Goal: Task Accomplishment & Management: Manage account settings

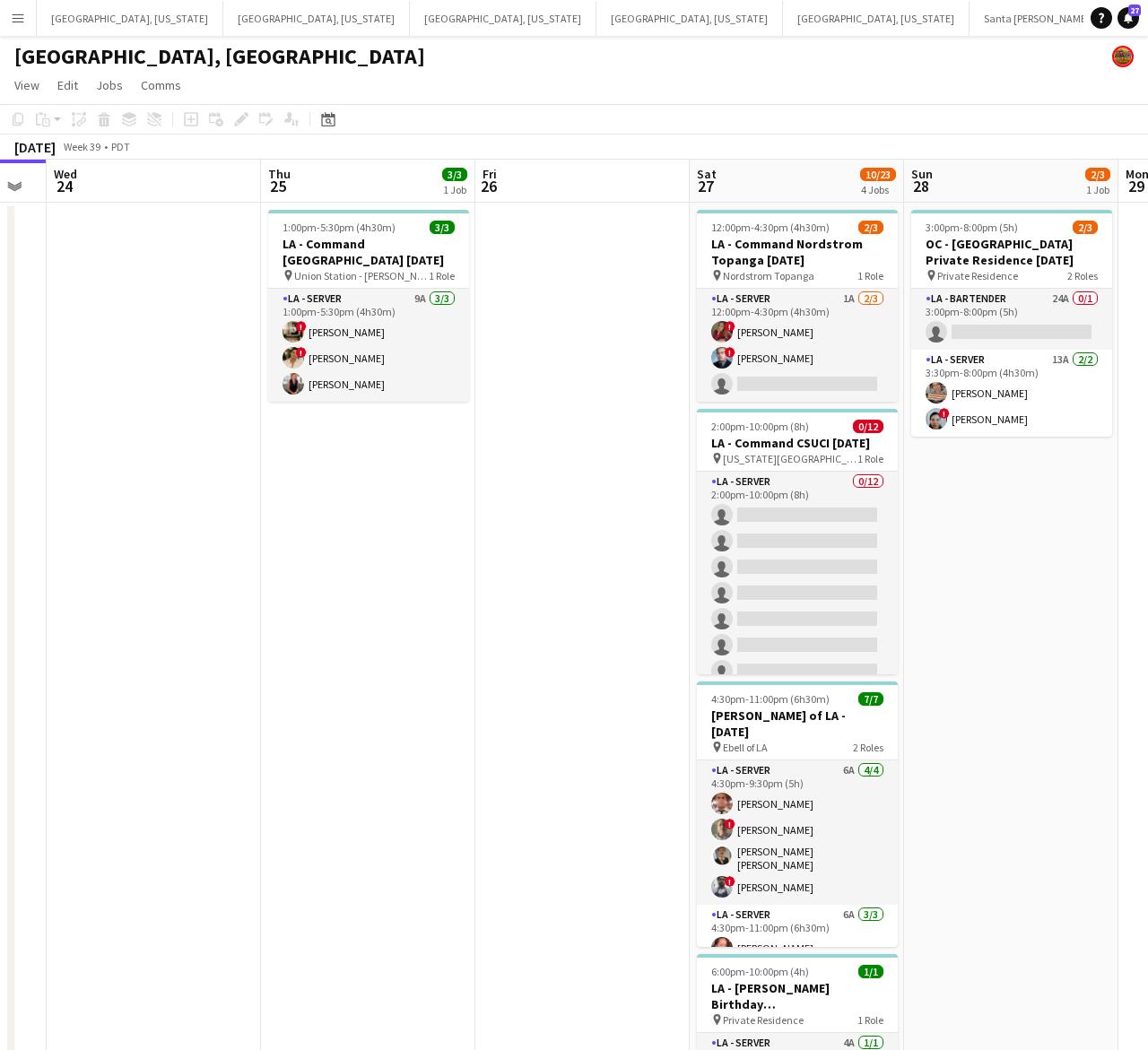
drag, startPoint x: 893, startPoint y: 472, endPoint x: 324, endPoint y: 705, distance: 614.9
click at [324, 705] on app-calendar-viewport "Sun 21 Mon 22 Tue 23 Wed 24 Thu 25 3/3 1 Job Fri 26 Sat 27 10/23 4 Jobs Sun 28 …" at bounding box center [574, 808] width 1148 height 1296
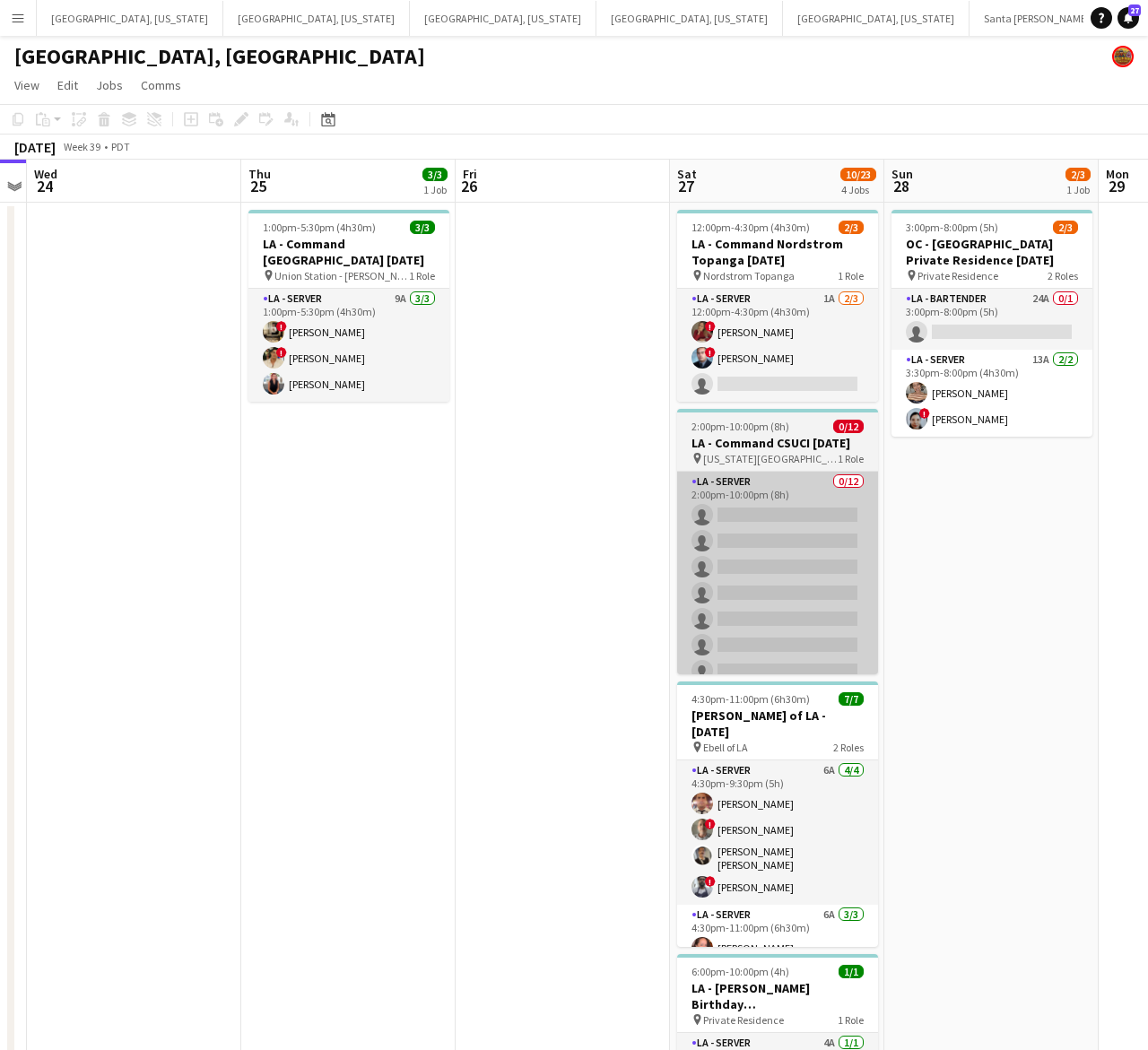
drag, startPoint x: 728, startPoint y: 552, endPoint x: 275, endPoint y: 655, distance: 464.6
click at [275, 661] on app-calendar-viewport "Sun 21 Mon 22 Tue 23 Wed 24 Thu 25 3/3 1 Job Fri 26 Sat 27 10/23 4 Jobs Sun 28 …" at bounding box center [574, 808] width 1148 height 1296
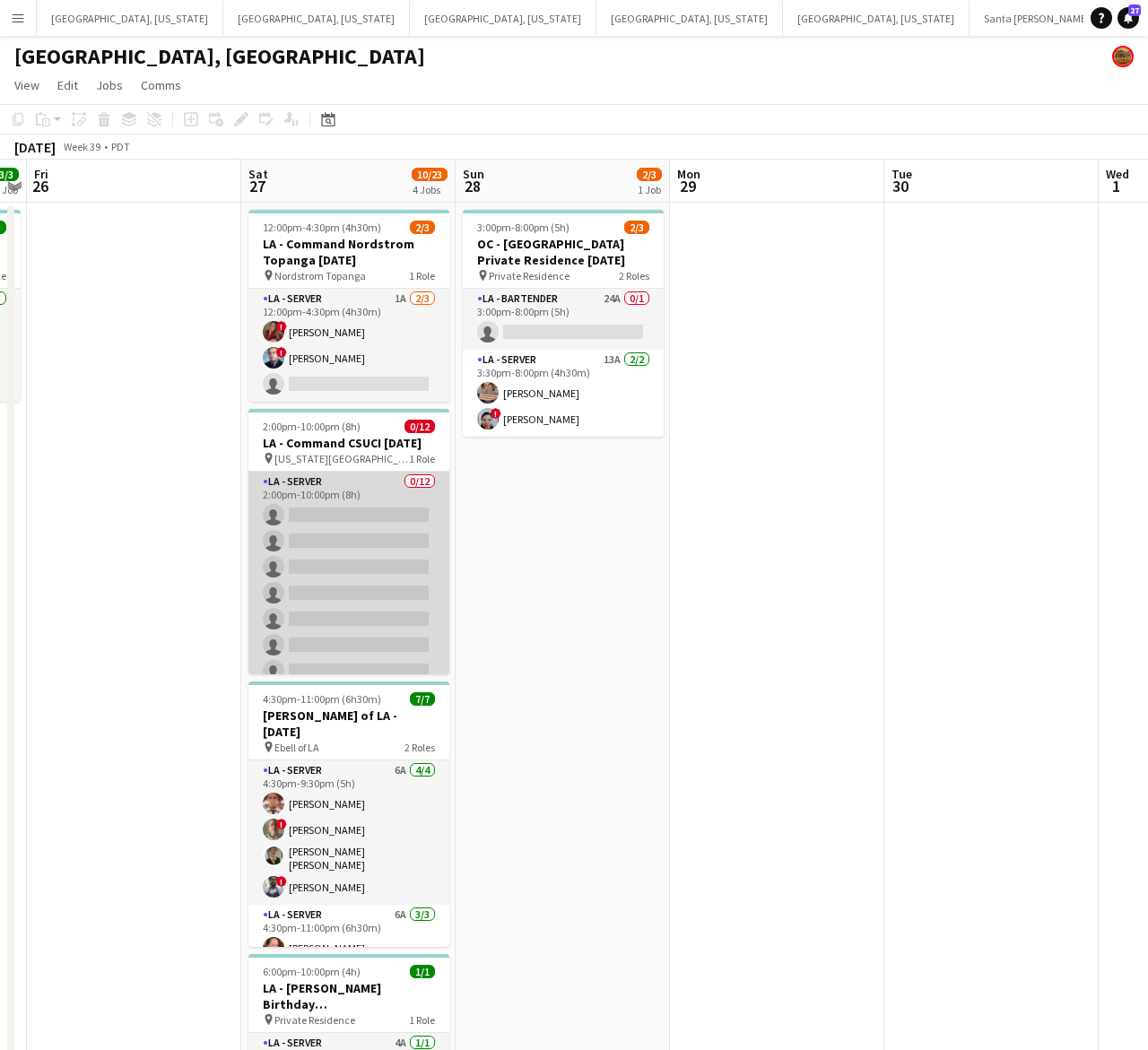
scroll to position [0, 621]
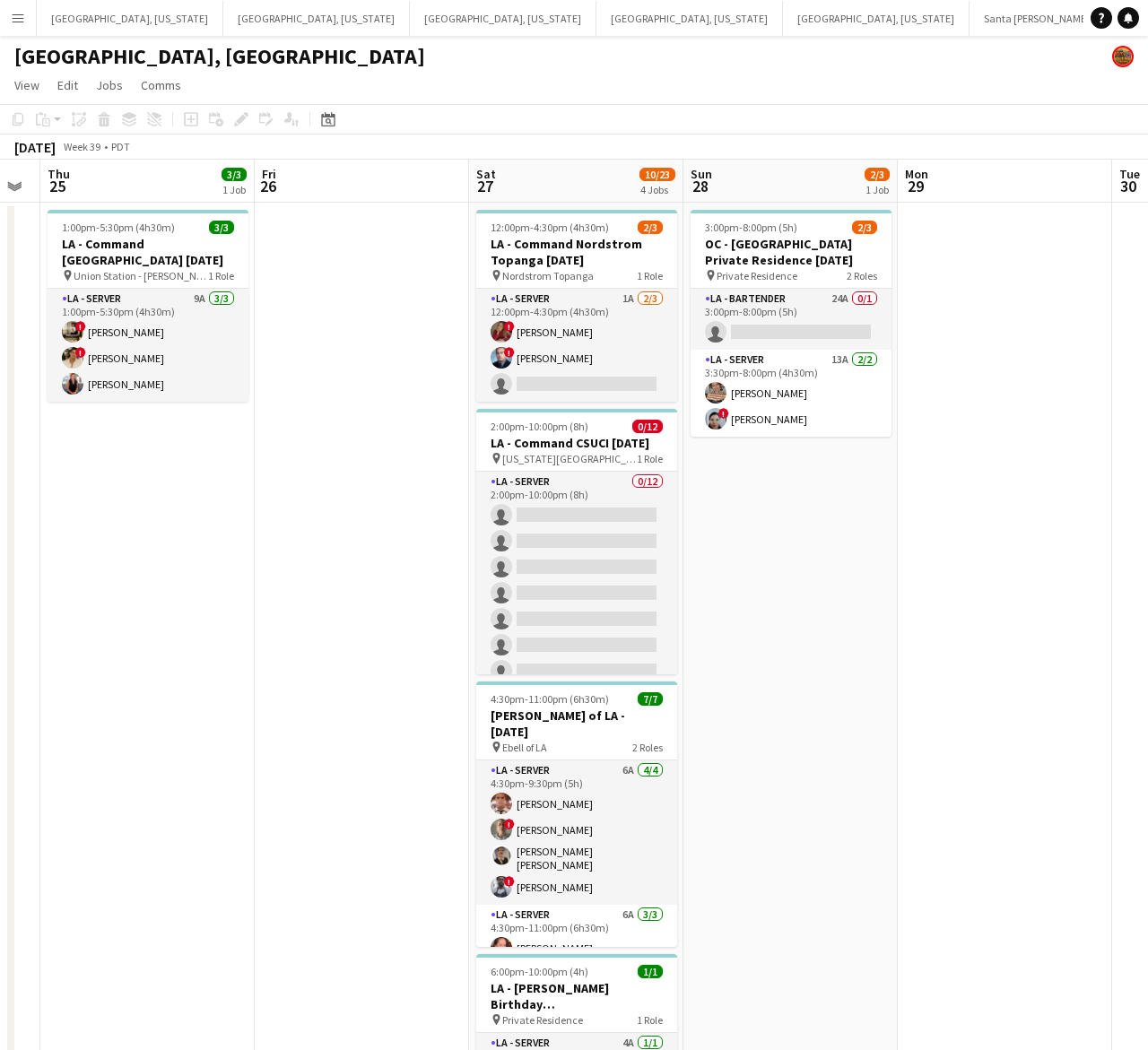
scroll to position [0, 744]
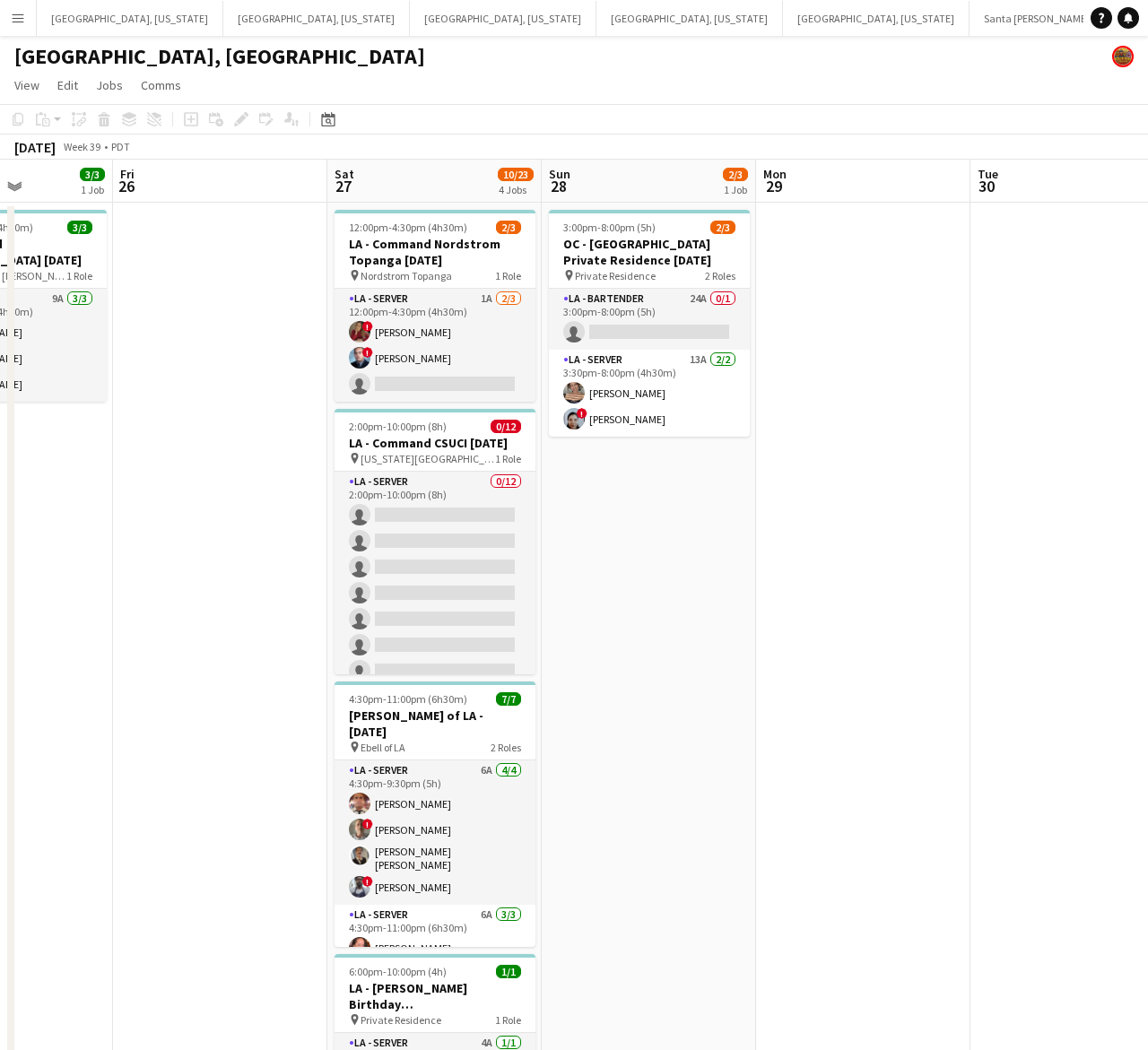
drag, startPoint x: 904, startPoint y: 464, endPoint x: 163, endPoint y: 645, distance: 762.8
click at [163, 645] on app-calendar-viewport "Mon 22 Tue 23 Wed 24 Thu 25 3/3 1 Job Fri 26 Sat 27 10/23 4 Jobs Sun 28 2/3 1 J…" at bounding box center [574, 808] width 1148 height 1296
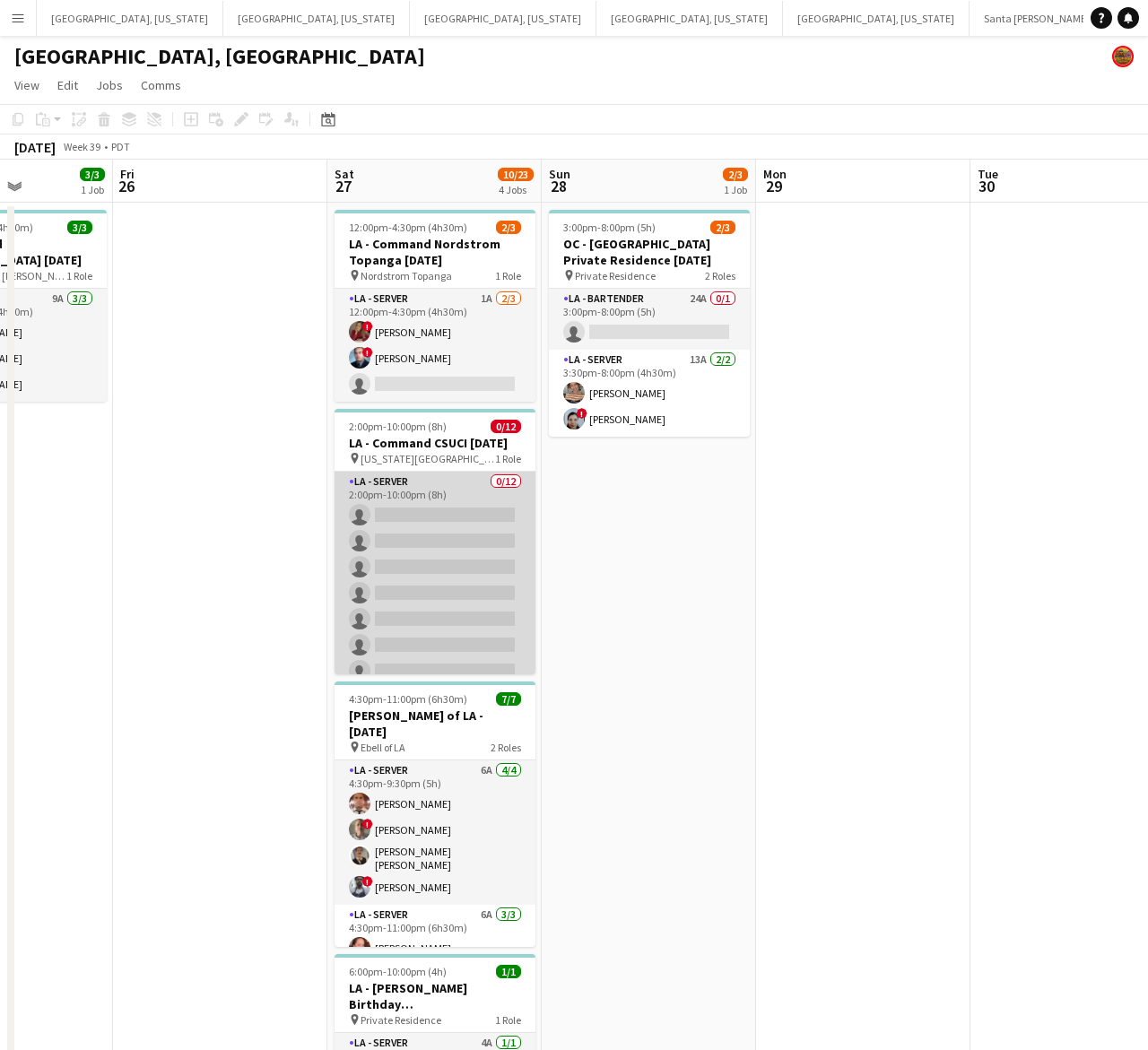
scroll to position [144, 0]
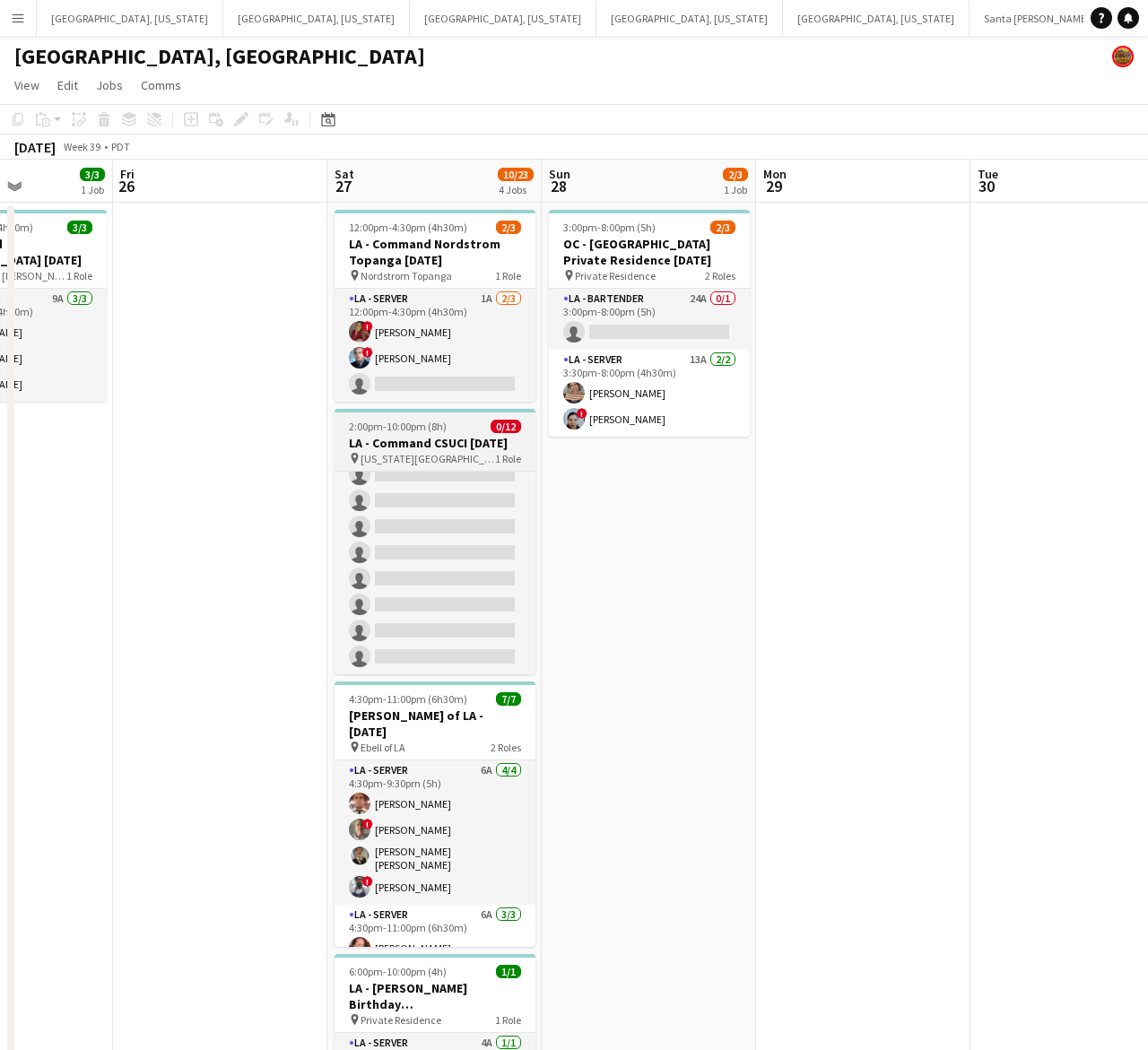
click at [408, 440] on h3 "LA - Command CSUCI [DATE]" at bounding box center [435, 442] width 201 height 16
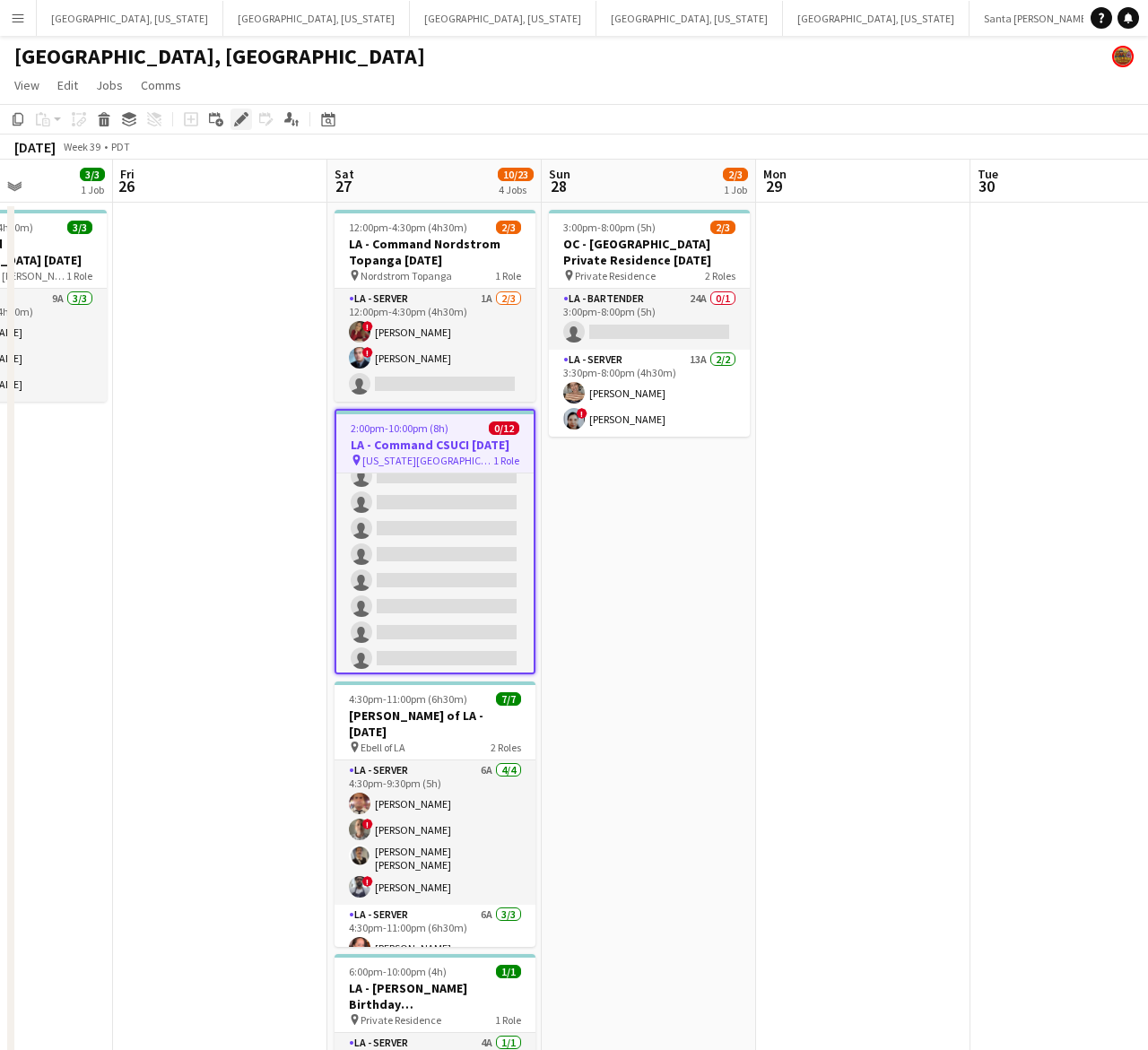
click at [242, 113] on icon "Edit" at bounding box center [241, 119] width 14 height 14
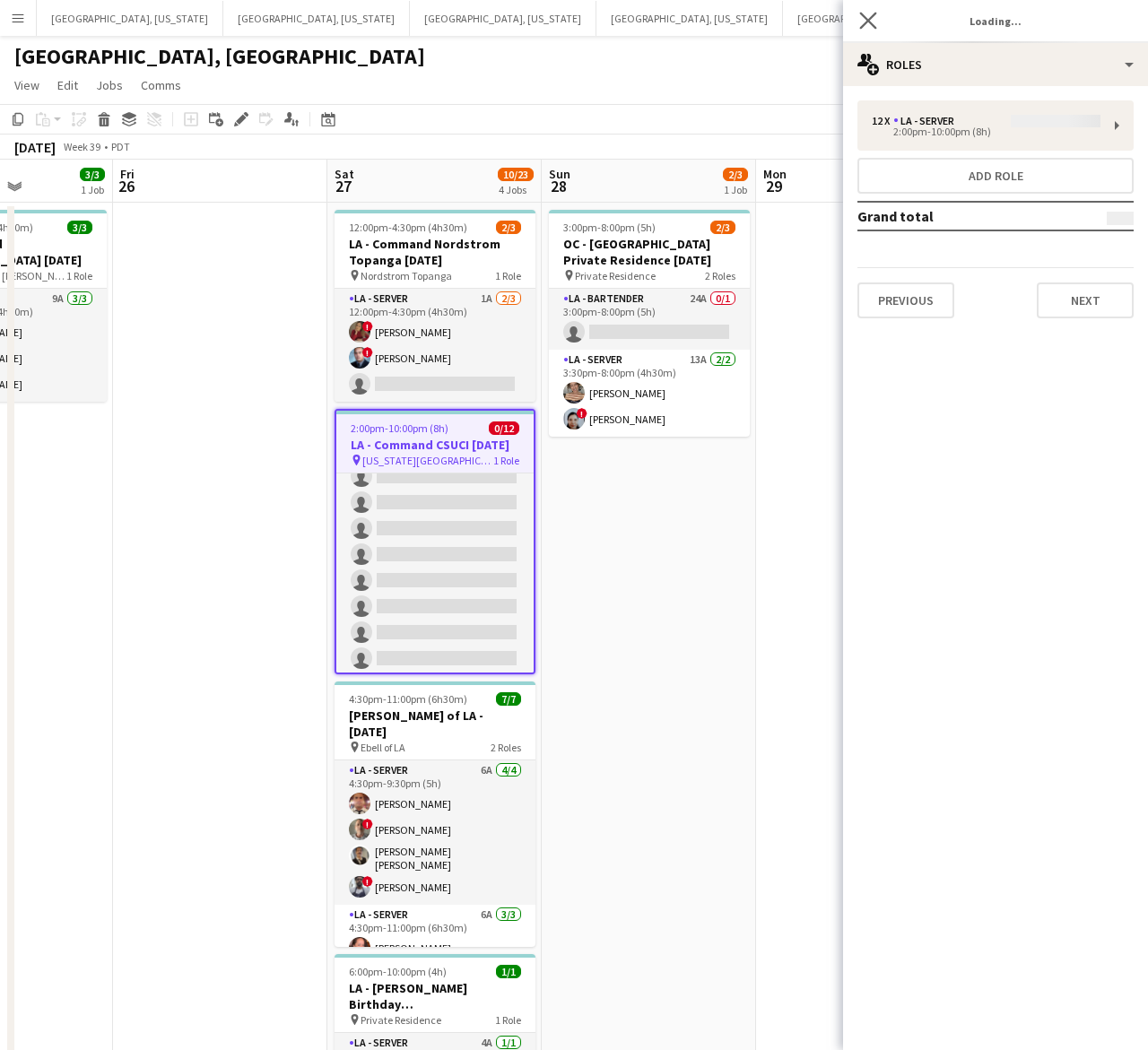
type input "**********"
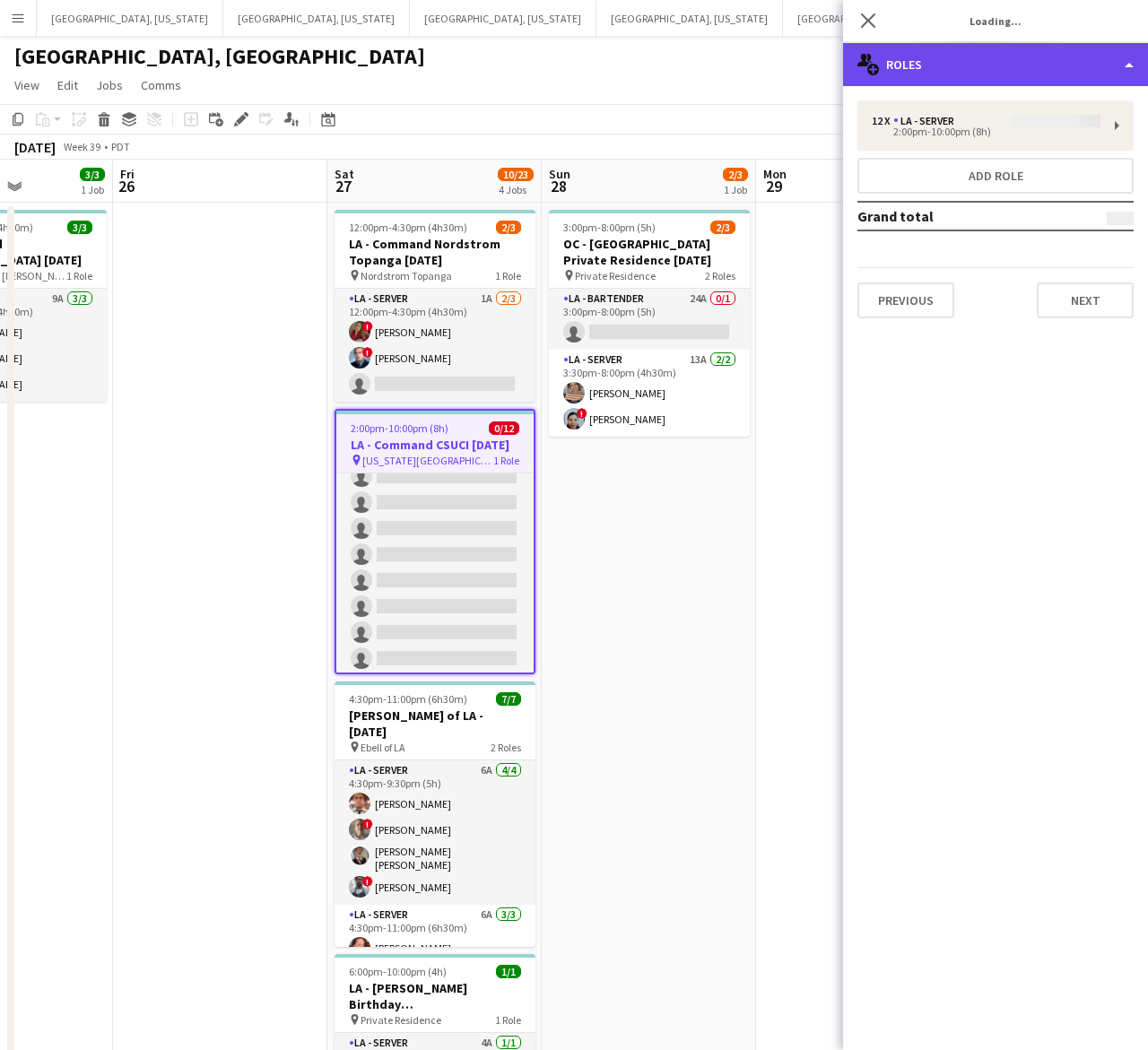
click at [897, 56] on div "multiple-users-add Roles" at bounding box center [995, 65] width 305 height 43
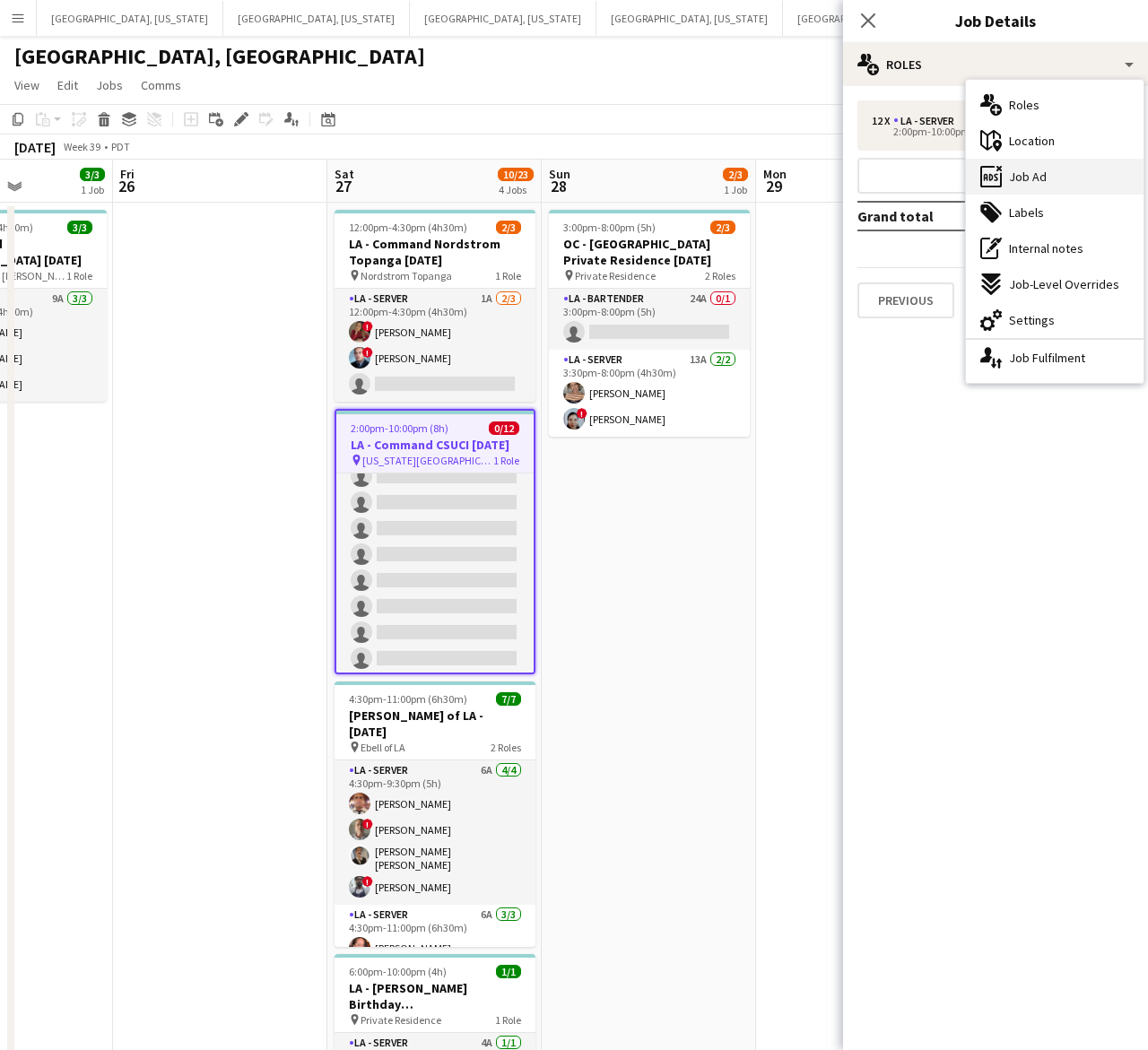
click at [1058, 173] on div "ads-window Job Ad" at bounding box center [1055, 176] width 177 height 36
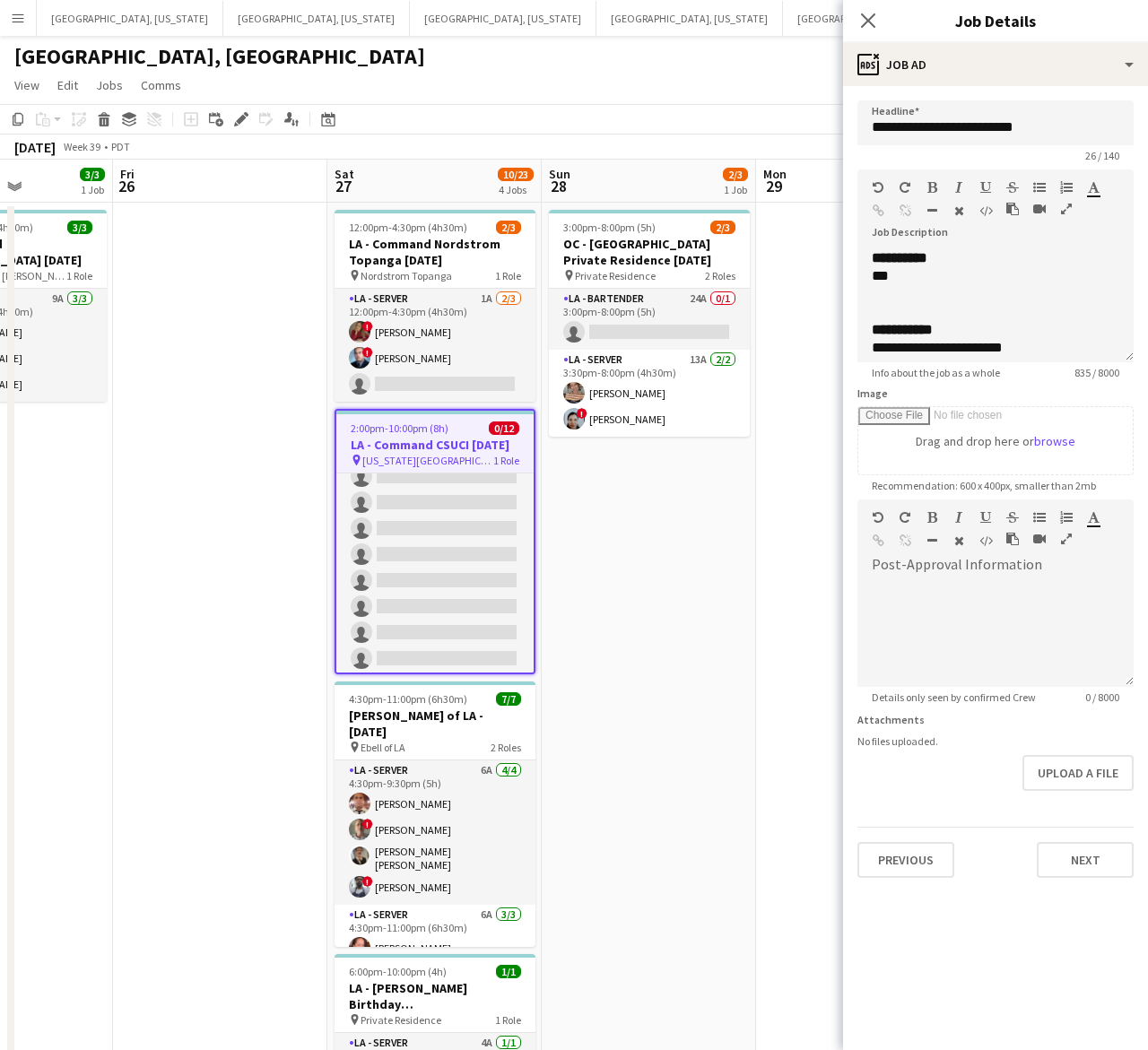
drag, startPoint x: 1130, startPoint y: 352, endPoint x: 1130, endPoint y: 998, distance: 646.0
click at [1148, 1024] on html "Menu Boards Boards Boards All jobs Status Workforce Workforce My Workforce Recr…" at bounding box center [574, 727] width 1148 height 1456
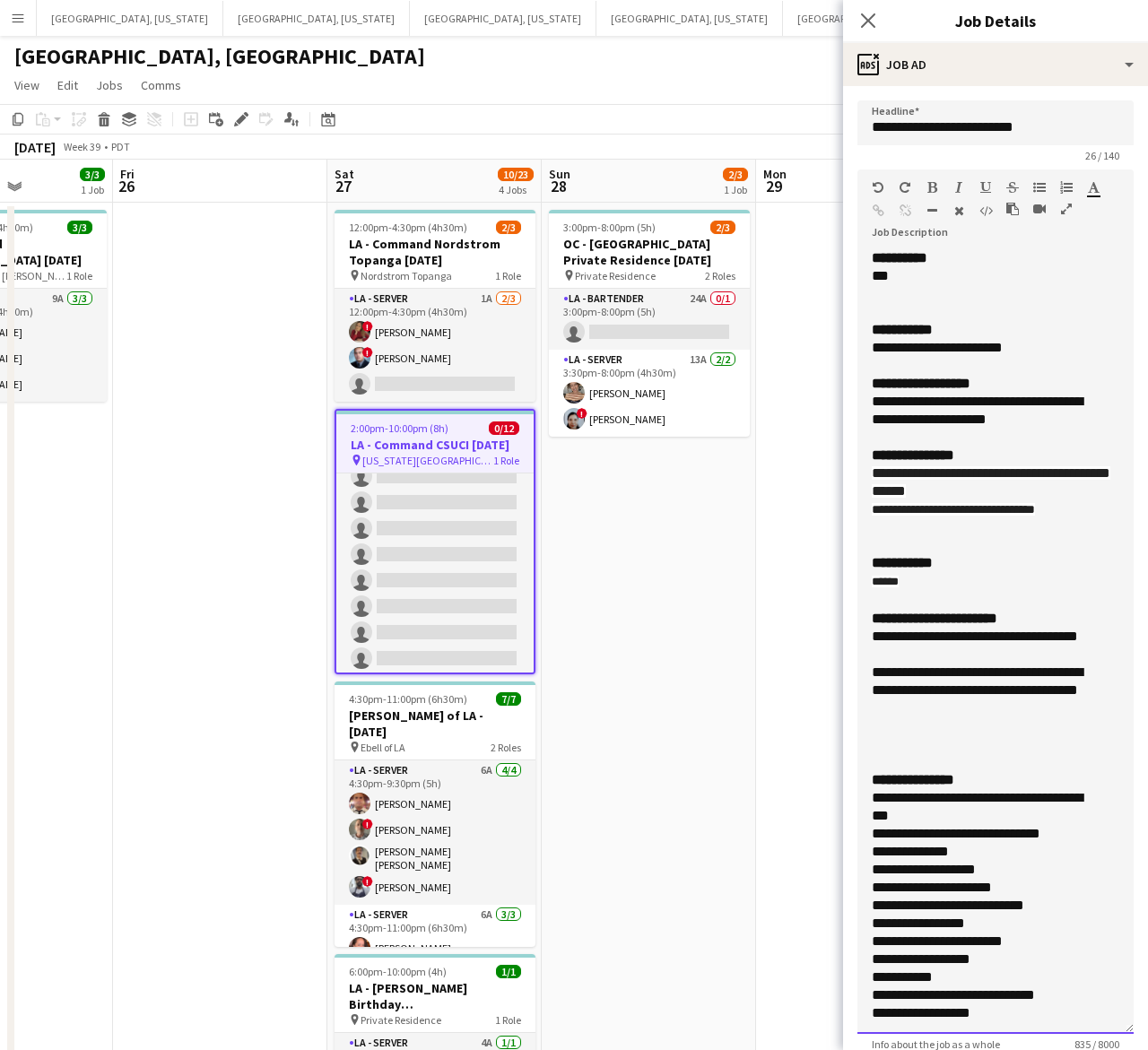
click at [1058, 341] on div "**********" at bounding box center [978, 347] width 214 height 18
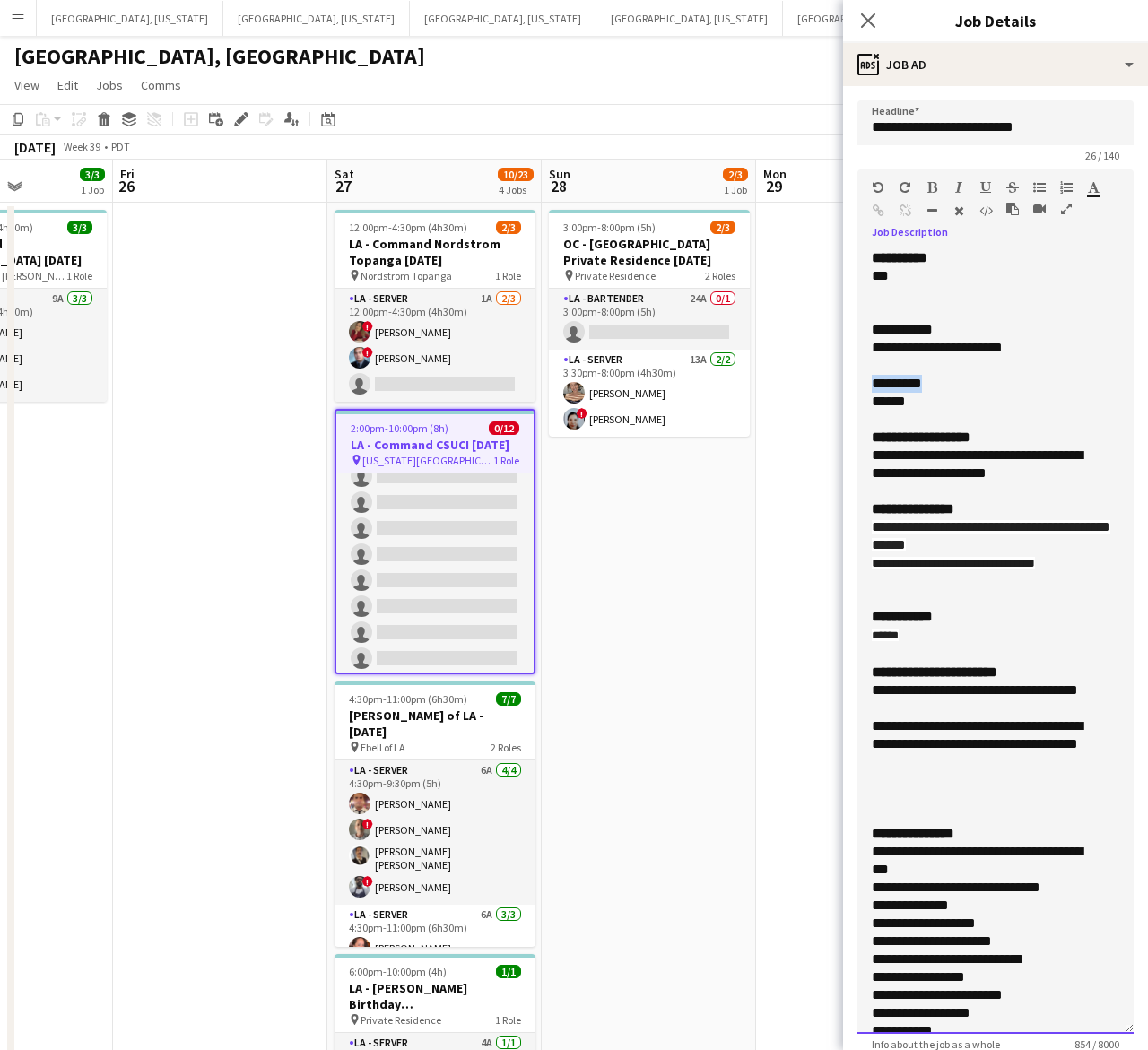
drag, startPoint x: 935, startPoint y: 376, endPoint x: 868, endPoint y: 381, distance: 67.2
click at [868, 381] on div "**********" at bounding box center [995, 642] width 276 height 785
drag, startPoint x: 964, startPoint y: 509, endPoint x: 839, endPoint y: 401, distance: 165.2
click at [954, 508] on b "**********" at bounding box center [912, 508] width 82 height 13
click at [709, 100] on app-page-menu "View Day view expanded Day view collapsed Month view Date picker Jump to [DATE]…" at bounding box center [574, 87] width 1148 height 34
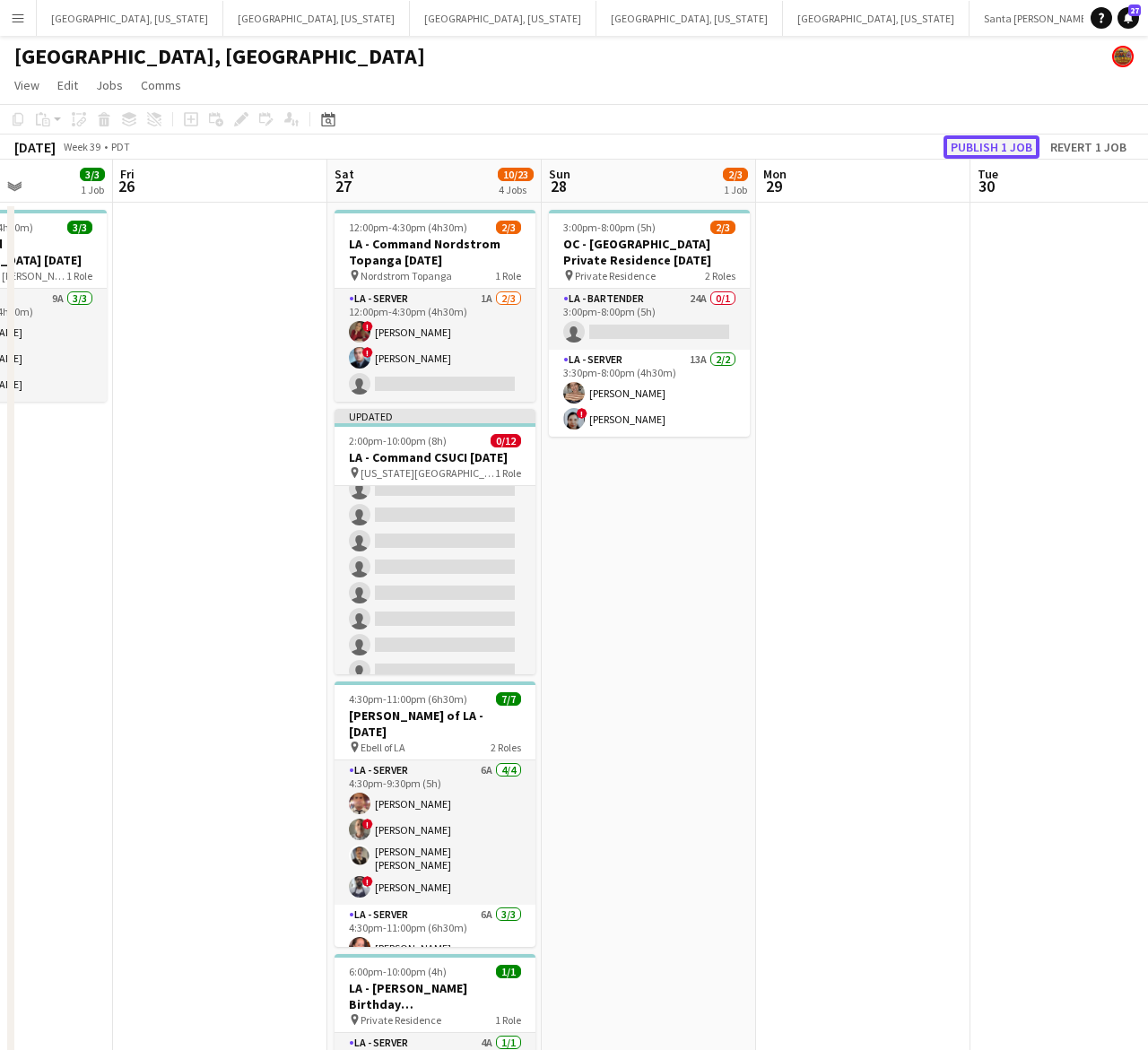
click at [983, 141] on button "Publish 1 job" at bounding box center [991, 147] width 96 height 24
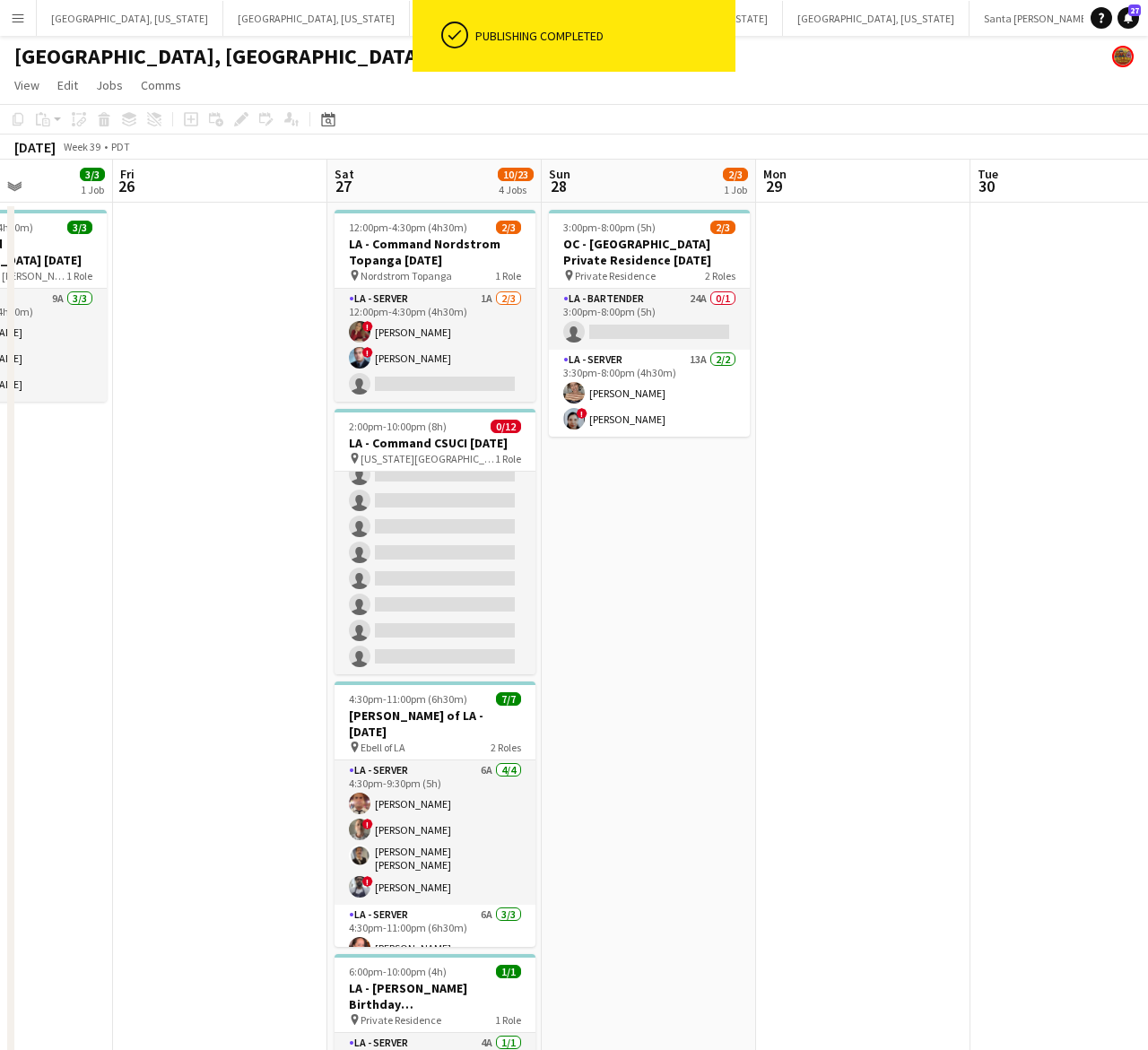
click at [426, 583] on app-card-role "LA - Server 0/12 2:00pm-10:00pm (8h) single-neutral-actions single-neutral-acti…" at bounding box center [435, 501] width 201 height 347
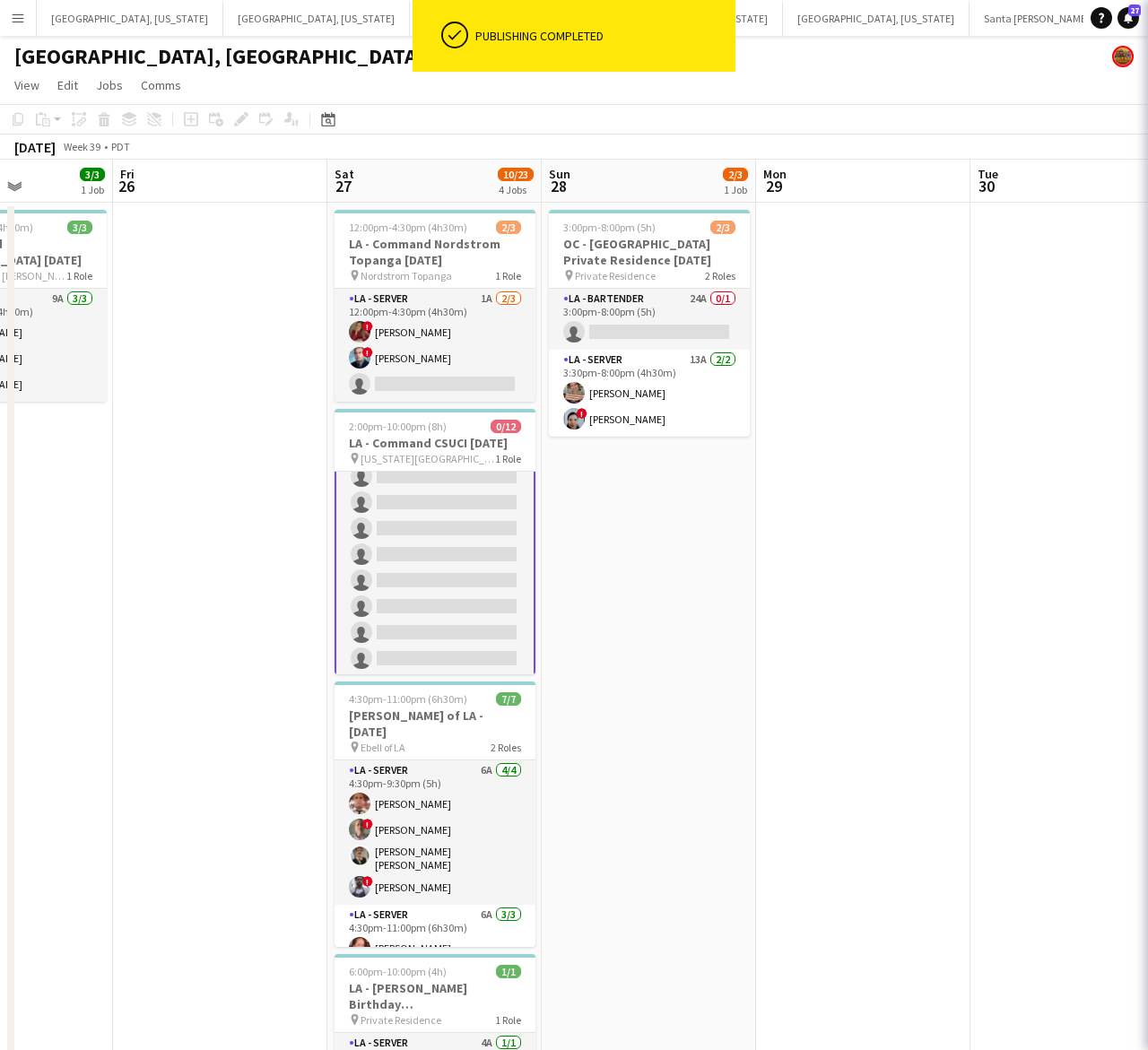
scroll to position [145, 0]
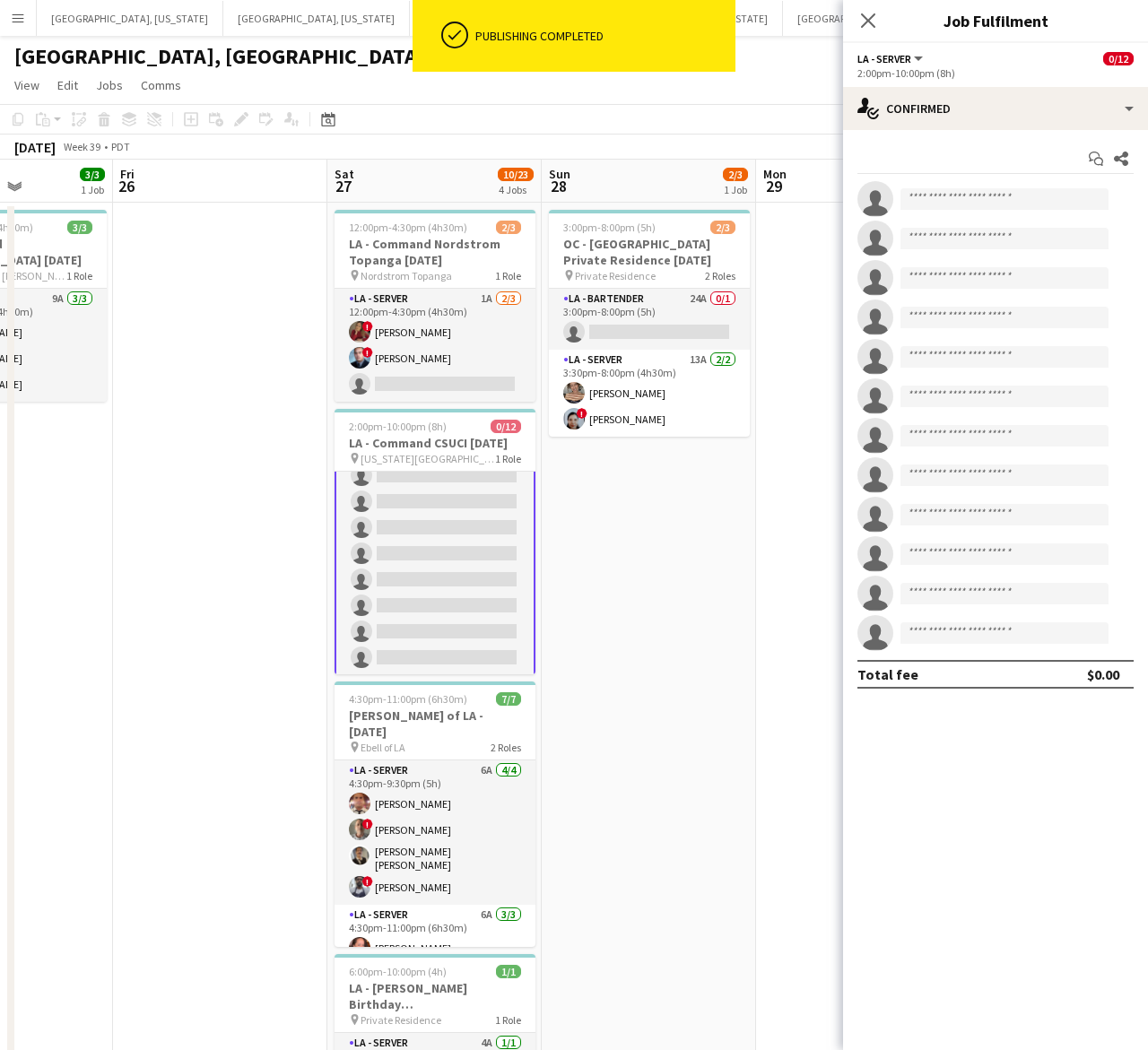
click at [1005, 83] on app-options-switcher "LA - Server All roles LA - Server 0/12 2:00pm-10:00pm (8h)" at bounding box center [995, 65] width 305 height 44
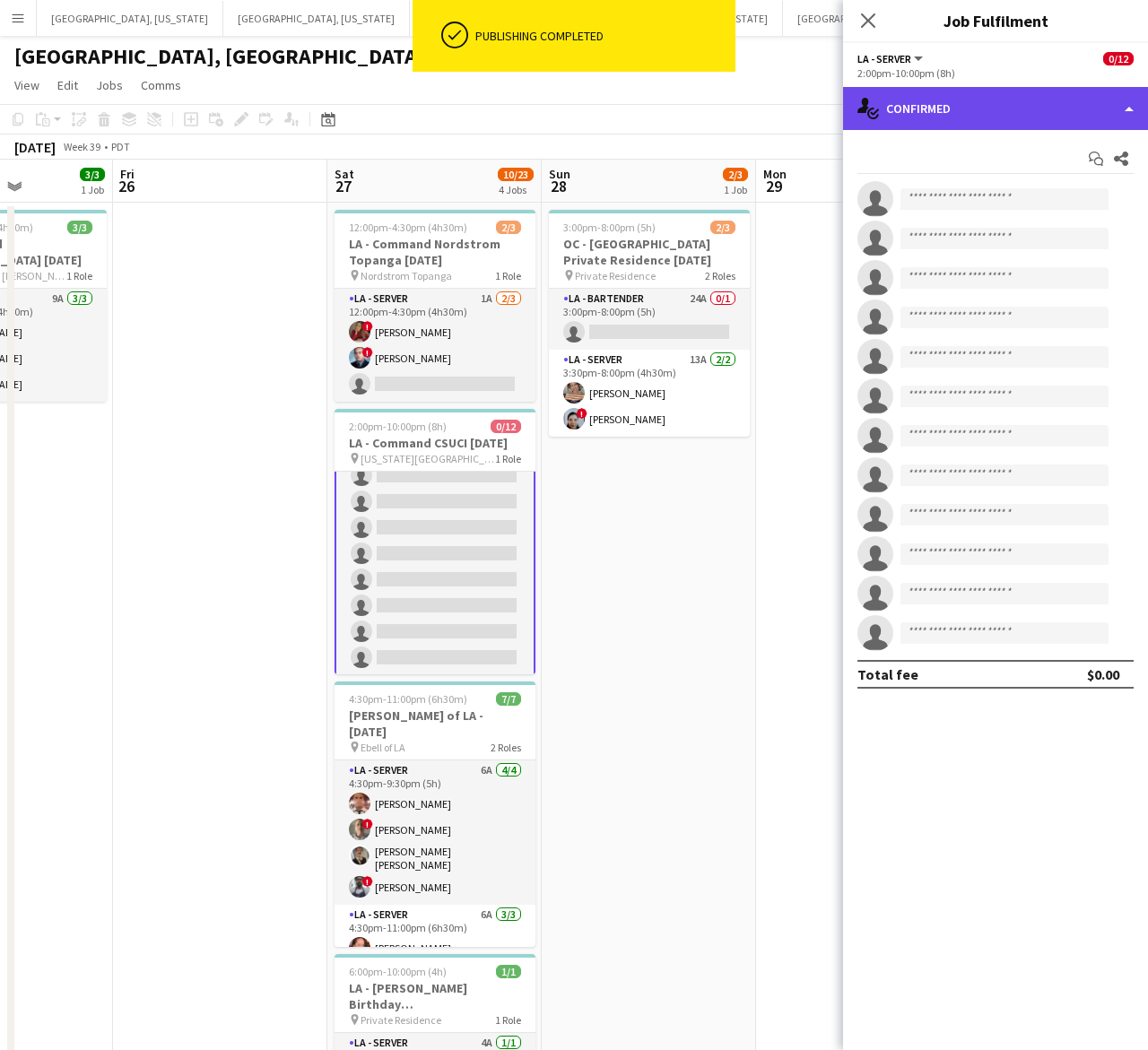
click at [1006, 99] on div "single-neutral-actions-check-2 Confirmed" at bounding box center [995, 108] width 305 height 43
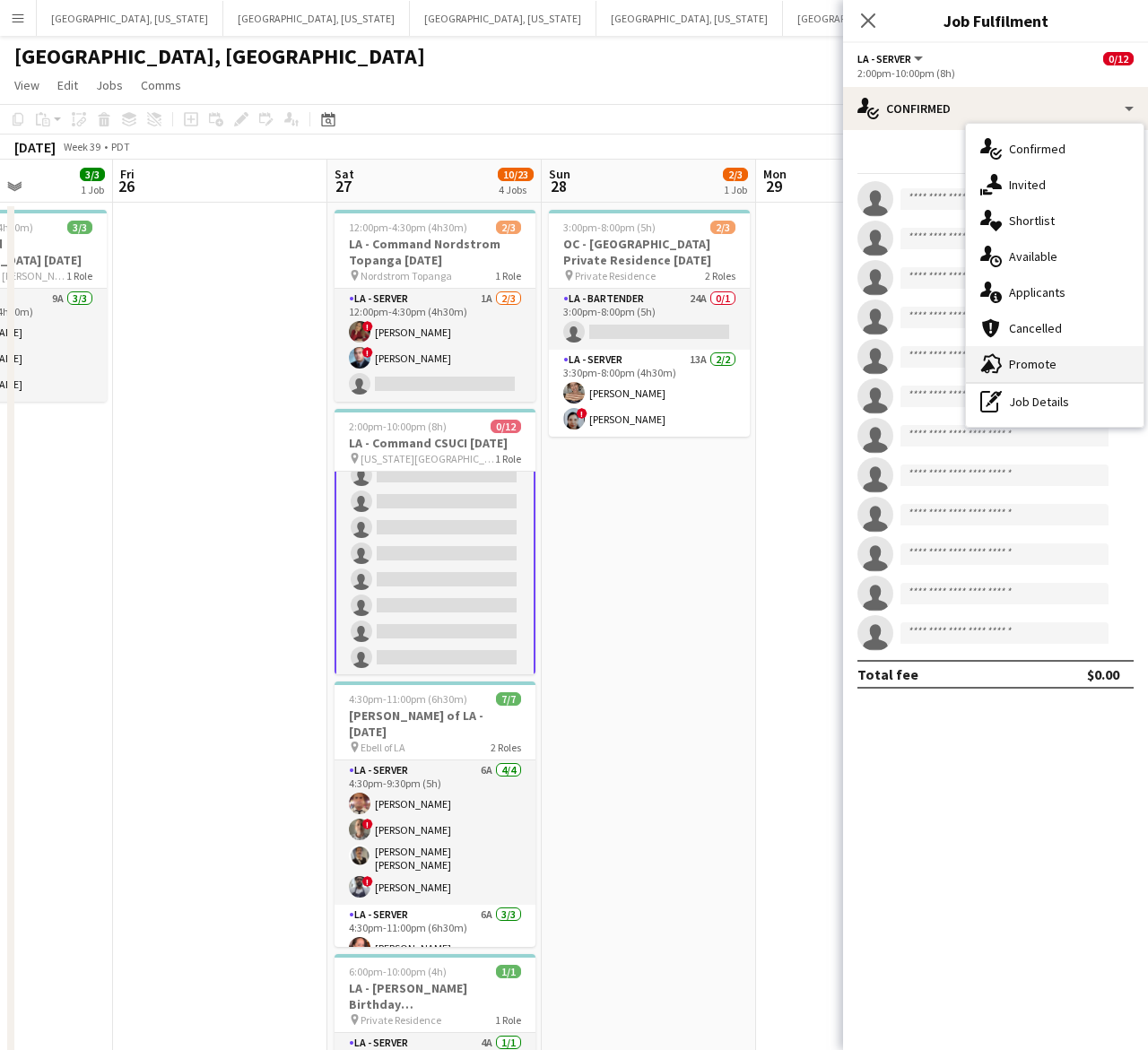
click at [1038, 356] on span "Promote" at bounding box center [1032, 363] width 47 height 16
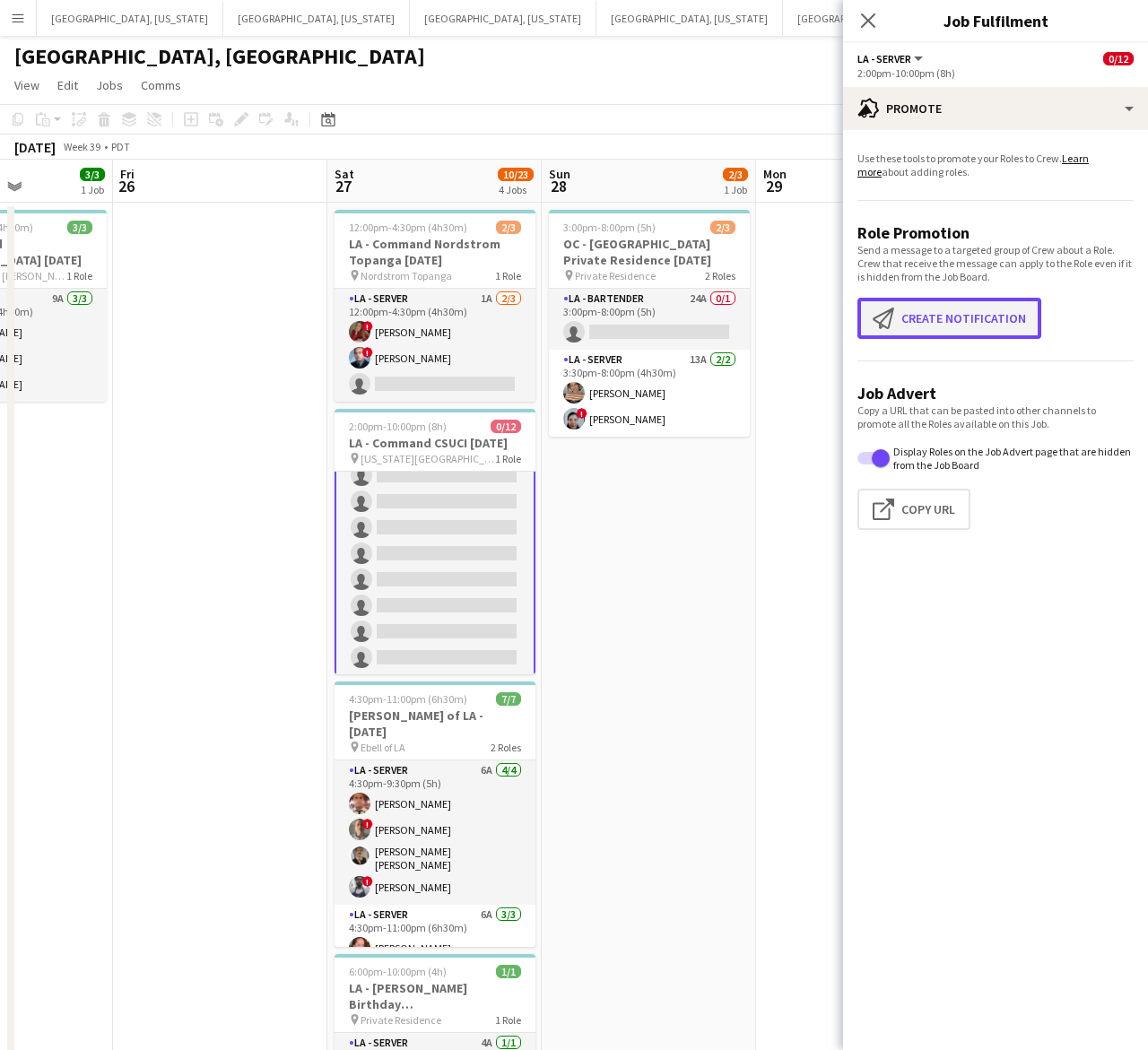
click at [955, 327] on button "Create notification Create notification" at bounding box center [949, 319] width 184 height 42
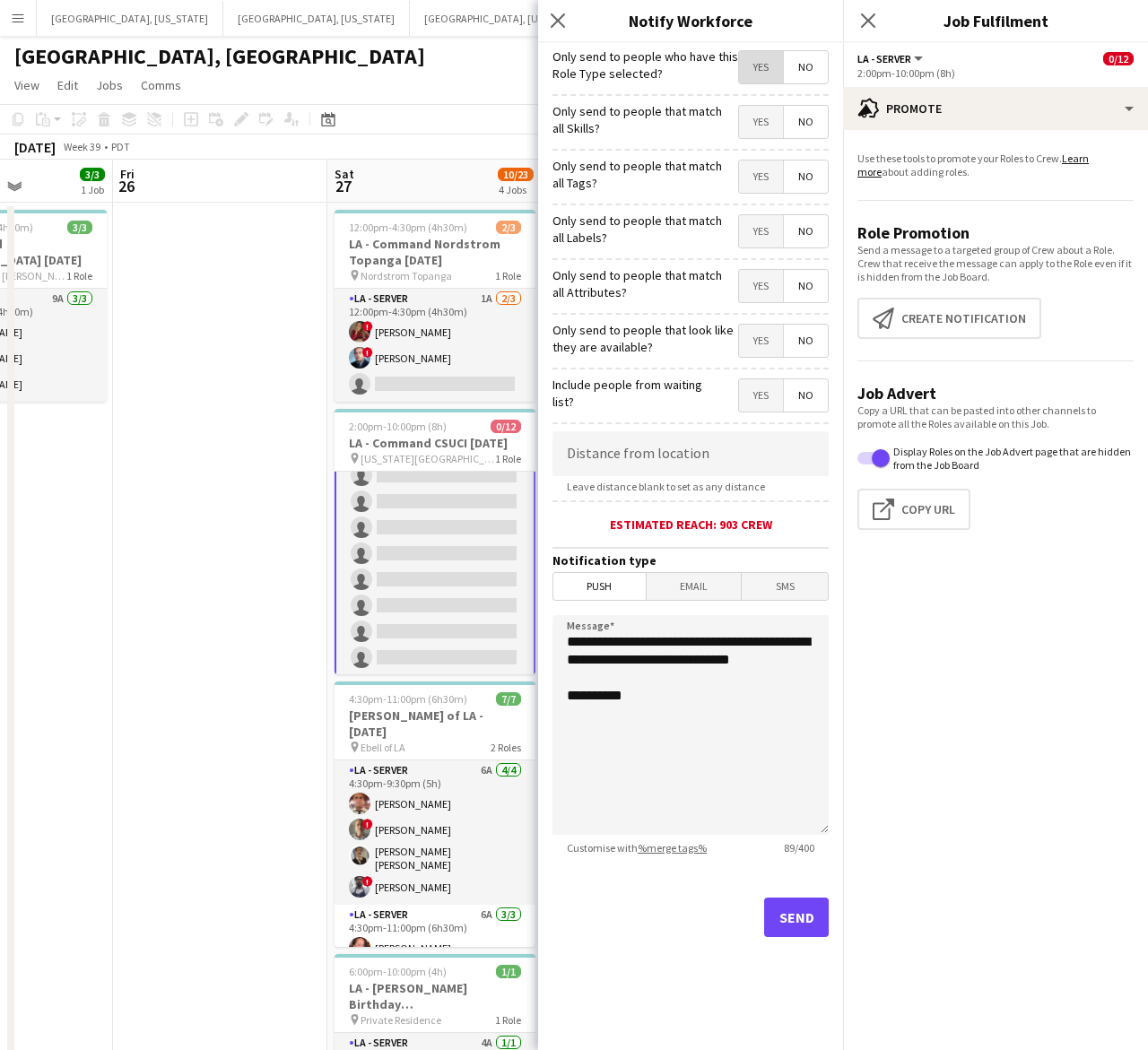
click at [762, 70] on span "Yes" at bounding box center [760, 67] width 44 height 32
click at [805, 908] on button "Send" at bounding box center [796, 918] width 64 height 40
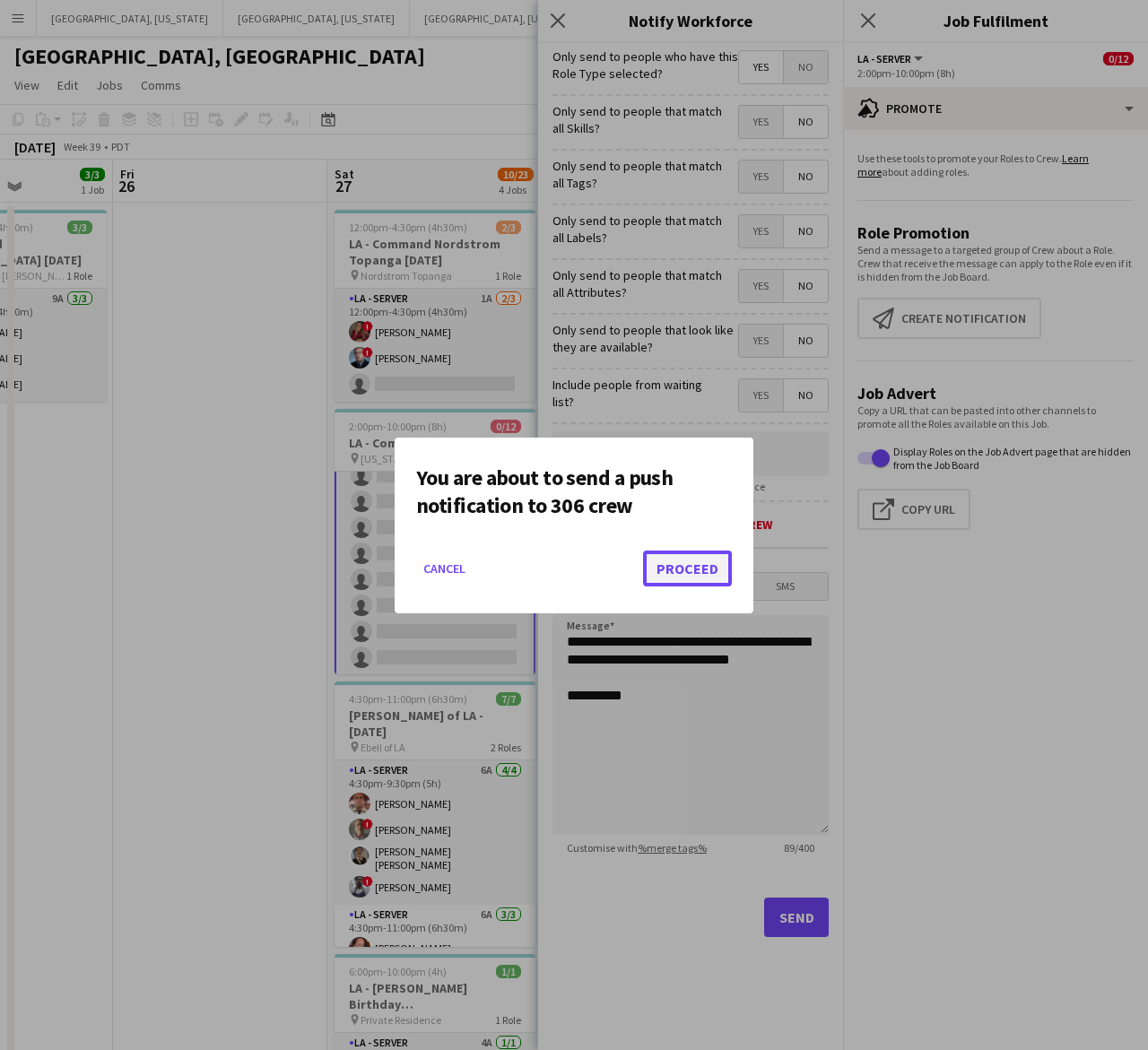
click at [680, 572] on button "Proceed" at bounding box center [688, 569] width 89 height 36
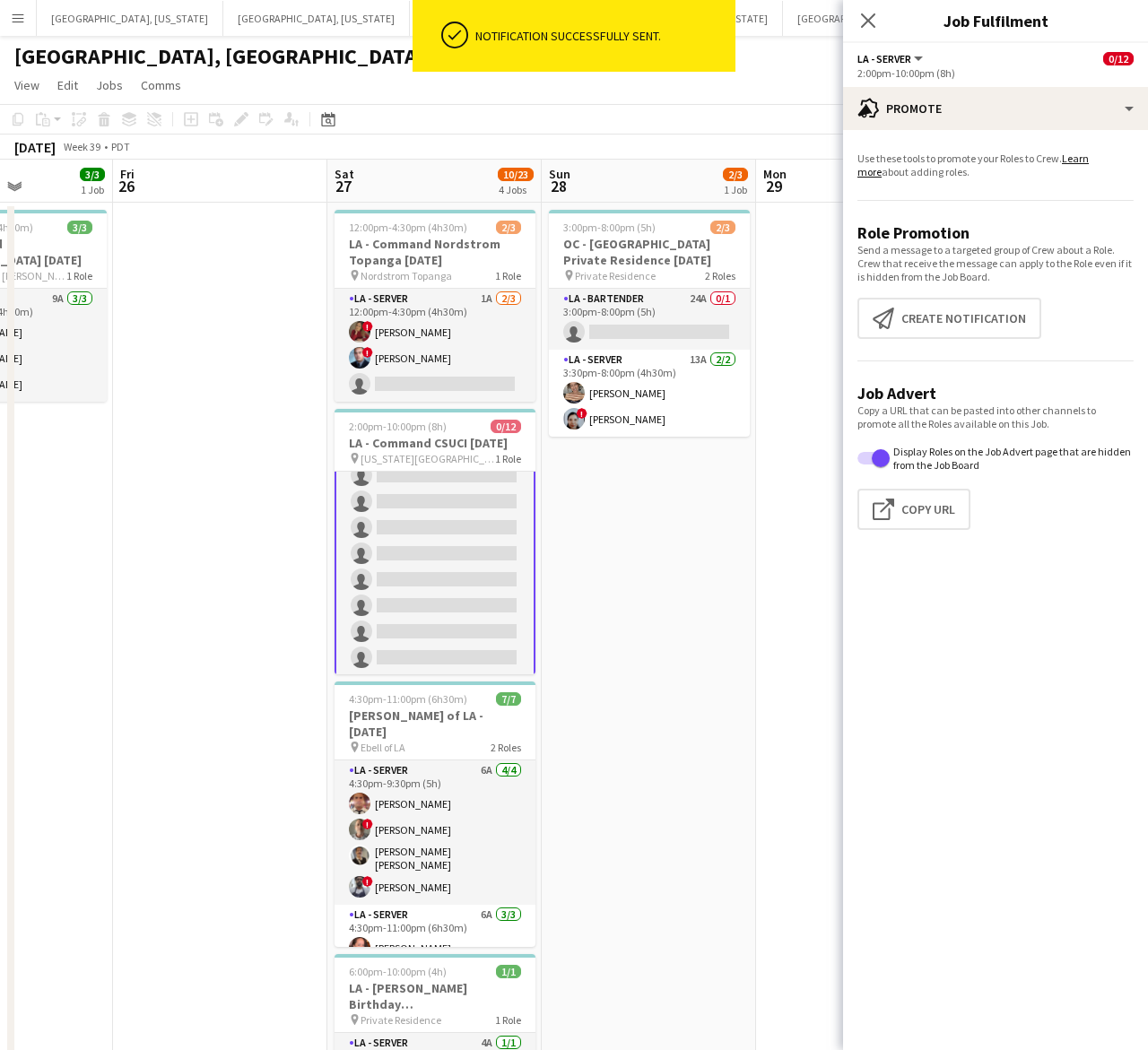
click at [118, 415] on app-date-cell at bounding box center [220, 829] width 214 height 1253
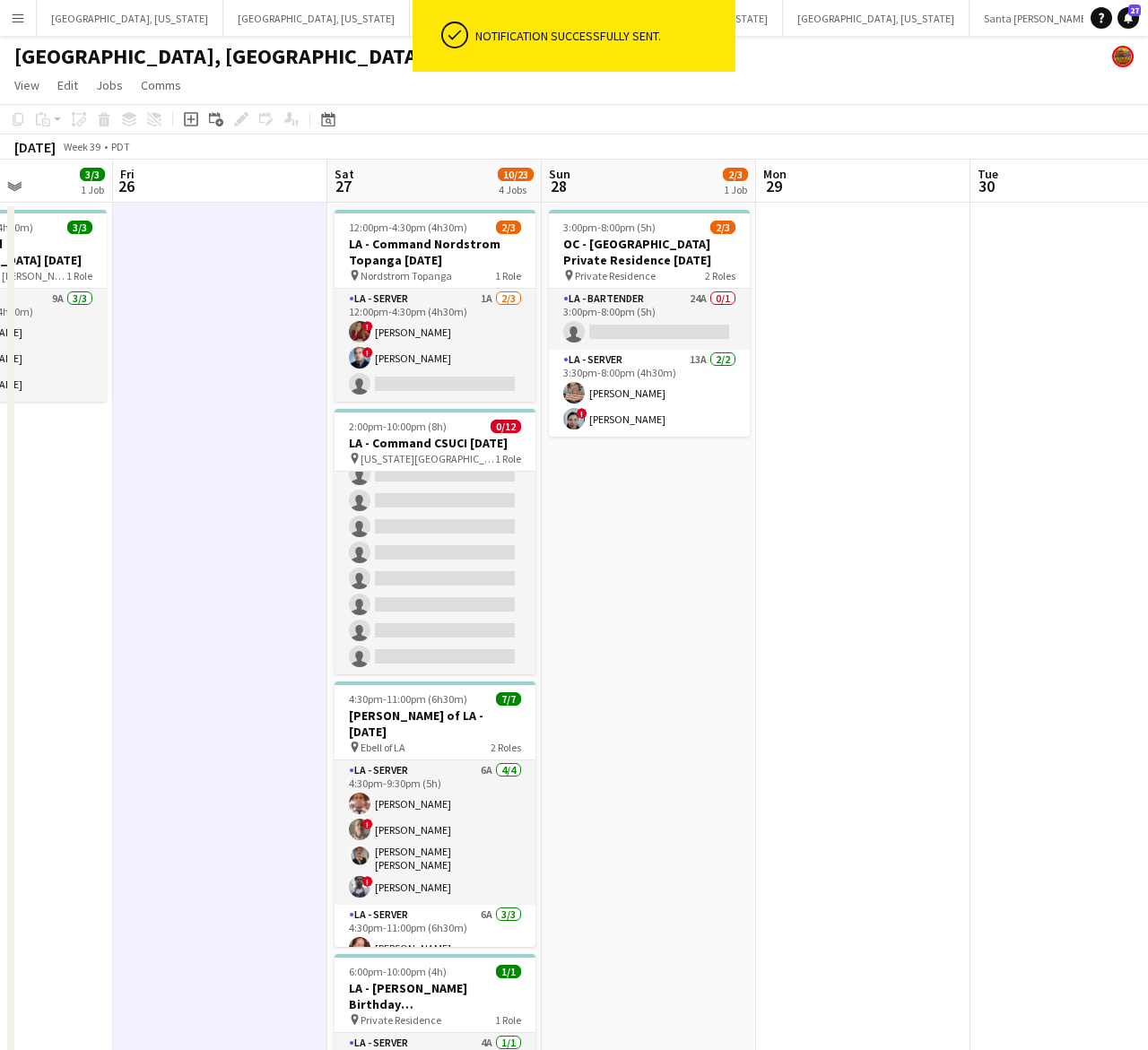
scroll to position [0, 505]
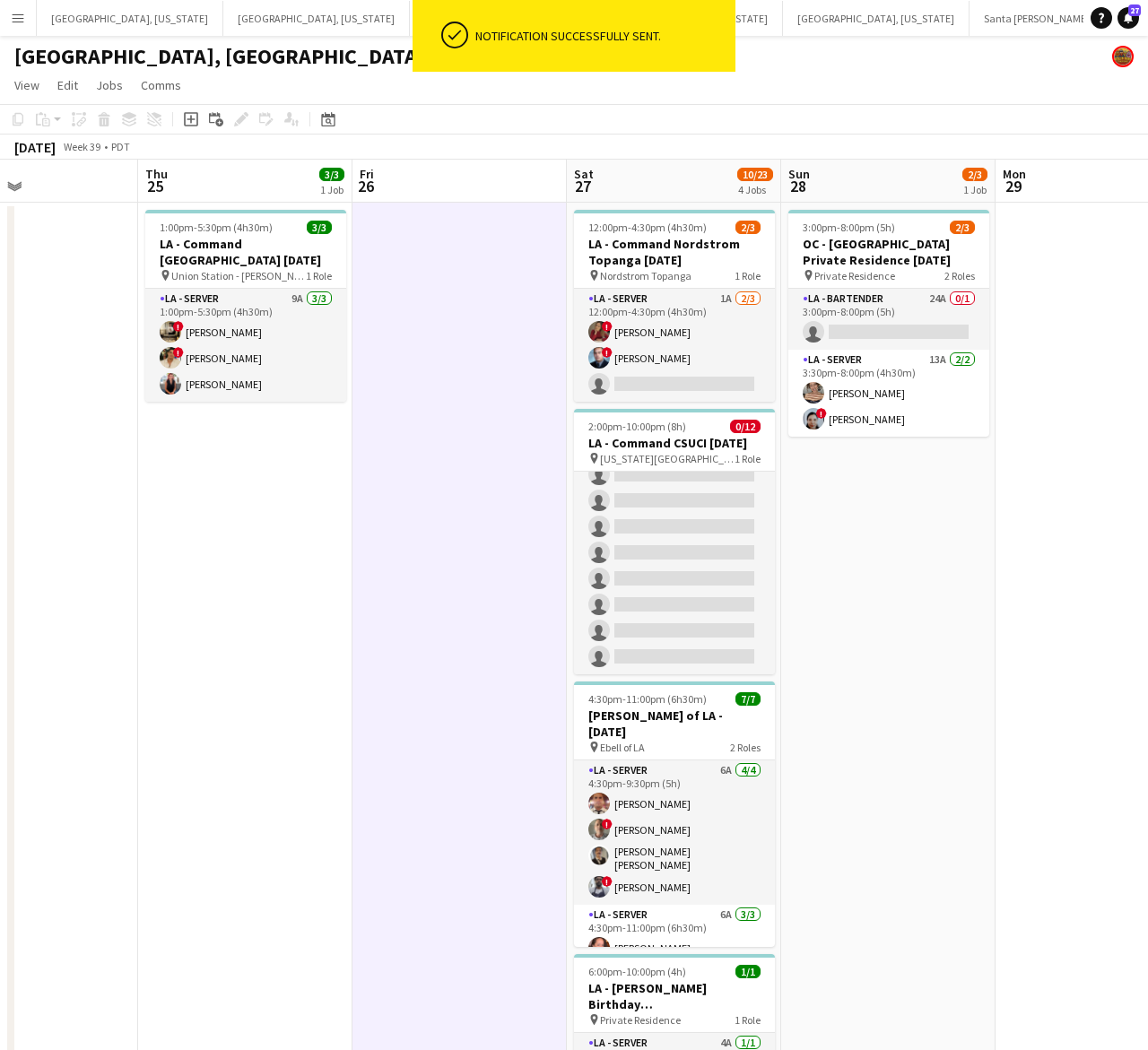
drag, startPoint x: 291, startPoint y: 464, endPoint x: 476, endPoint y: 478, distance: 185.5
click at [476, 478] on app-calendar-viewport "Mon 22 Tue 23 Wed 24 Thu 25 3/3 1 Job Fri 26 Sat 27 10/23 4 Jobs Sun 28 2/3 1 J…" at bounding box center [574, 808] width 1148 height 1296
click at [261, 321] on app-card-role "LA - Server 9A [DATE] 1:00pm-5:30pm (4h30m) ! [PERSON_NAME] ! [PERSON_NAME] [PE…" at bounding box center [245, 345] width 201 height 113
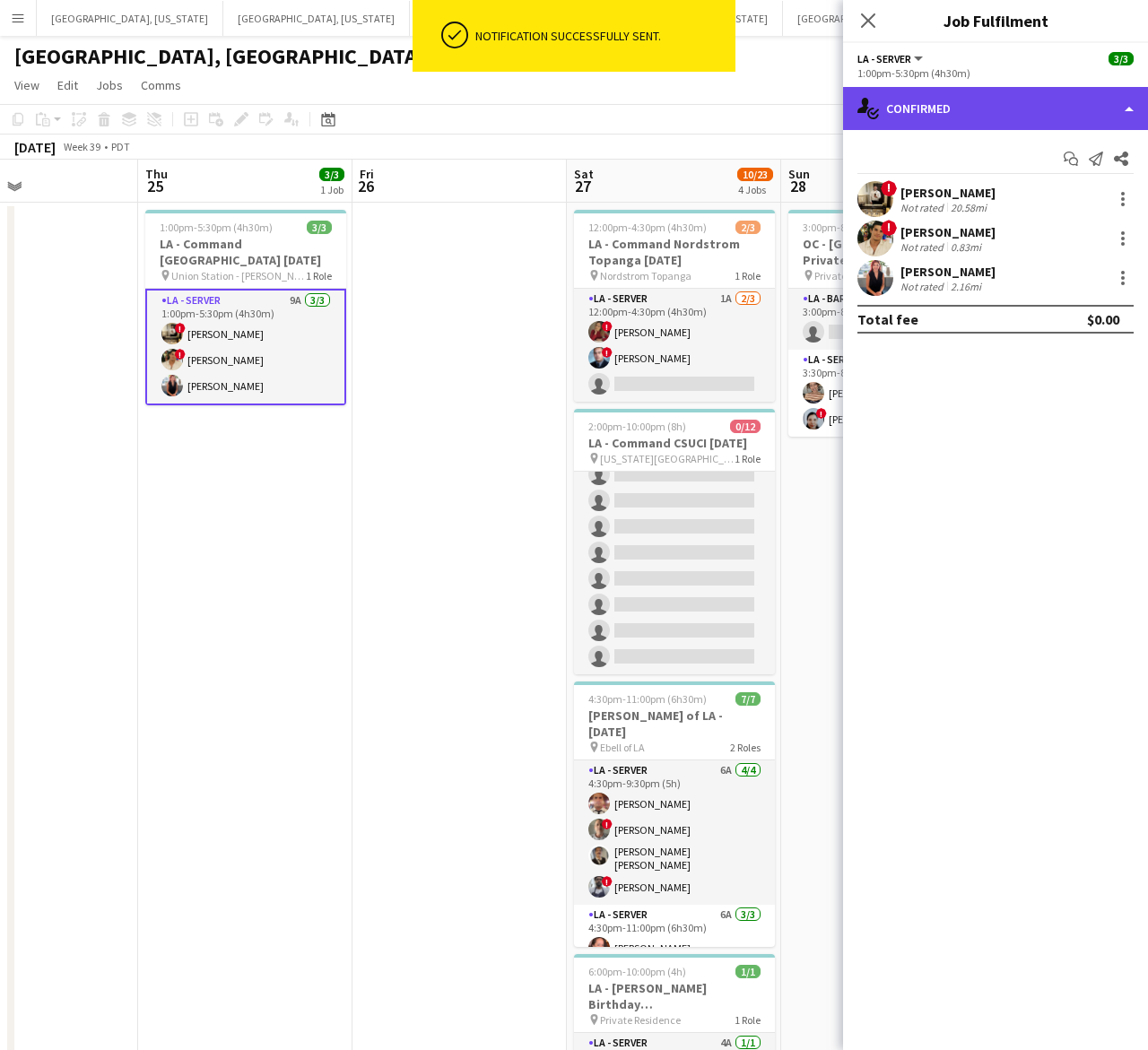
click at [996, 96] on div "single-neutral-actions-check-2 Confirmed" at bounding box center [995, 108] width 305 height 43
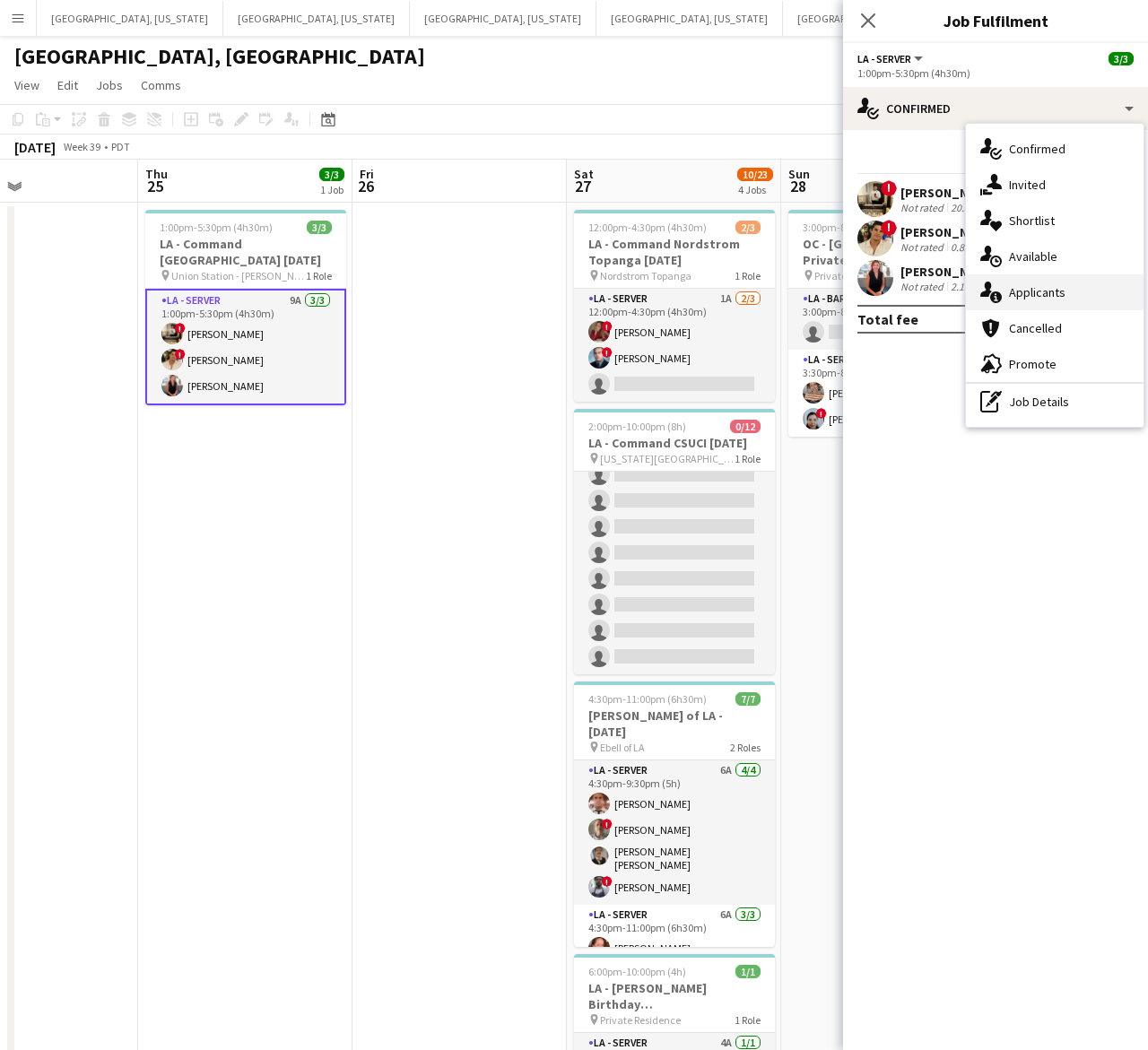
click at [1061, 294] on span "Applicants" at bounding box center [1037, 292] width 57 height 16
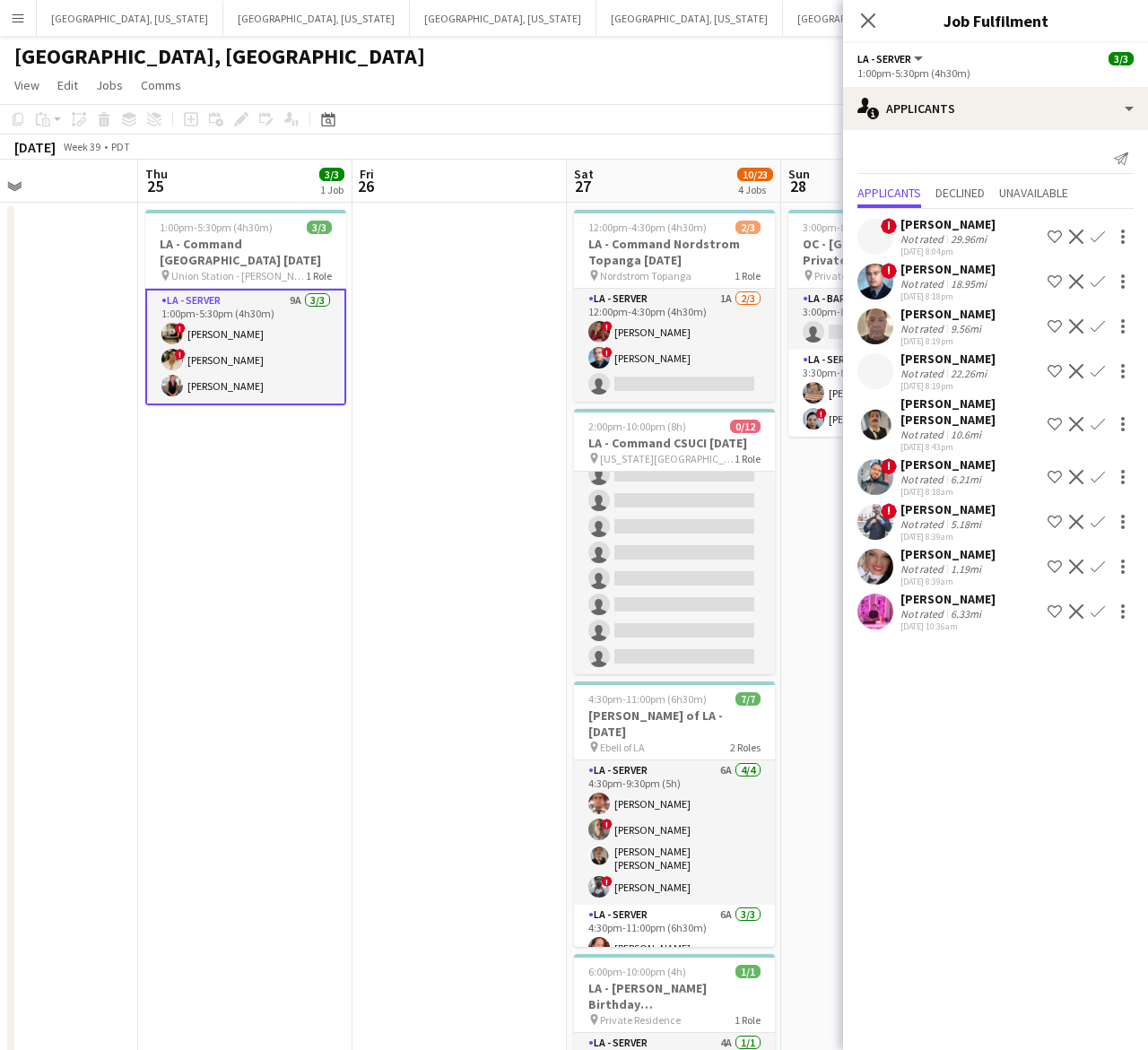
click at [282, 520] on app-date-cell "1:00pm-5:30pm (4h30m) 3/3 LA - Command [GEOGRAPHIC_DATA] [DATE] pin Union Stati…" at bounding box center [244, 829] width 214 height 1253
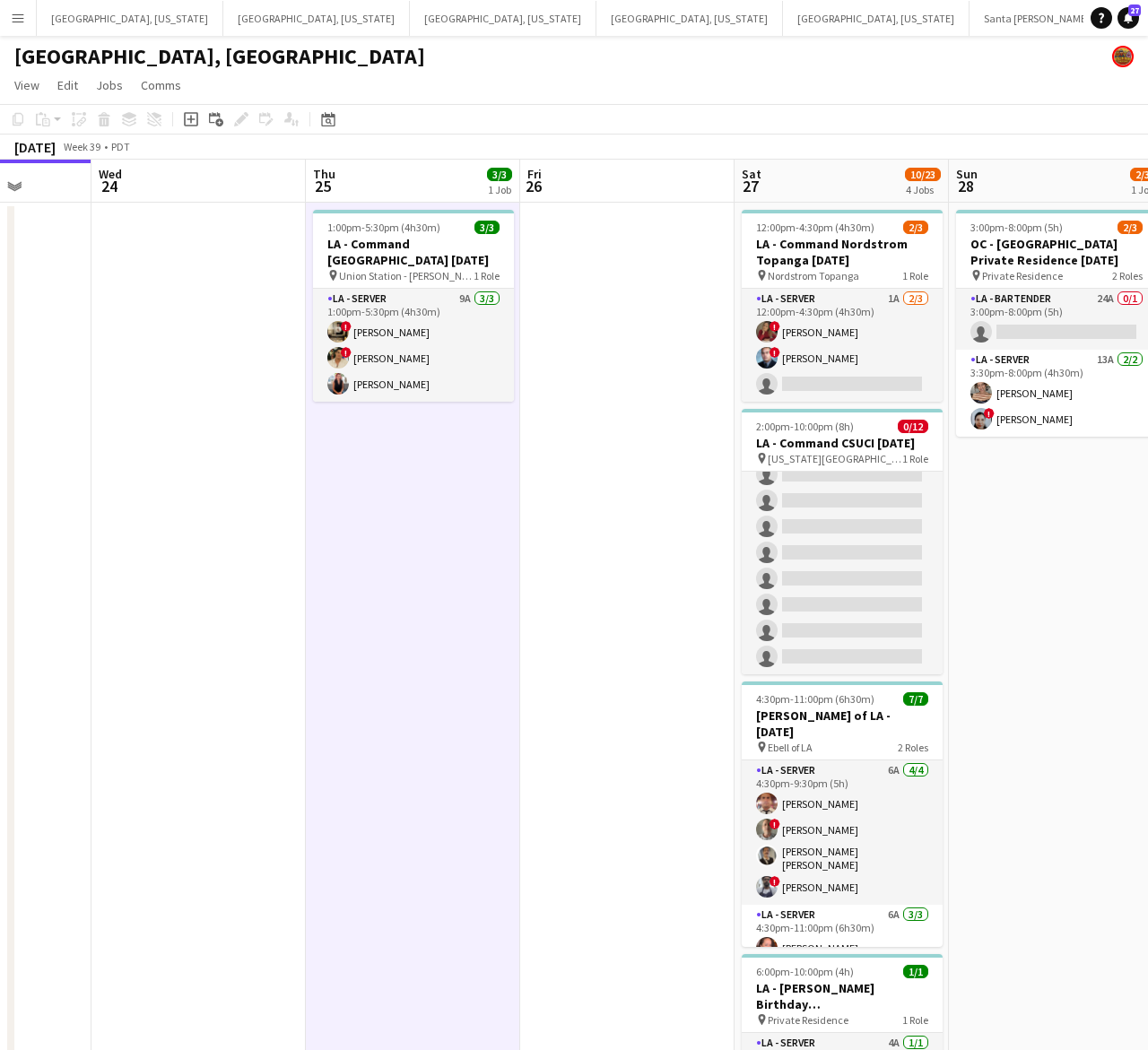
scroll to position [0, 512]
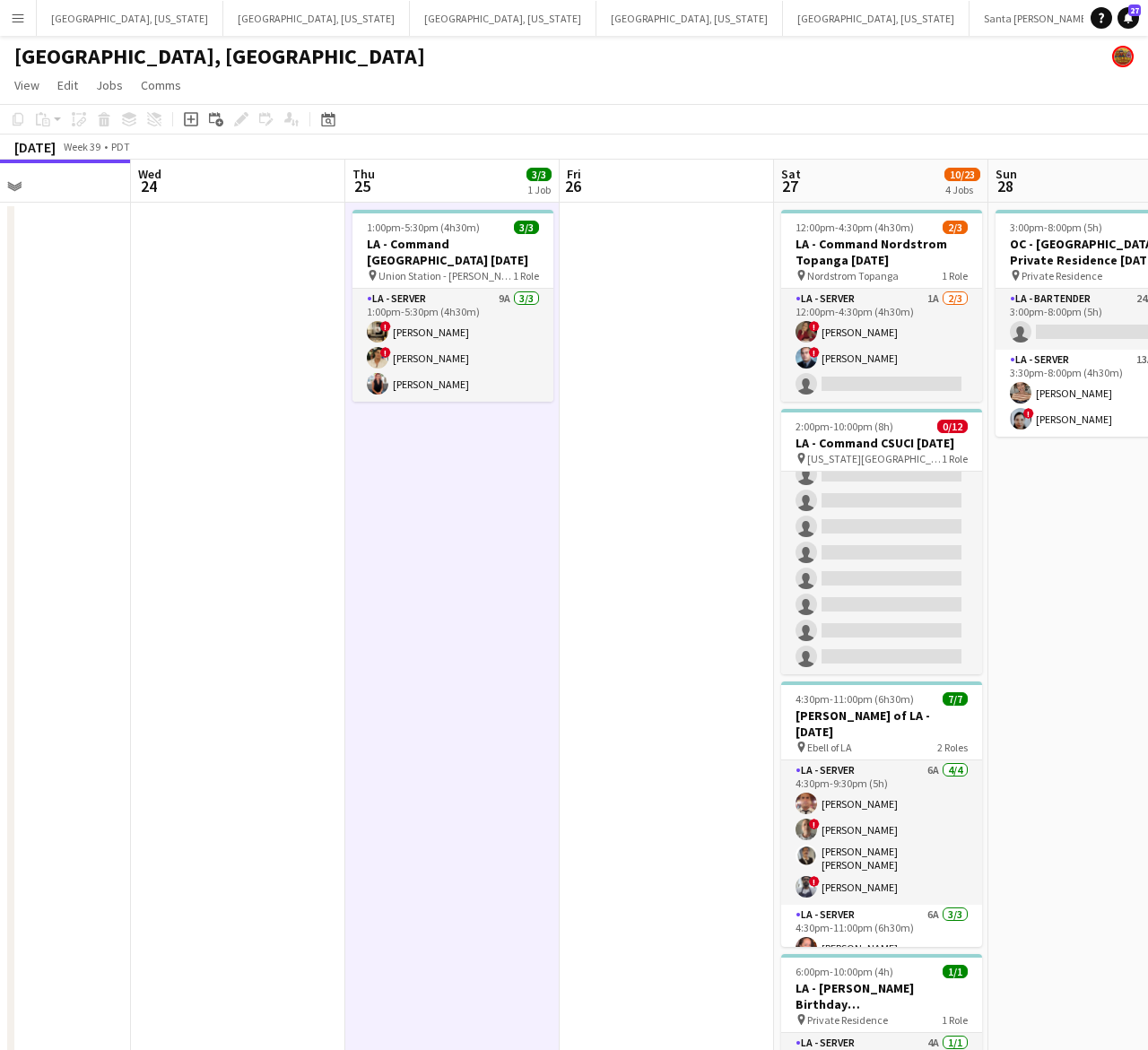
drag, startPoint x: 473, startPoint y: 540, endPoint x: 491, endPoint y: 542, distance: 18.1
click at [491, 542] on app-calendar-viewport "Sun 21 Mon 22 Tue 23 Wed 24 Thu 25 3/3 1 Job Fri 26 Sat 27 10/23 4 Jobs Sun 28 …" at bounding box center [574, 808] width 1148 height 1296
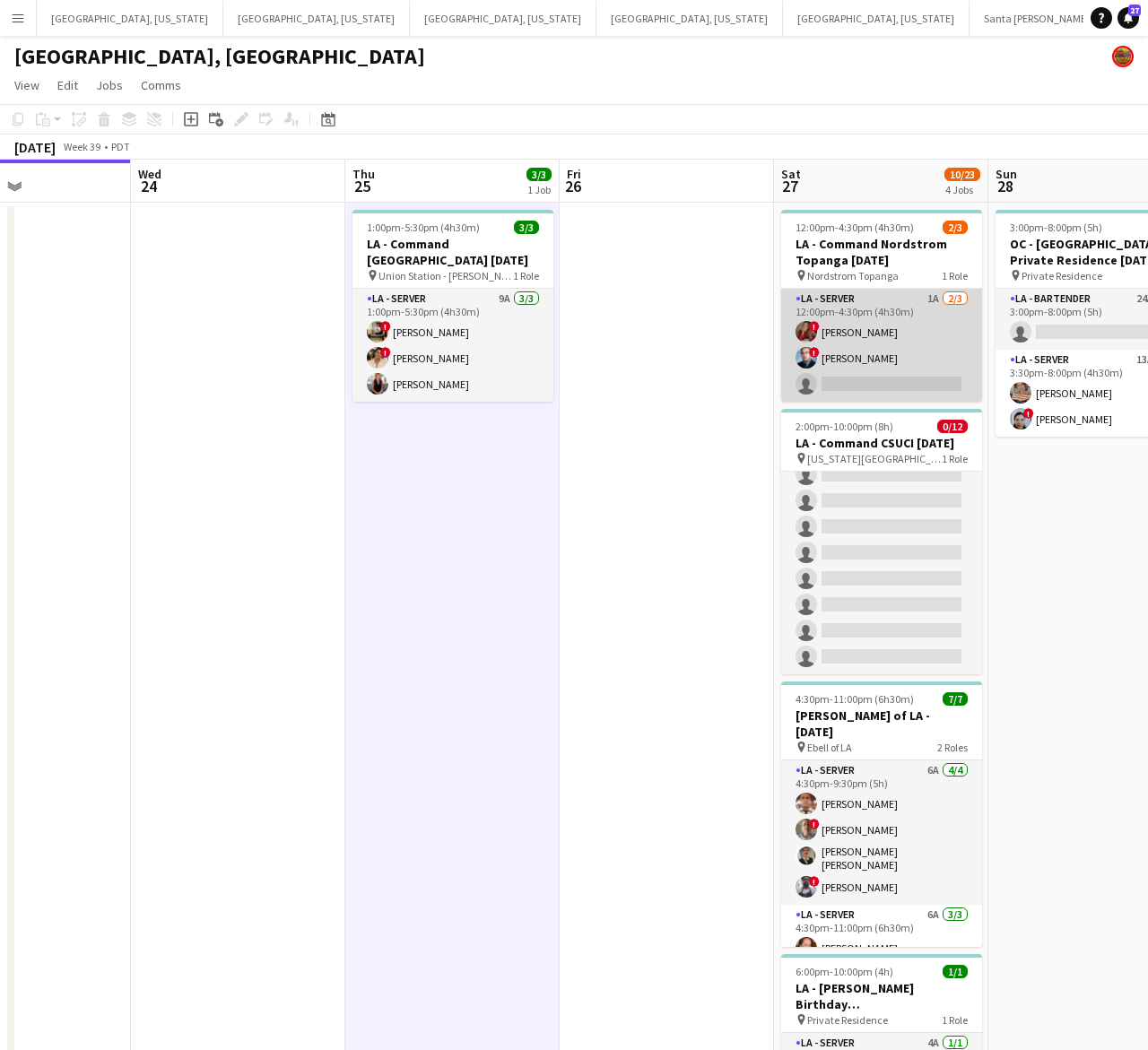
click at [874, 343] on app-card-role "LA - Server 1A [DATE] 12:00pm-4:30pm (4h30m) ! [PERSON_NAME] ! [PERSON_NAME] si…" at bounding box center [881, 345] width 201 height 113
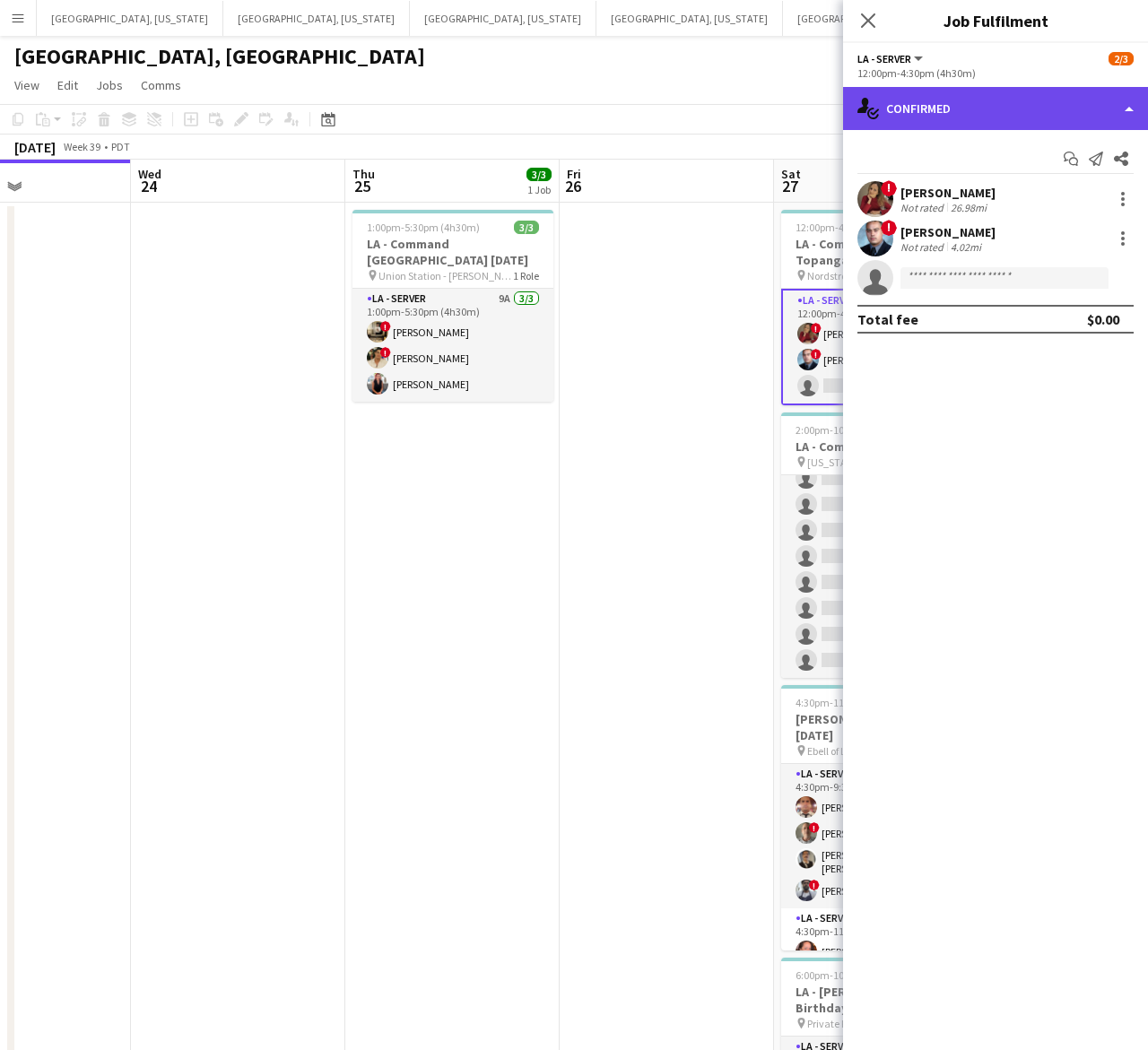
click at [971, 100] on div "single-neutral-actions-check-2 Confirmed" at bounding box center [995, 108] width 305 height 43
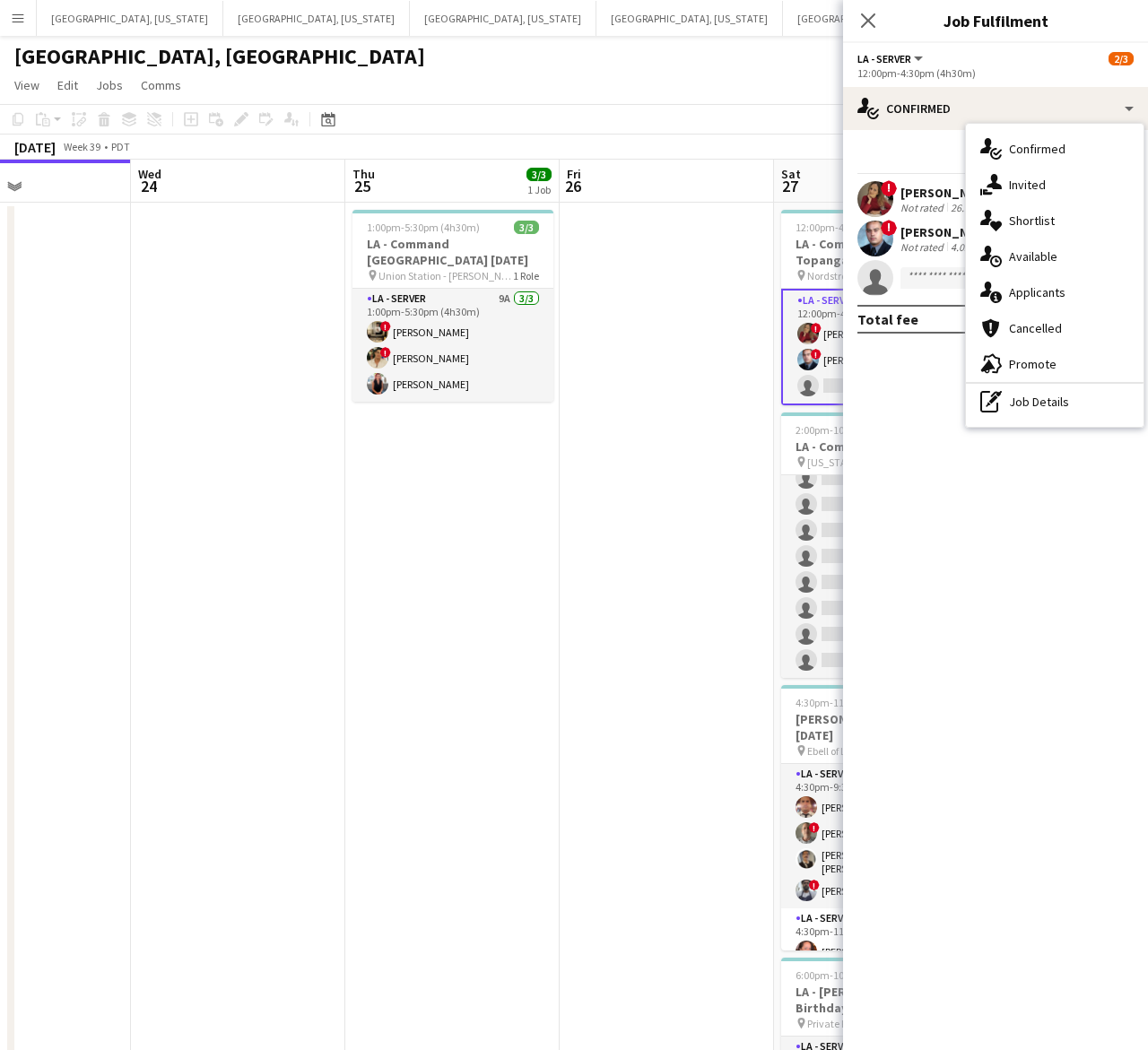
click at [861, 15] on icon "Close pop-in" at bounding box center [868, 20] width 14 height 14
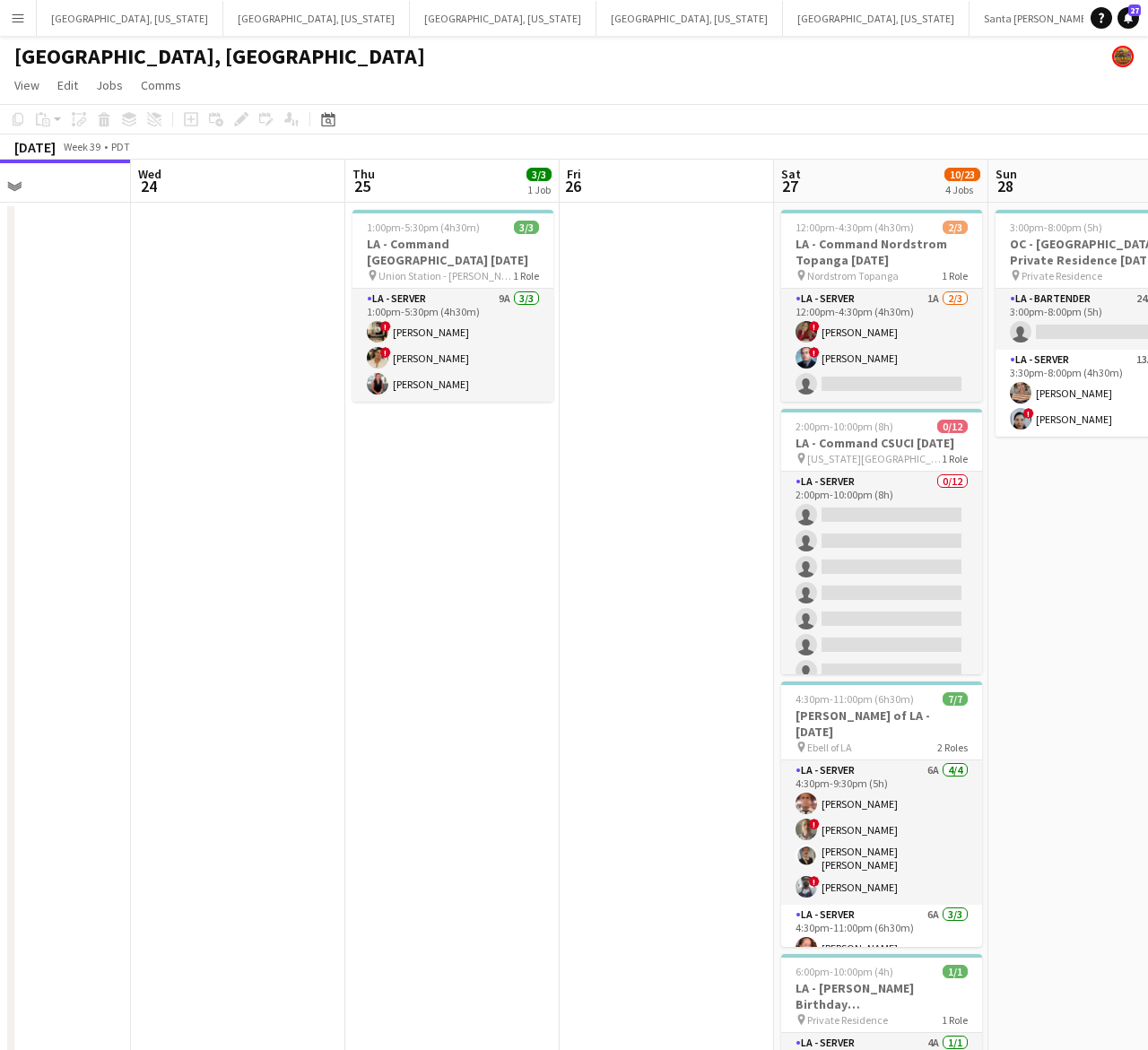
click at [285, 49] on div "[GEOGRAPHIC_DATA], [GEOGRAPHIC_DATA]" at bounding box center [574, 53] width 1148 height 34
drag, startPoint x: 480, startPoint y: 249, endPoint x: 458, endPoint y: 208, distance: 46.5
click at [480, 249] on h3 "LA - Command [GEOGRAPHIC_DATA] [DATE]" at bounding box center [453, 252] width 201 height 32
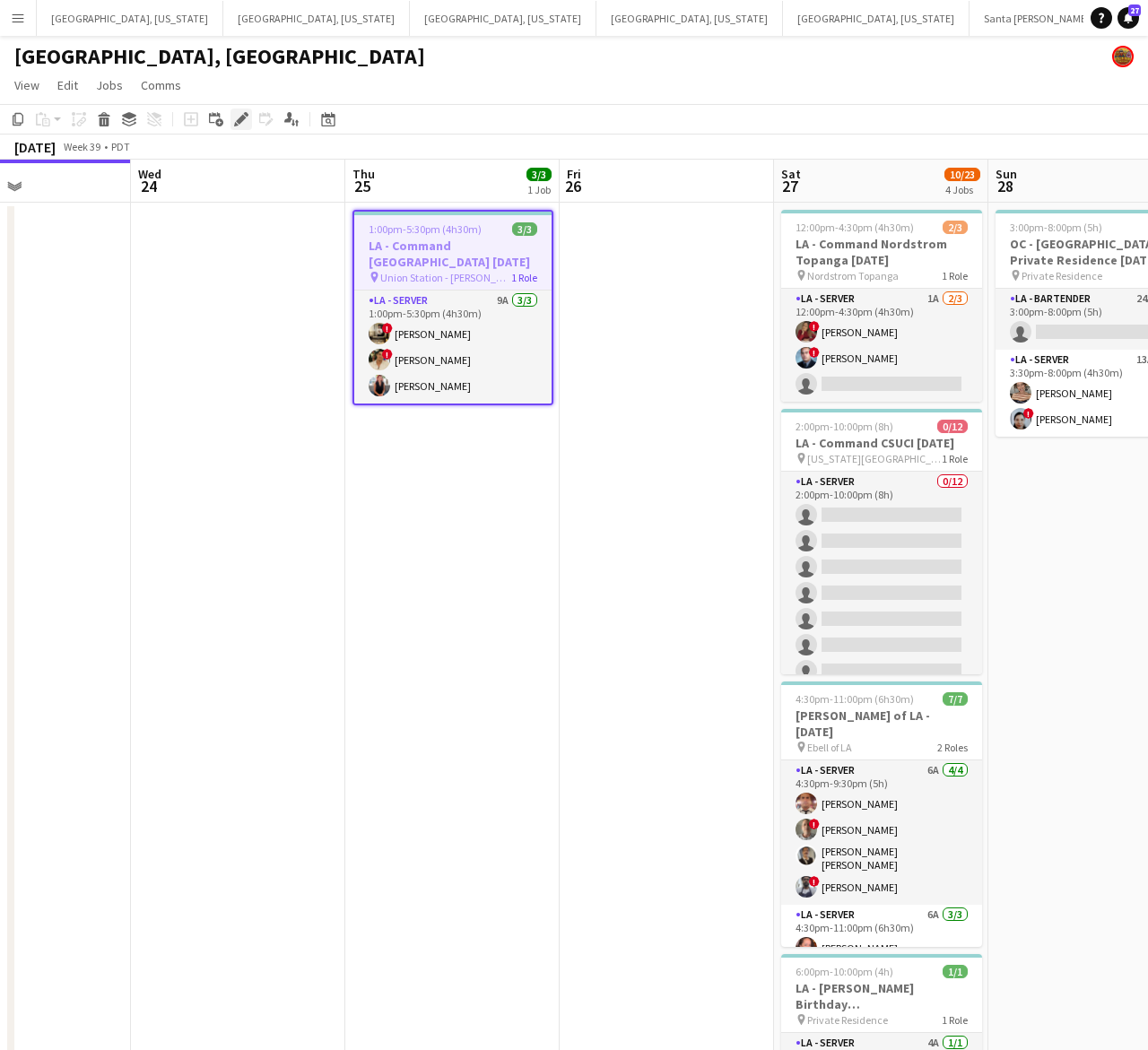
click at [241, 122] on icon at bounding box center [241, 120] width 9 height 9
type input "**********"
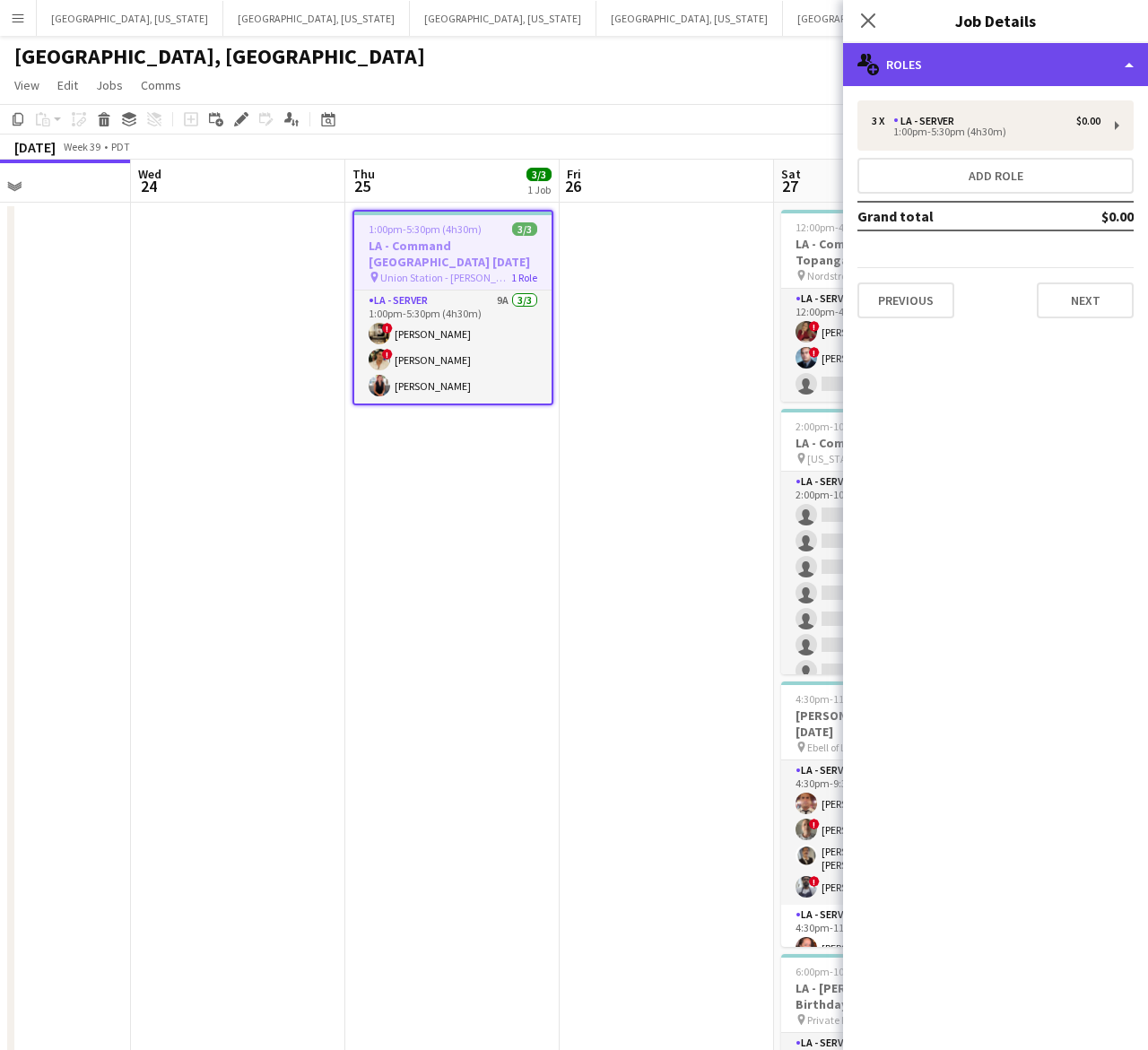
click at [1021, 52] on div "multiple-users-add Roles" at bounding box center [995, 65] width 305 height 43
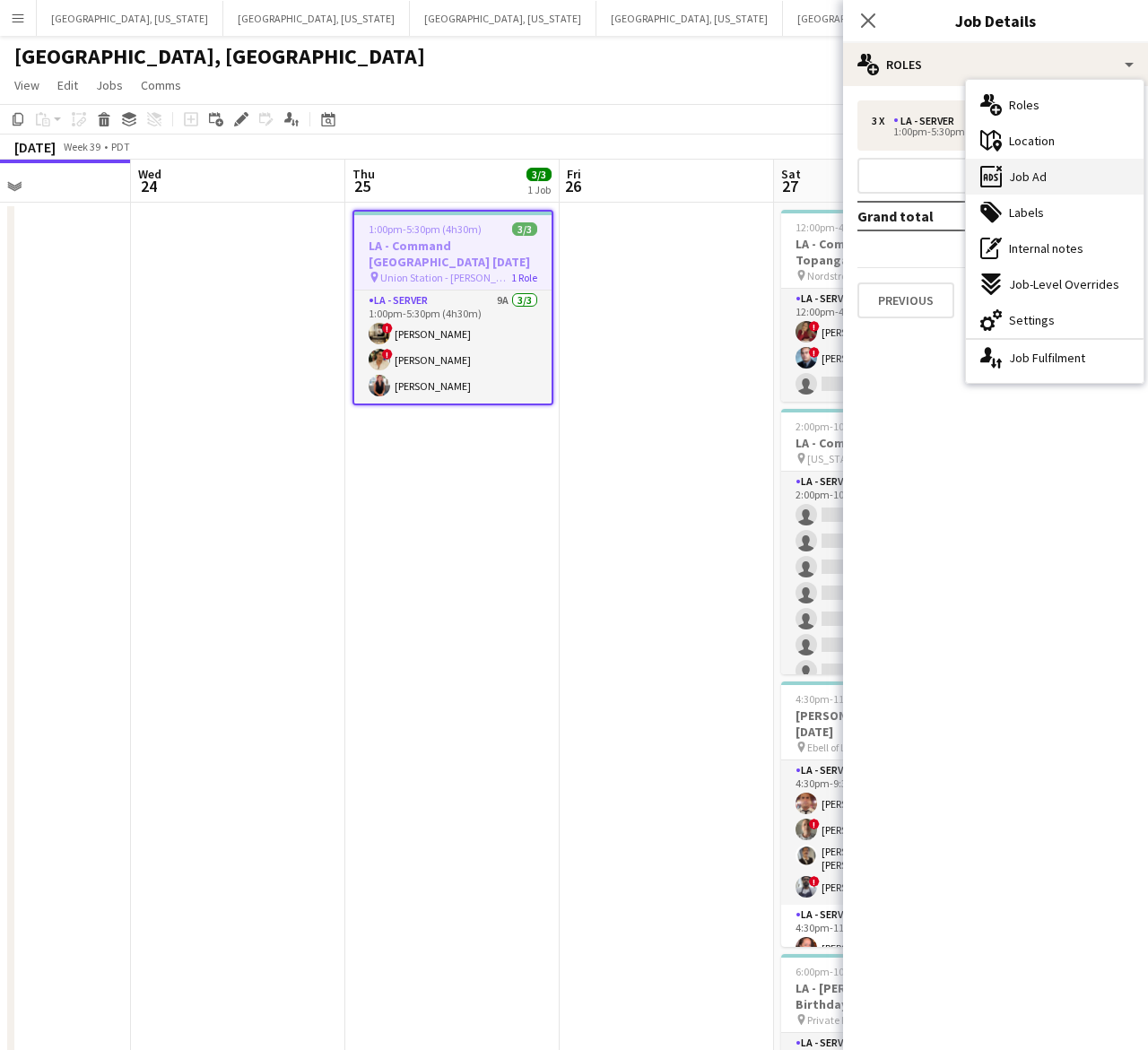
click at [1068, 171] on div "ads-window Job Ad" at bounding box center [1055, 176] width 177 height 36
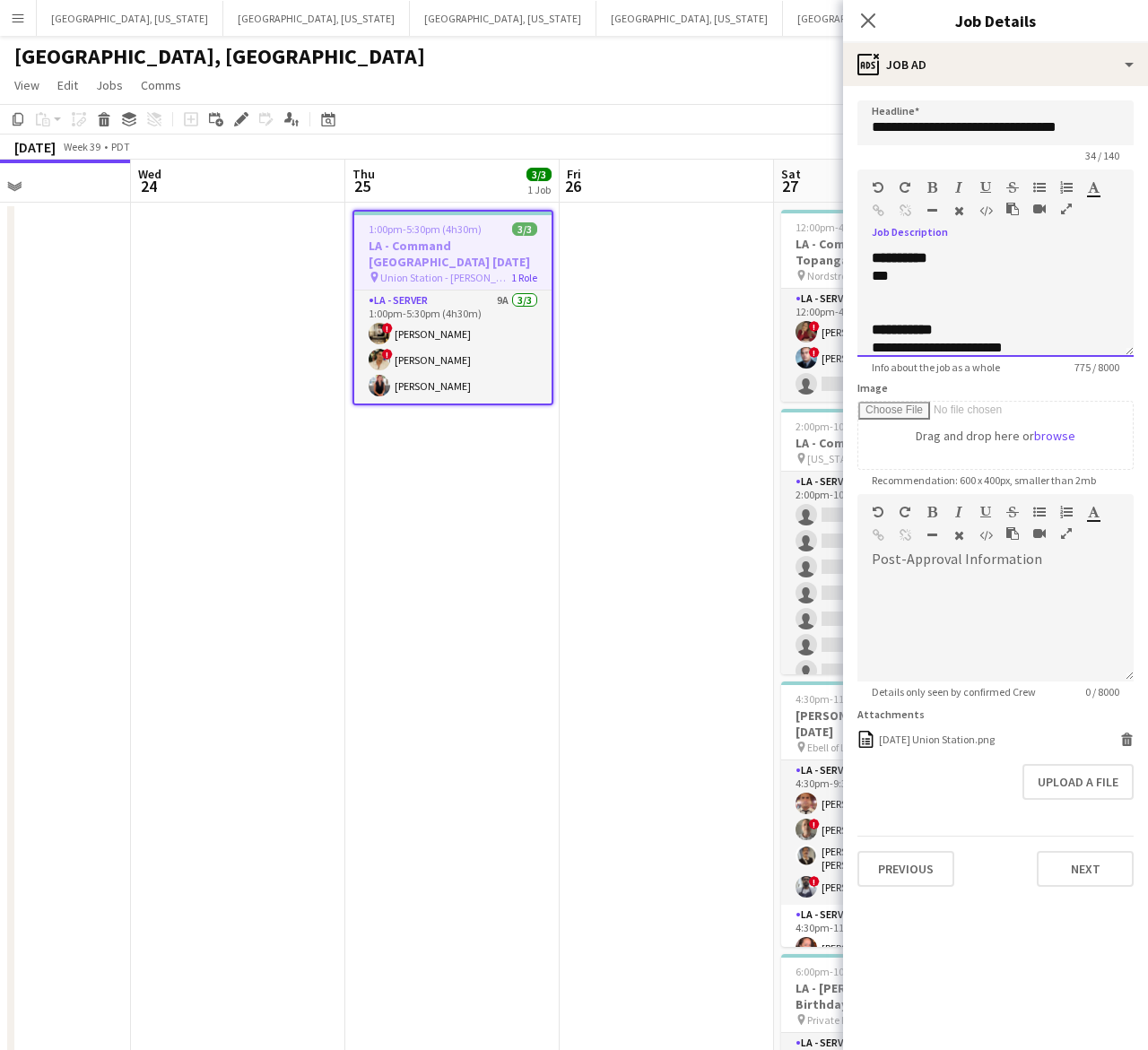
click at [924, 278] on div "***" at bounding box center [987, 275] width 230 height 18
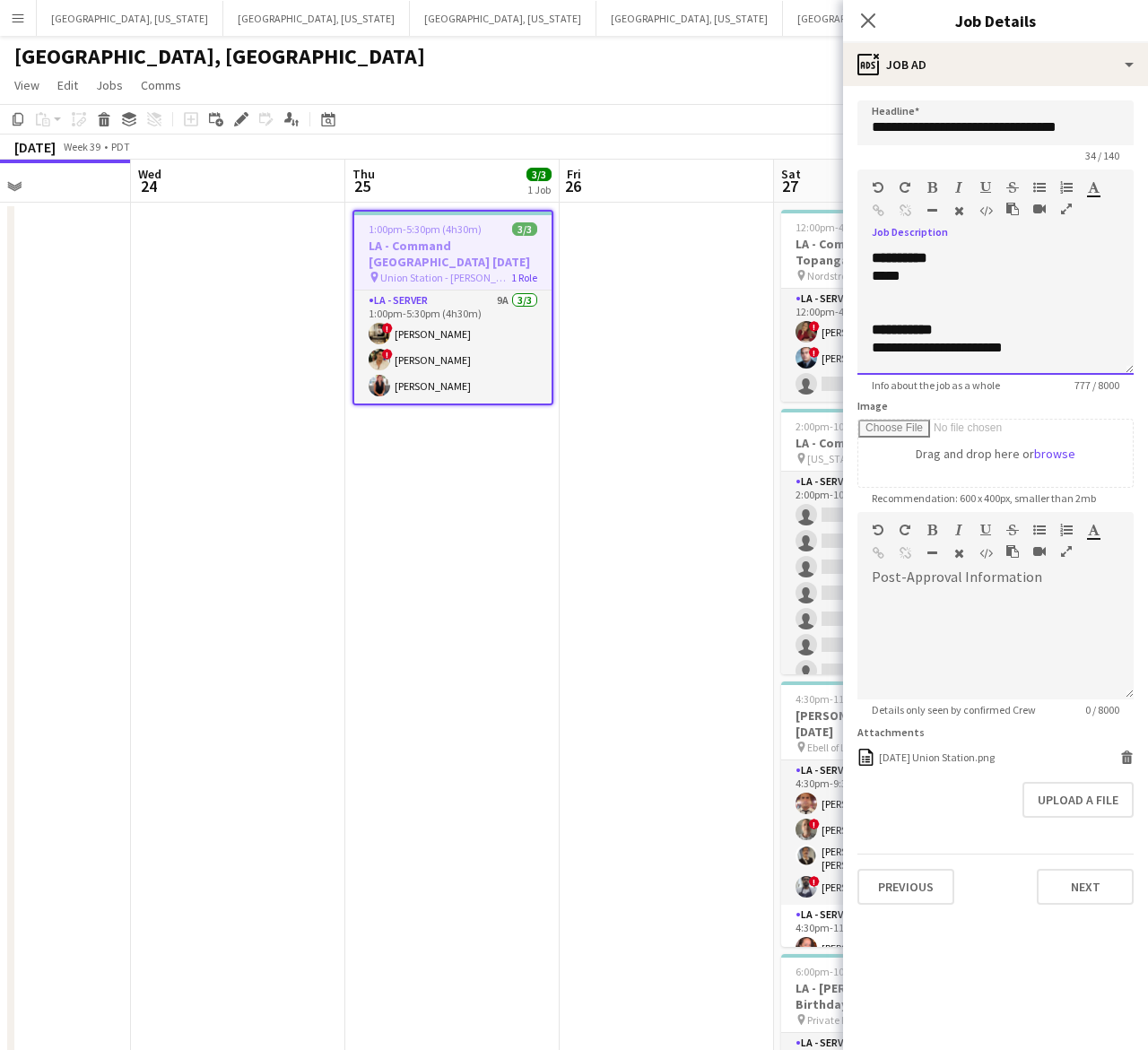
drag, startPoint x: 1126, startPoint y: 350, endPoint x: 1085, endPoint y: 796, distance: 447.9
click at [1090, 375] on div "**********" at bounding box center [995, 311] width 276 height 125
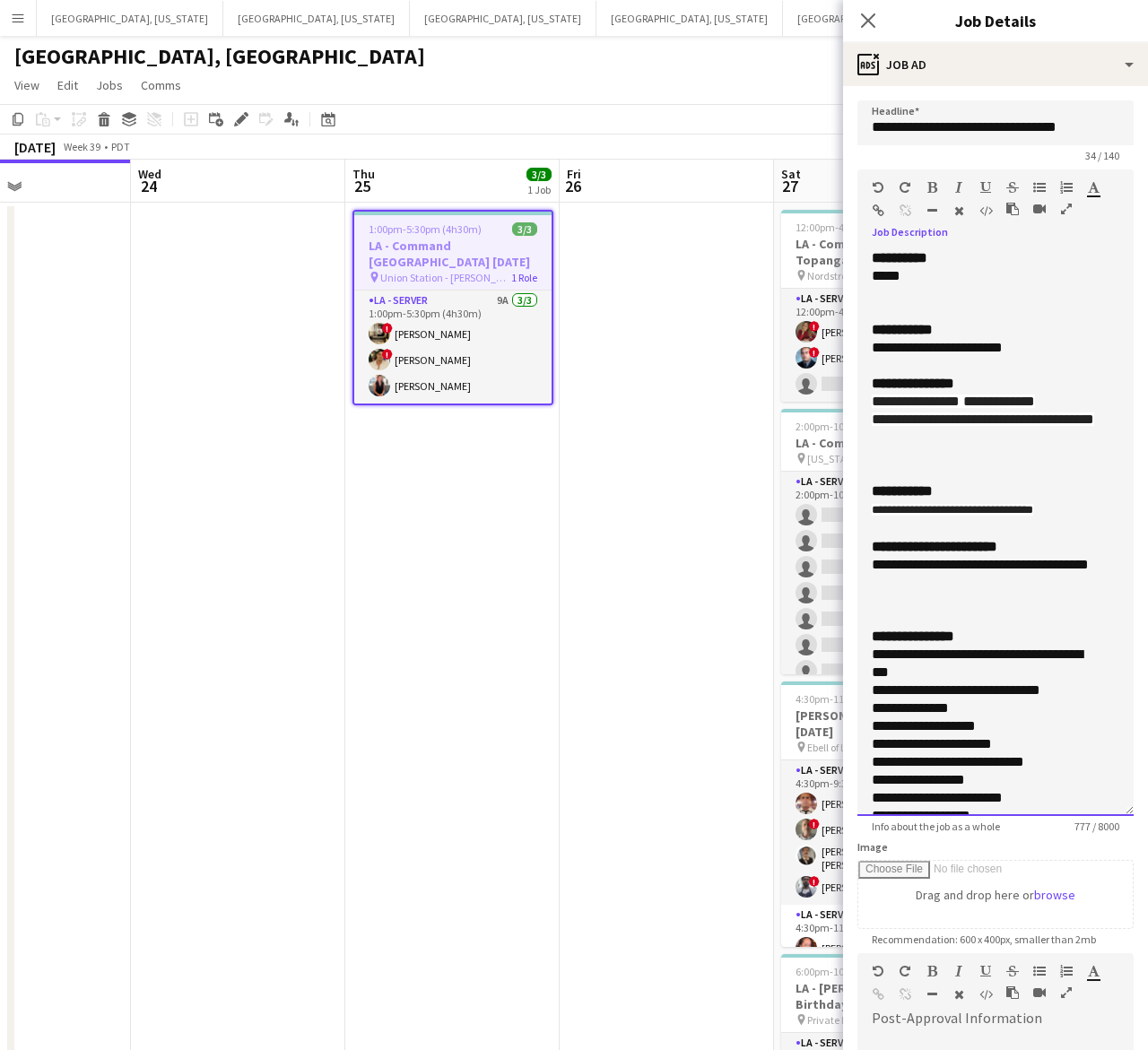
drag, startPoint x: 1034, startPoint y: 352, endPoint x: 858, endPoint y: 346, distance: 176.1
click at [858, 346] on div "**********" at bounding box center [995, 532] width 276 height 567
copy div "**********"
drag, startPoint x: 892, startPoint y: 422, endPoint x: 823, endPoint y: 402, distance: 71.8
click at [823, 402] on body "Menu Boards Boards Boards All jobs Status Workforce Workforce My Workforce Recr…" at bounding box center [574, 566] width 1148 height 1133
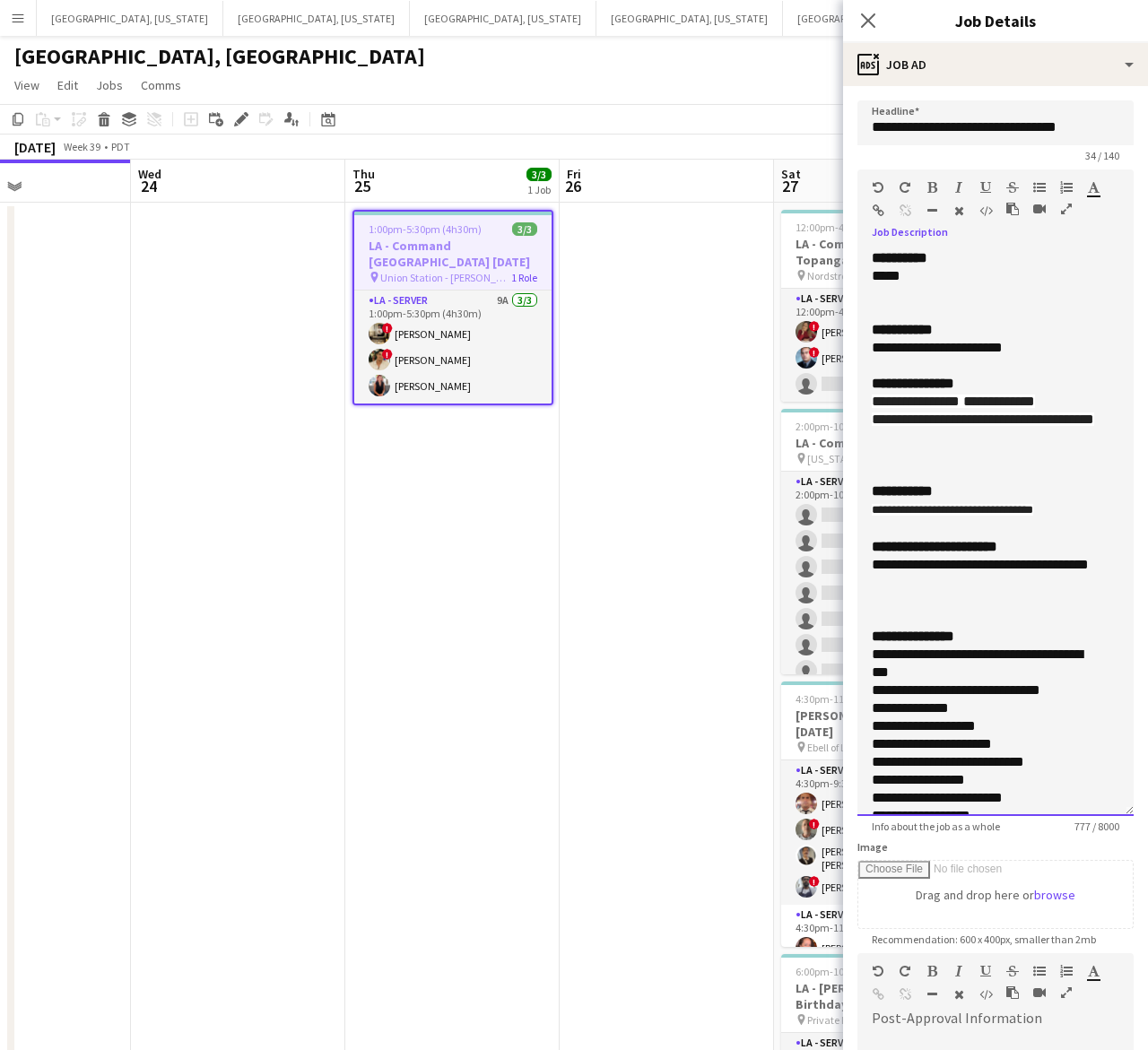
drag, startPoint x: 872, startPoint y: 598, endPoint x: 542, endPoint y: 558, distance: 332.4
click at [823, 585] on body "Menu Boards Boards Boards All jobs Status Workforce Workforce My Workforce Recr…" at bounding box center [574, 566] width 1148 height 1133
copy span "**********"
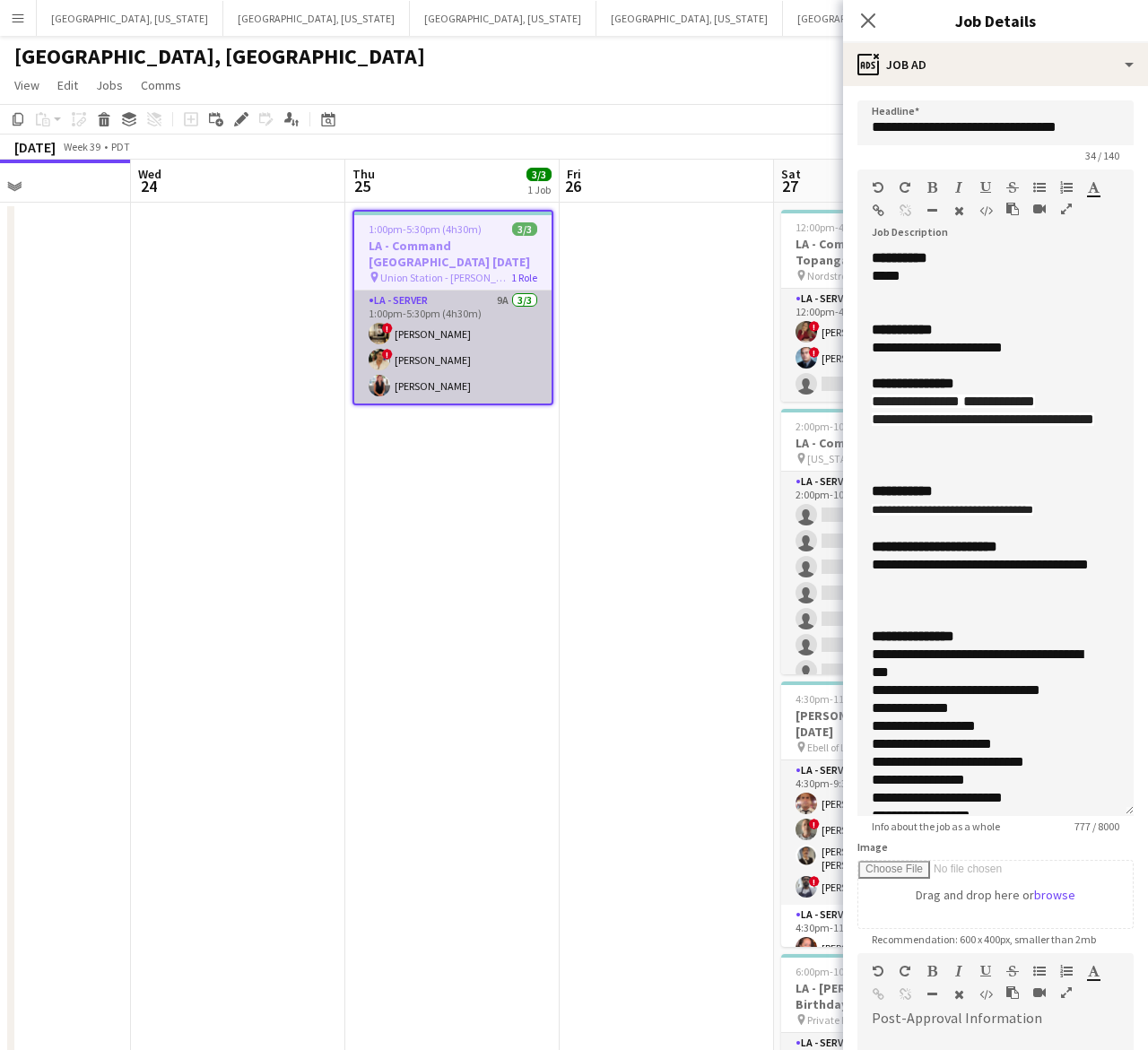
drag, startPoint x: 420, startPoint y: 364, endPoint x: 543, endPoint y: 332, distance: 127.1
click at [420, 364] on app-card-role "LA - Server 9A [DATE] 1:00pm-5:30pm (4h30m) ! [PERSON_NAME] ! [PERSON_NAME] [PE…" at bounding box center [452, 347] width 197 height 113
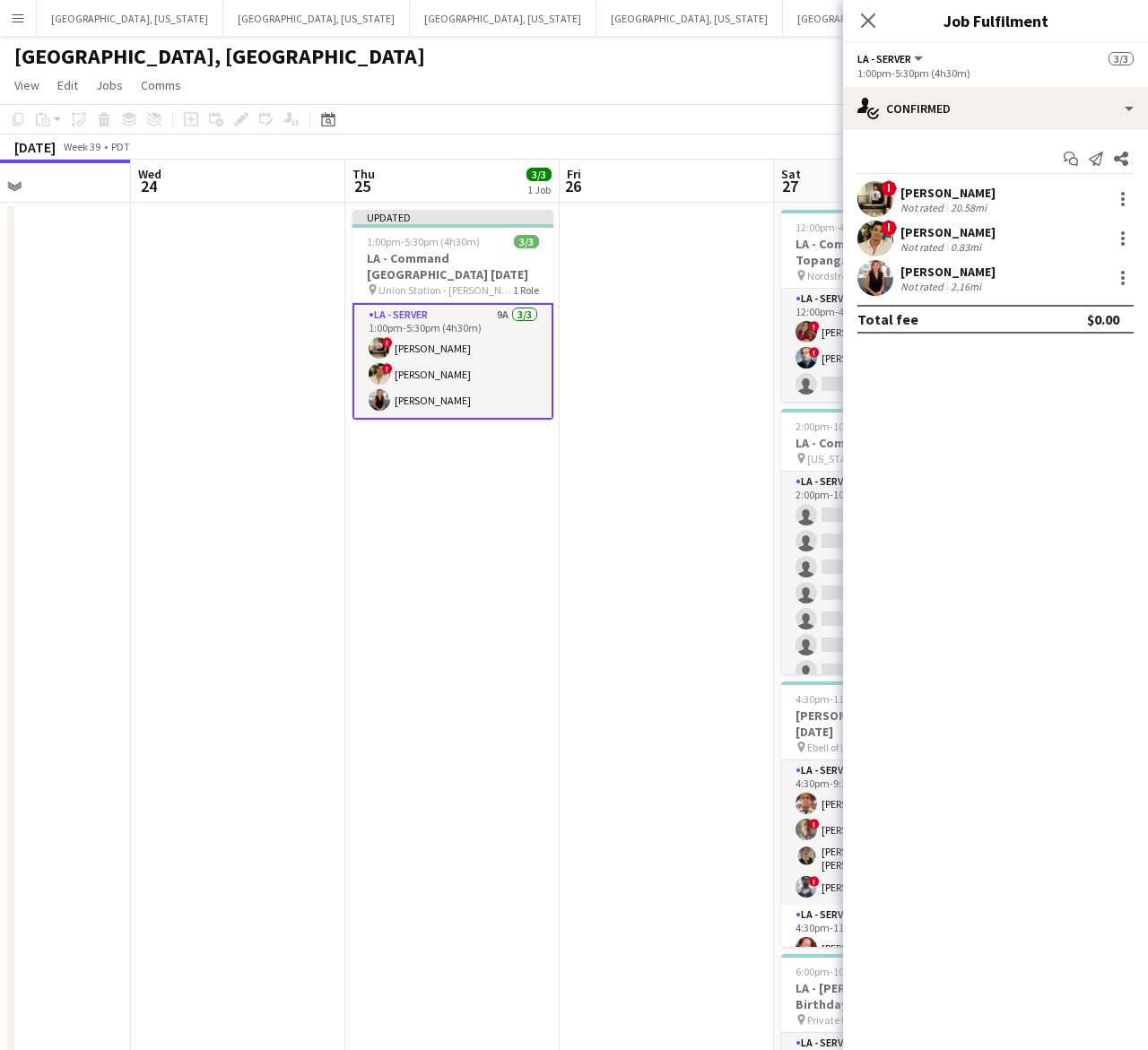
click at [876, 192] on app-user-avatar at bounding box center [875, 199] width 36 height 36
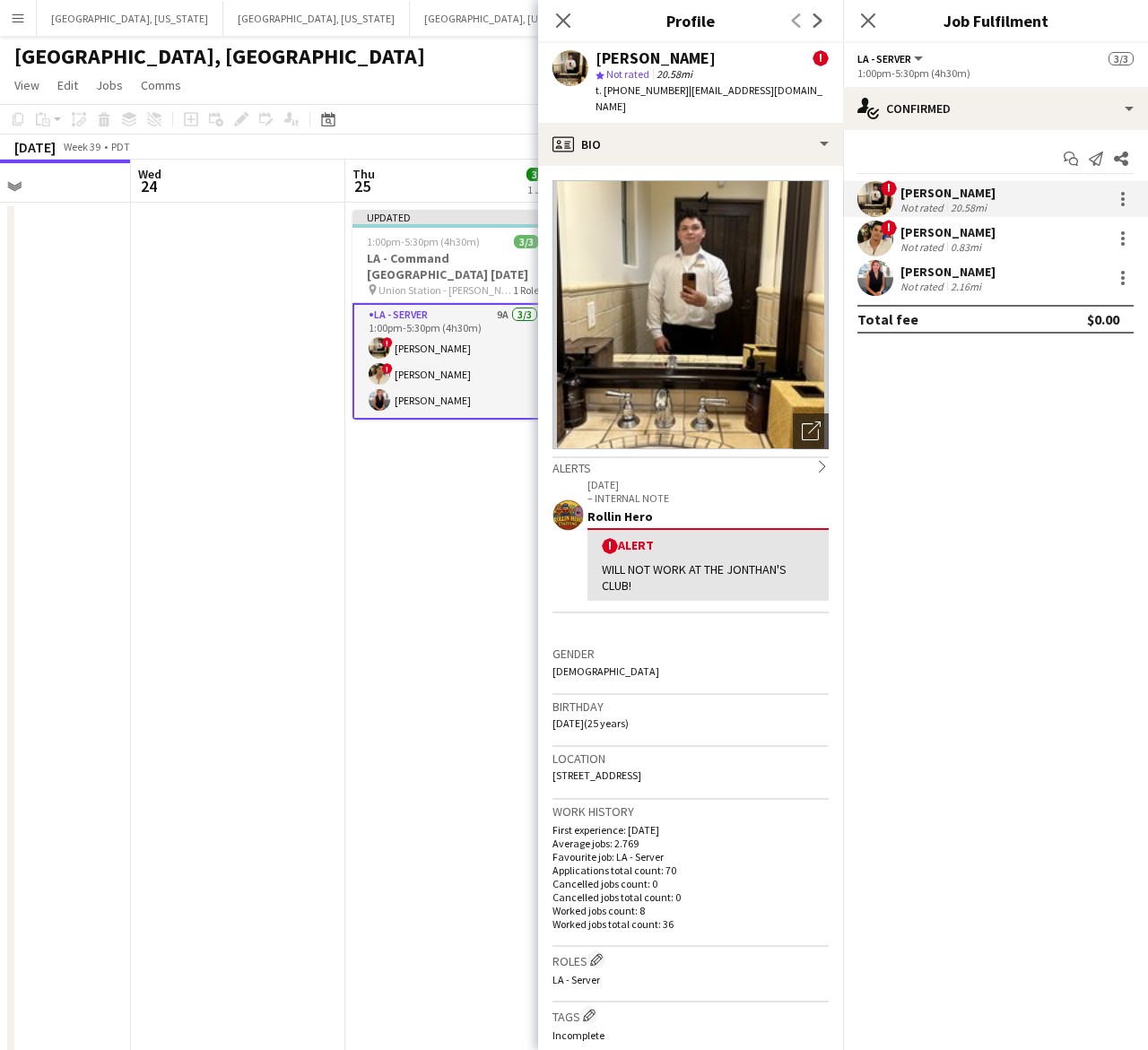
click at [642, 92] on span "t. [PHONE_NUMBER]" at bounding box center [641, 90] width 93 height 13
copy span "18184039497"
click at [937, 230] on div "[PERSON_NAME]" at bounding box center [947, 232] width 95 height 16
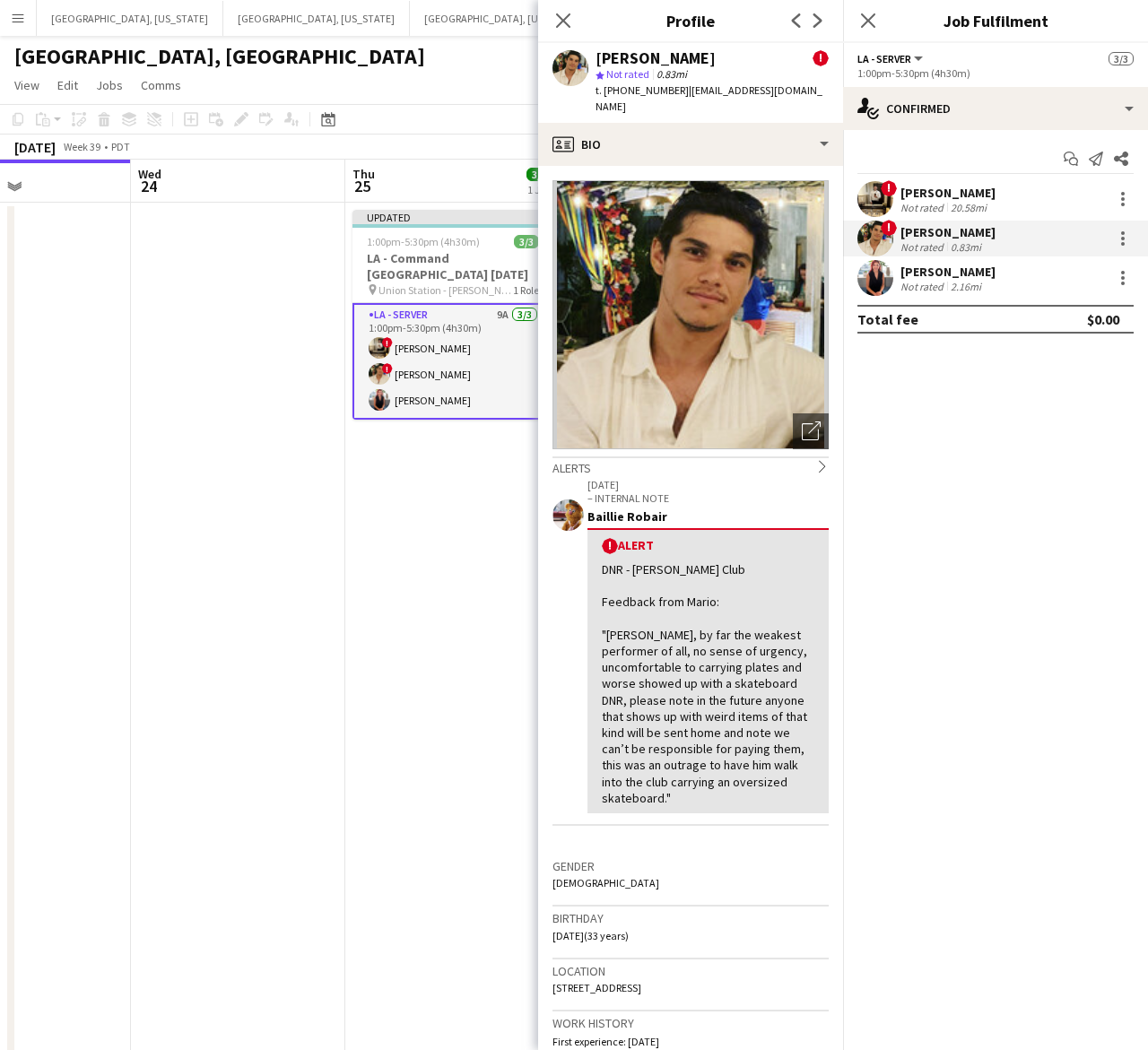
click at [619, 90] on span "t. [PHONE_NUMBER]" at bounding box center [641, 90] width 93 height 13
copy span "17609602507"
drag, startPoint x: 964, startPoint y: 275, endPoint x: 852, endPoint y: 192, distance: 139.4
click at [964, 275] on div "[PERSON_NAME]" at bounding box center [947, 271] width 95 height 16
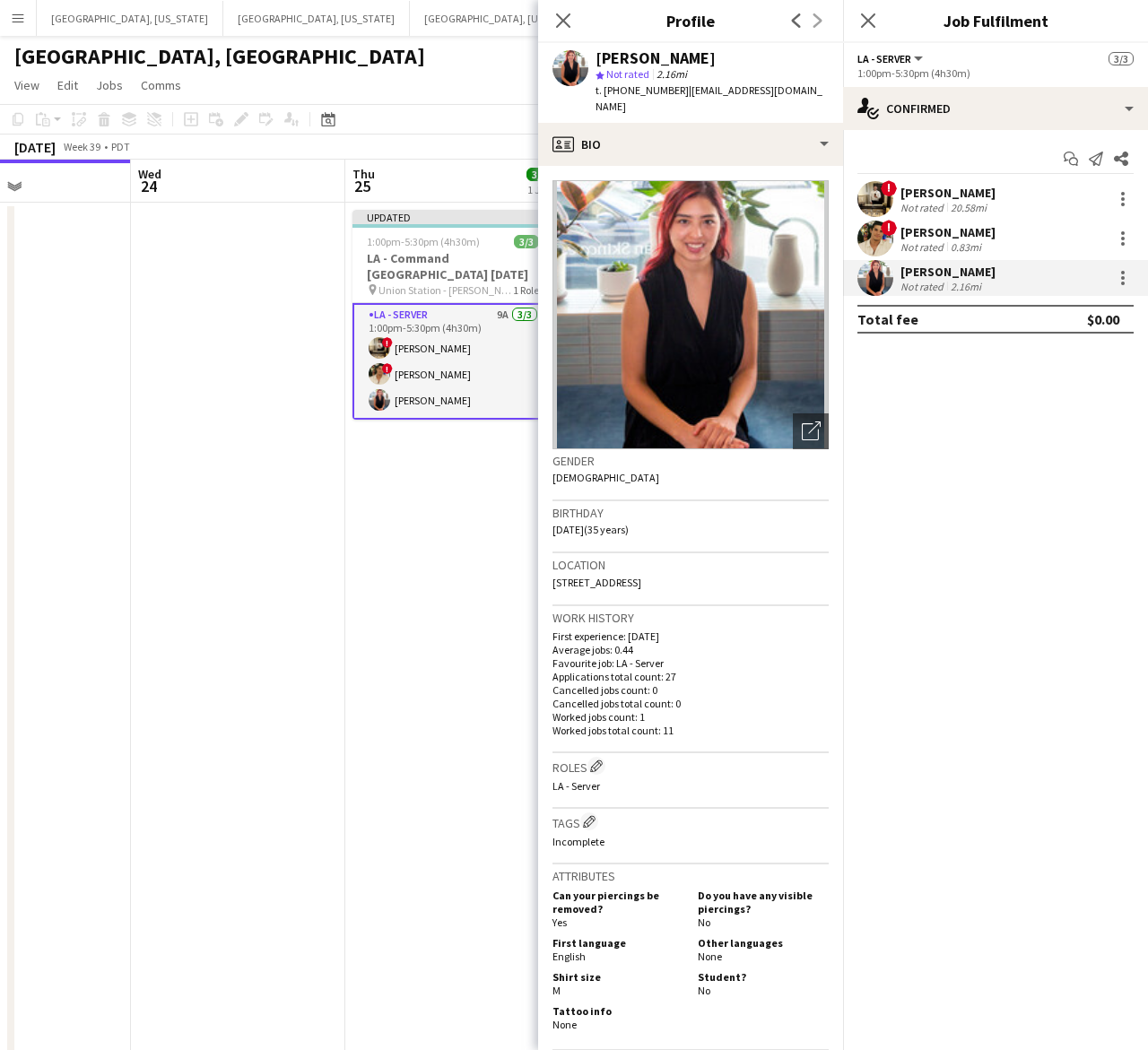
click at [638, 92] on span "t. [PHONE_NUMBER]" at bounding box center [641, 90] width 93 height 13
copy span "16613781061"
click at [405, 512] on app-date-cell "Updated 1:00pm-5:30pm (4h30m) 3/3 LA - Command [GEOGRAPHIC_DATA] [DATE] pin Uni…" at bounding box center [452, 668] width 214 height 930
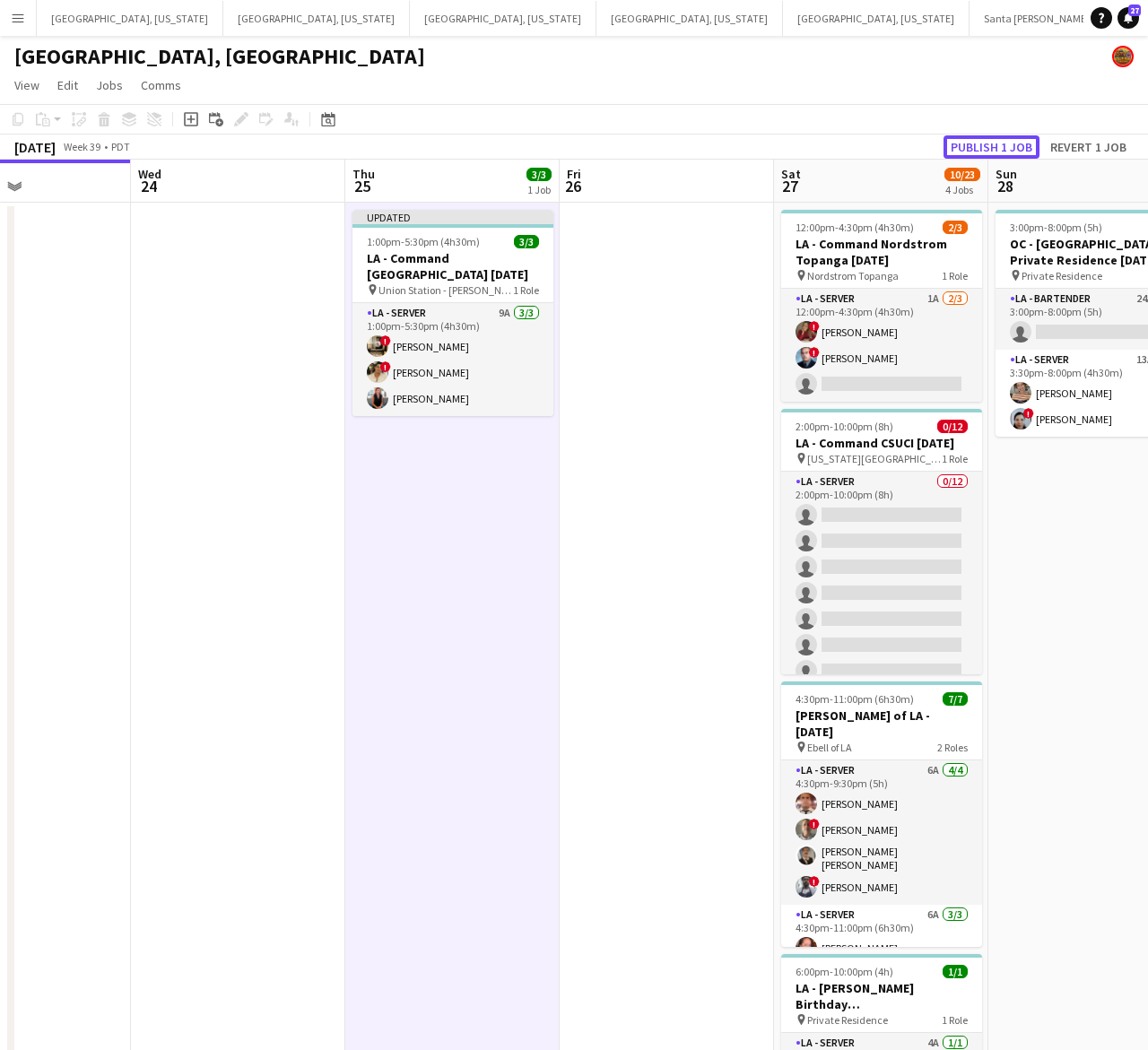
click at [974, 136] on button "Publish 1 job" at bounding box center [991, 147] width 96 height 24
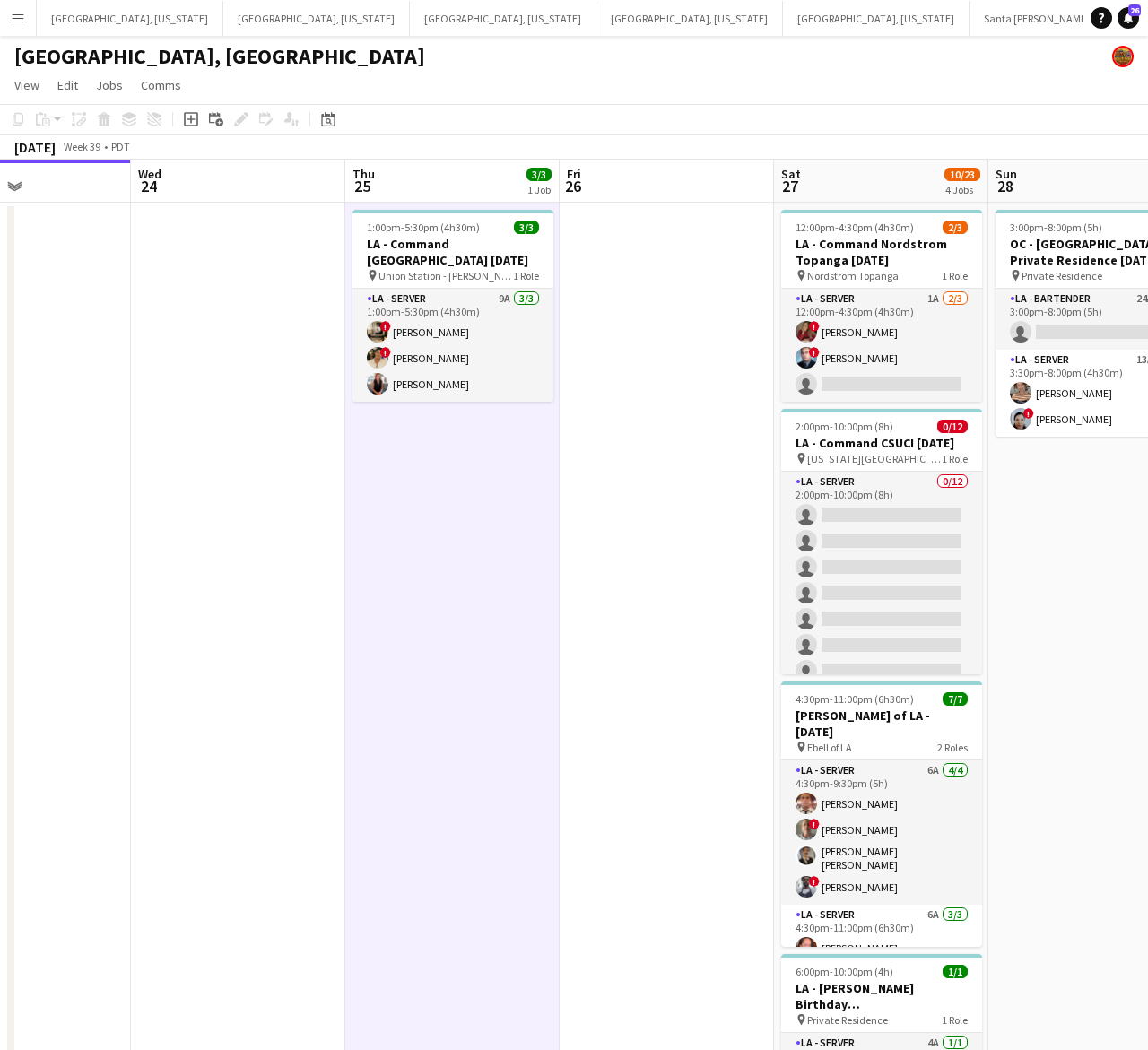
click at [707, 86] on app-page-menu "View Day view expanded Day view collapsed Month view Date picker Jump to [DATE]…" at bounding box center [574, 87] width 1148 height 34
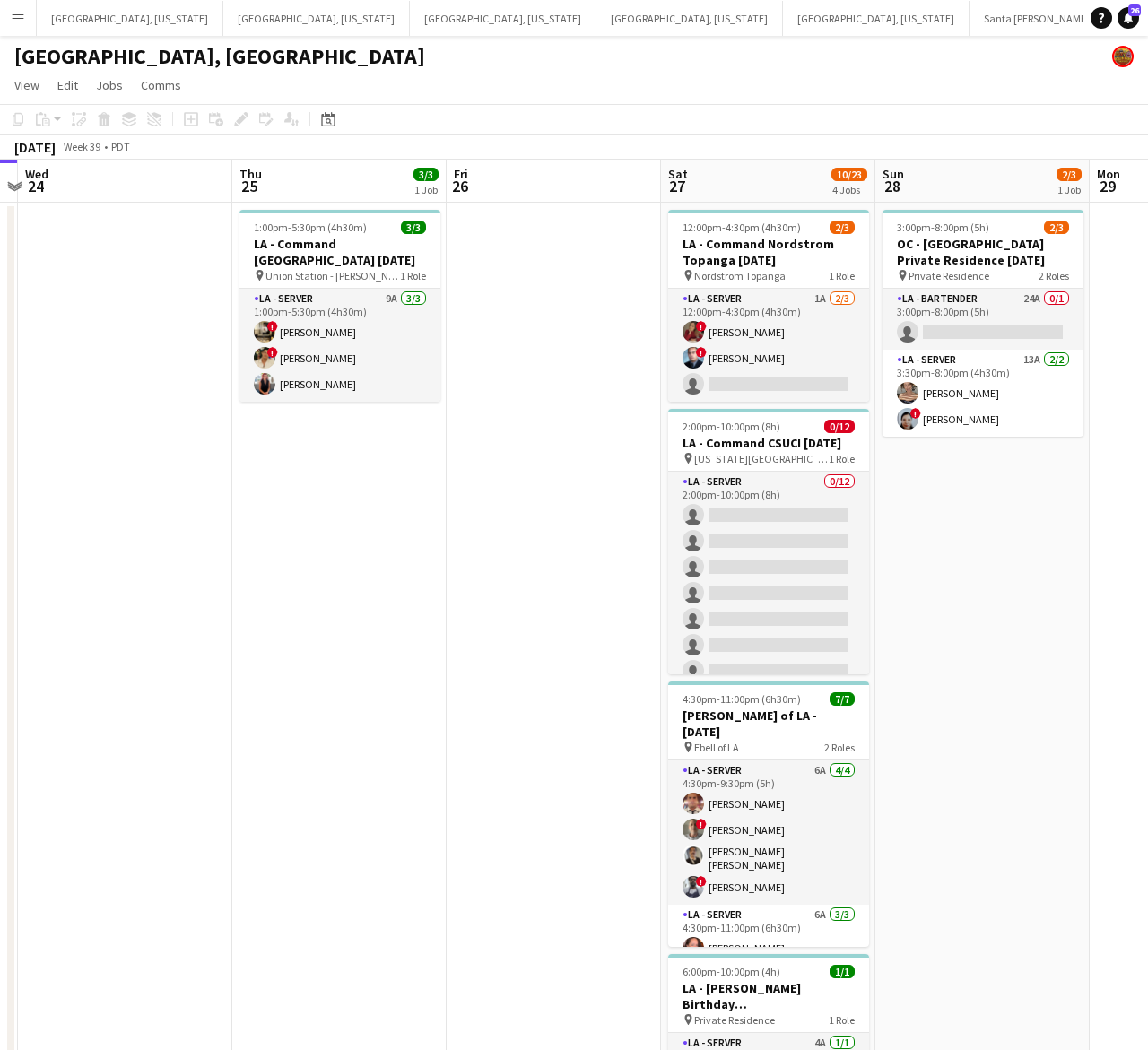
drag, startPoint x: 504, startPoint y: 586, endPoint x: 401, endPoint y: 639, distance: 115.8
click at [388, 639] on app-calendar-viewport "Sun 21 Mon 22 Tue 23 Wed 24 Thu 25 3/3 1 Job Fri 26 Sat 27 10/23 4 Jobs Sun 28 …" at bounding box center [574, 645] width 1148 height 973
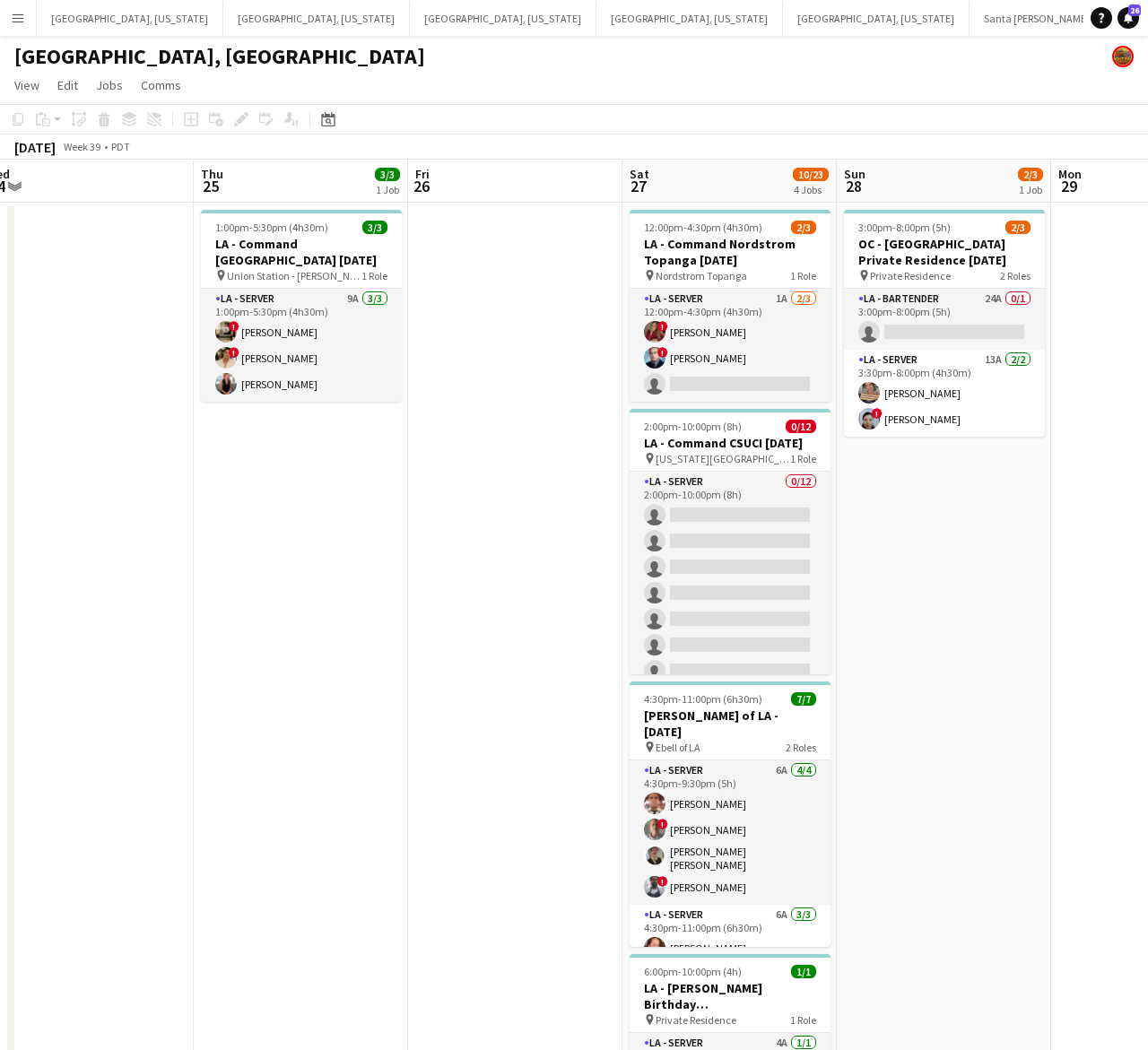
scroll to position [0, 666]
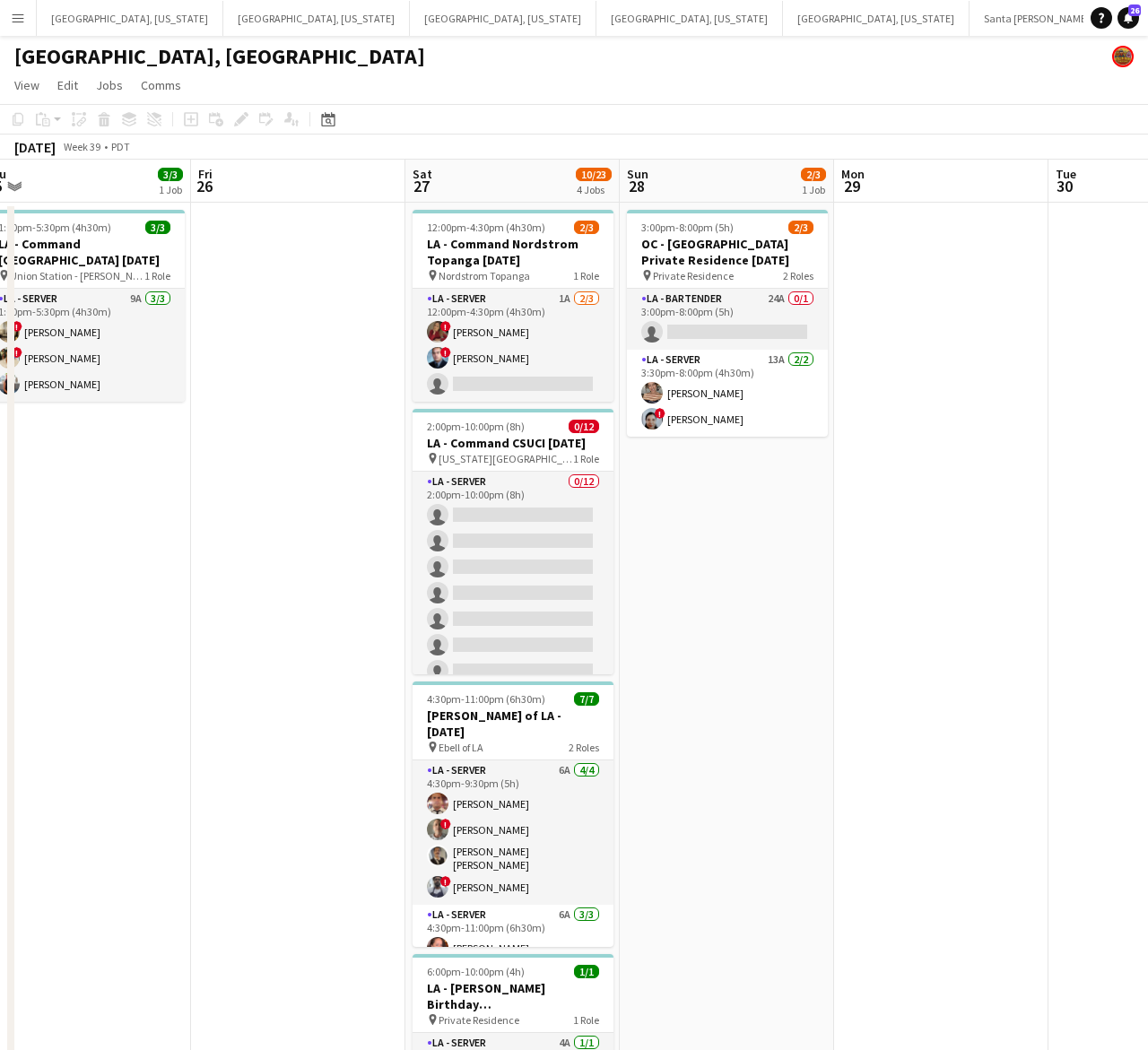
drag, startPoint x: 532, startPoint y: 593, endPoint x: 292, endPoint y: 701, distance: 263.2
click at [292, 701] on app-calendar-viewport "Mon 22 Tue 23 Wed 24 Thu 25 3/3 1 Job Fri 26 Sat 27 10/23 4 Jobs Sun 28 2/3 1 J…" at bounding box center [574, 645] width 1148 height 973
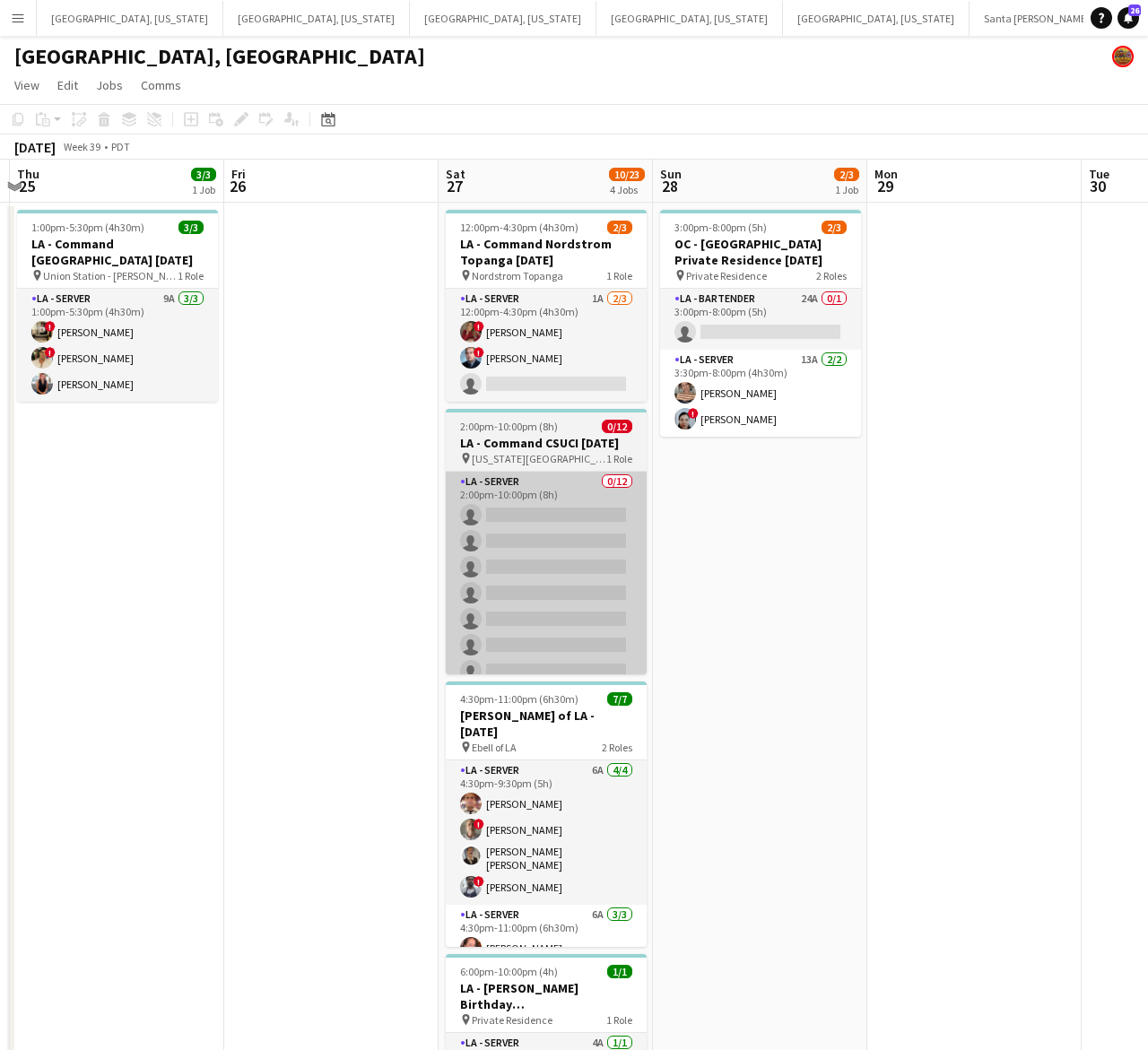
drag, startPoint x: 406, startPoint y: 525, endPoint x: 460, endPoint y: 508, distance: 56.6
click at [451, 517] on app-calendar-viewport "Mon 22 Tue 23 Wed 24 Thu 25 3/3 1 Job Fri 26 Sat 27 10/23 4 Jobs Sun 28 2/3 1 J…" at bounding box center [574, 645] width 1148 height 973
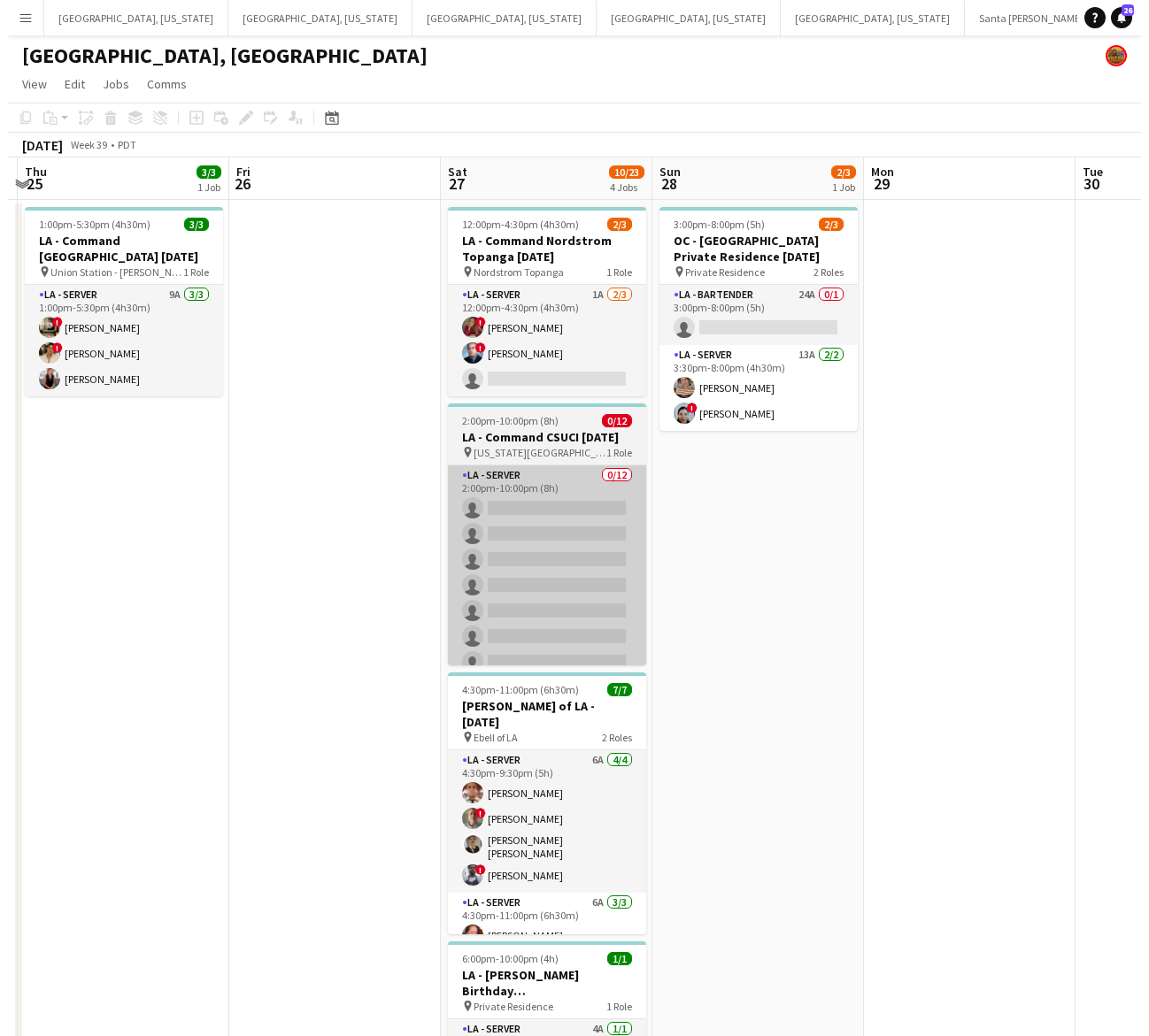
scroll to position [0, 612]
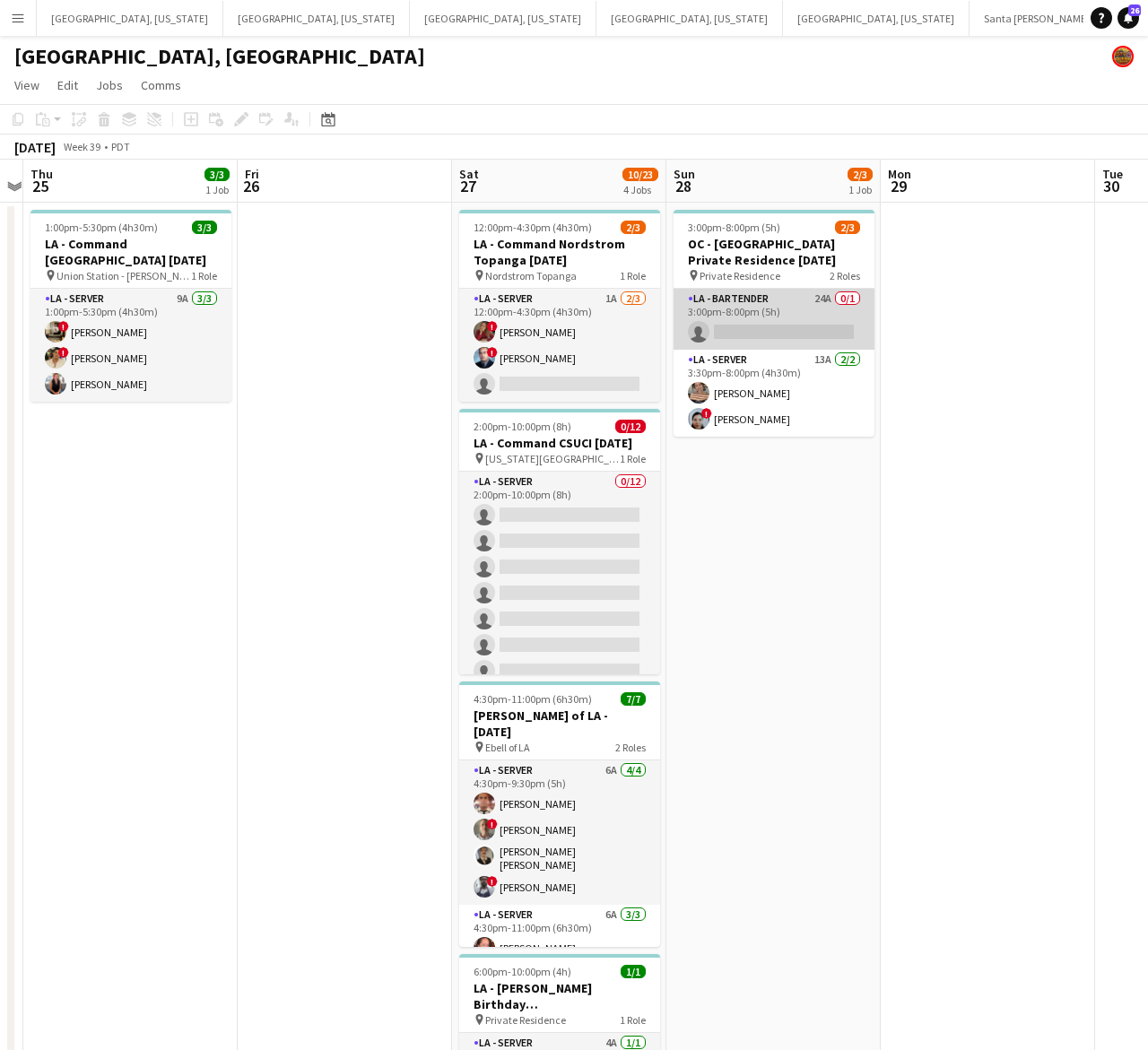
click at [805, 311] on app-card-role "LA - Bartender 24A 0/1 3:00pm-8:00pm (5h) single-neutral-actions" at bounding box center [774, 319] width 201 height 61
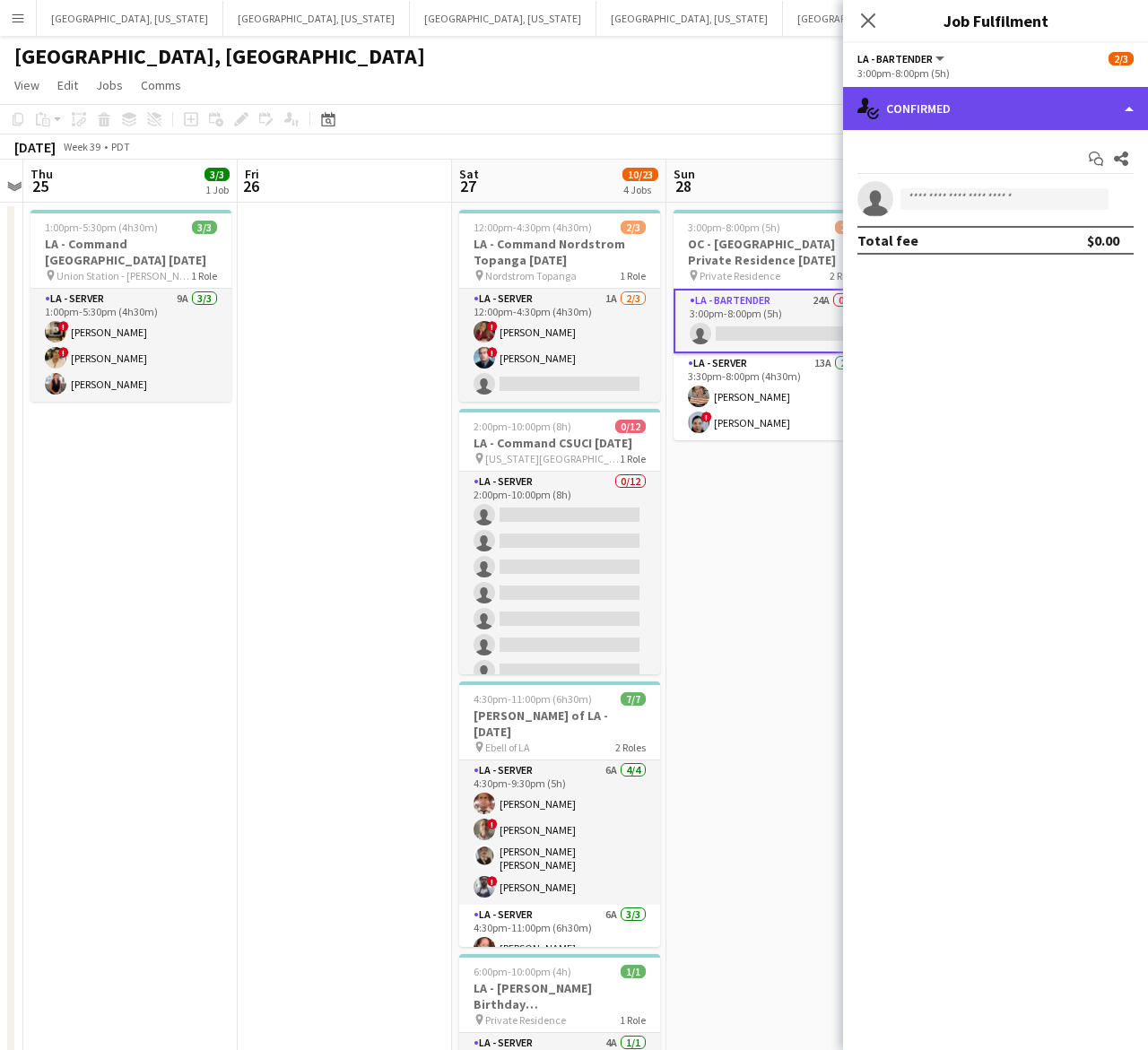
click at [951, 108] on div "single-neutral-actions-check-2 Confirmed" at bounding box center [995, 108] width 305 height 43
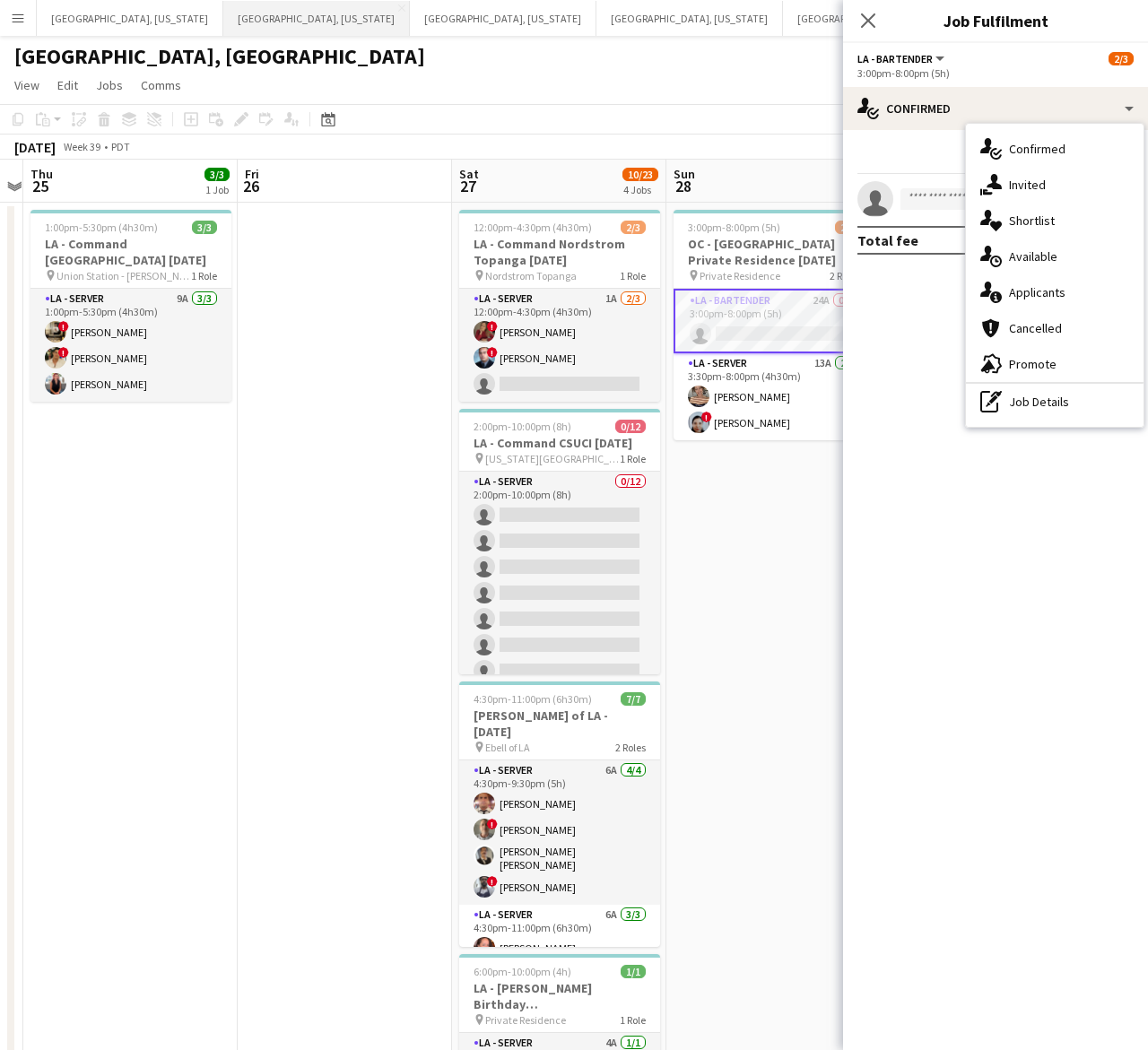
drag, startPoint x: 226, startPoint y: 13, endPoint x: 225, endPoint y: 27, distance: 14.0
click at [226, 13] on button "[GEOGRAPHIC_DATA], [US_STATE] Close" at bounding box center [317, 18] width 187 height 35
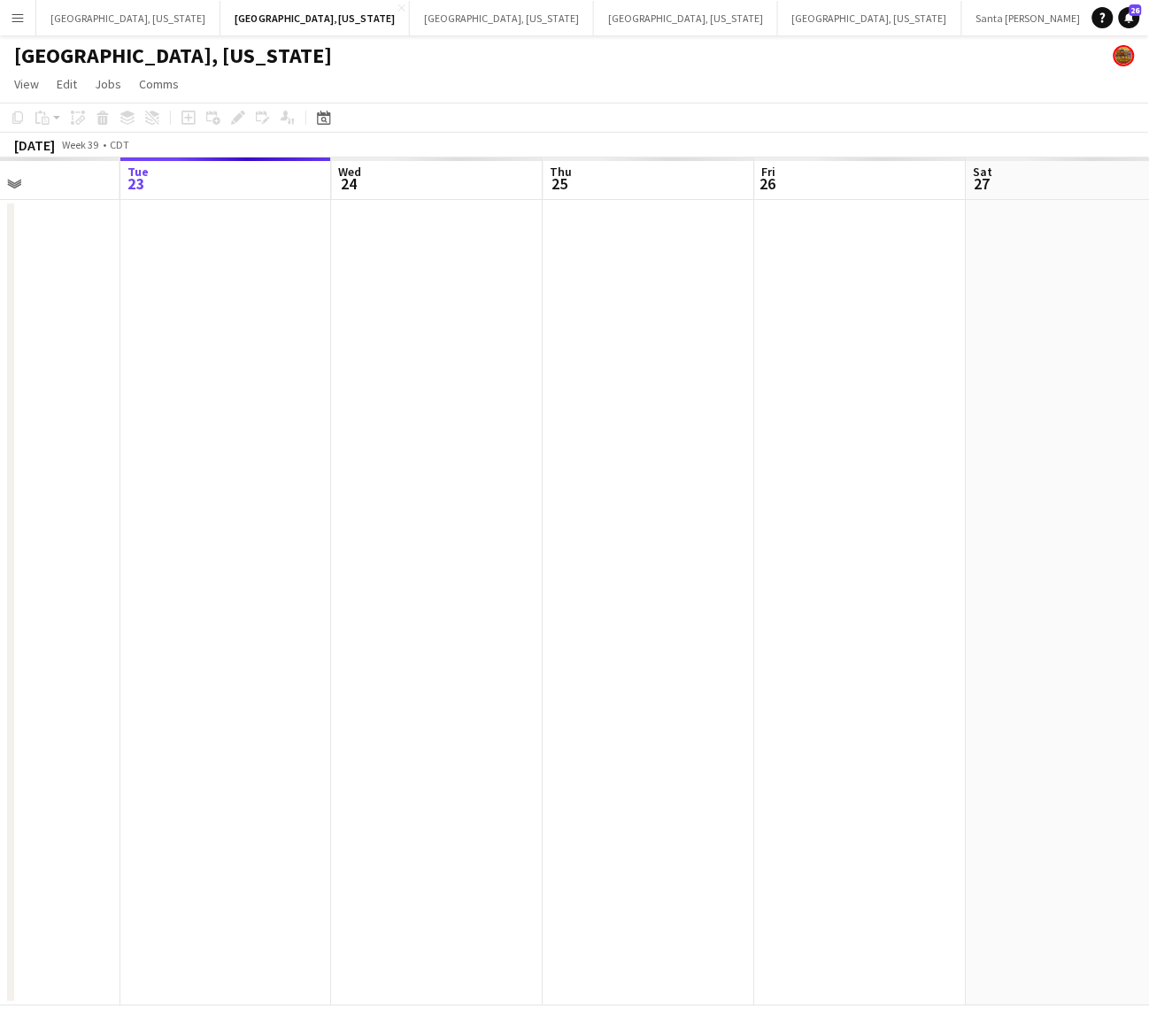
scroll to position [0, 520]
drag, startPoint x: 771, startPoint y: 555, endPoint x: 712, endPoint y: 575, distance: 62.3
click at [712, 575] on app-calendar-viewport "Sat 20 Sun 21 Mon 22 Tue 23 Wed 24 Thu 25 Fri 26 Sat 27 Sun 28 Mon 29 Tue 30" at bounding box center [574, 582] width 1149 height 849
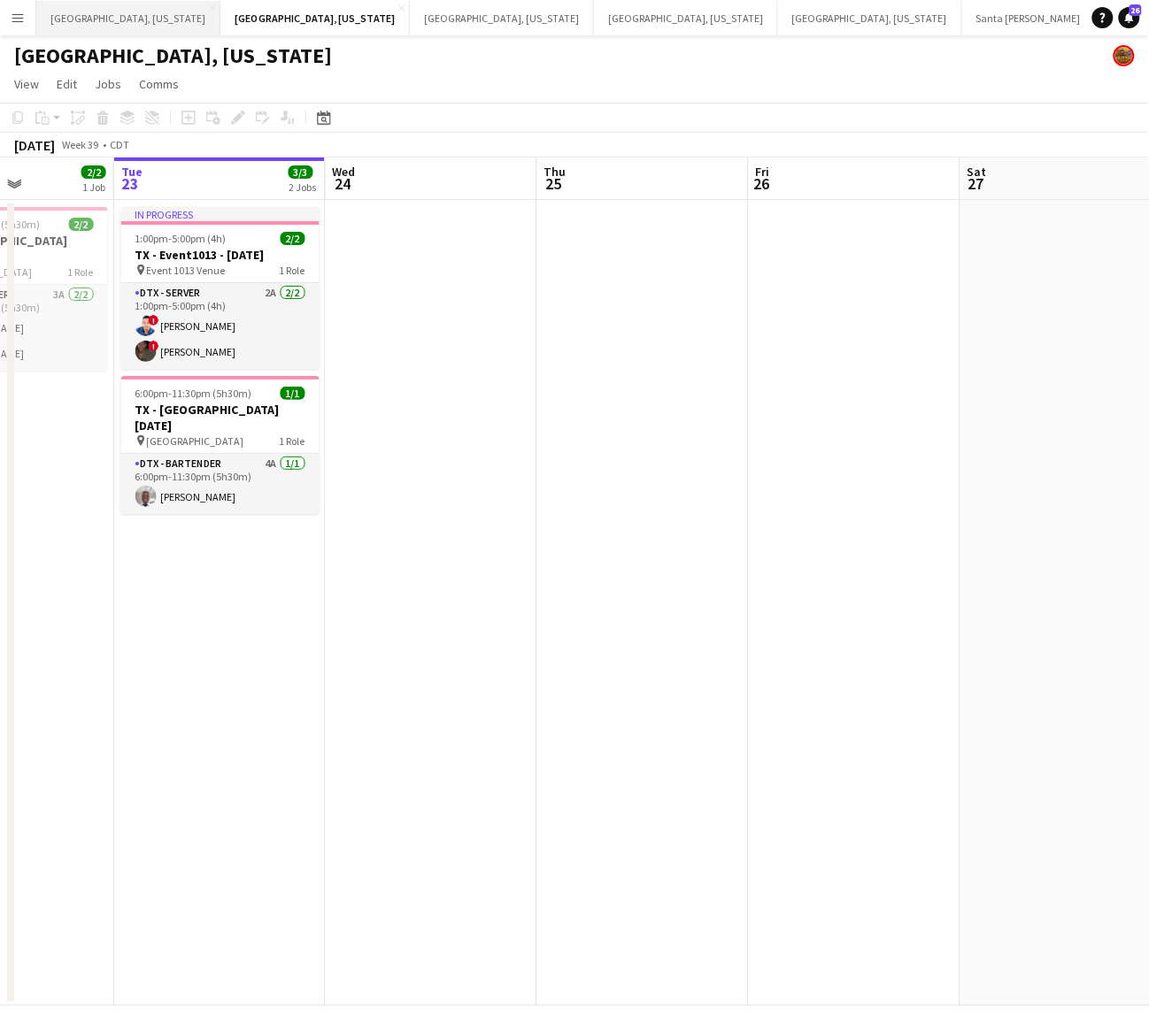
click at [149, 19] on button "[GEOGRAPHIC_DATA], [US_STATE] Close" at bounding box center [128, 18] width 184 height 34
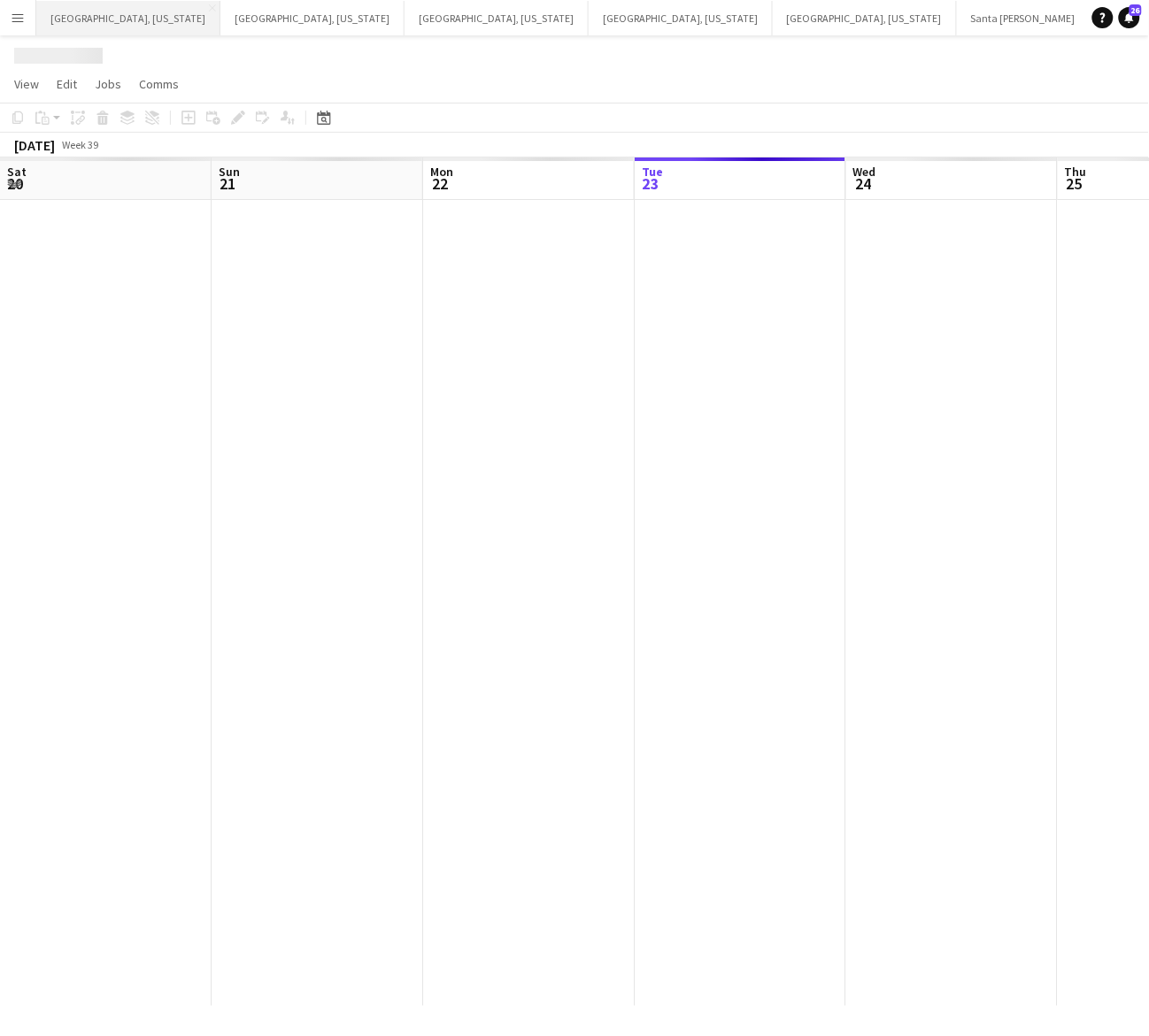
scroll to position [0, 422]
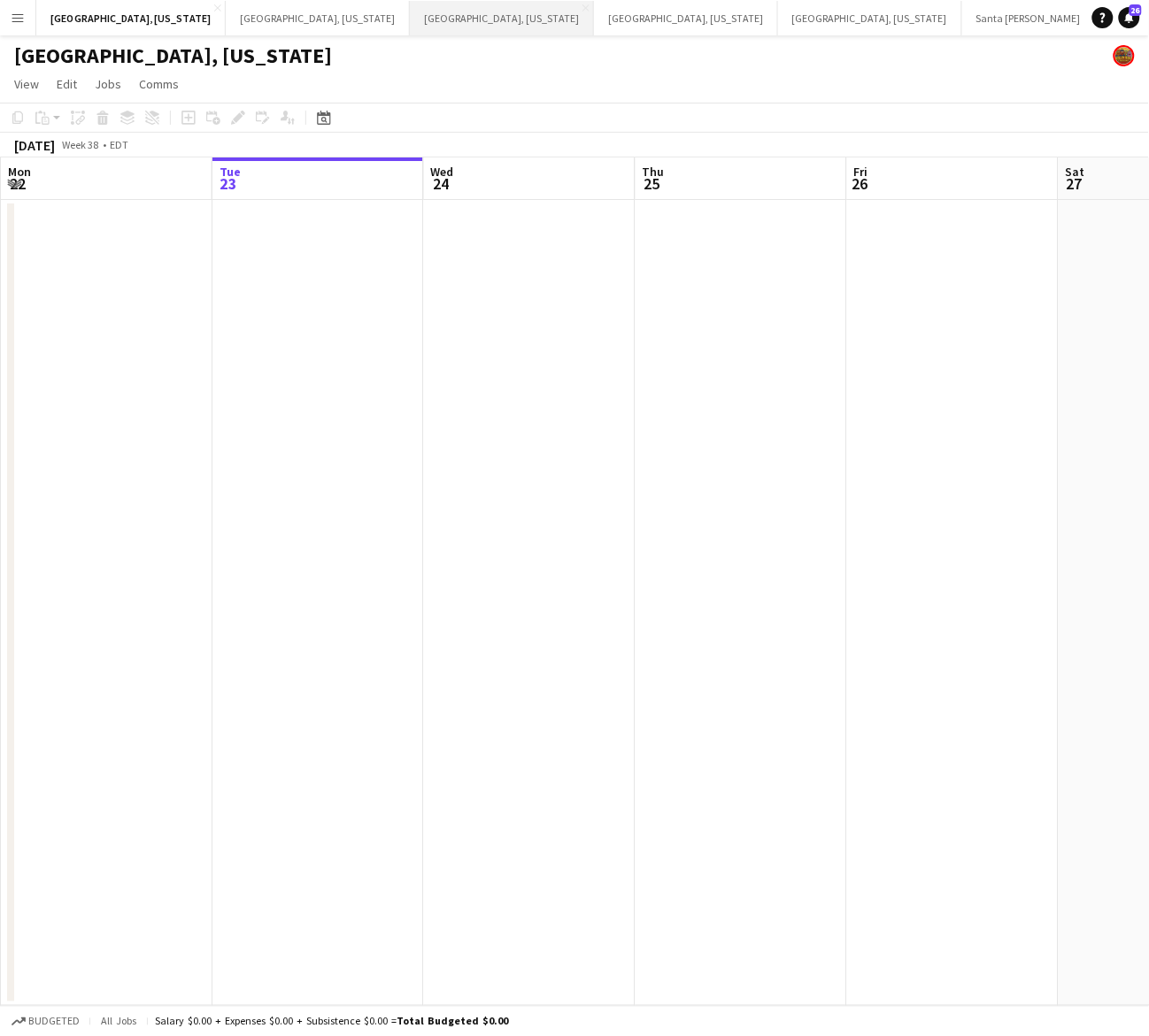
click at [410, 20] on button "[GEOGRAPHIC_DATA], [US_STATE] Close" at bounding box center [502, 18] width 184 height 34
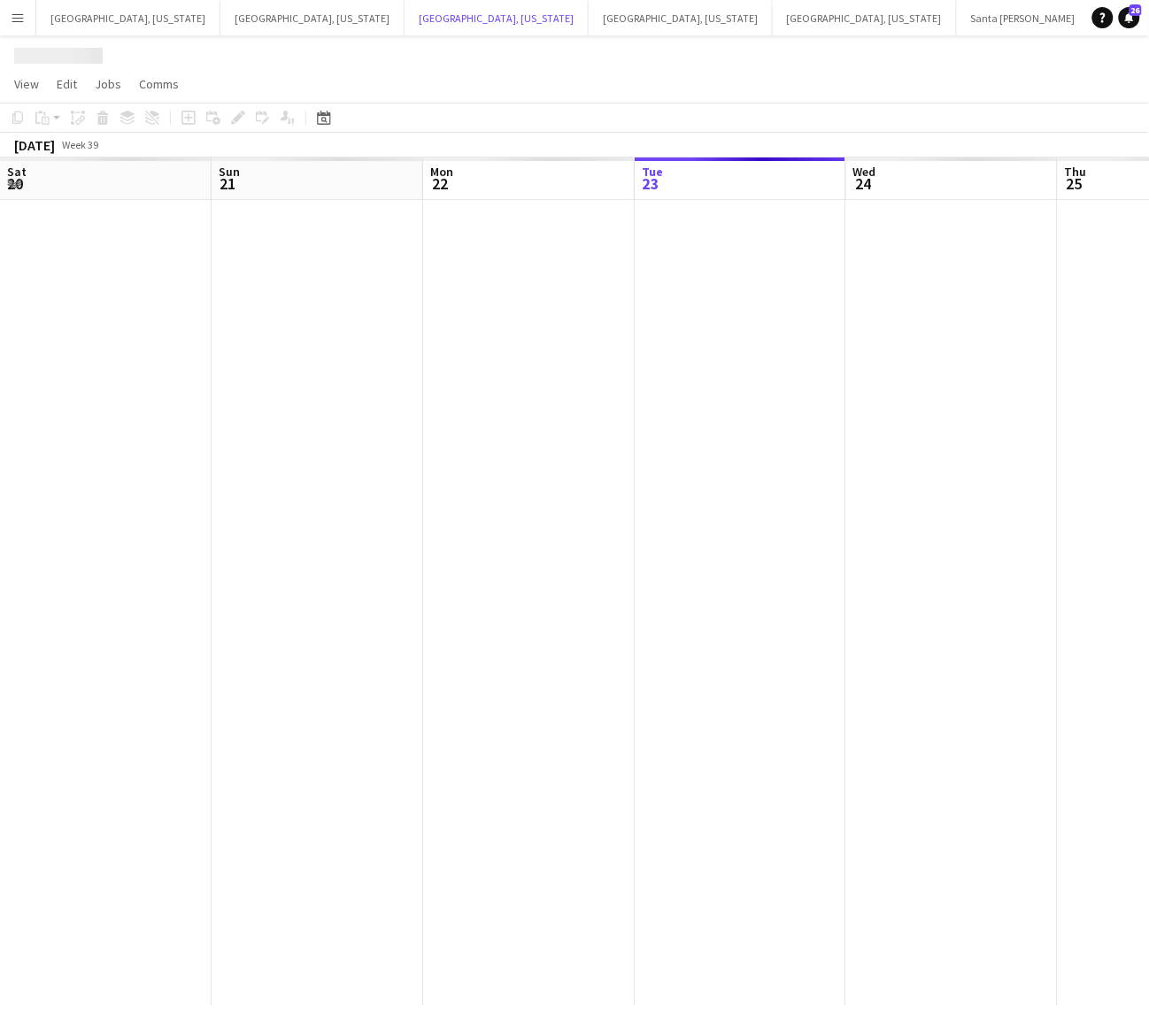
scroll to position [0, 422]
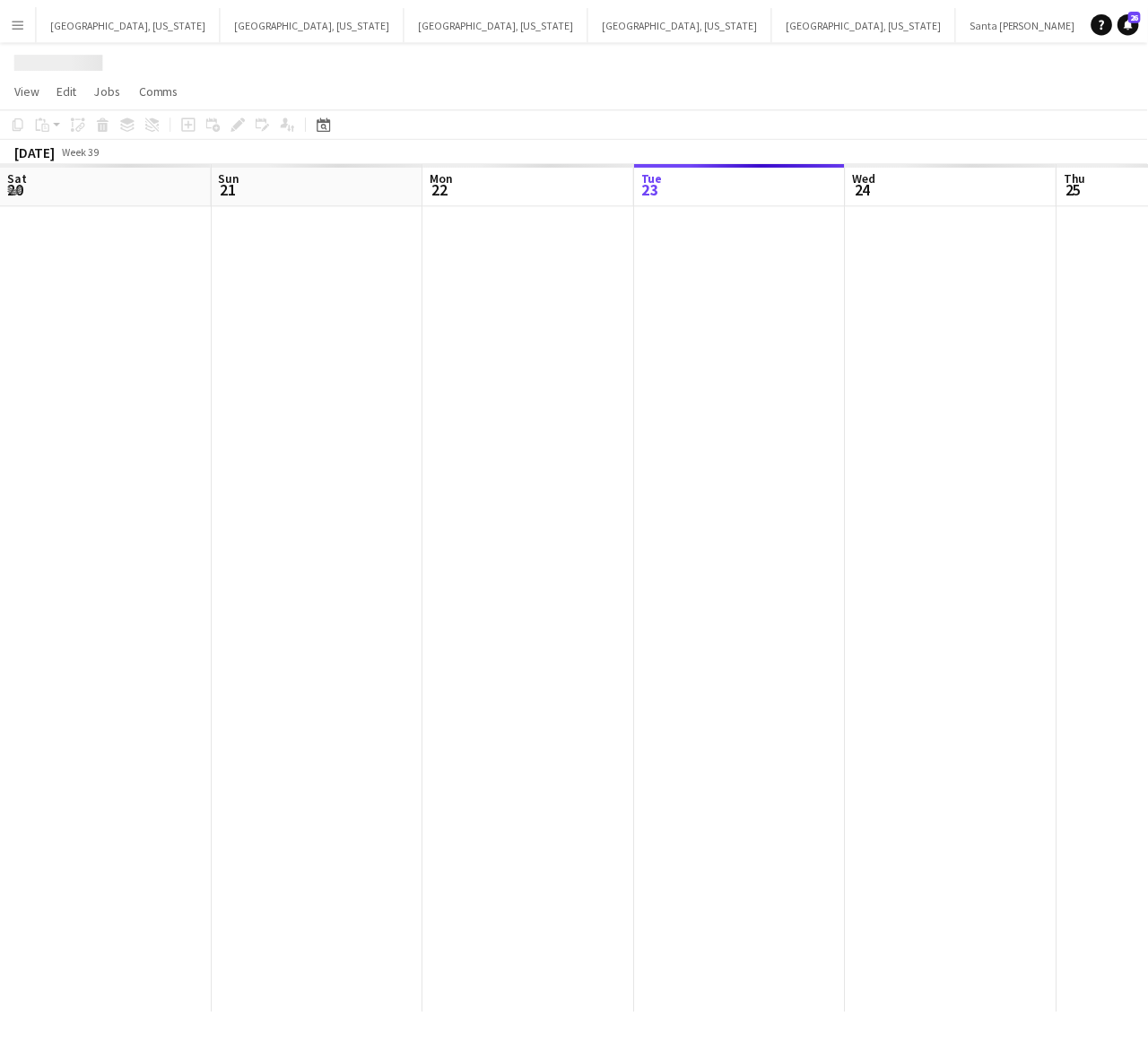
scroll to position [0, 427]
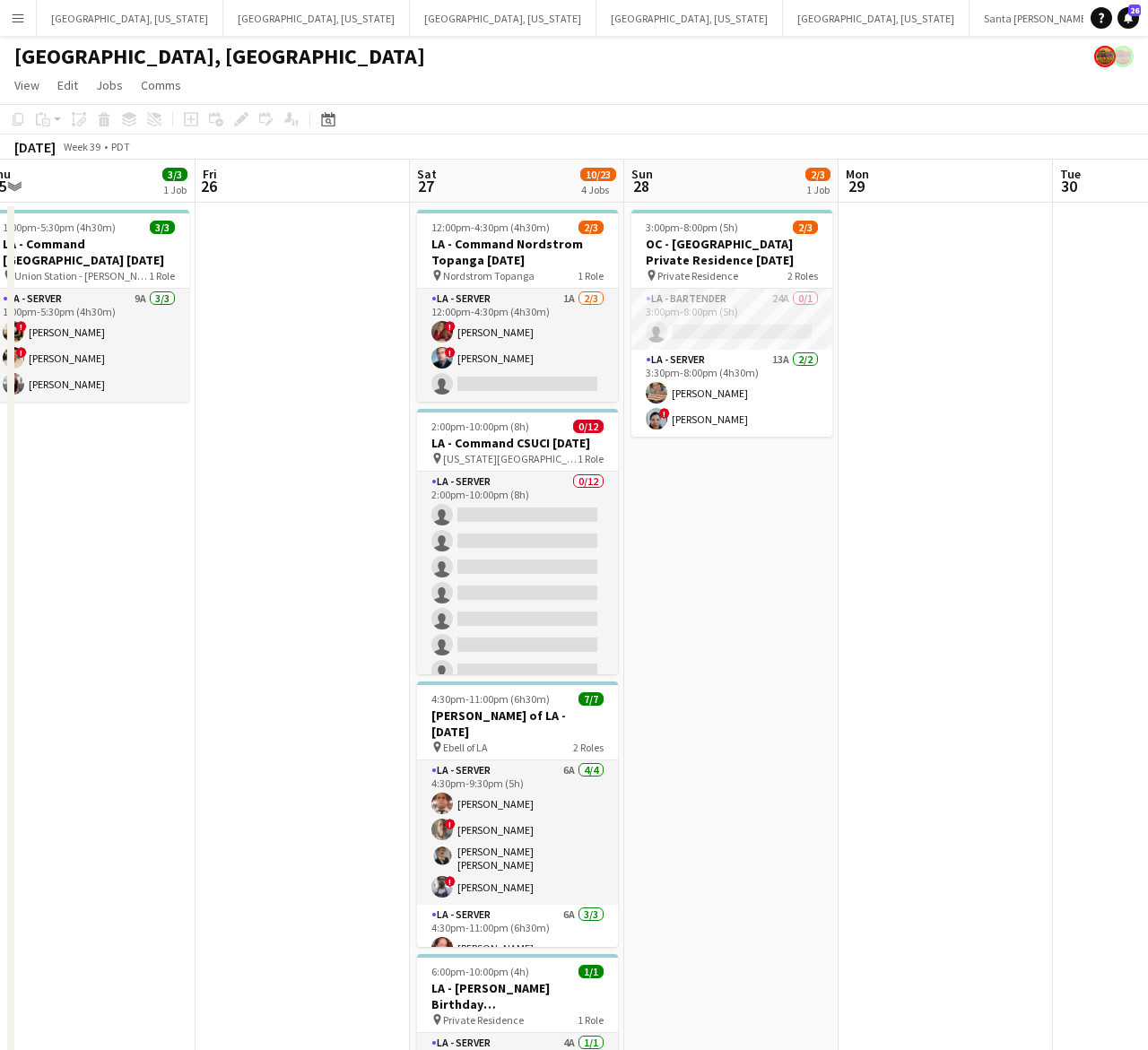
drag, startPoint x: 662, startPoint y: 717, endPoint x: 3, endPoint y: 975, distance: 707.7
click at [3, 975] on app-calendar-viewport "Mon 22 Tue 23 Wed 24 Thu 25 3/3 1 Job Fri 26 Sat 27 10/23 4 Jobs Sun 28 2/3 1 J…" at bounding box center [574, 808] width 1148 height 1296
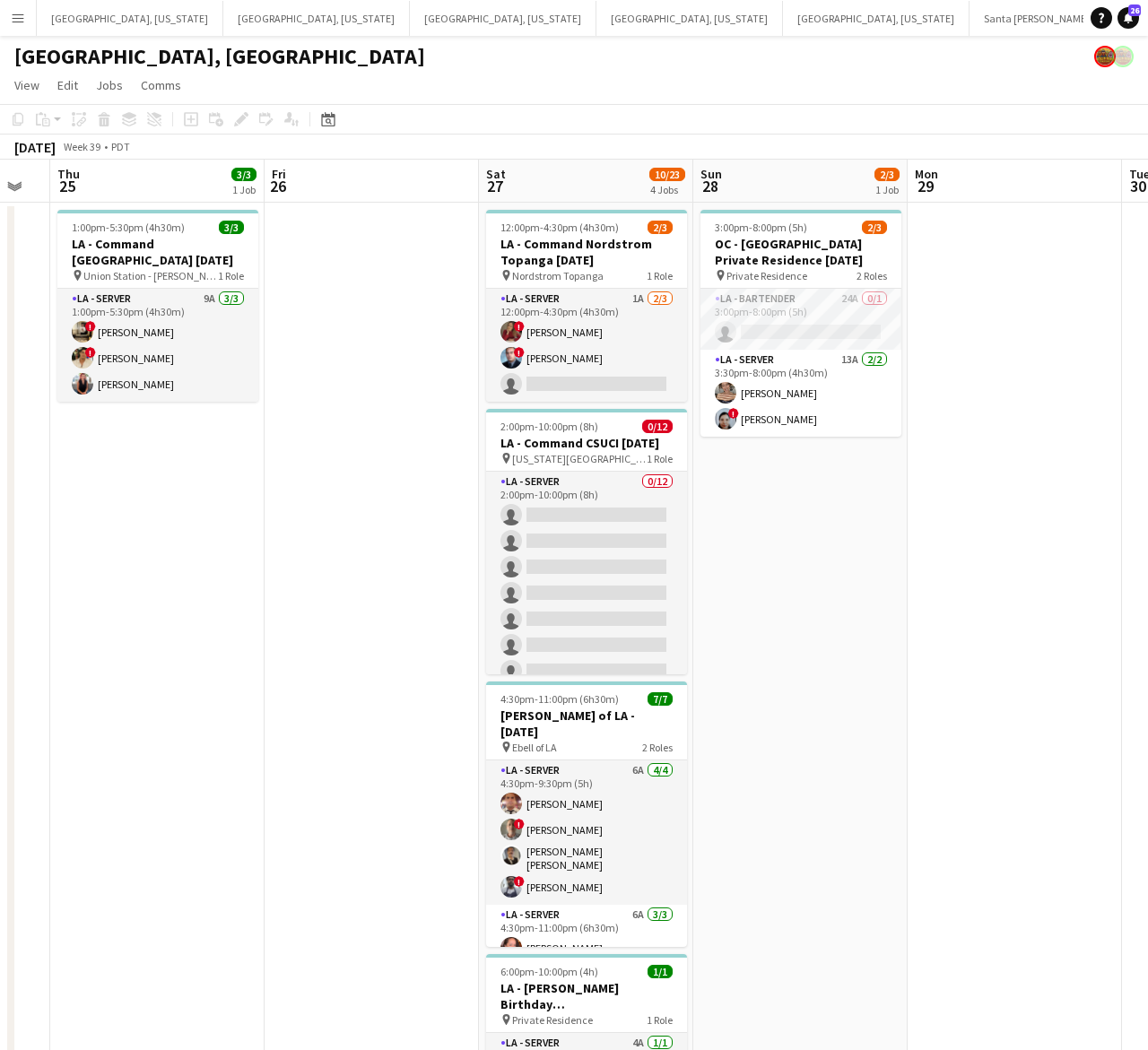
scroll to position [0, 548]
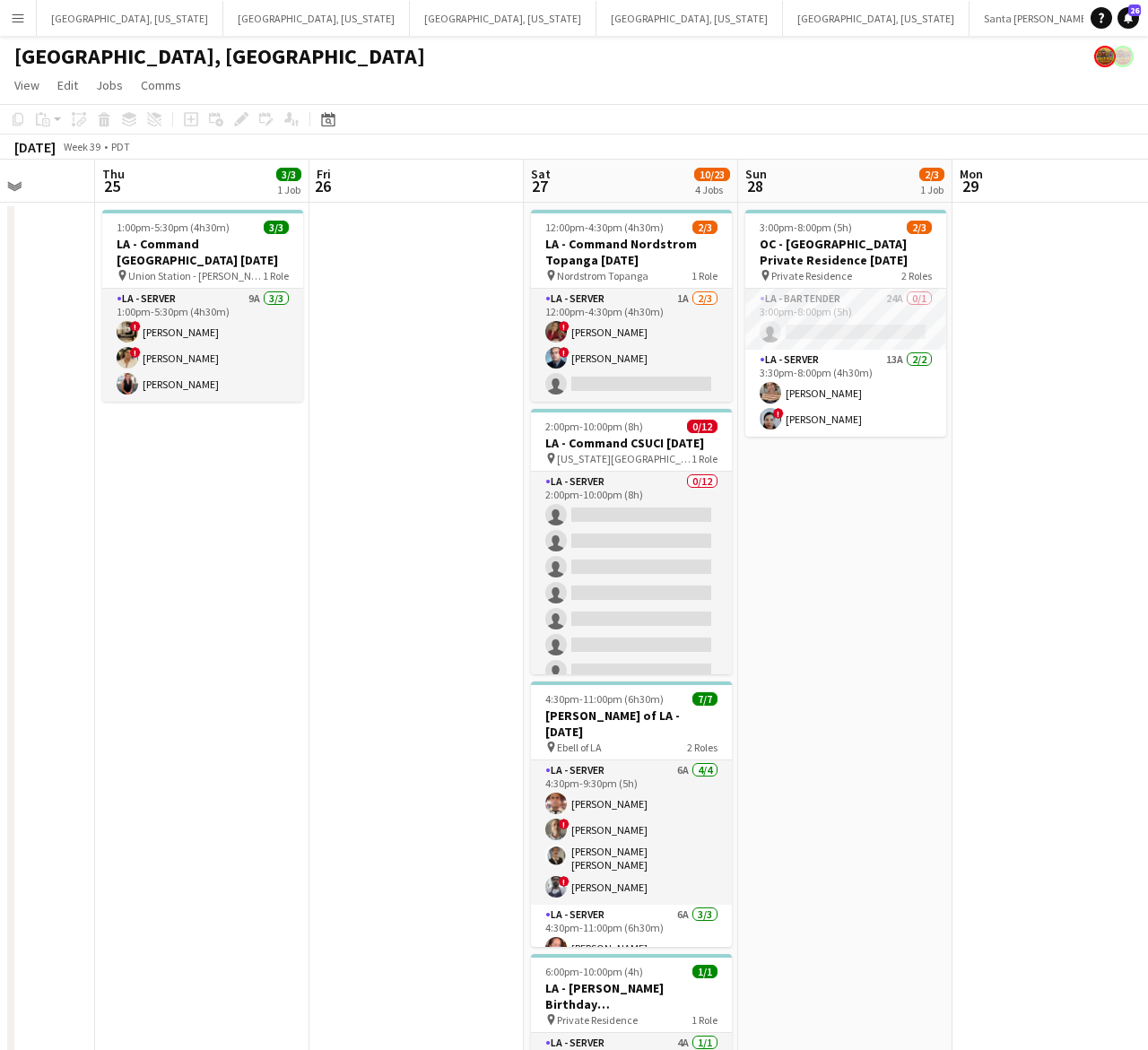
drag, startPoint x: 312, startPoint y: 719, endPoint x: 426, endPoint y: 683, distance: 119.5
click at [426, 683] on app-calendar-viewport "Mon 22 Tue 23 Wed 24 Thu 25 3/3 1 Job Fri 26 Sat 27 10/23 4 Jobs Sun 28 2/3 1 J…" at bounding box center [574, 808] width 1148 height 1296
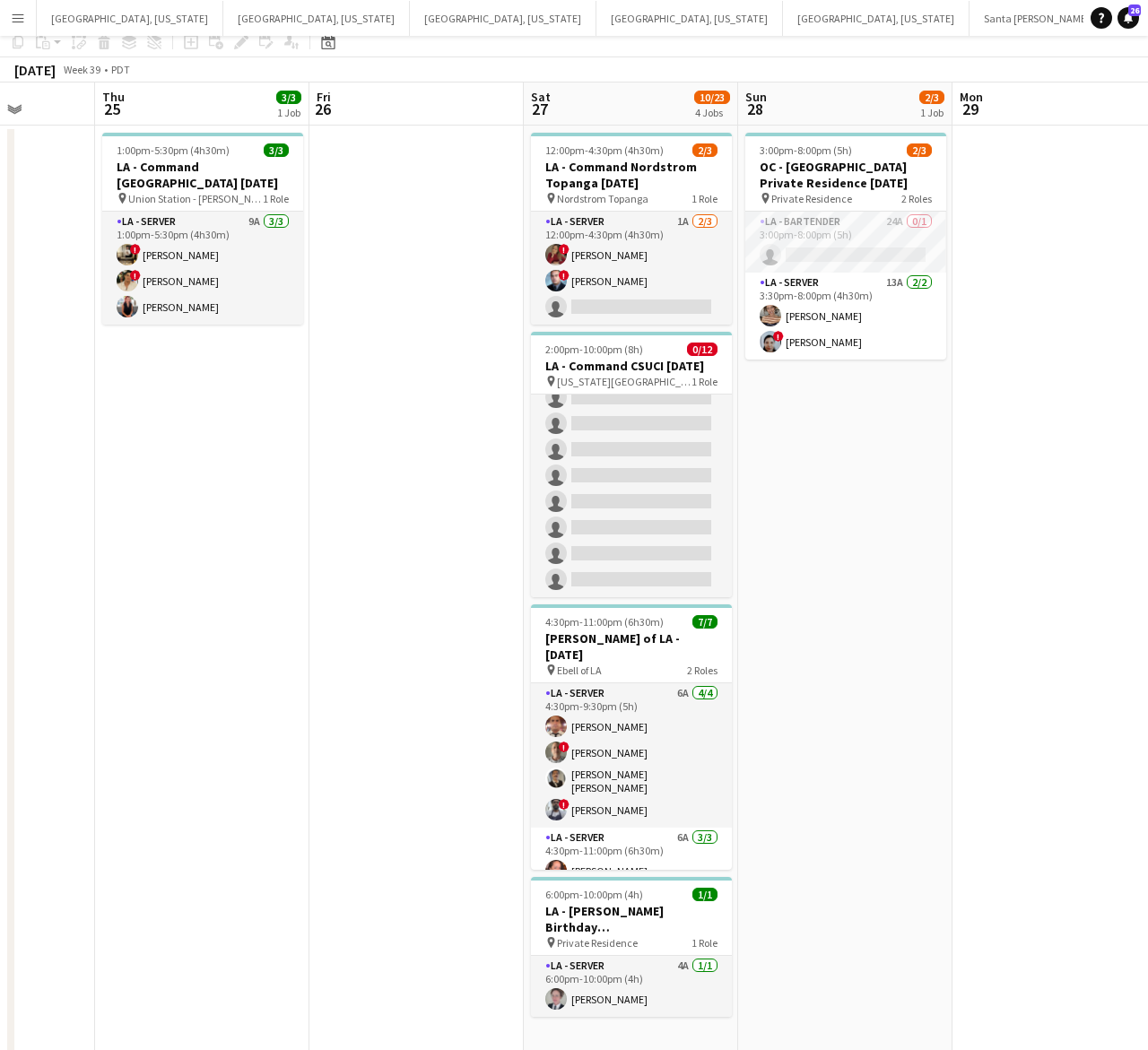
scroll to position [0, 0]
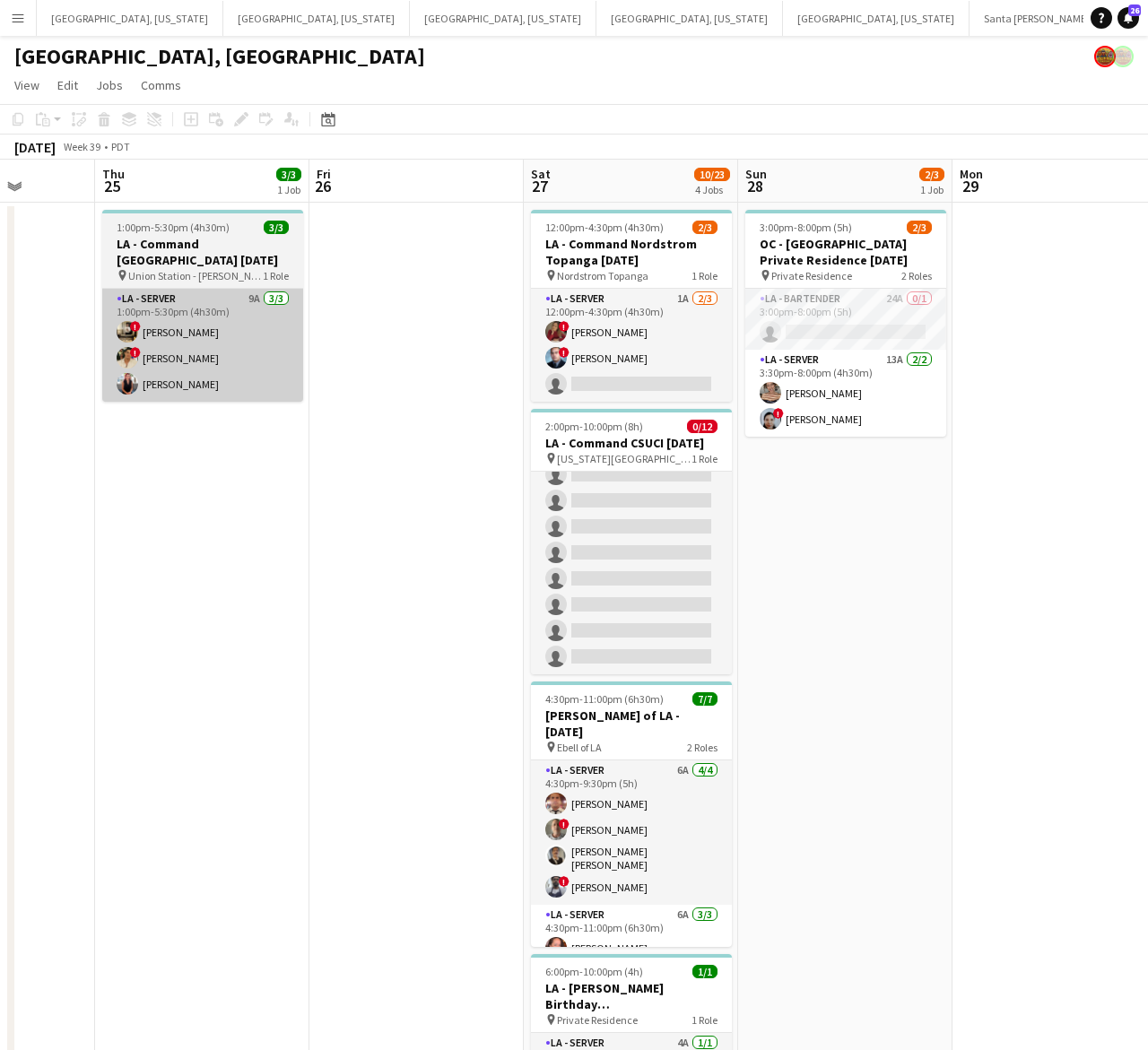
drag, startPoint x: 314, startPoint y: 565, endPoint x: 897, endPoint y: 365, distance: 616.4
click at [957, 342] on app-calendar-viewport "Mon 22 Tue 23 Wed 24 Thu 25 3/3 1 Job Fri 26 Sat 27 10/23 4 Jobs Sun 28 2/3 1 J…" at bounding box center [574, 808] width 1148 height 1296
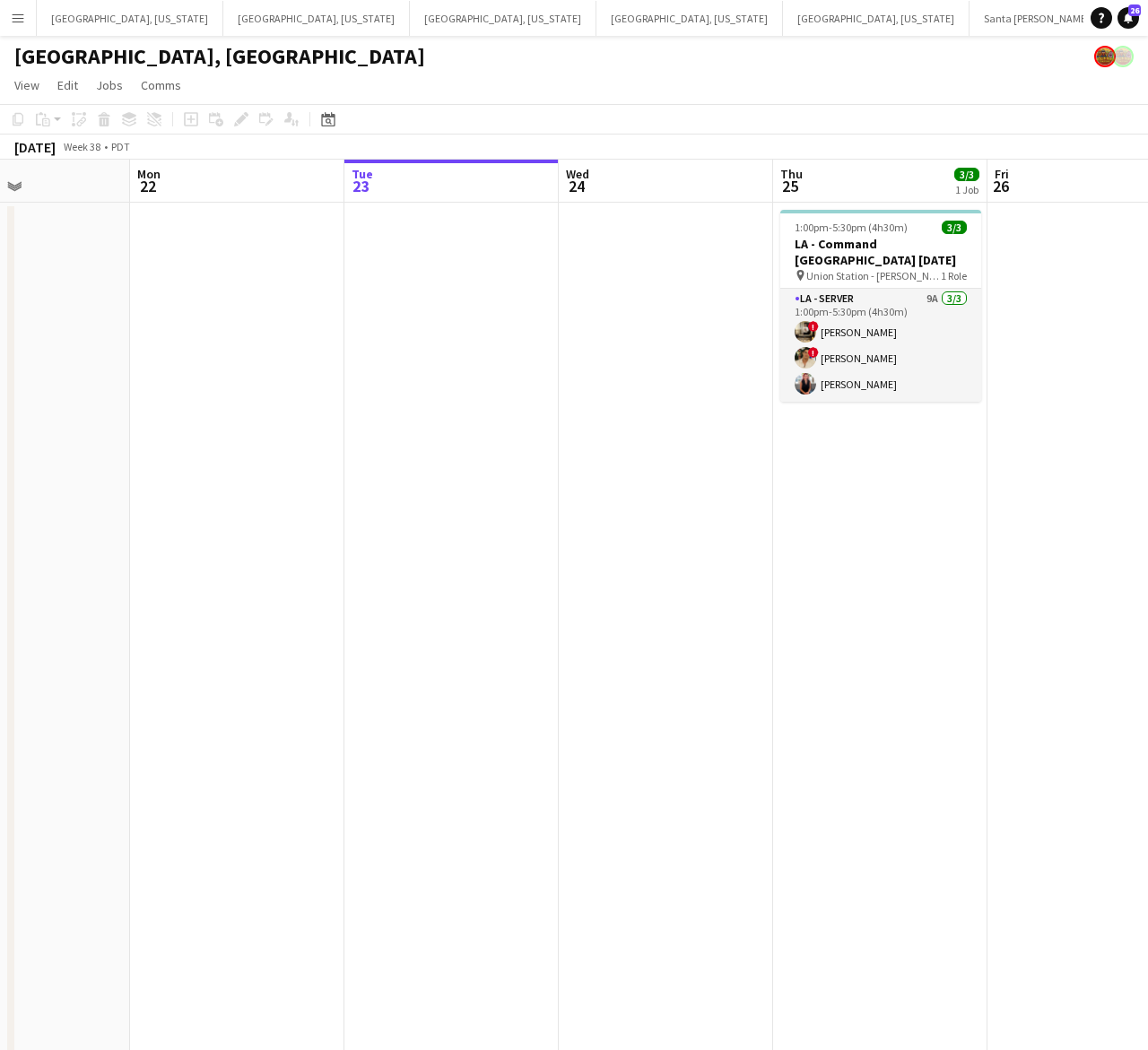
drag, startPoint x: 321, startPoint y: 553, endPoint x: 808, endPoint y: 437, distance: 500.6
click at [795, 450] on app-calendar-viewport "Fri 19 2/2 2 Jobs Sat 20 29/39 6 Jobs Sun 21 Mon 22 Tue 23 Wed 24 Thu 25 3/3 1 …" at bounding box center [574, 808] width 1148 height 1296
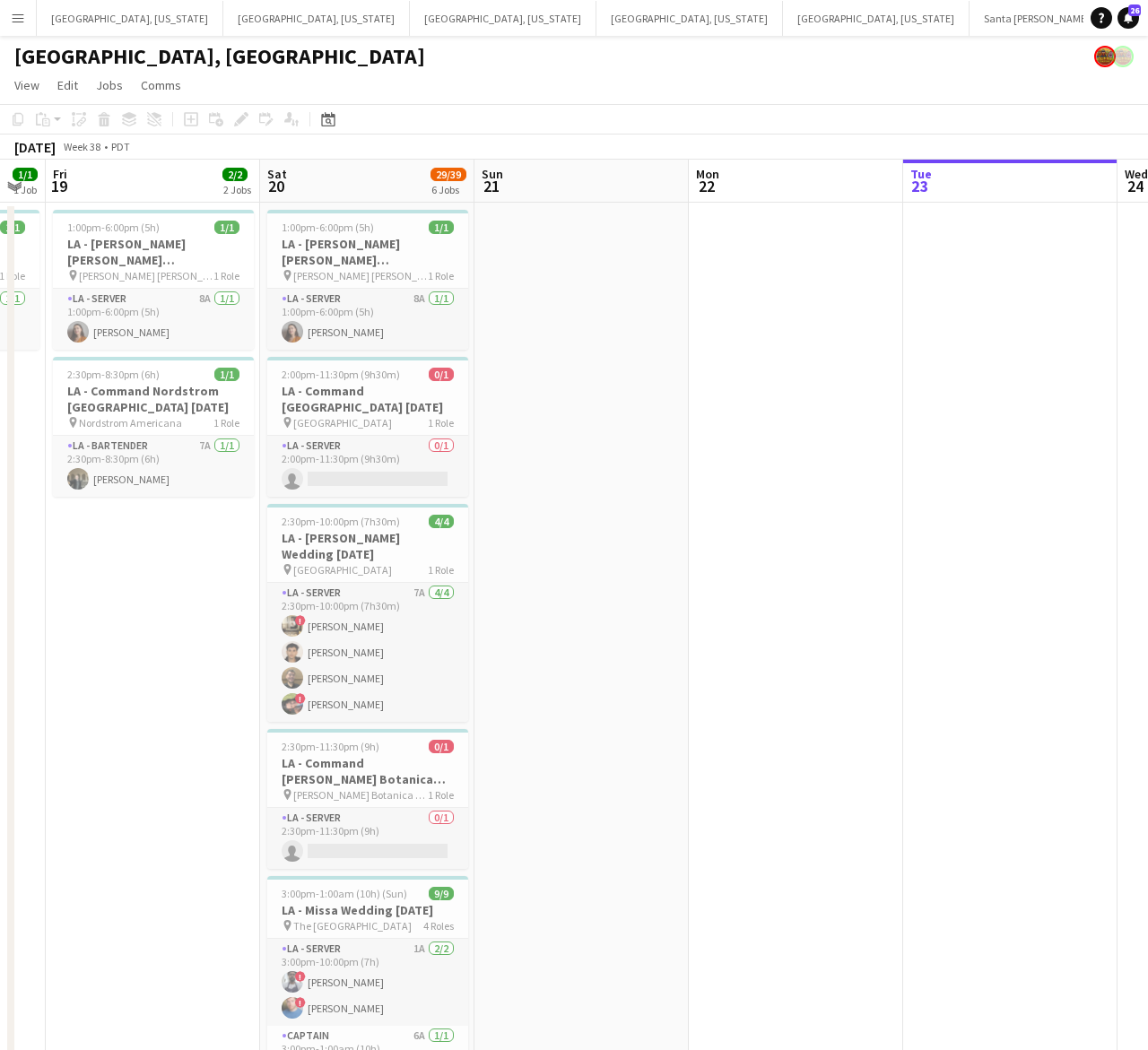
drag, startPoint x: 682, startPoint y: 468, endPoint x: 670, endPoint y: 498, distance: 32.3
click at [767, 442] on app-calendar-viewport "Wed 17 Thu 18 1/1 1 Job Fri 19 2/2 2 Jobs Sat 20 29/39 6 Jobs Sun 21 Mon 22 Tue…" at bounding box center [574, 808] width 1148 height 1296
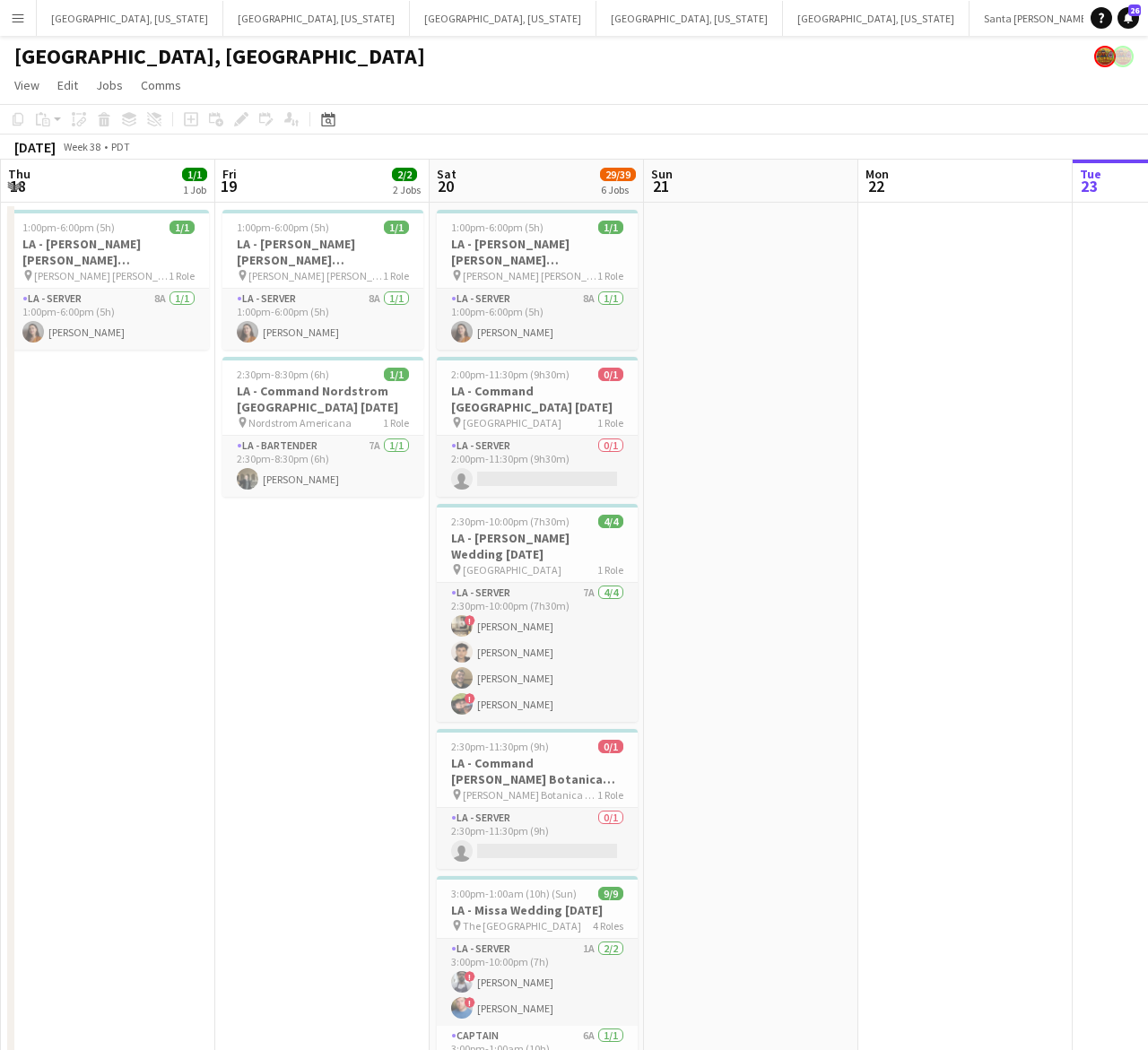
drag, startPoint x: 207, startPoint y: 683, endPoint x: 373, endPoint y: 666, distance: 166.9
click at [373, 666] on app-calendar-viewport "Tue 16 43/53 1 Job Wed 17 Thu 18 1/1 1 Job Fri 19 2/2 2 Jobs Sat 20 29/39 6 Job…" at bounding box center [574, 808] width 1148 height 1296
drag, startPoint x: 159, startPoint y: 560, endPoint x: 542, endPoint y: 518, distance: 385.3
click at [543, 518] on app-calendar-viewport "Tue 16 43/53 1 Job Wed 17 Thu 18 1/1 1 Job Fri 19 2/2 2 Jobs Sat 20 29/39 6 Job…" at bounding box center [574, 808] width 1148 height 1296
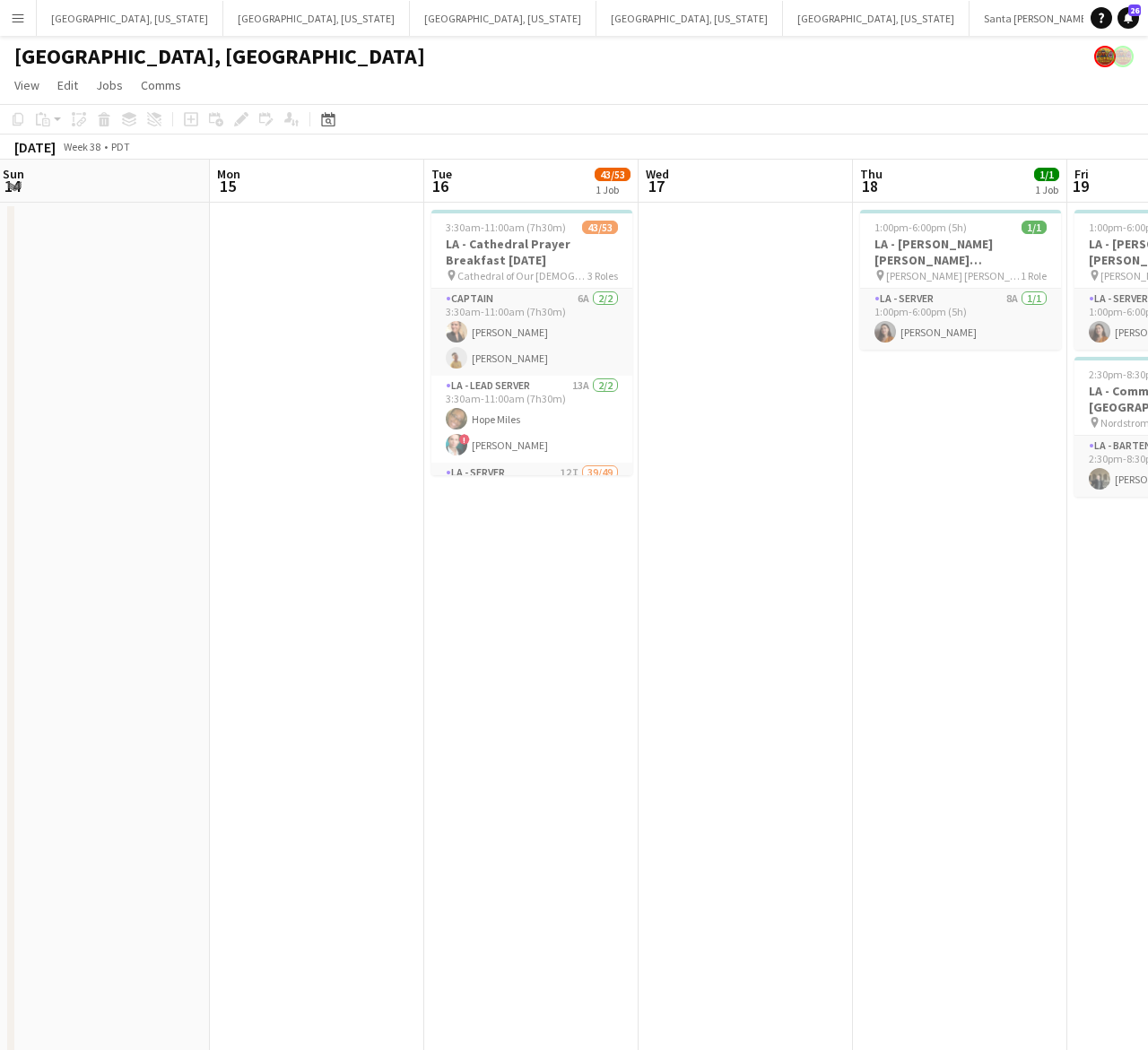
drag, startPoint x: 244, startPoint y: 617, endPoint x: 668, endPoint y: 629, distance: 424.2
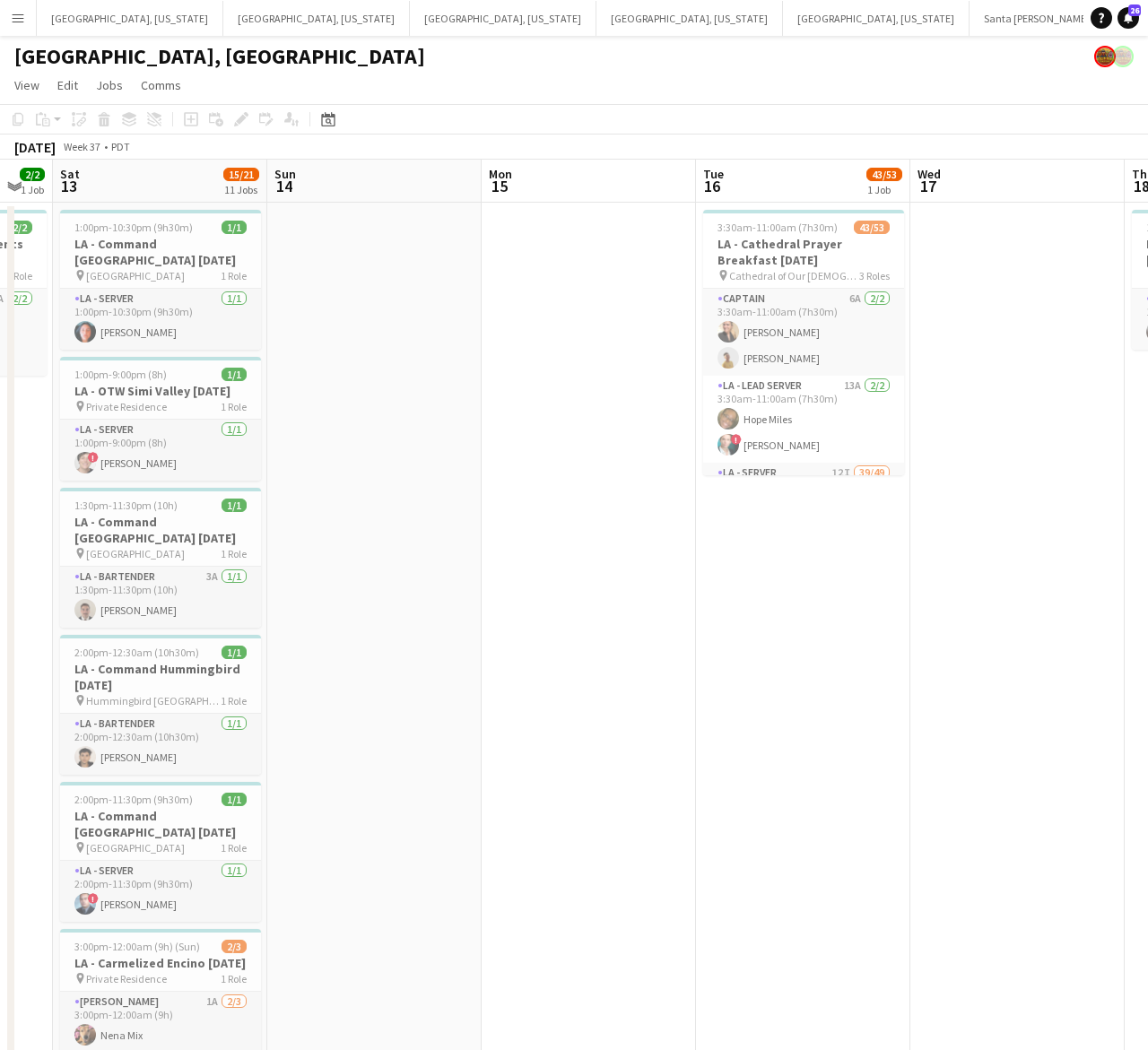
drag, startPoint x: 225, startPoint y: 841, endPoint x: 463, endPoint y: 782, distance: 245.2
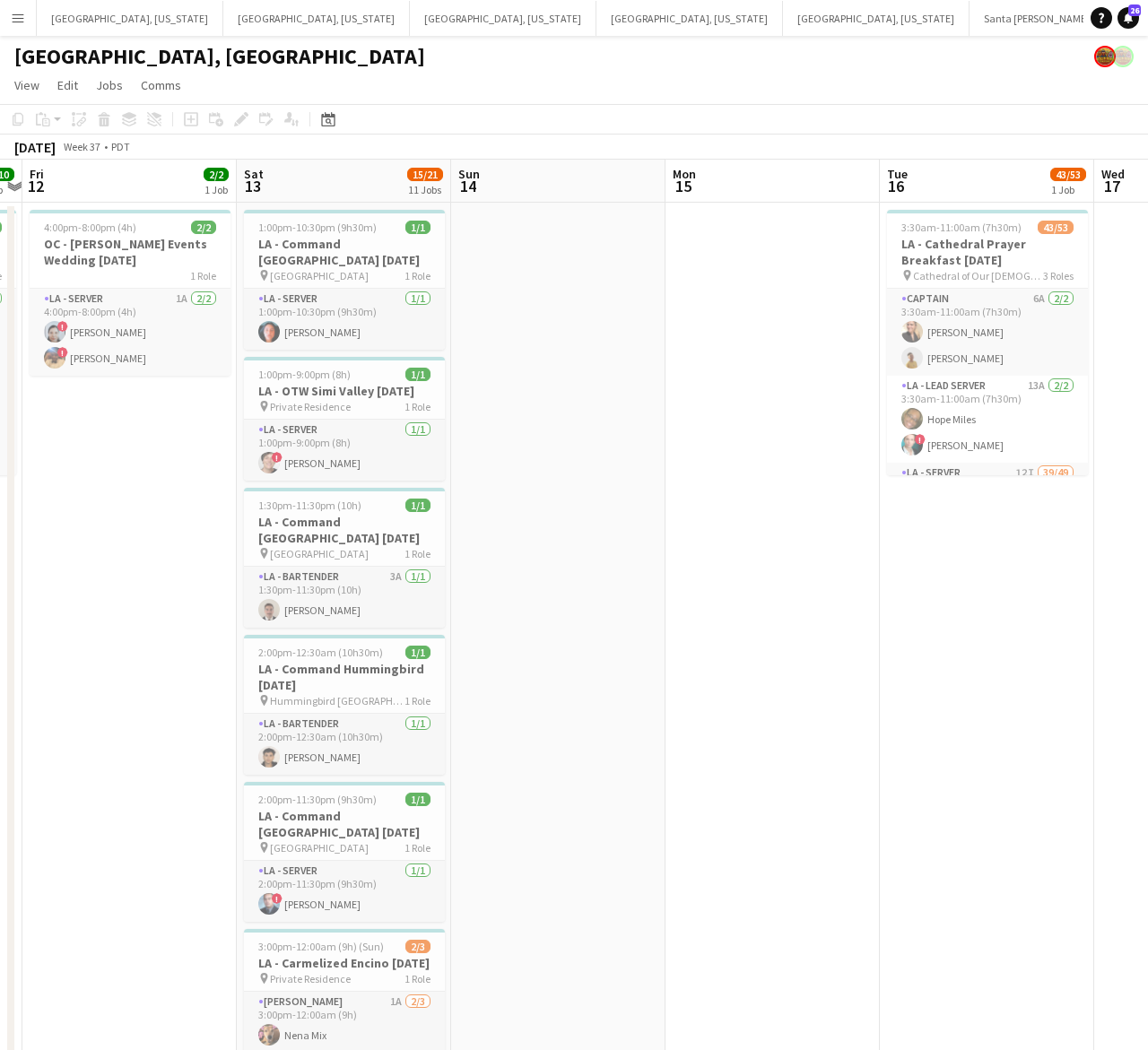
drag, startPoint x: 496, startPoint y: 767, endPoint x: 702, endPoint y: 677, distance: 224.8
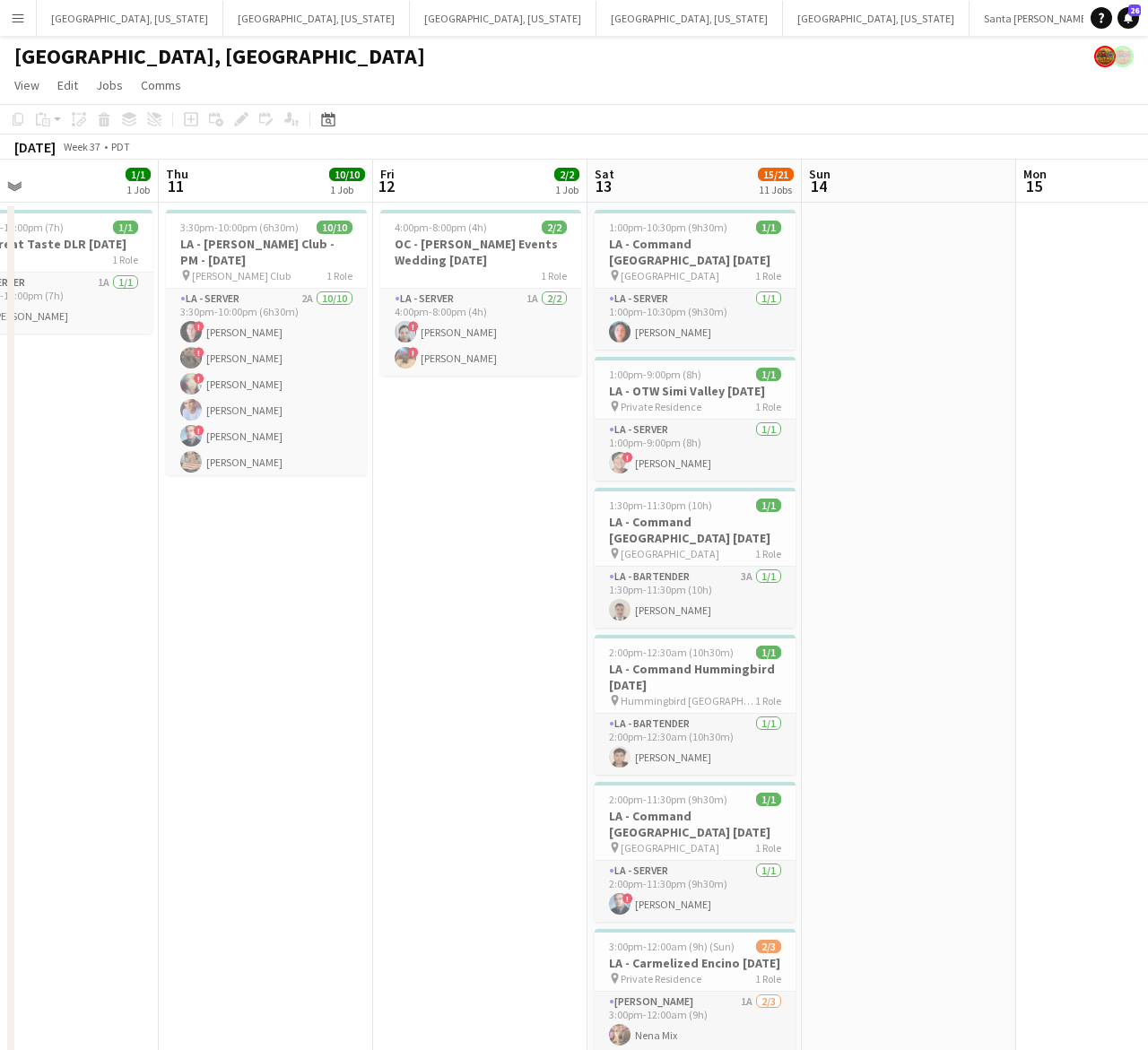
drag, startPoint x: 195, startPoint y: 630, endPoint x: 487, endPoint y: 565, distance: 299.1
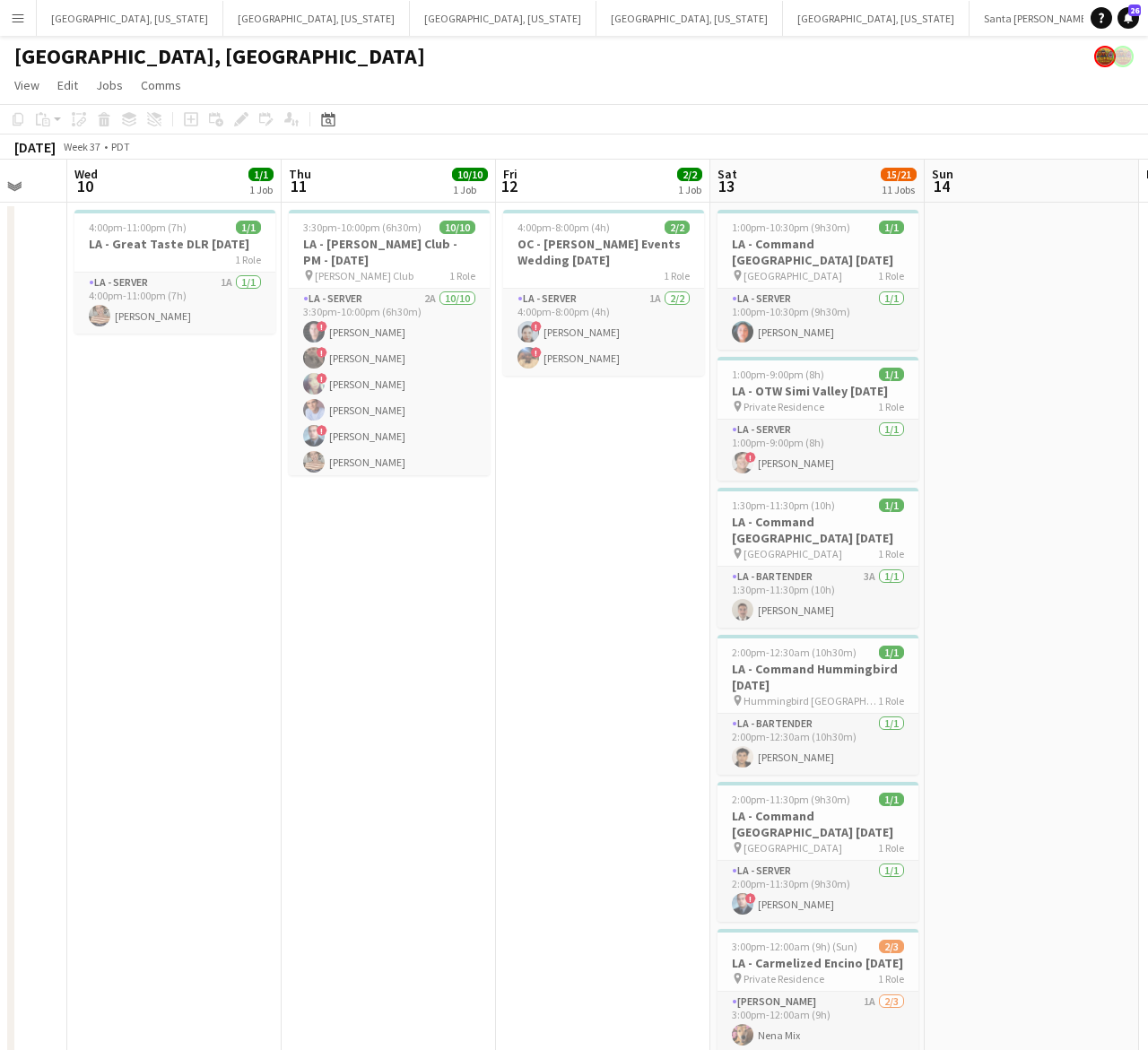
drag, startPoint x: 162, startPoint y: 644, endPoint x: 284, endPoint y: 620, distance: 124.3
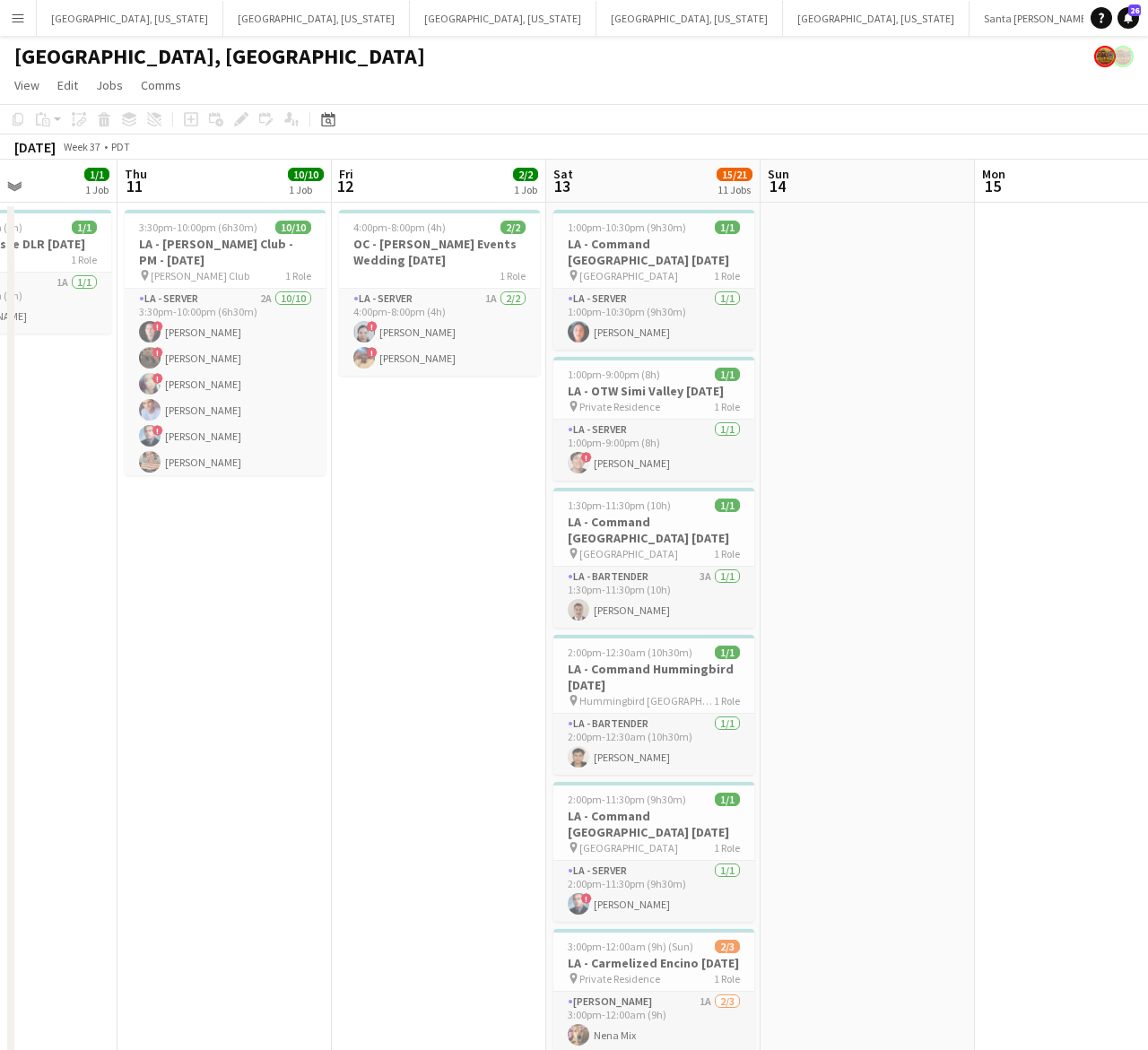
scroll to position [0, 535]
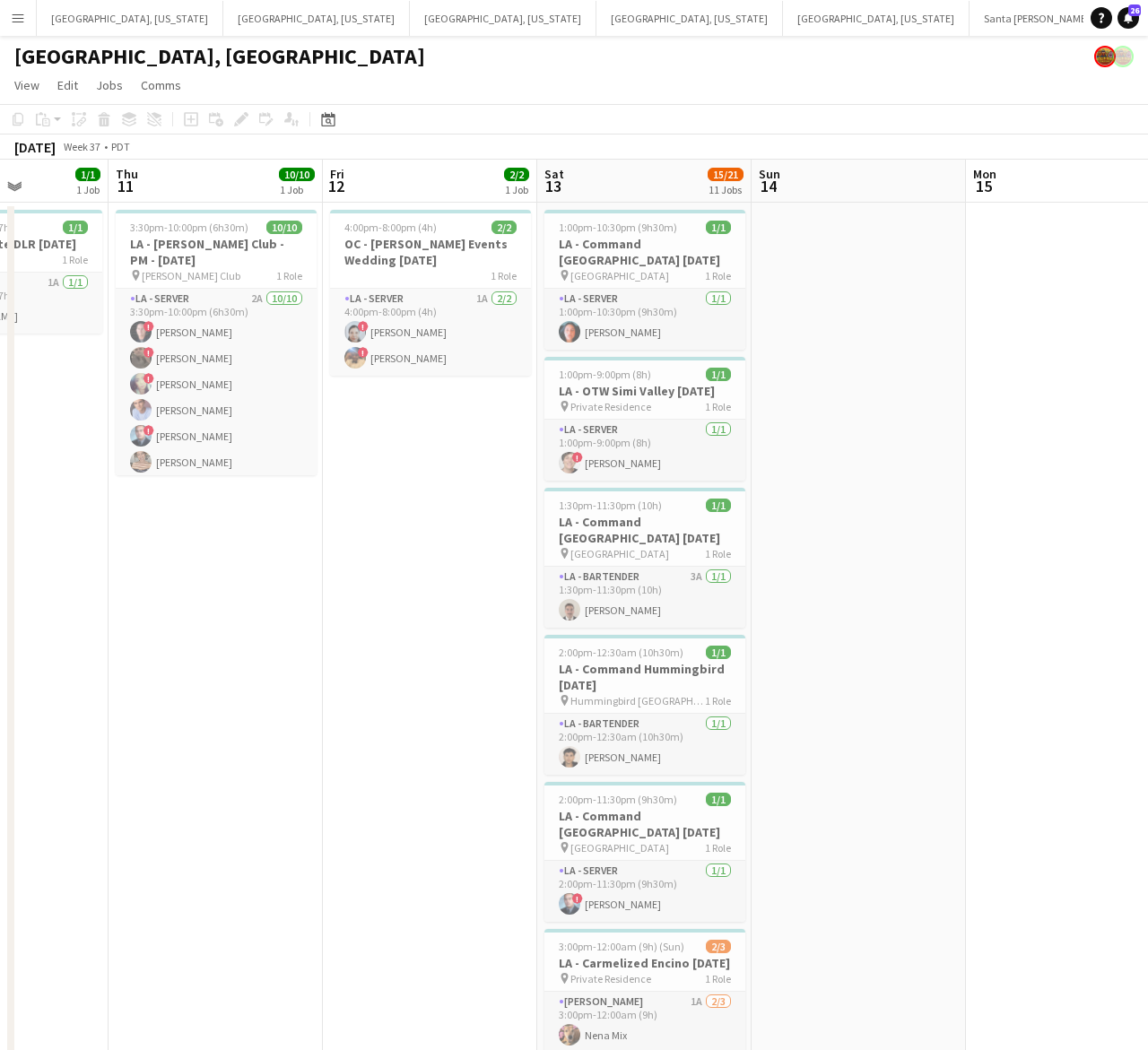
drag, startPoint x: 481, startPoint y: 596, endPoint x: 384, endPoint y: 612, distance: 98.3
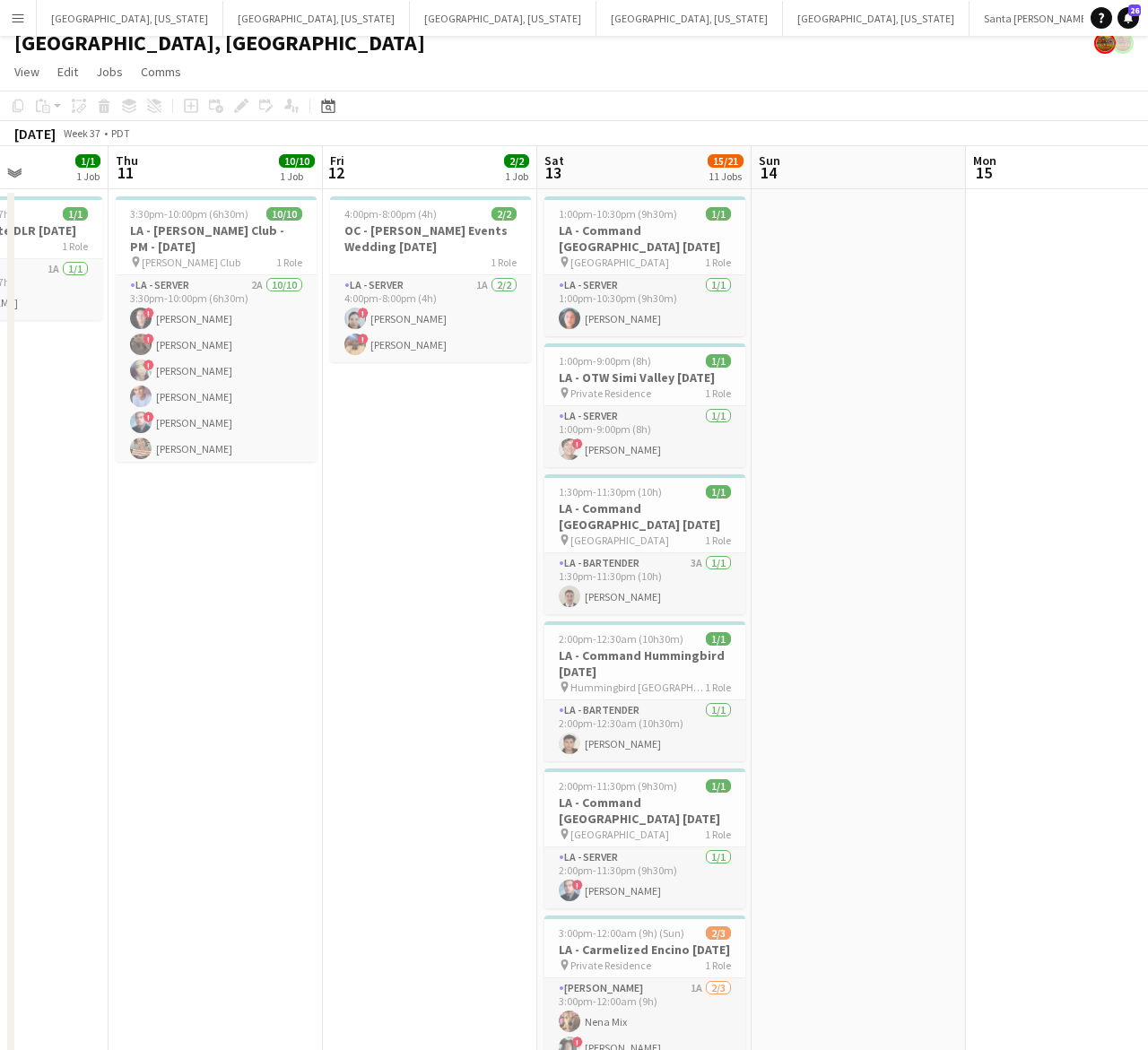
scroll to position [0, 0]
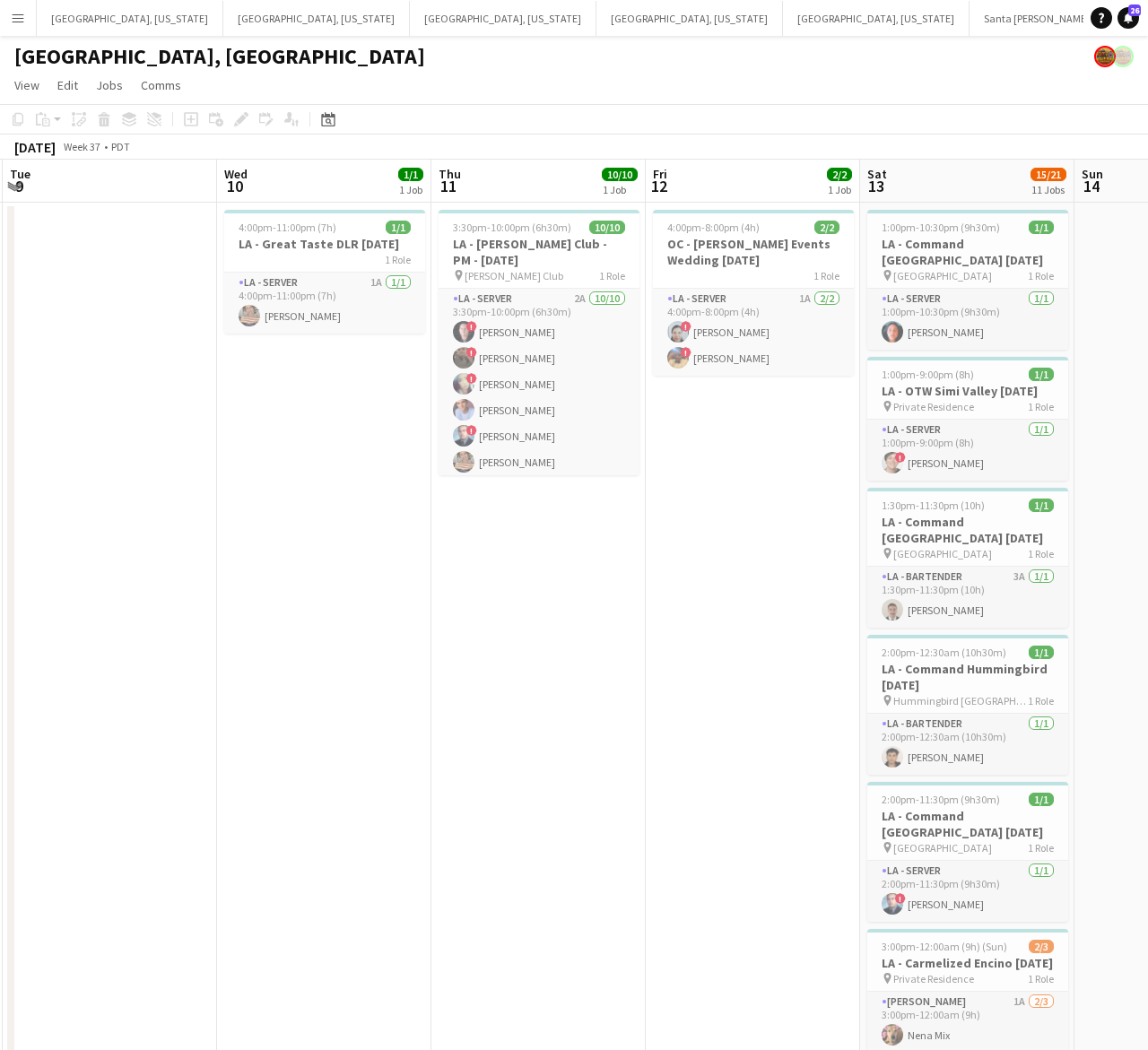
drag, startPoint x: 190, startPoint y: 696, endPoint x: 512, endPoint y: 619, distance: 331.1
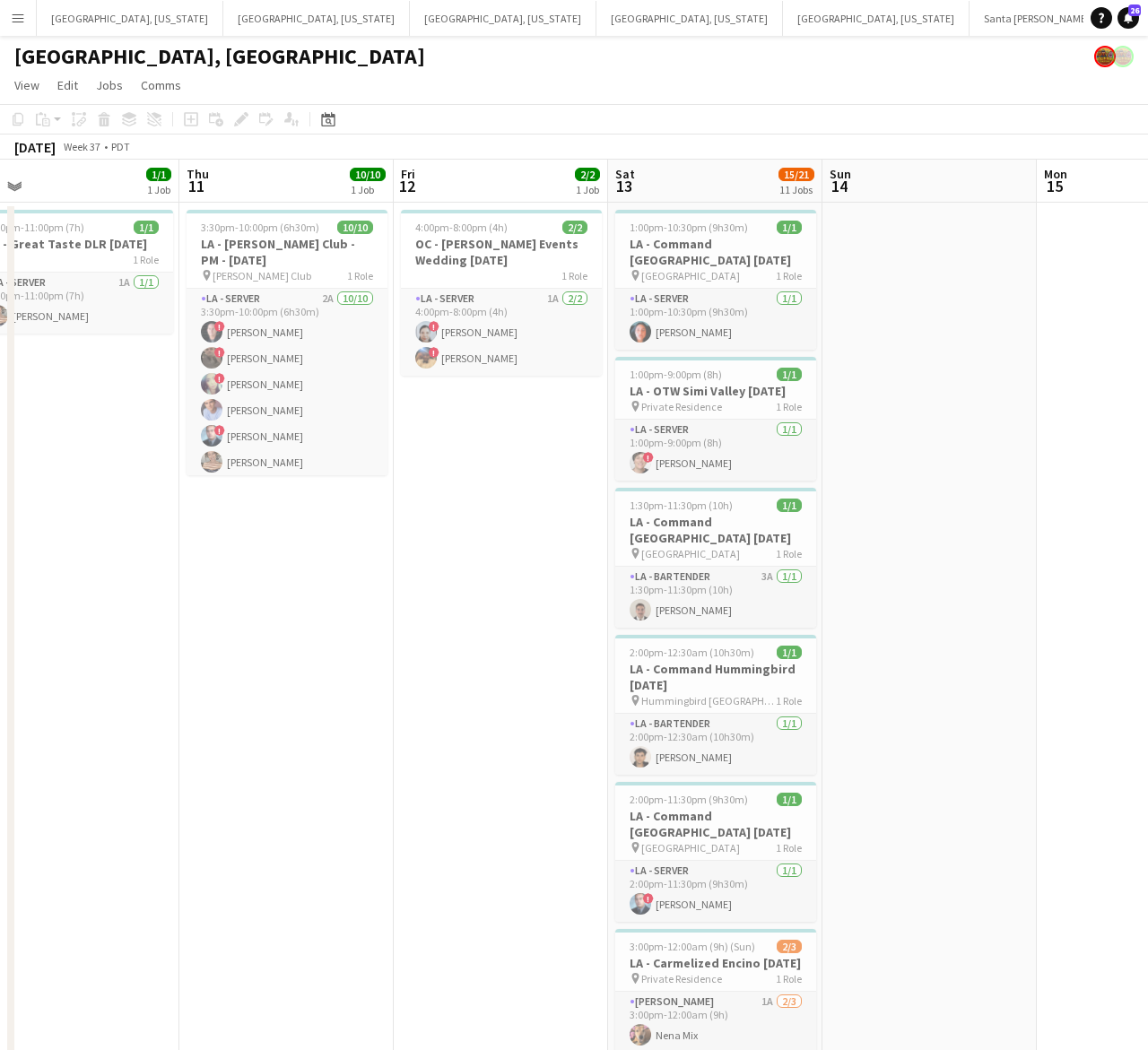
drag, startPoint x: 628, startPoint y: 544, endPoint x: 265, endPoint y: 542, distance: 363.0
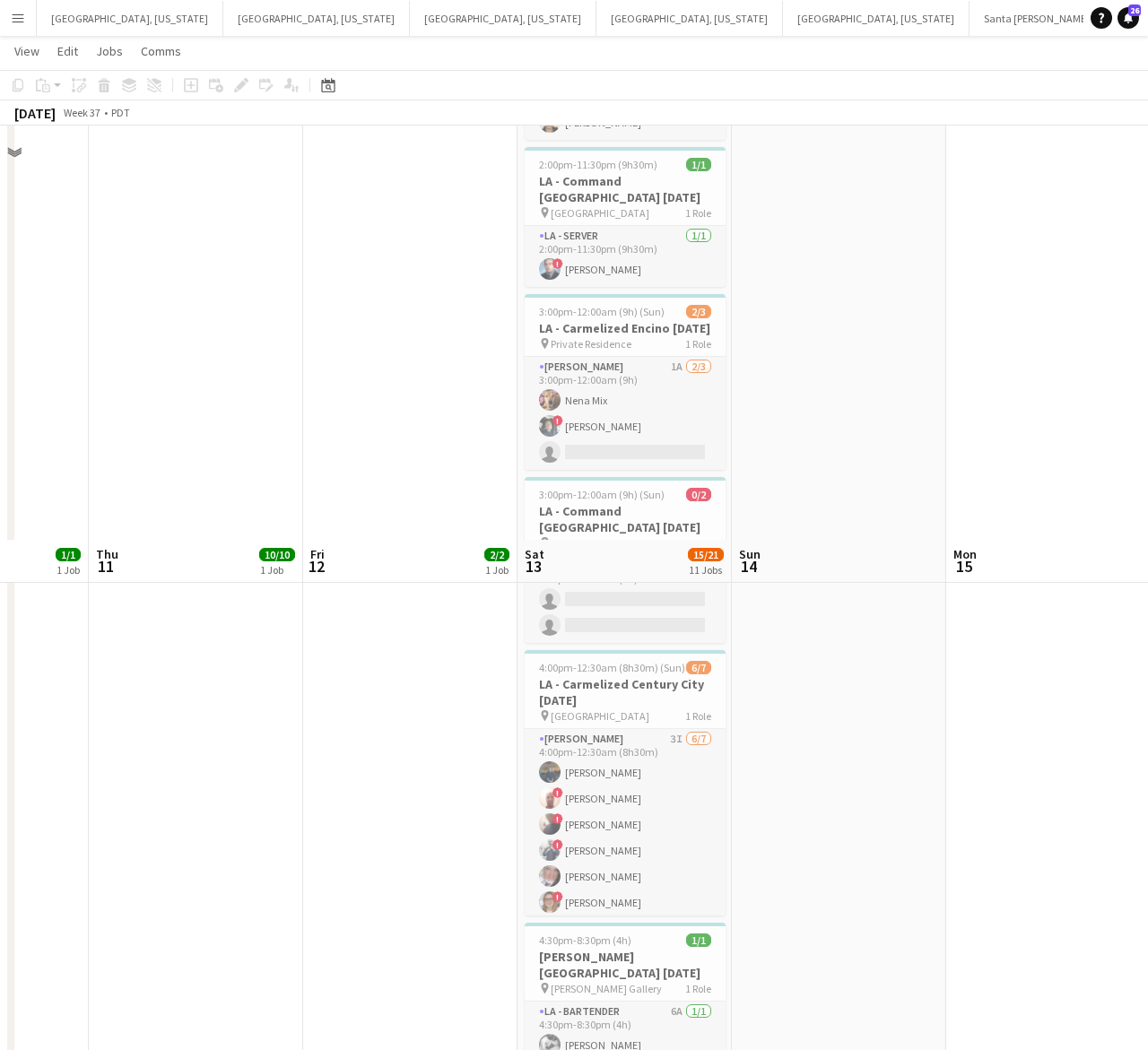
scroll to position [1046, 0]
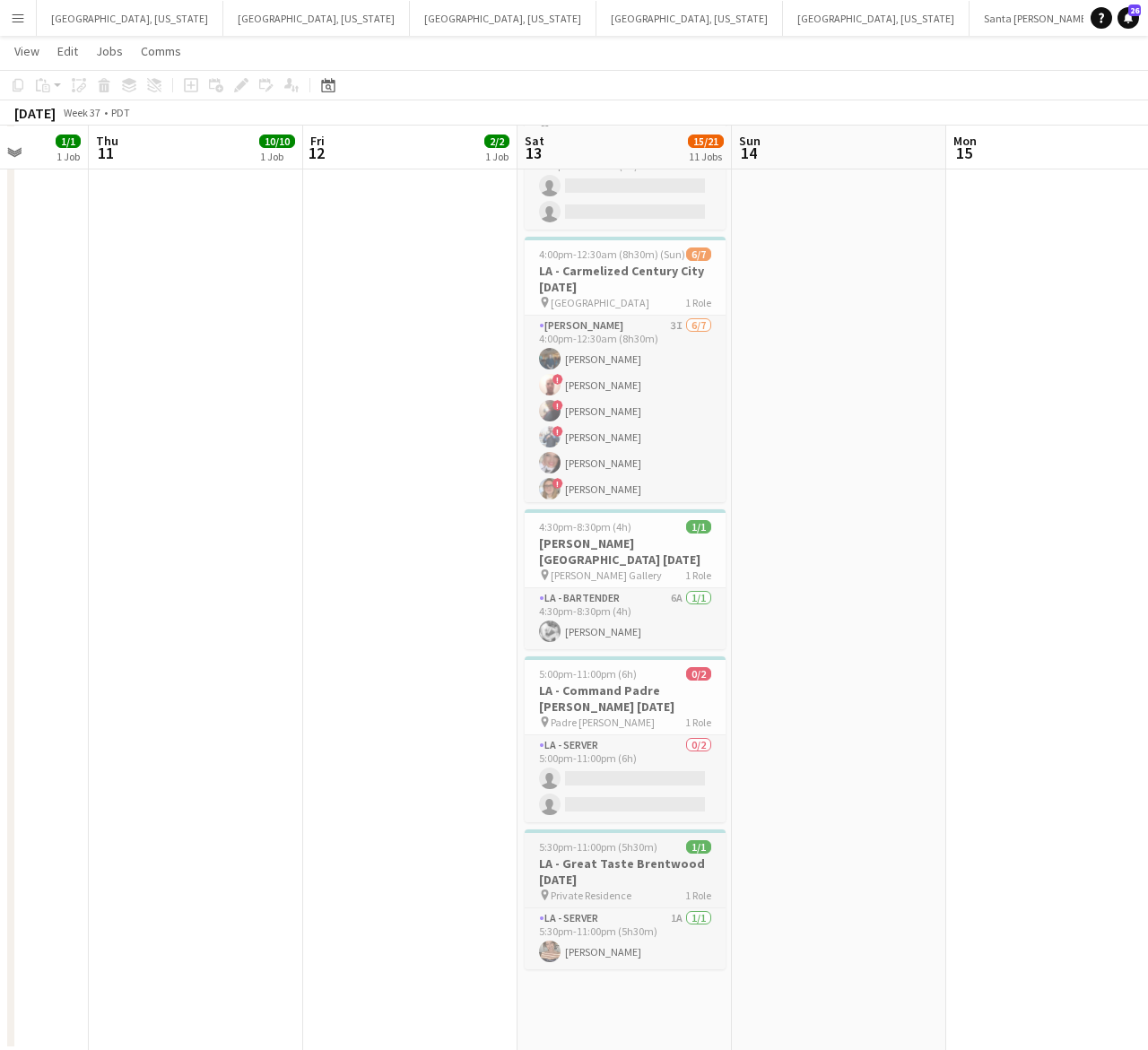
click at [599, 854] on span "5:30pm-11:00pm (5h30m)" at bounding box center [597, 847] width 118 height 13
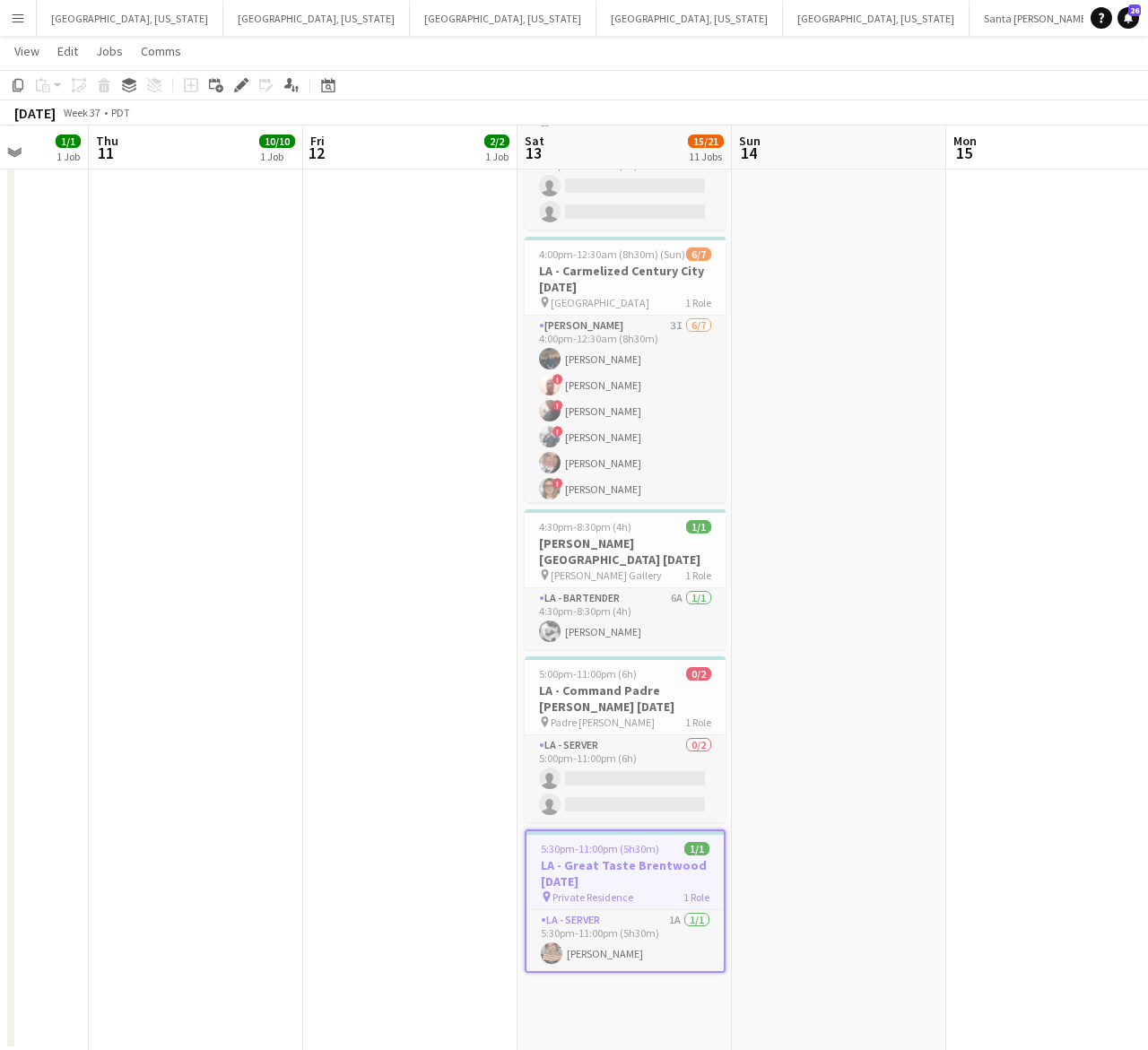
scroll to position [0, 679]
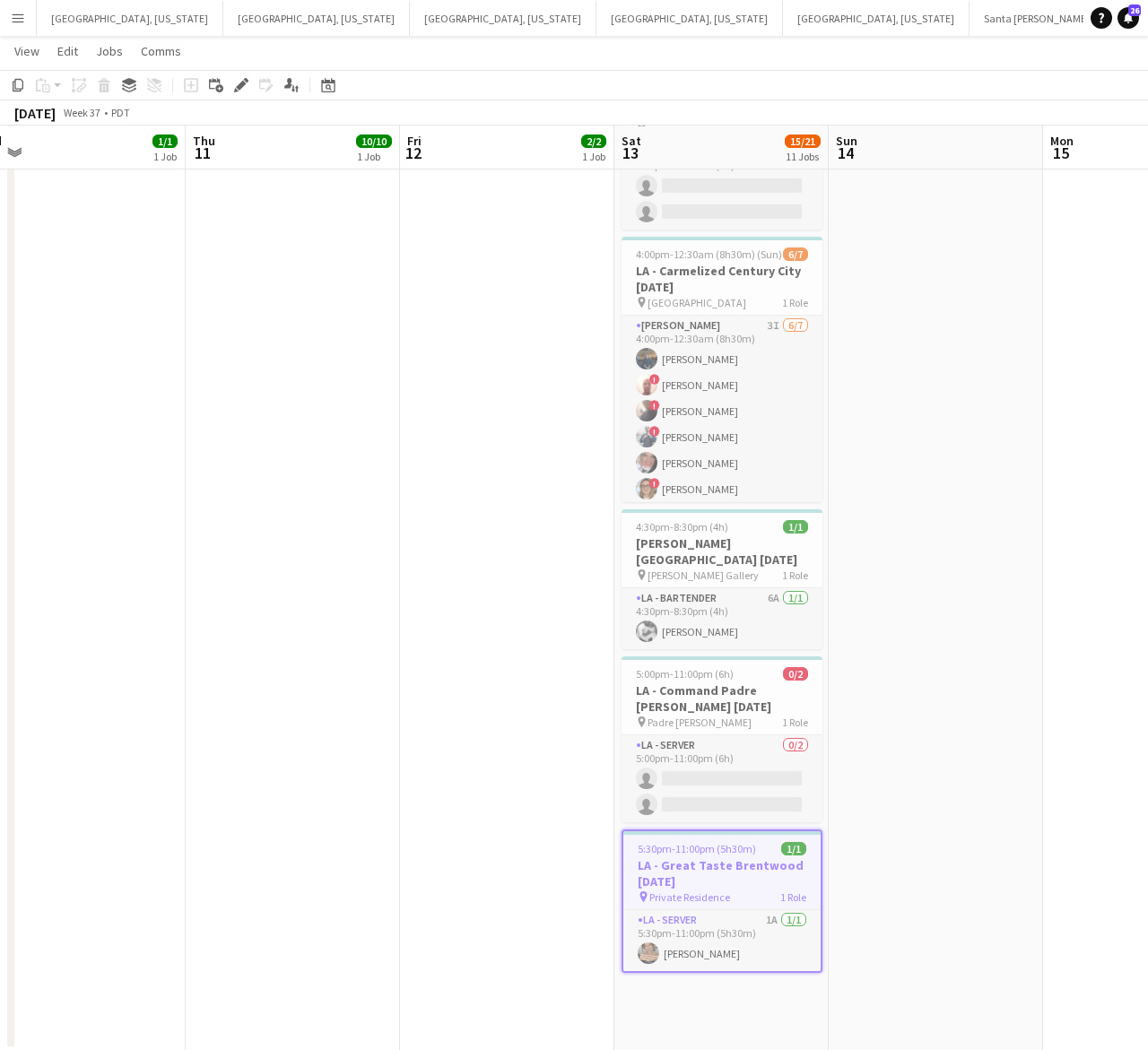
drag, startPoint x: 847, startPoint y: 760, endPoint x: 562, endPoint y: 825, distance: 292.3
click at [554, 826] on app-calendar-viewport "Sun 7 1/1 1 Job Mon 8 Tue 9 Wed 10 1/1 1 Job Thu 11 10/10 1 Job Fri 12 2/2 1 Jo…" at bounding box center [574, 37] width 1148 height 2027
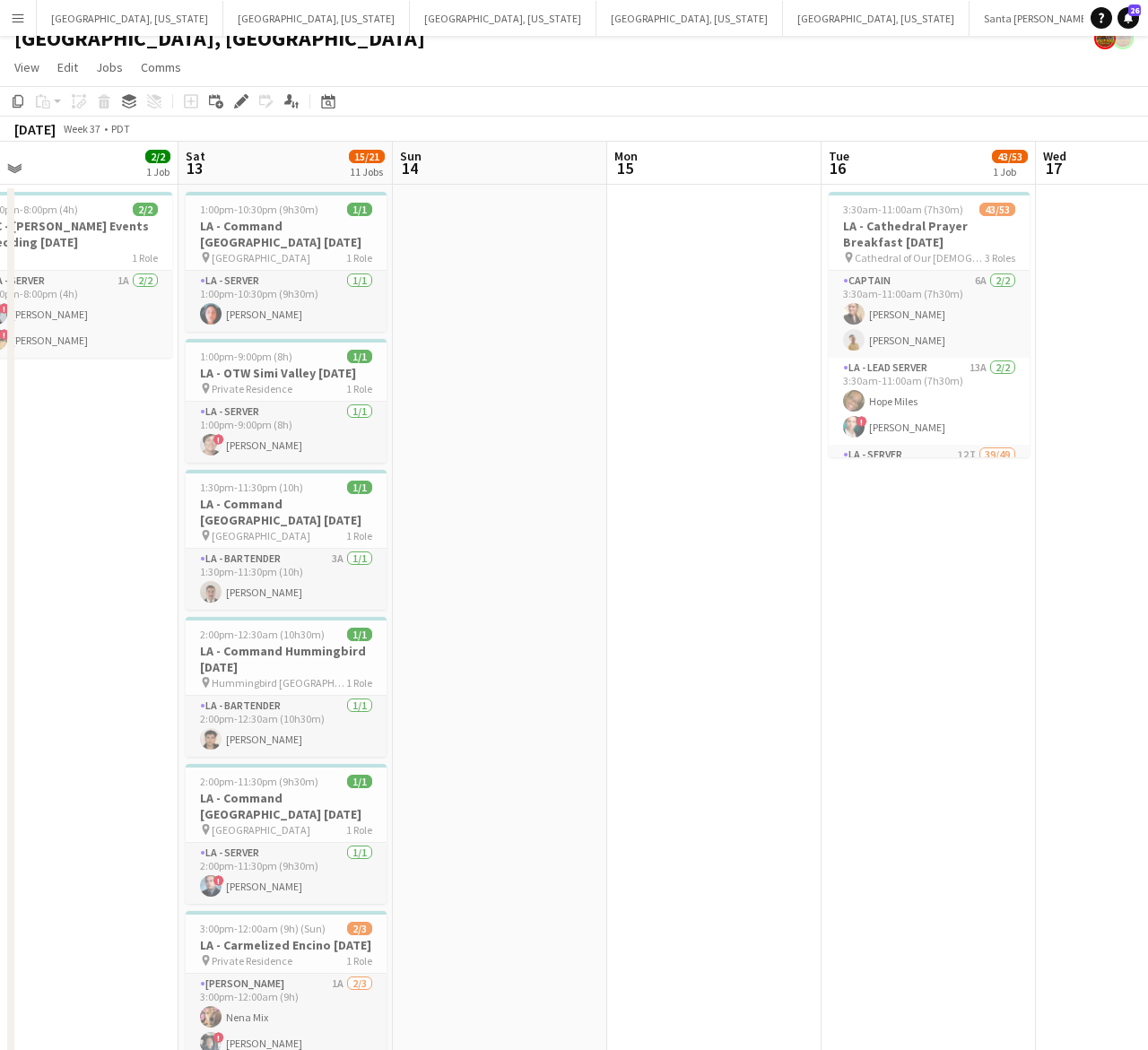
scroll to position [0, 0]
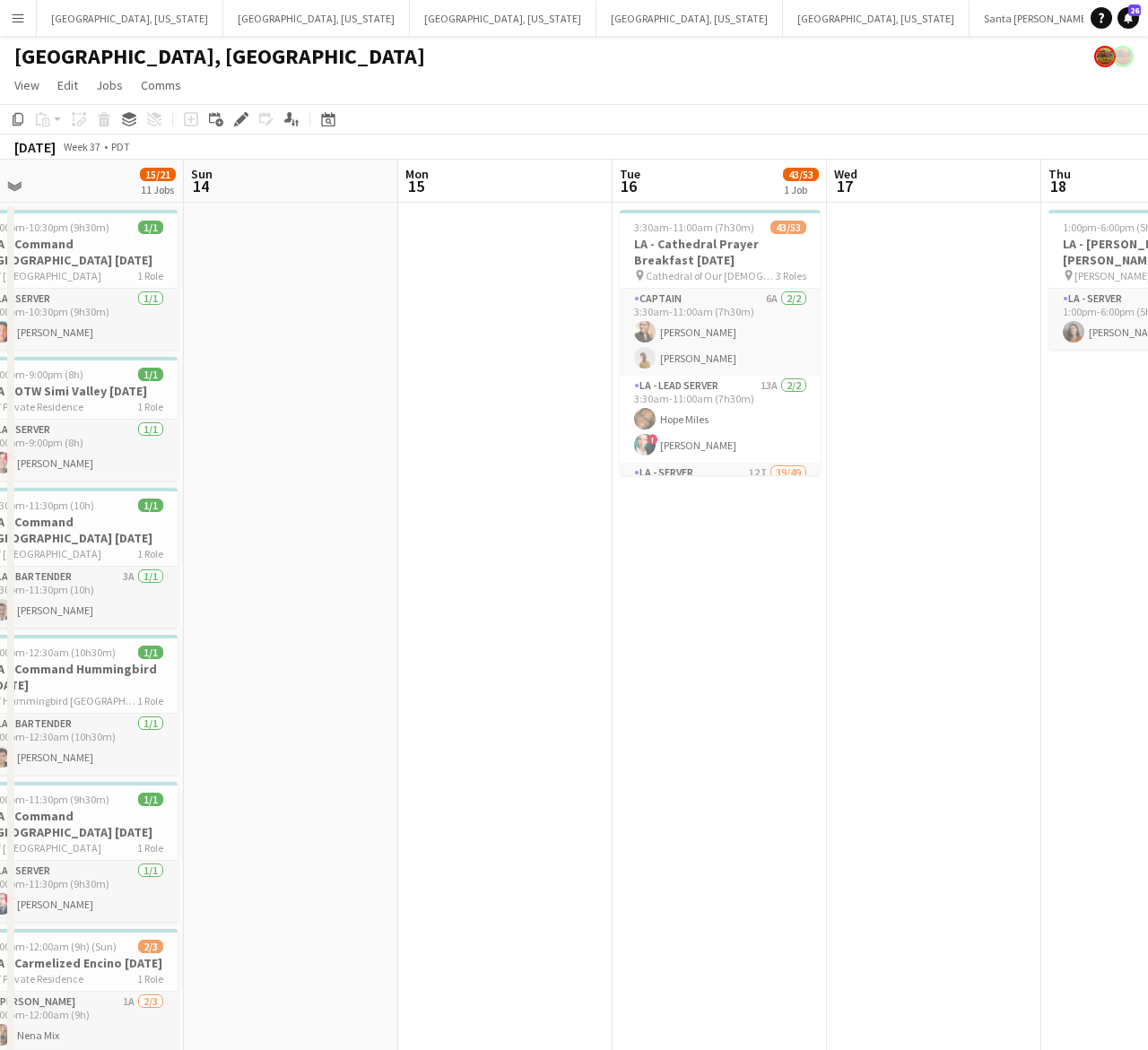
drag, startPoint x: 879, startPoint y: 702, endPoint x: 391, endPoint y: 717, distance: 488.2
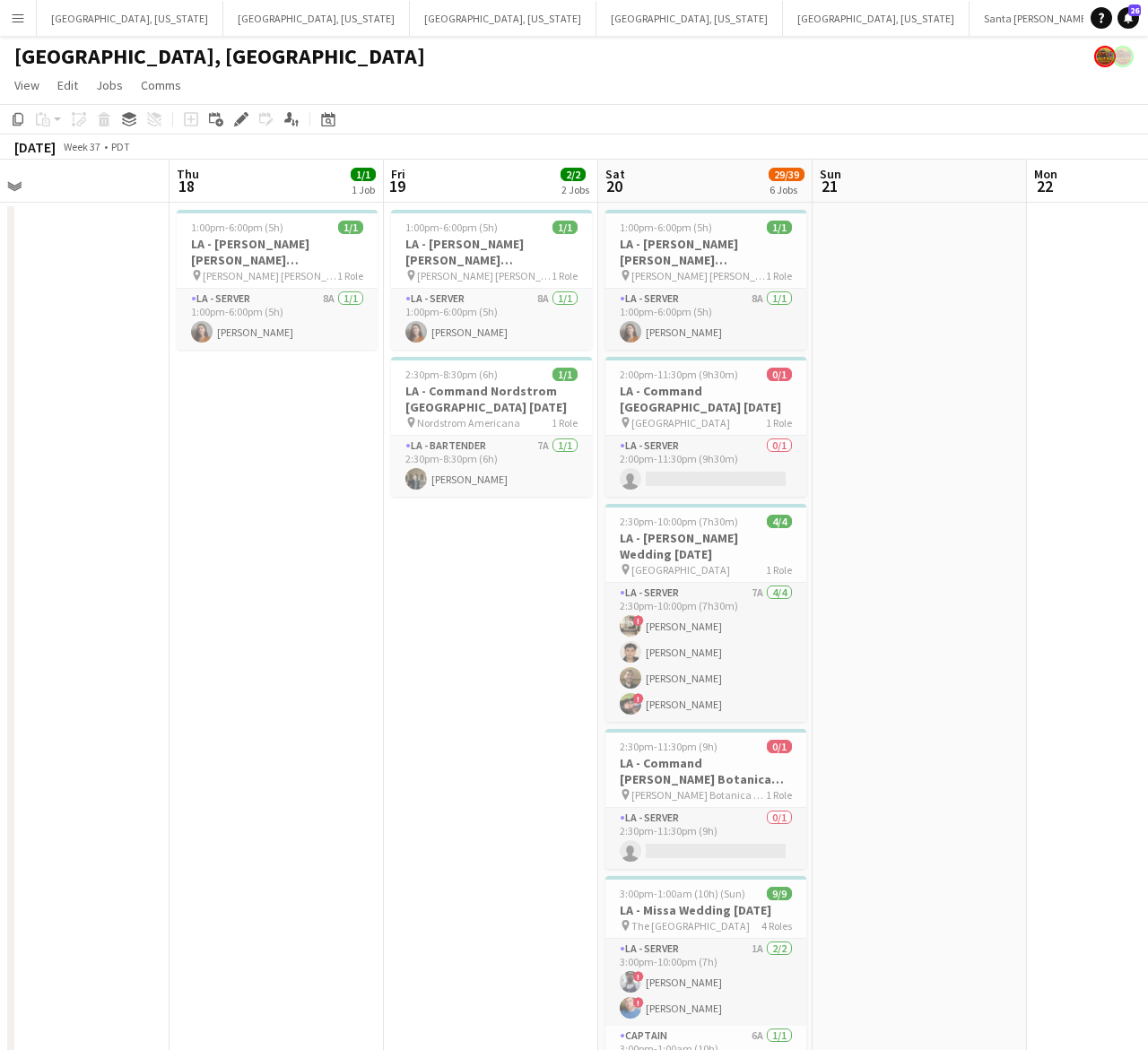
drag, startPoint x: 521, startPoint y: 563, endPoint x: 341, endPoint y: 606, distance: 185.1
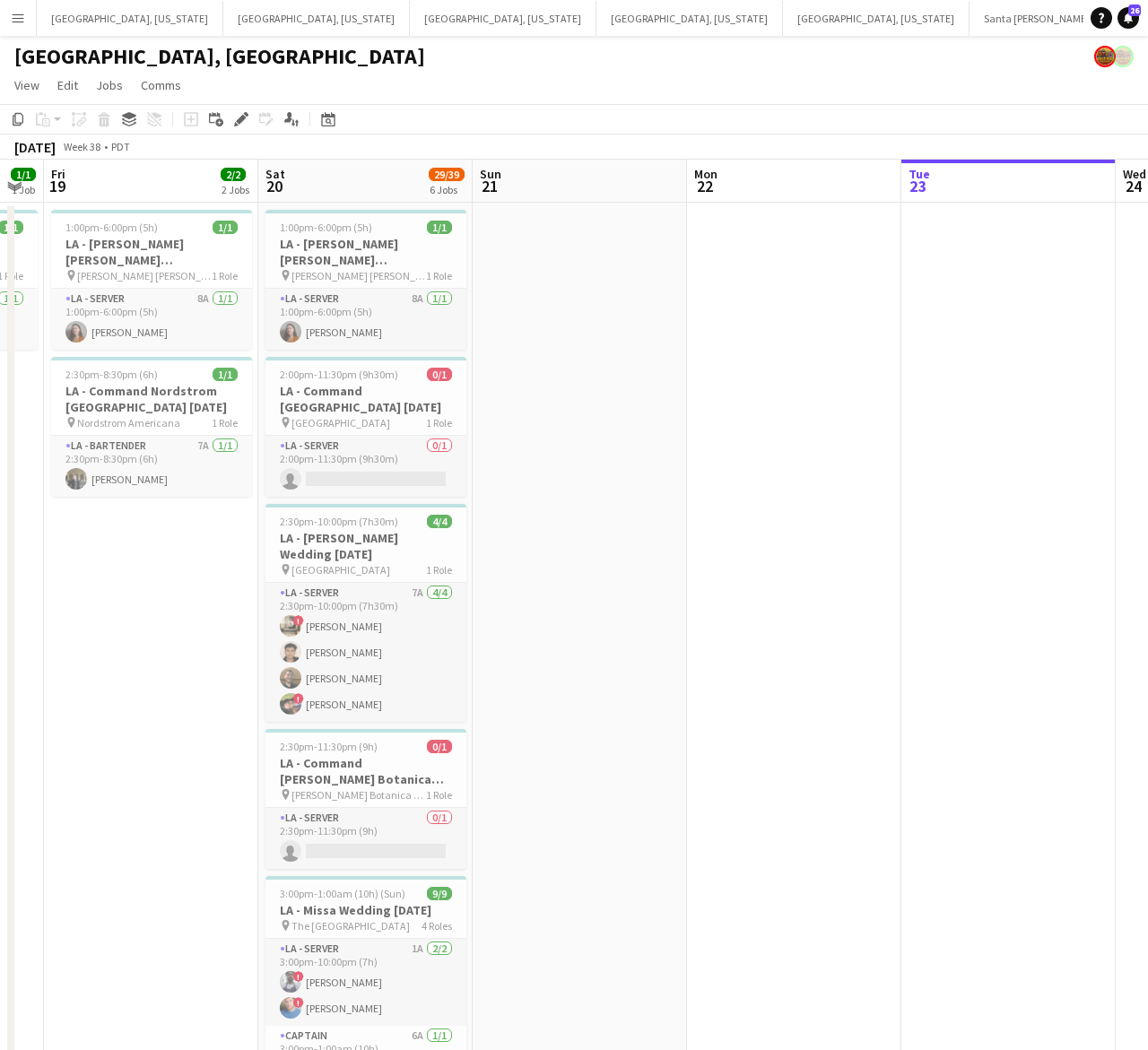
drag, startPoint x: 795, startPoint y: 523, endPoint x: 342, endPoint y: 645, distance: 469.1
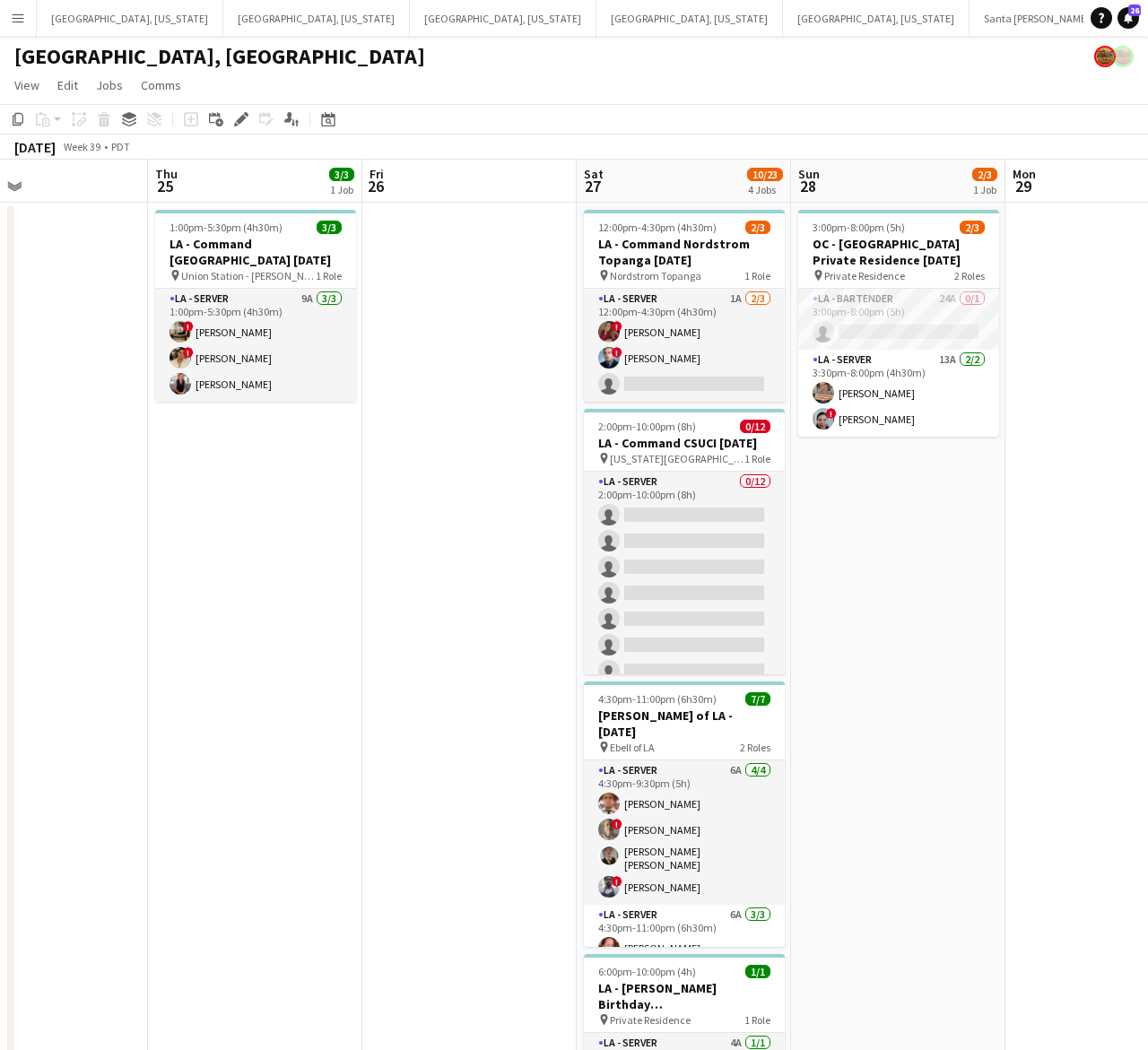
scroll to position [0, 711]
drag, startPoint x: 825, startPoint y: 597, endPoint x: 143, endPoint y: 753, distance: 699.6
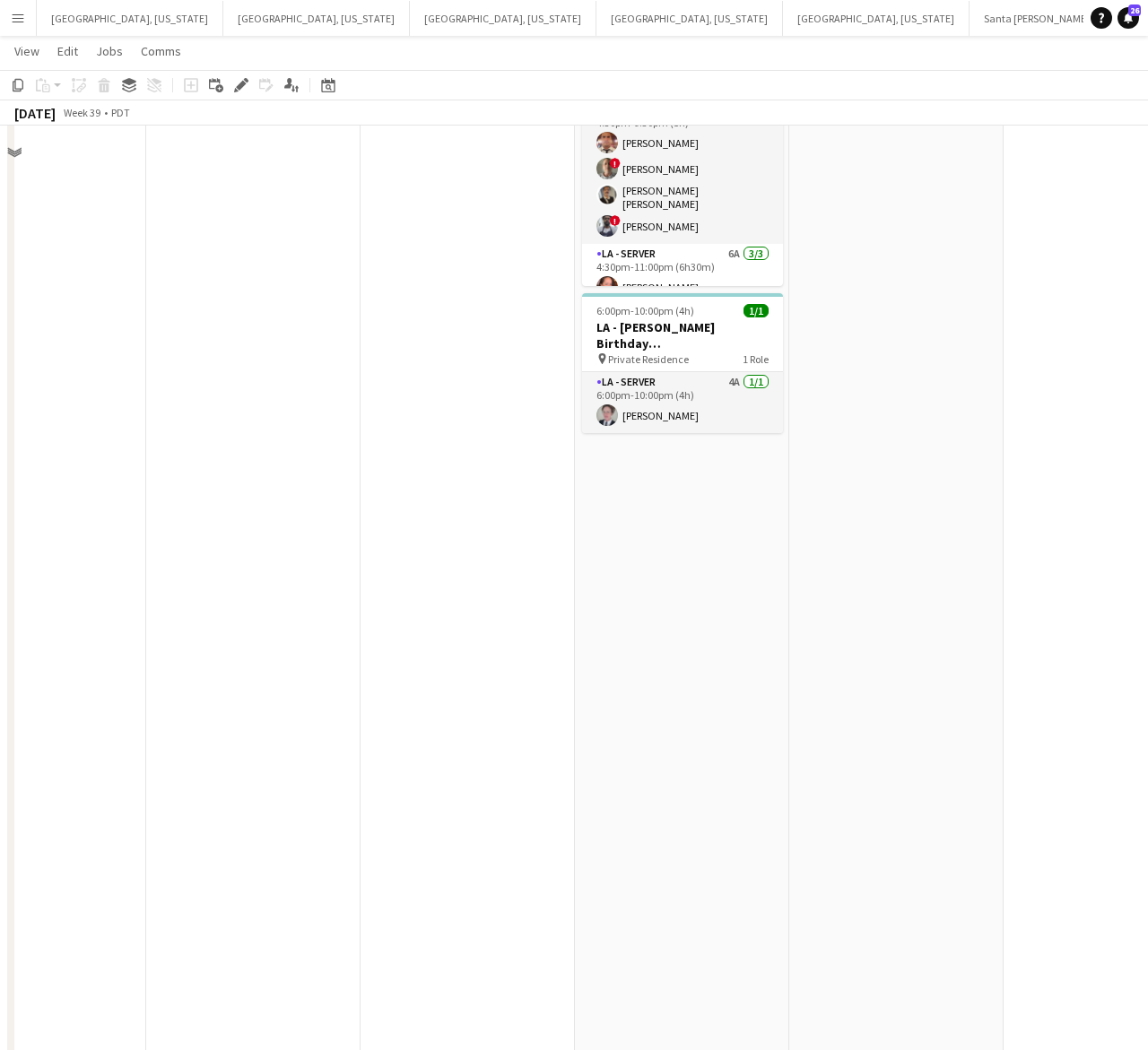
scroll to position [785, 0]
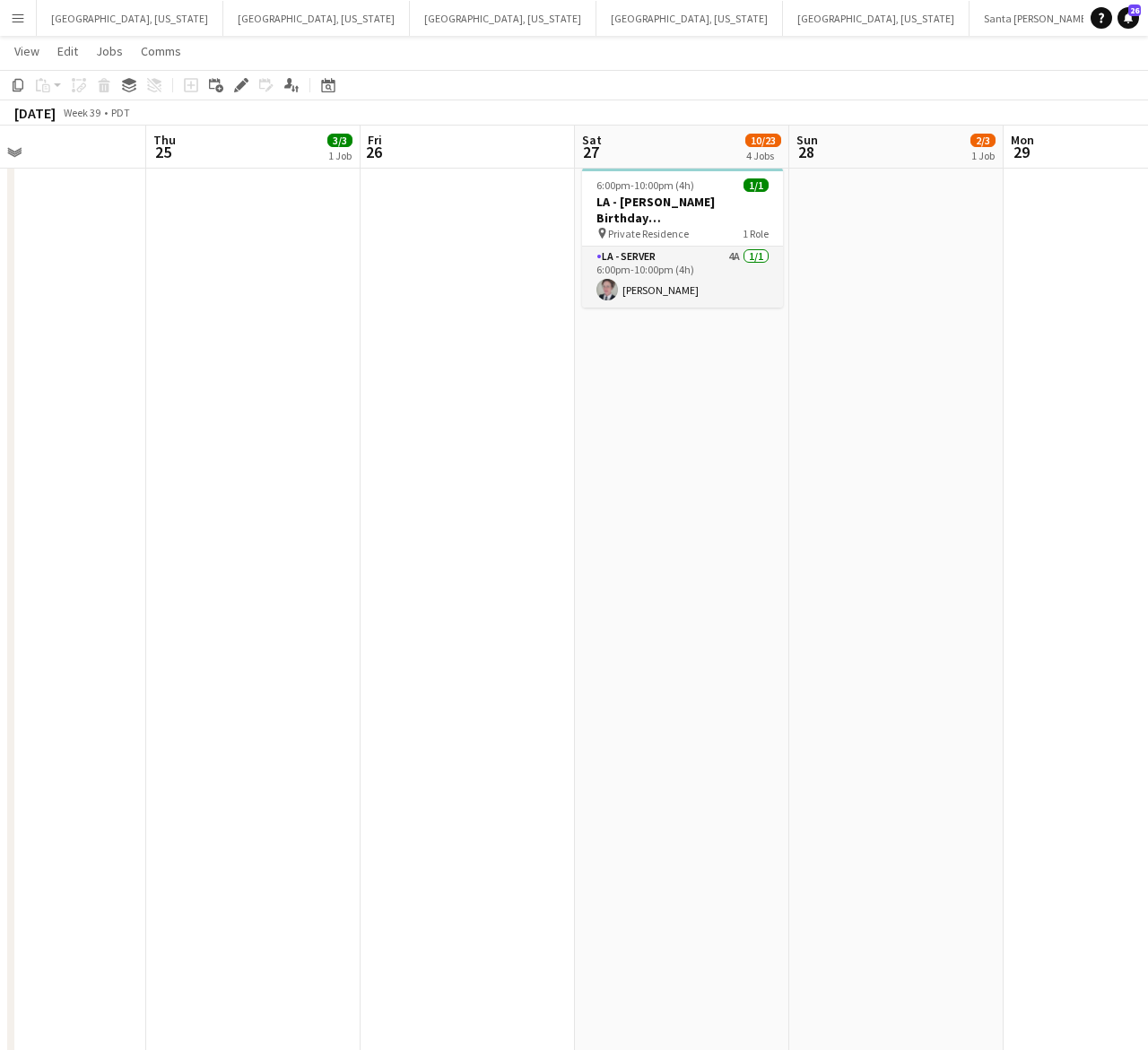
click at [709, 486] on app-date-cell "12:00pm-4:30pm (4h30m) 2/3 LA - Command Nordstrom Topanga [DATE] pin Nordstrom …" at bounding box center [681, 364] width 214 height 1896
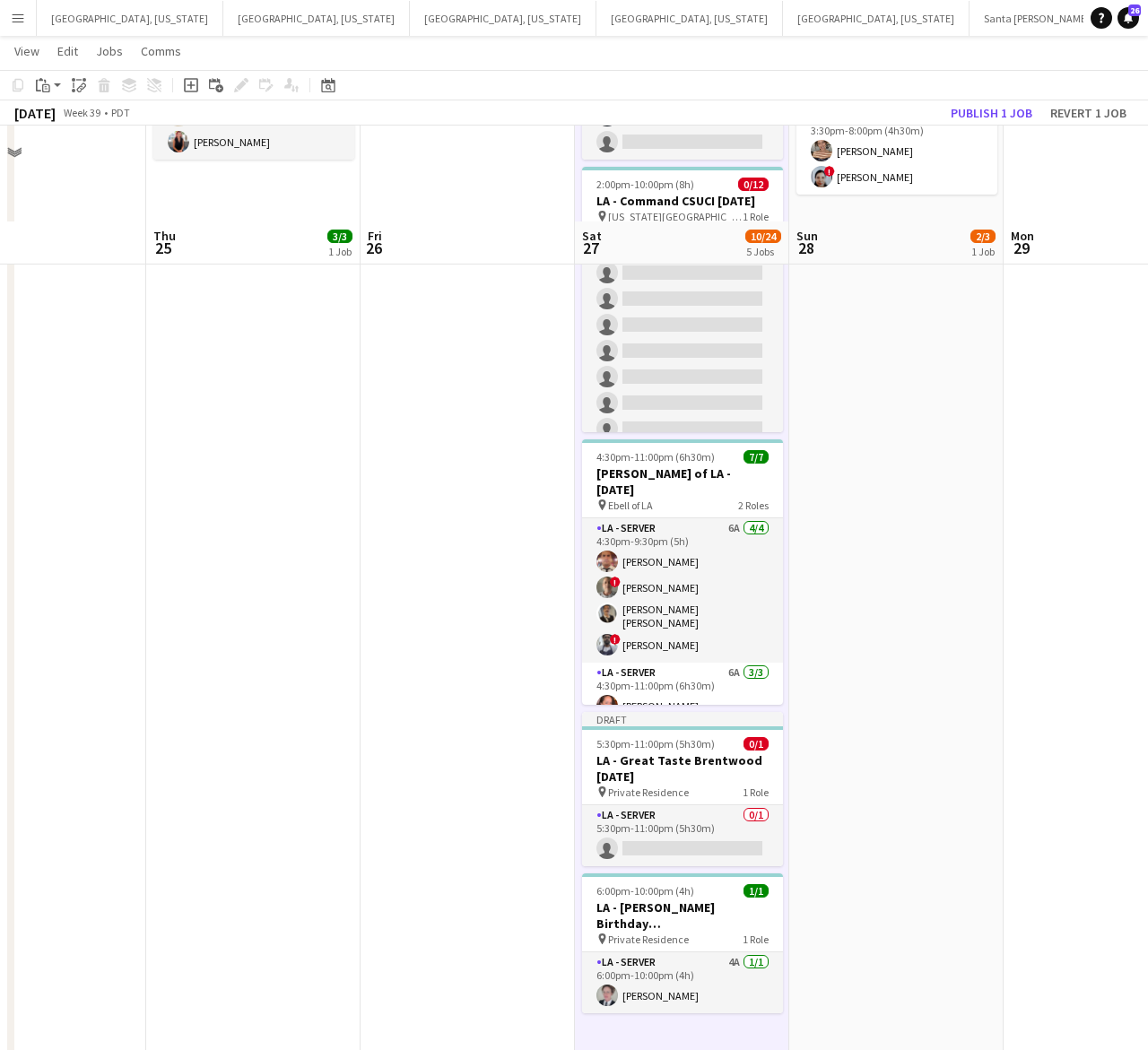
scroll to position [336, 0]
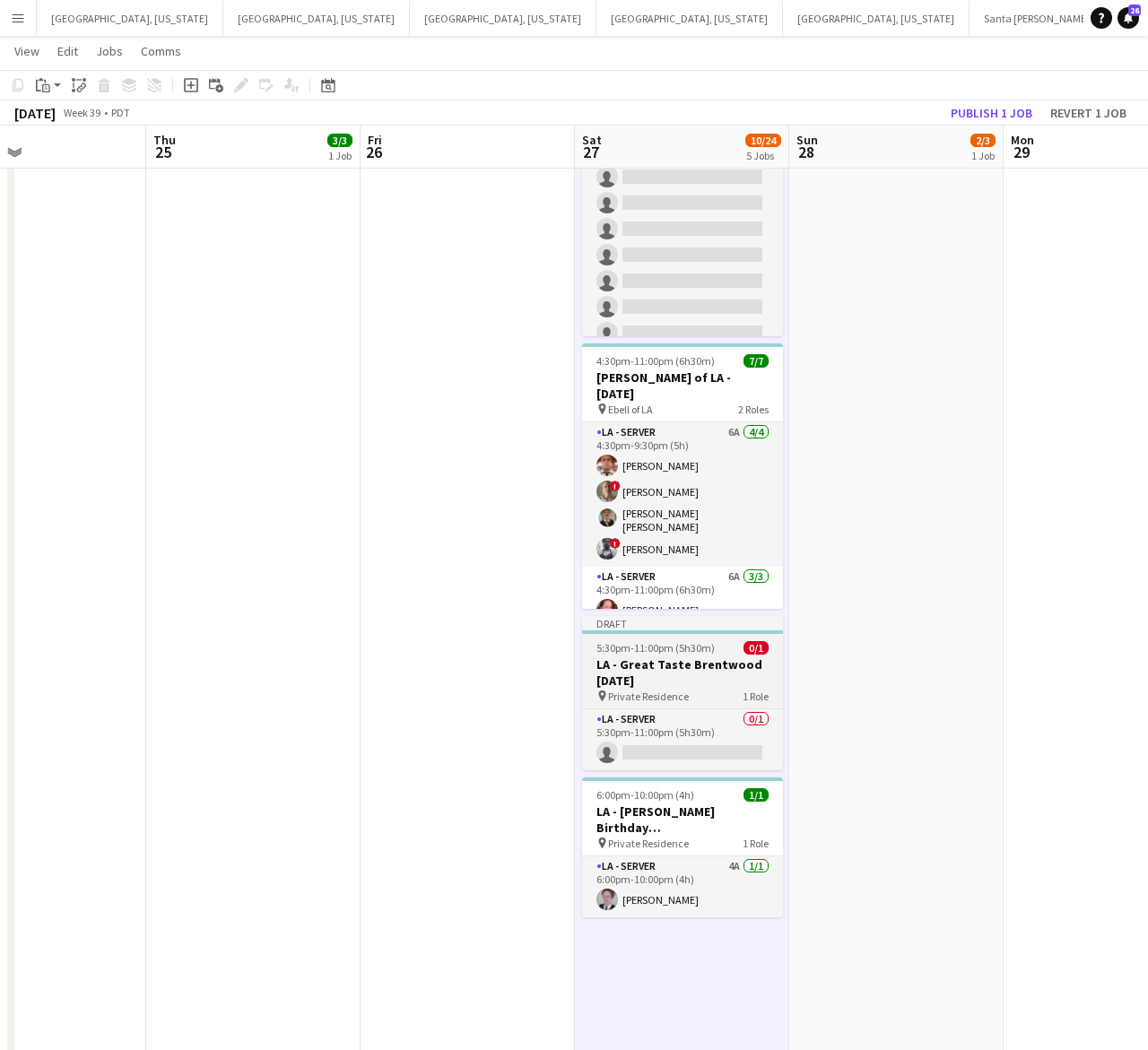
drag, startPoint x: 687, startPoint y: 682, endPoint x: 673, endPoint y: 680, distance: 14.1
click at [686, 682] on h3 "LA - Great Taste Brentwood [DATE]" at bounding box center [682, 673] width 201 height 32
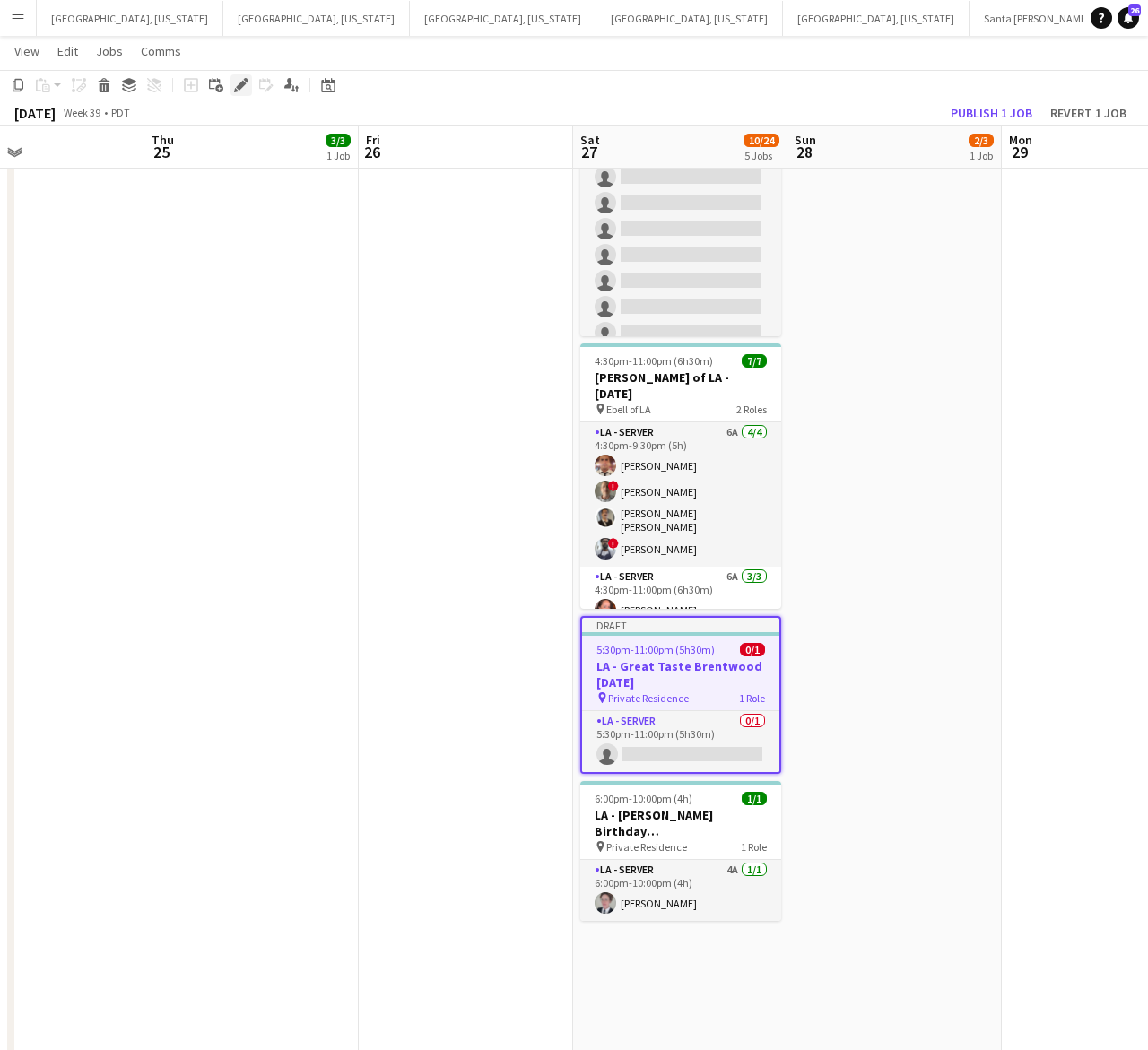
click at [240, 78] on icon "Edit" at bounding box center [241, 85] width 14 height 14
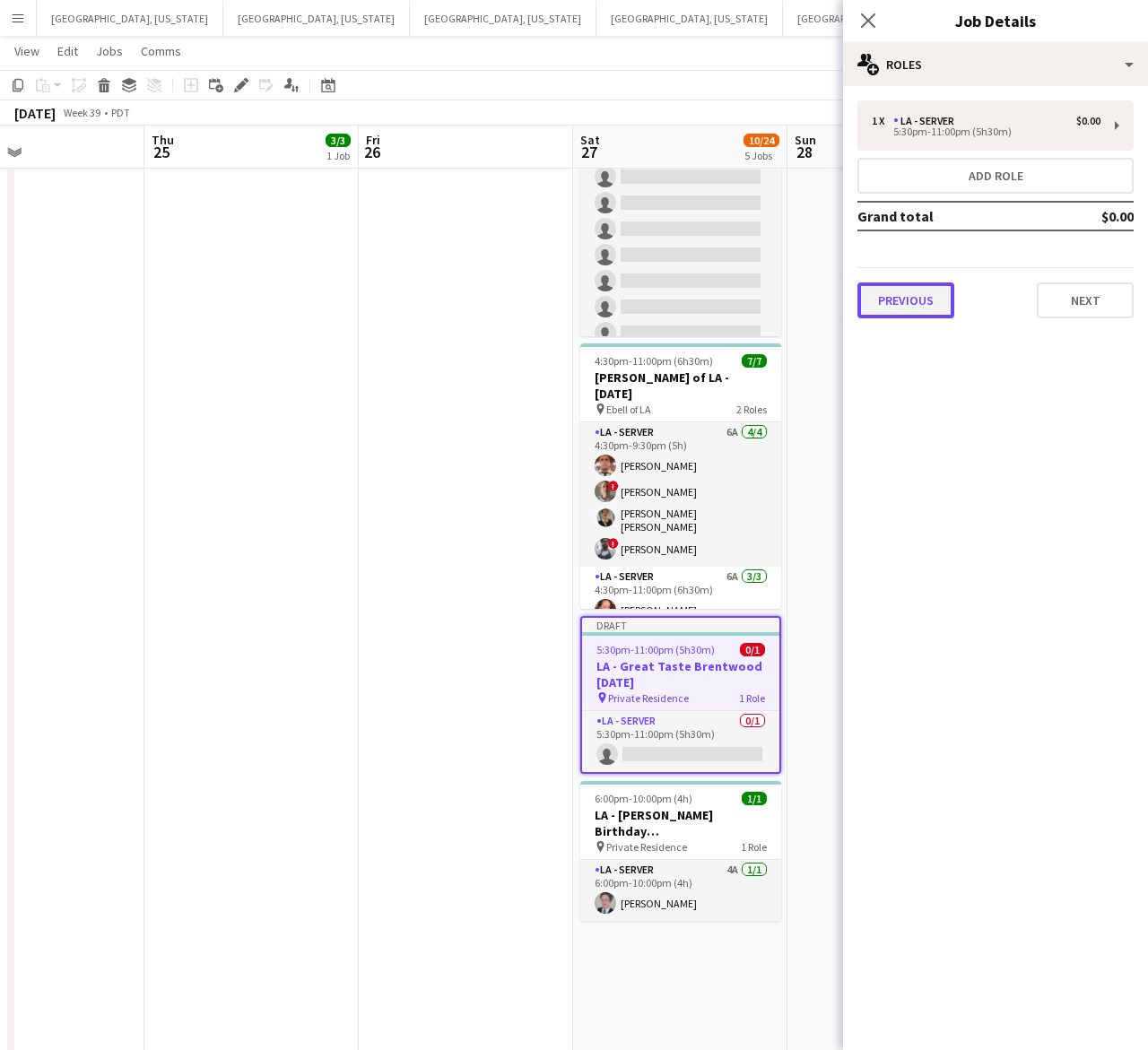
click at [920, 296] on button "Previous" at bounding box center [906, 300] width 97 height 36
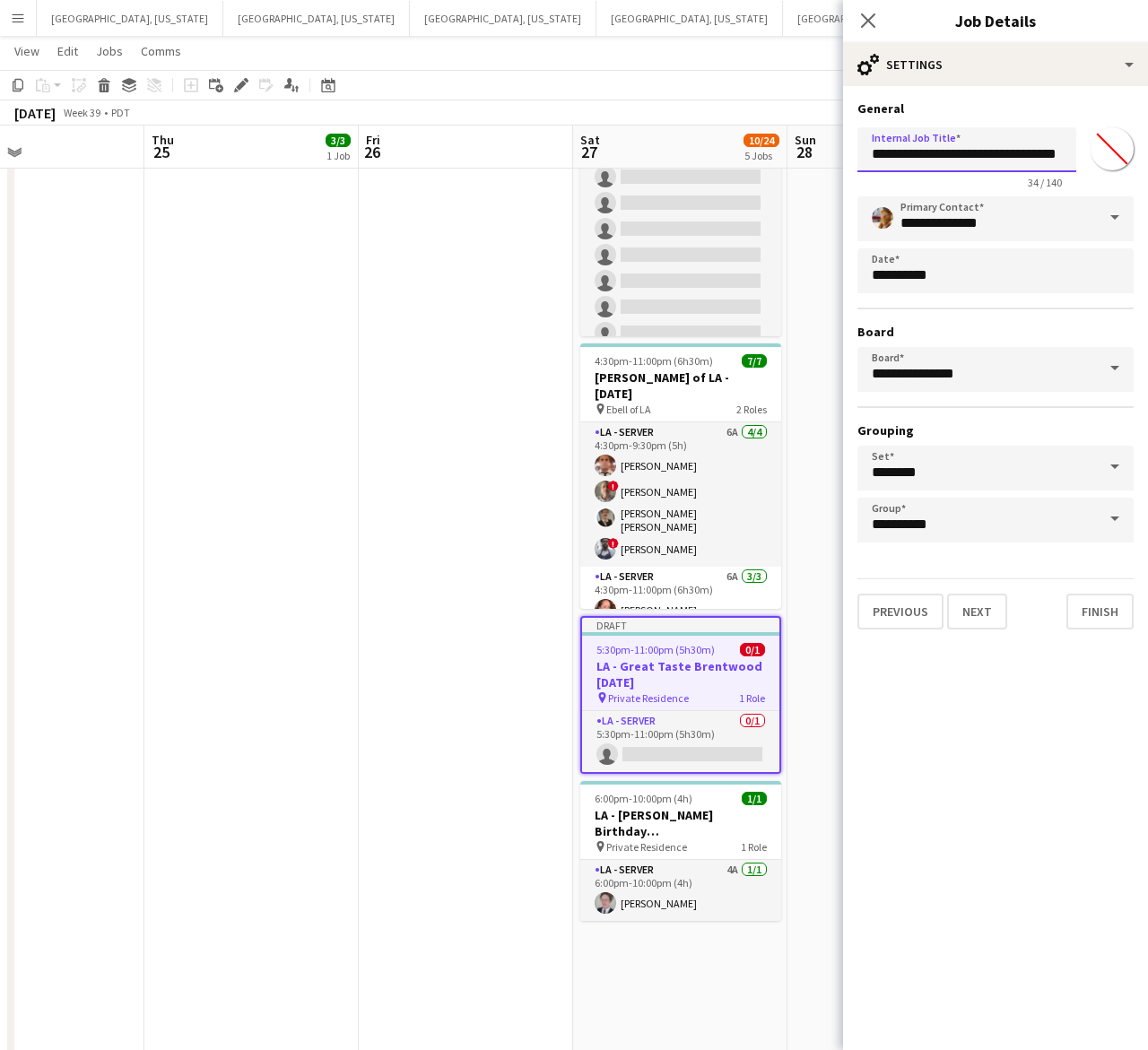
click at [966, 151] on input "**********" at bounding box center [967, 150] width 219 height 45
drag, startPoint x: 965, startPoint y: 150, endPoint x: 1157, endPoint y: 162, distance: 192.4
click at [1148, 162] on html "Menu Boards Boards Boards All jobs Status Workforce Workforce My Workforce Recr…" at bounding box center [574, 712] width 1148 height 2097
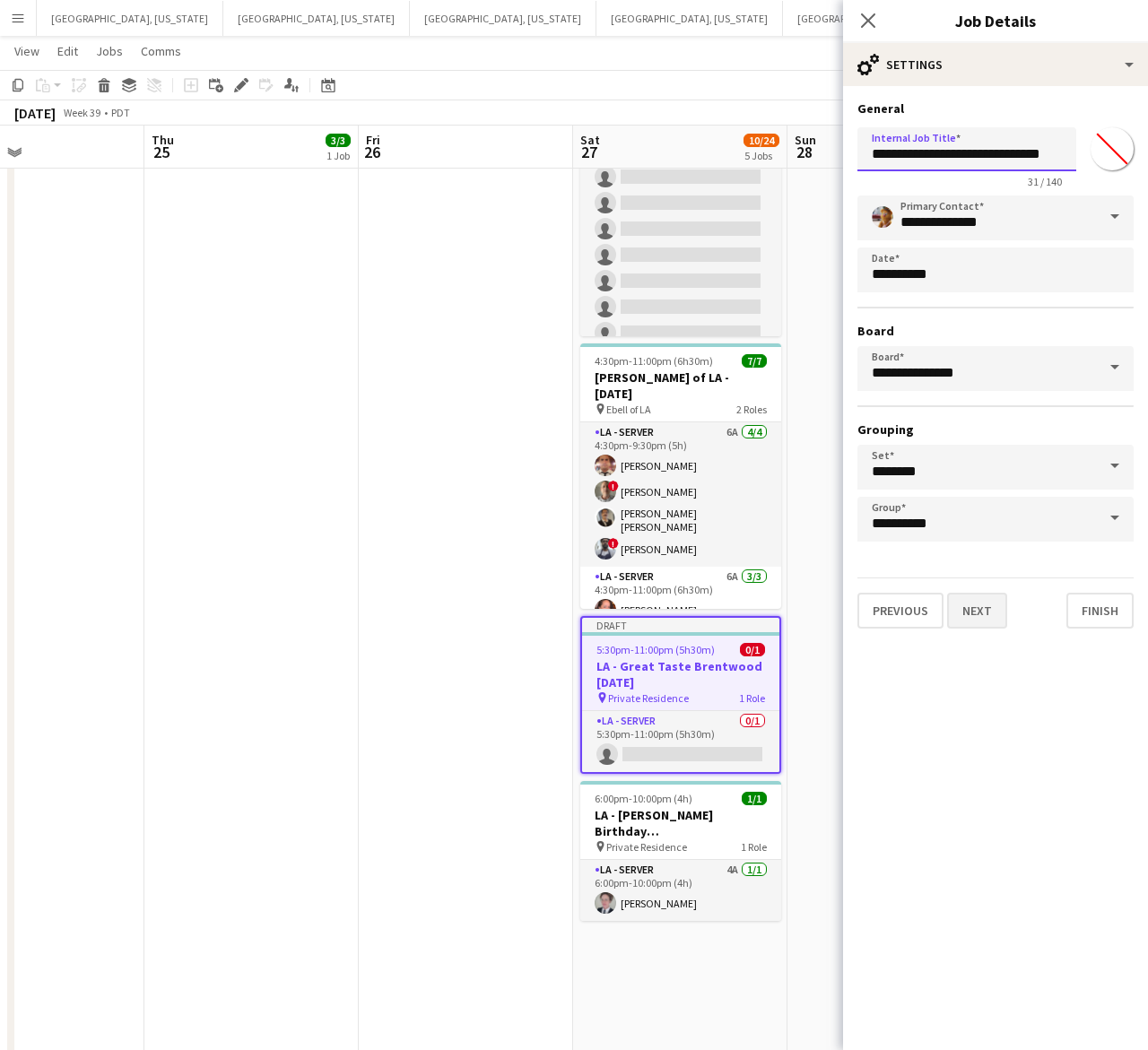
type input "**********"
click at [971, 594] on button "Next" at bounding box center [977, 610] width 60 height 36
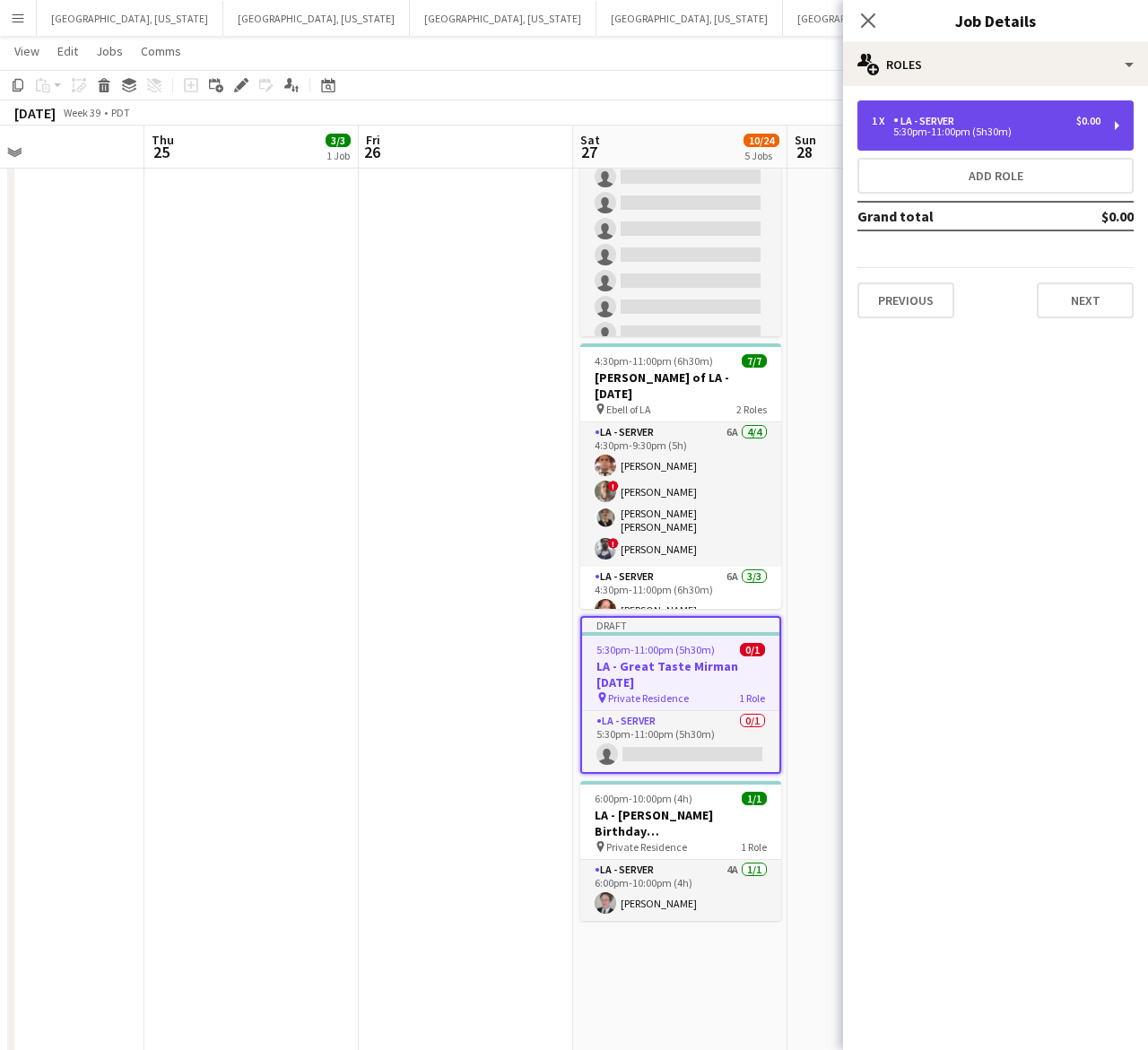
click at [916, 119] on div "LA - Server" at bounding box center [927, 121] width 68 height 12
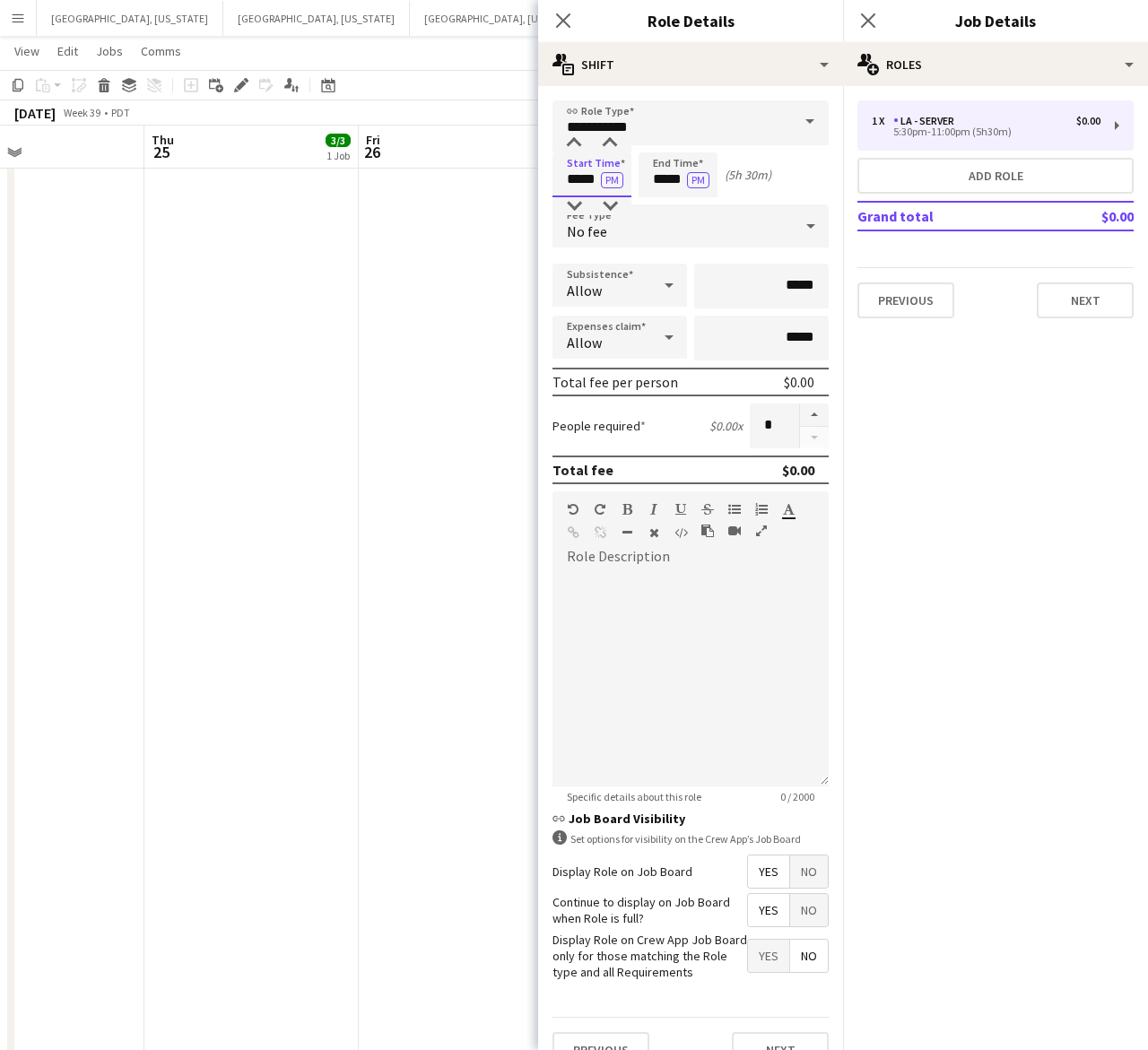
drag, startPoint x: 566, startPoint y: 176, endPoint x: 660, endPoint y: 172, distance: 94.1
click at [660, 172] on div "Start Time ***** PM End Time ***** PM (5h 30m)" at bounding box center [690, 175] width 276 height 45
click at [575, 173] on input "*****" at bounding box center [592, 175] width 79 height 45
drag, startPoint x: 567, startPoint y: 177, endPoint x: 661, endPoint y: 172, distance: 94.1
click at [662, 177] on div "Start Time ***** PM End Time ***** PM (5h 30m)" at bounding box center [690, 175] width 276 height 45
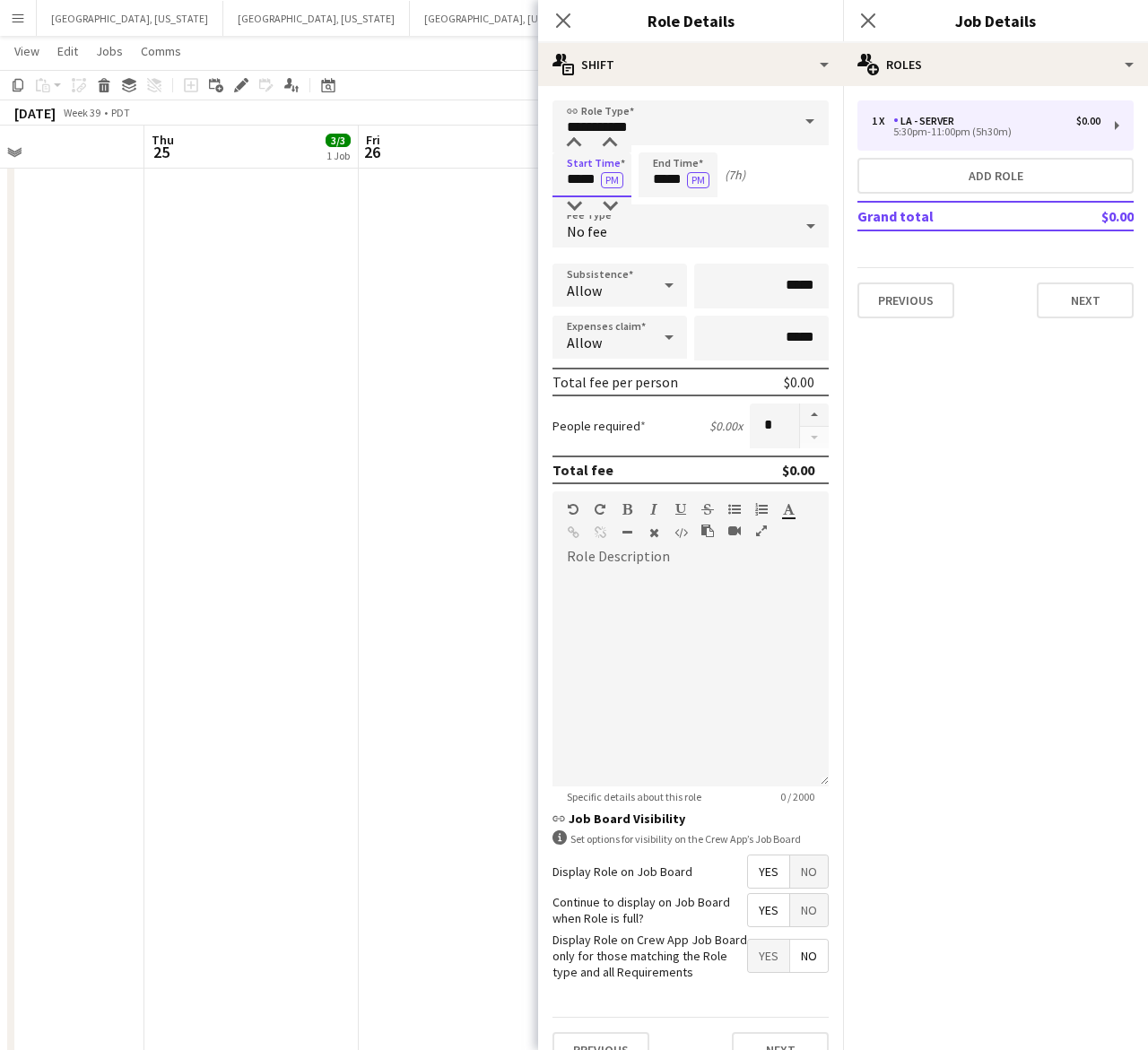
type input "*****"
click at [765, 23] on h3 "Role Details" at bounding box center [690, 21] width 305 height 24
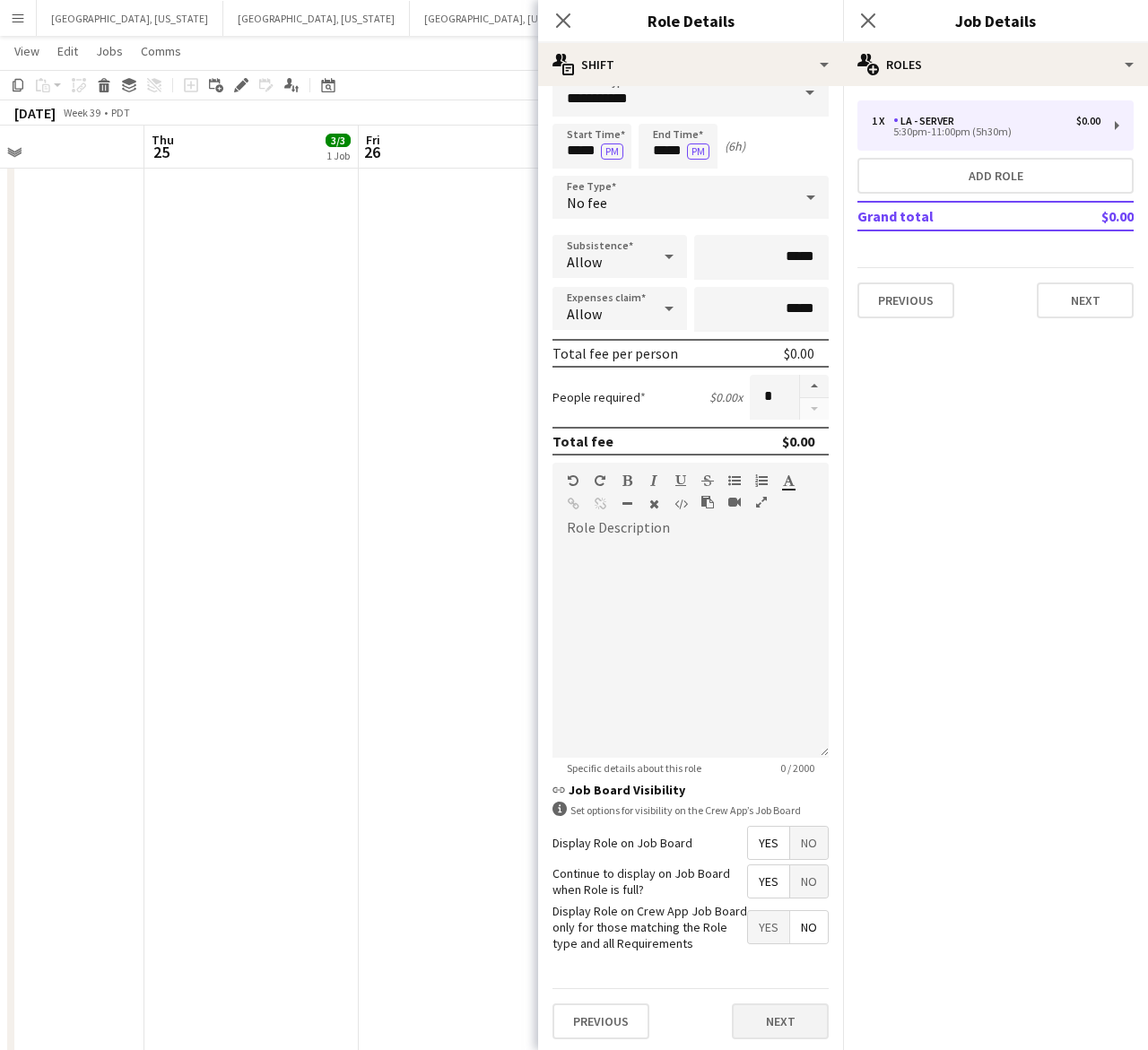
scroll to position [45, 0]
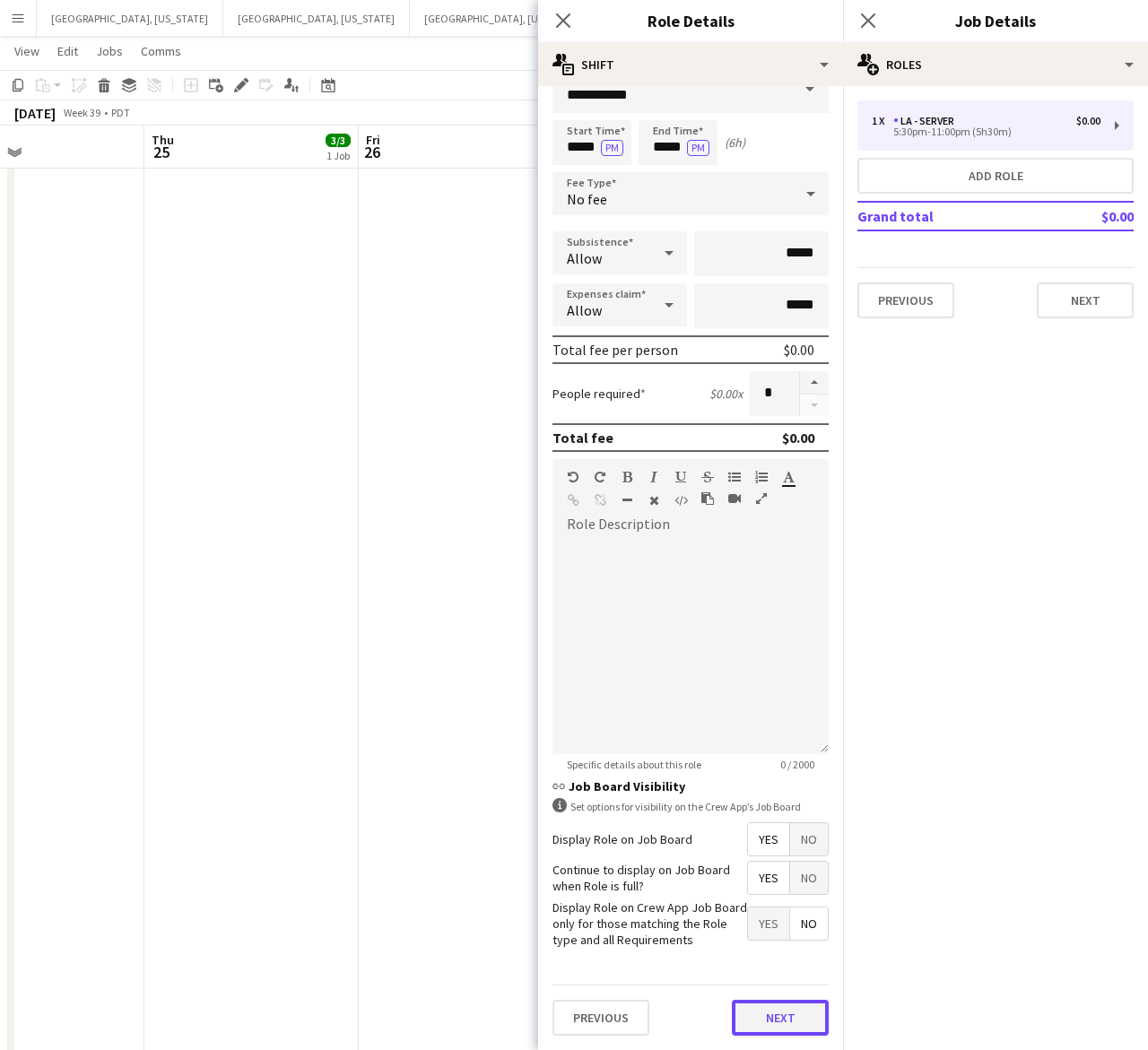
click at [756, 1003] on button "Next" at bounding box center [780, 1018] width 97 height 36
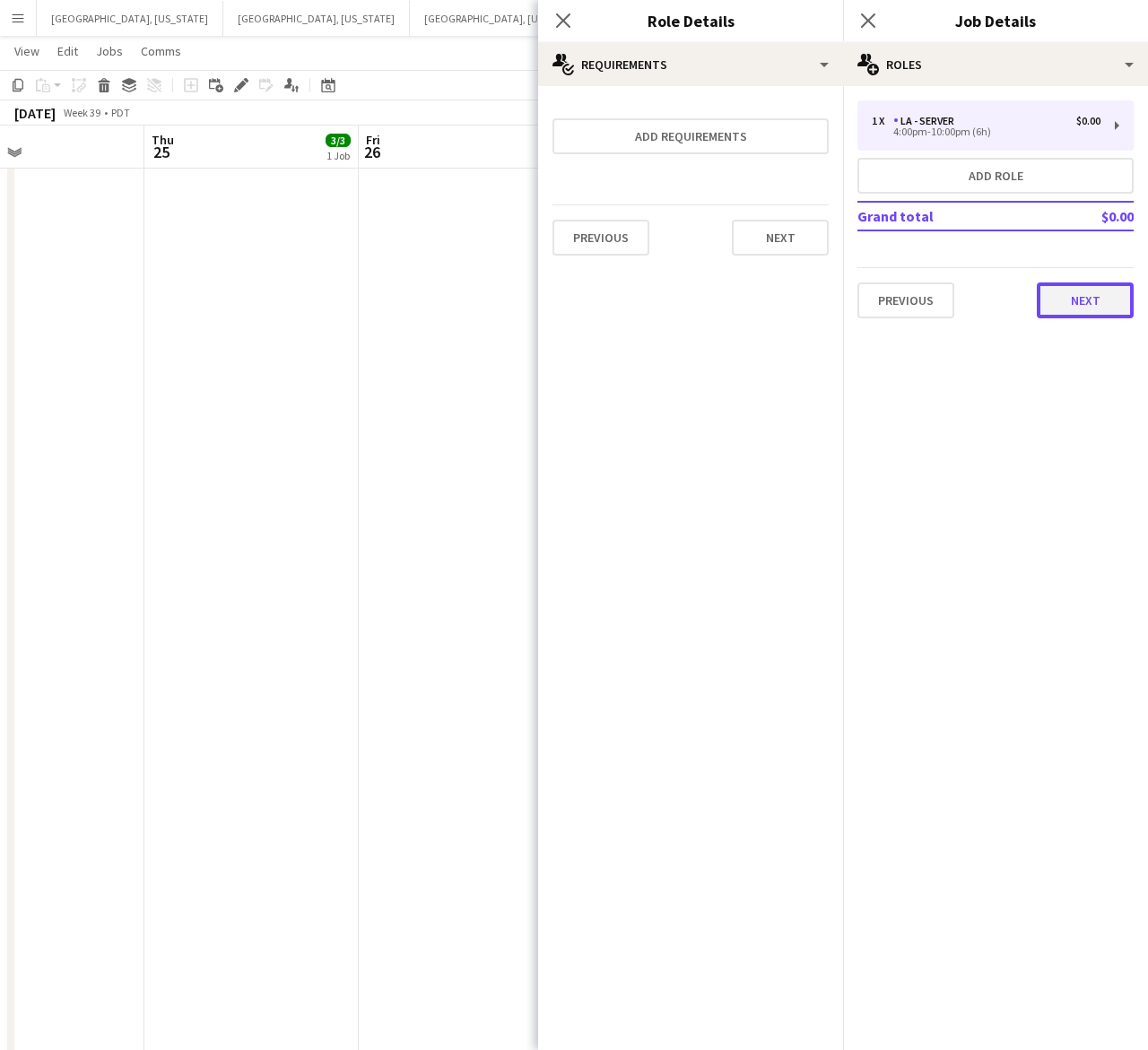
click at [1080, 282] on button "Next" at bounding box center [1085, 300] width 97 height 36
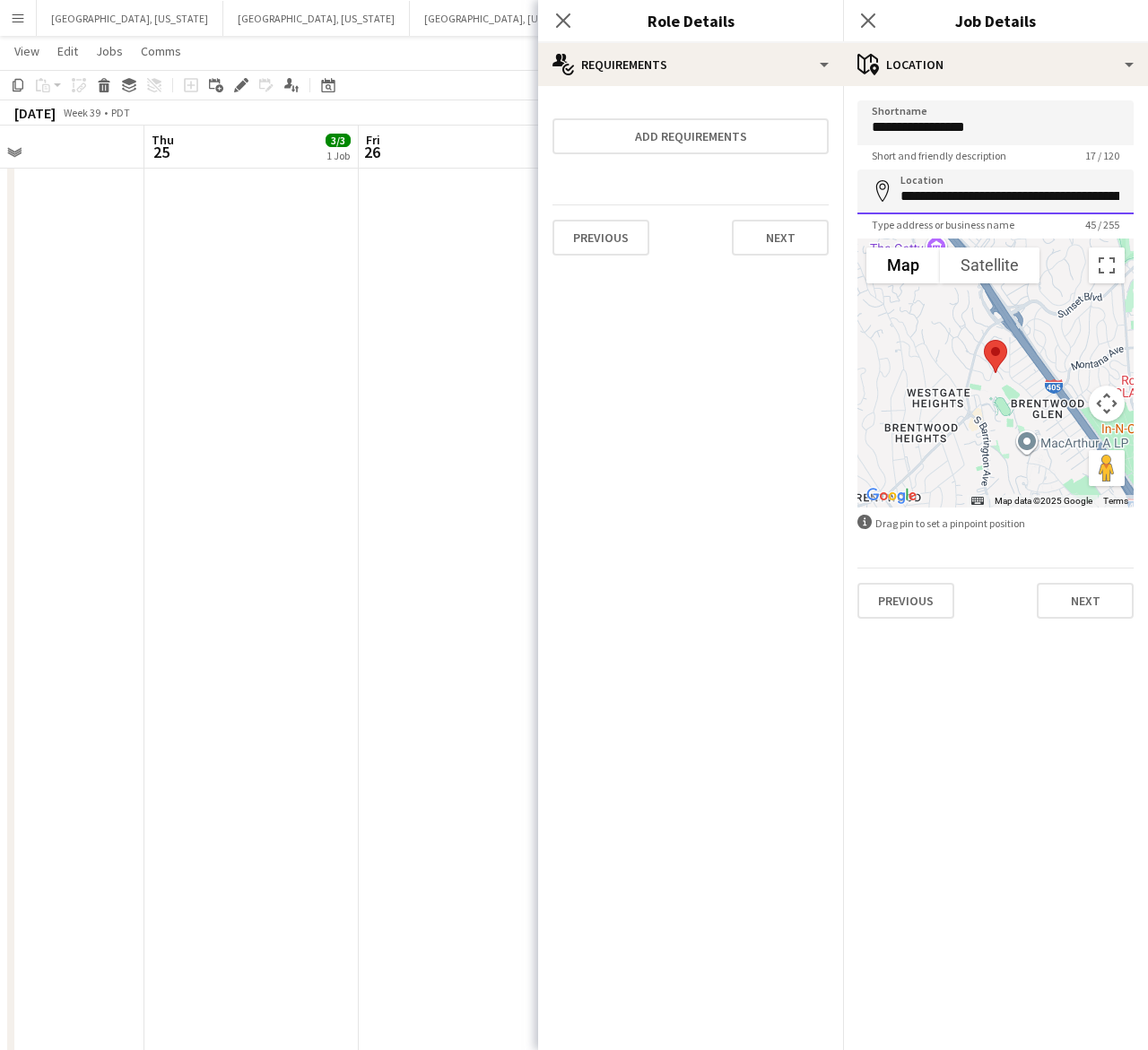
click at [1038, 192] on input "**********" at bounding box center [995, 192] width 276 height 45
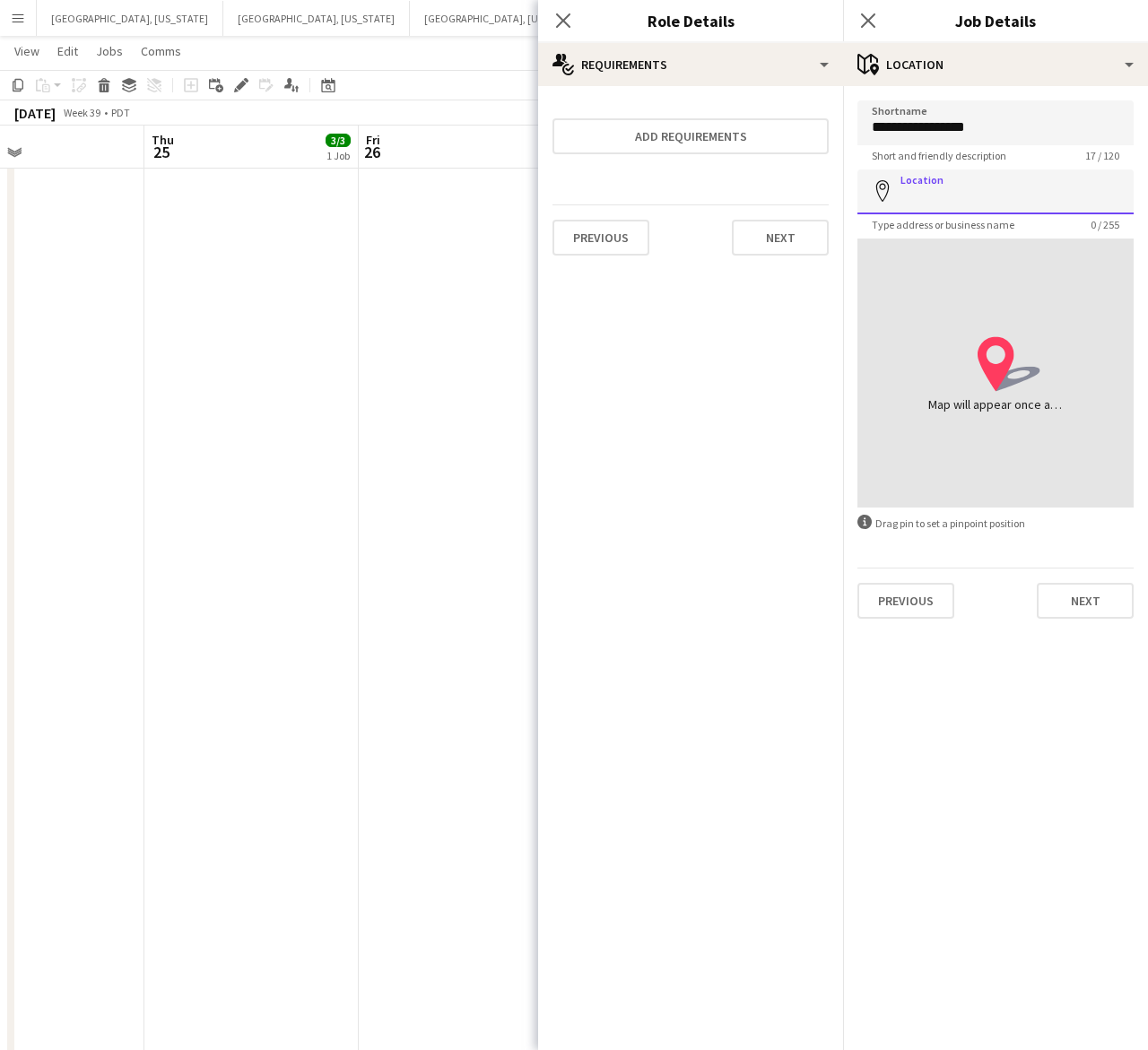
paste input "**********"
type input "**********"
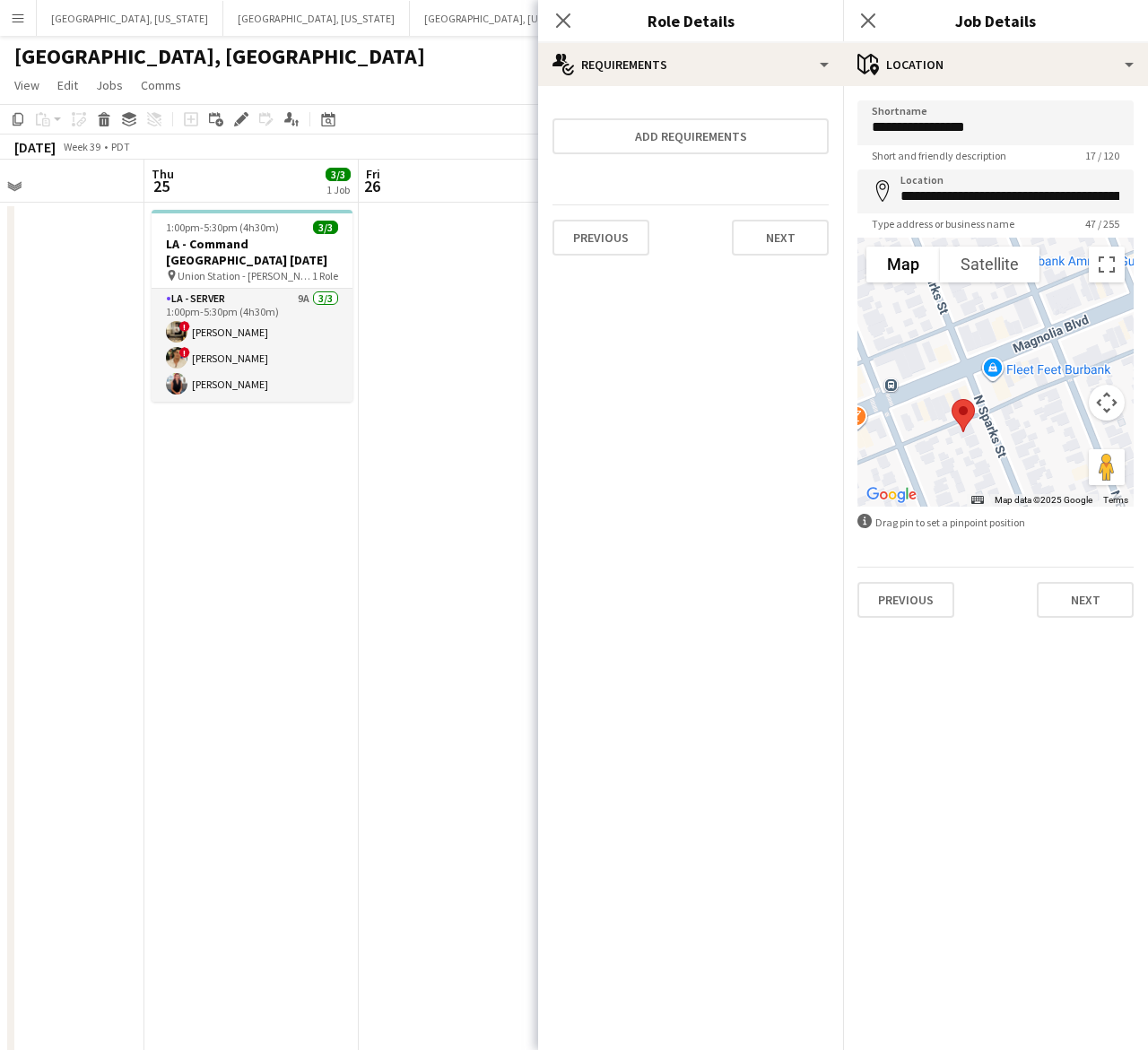
drag, startPoint x: 917, startPoint y: 341, endPoint x: 982, endPoint y: 516, distance: 186.7
click at [991, 520] on form "**********" at bounding box center [995, 358] width 305 height 517
click at [1005, 191] on input "**********" at bounding box center [995, 192] width 276 height 44
click at [1005, 190] on input "**********" at bounding box center [995, 192] width 276 height 44
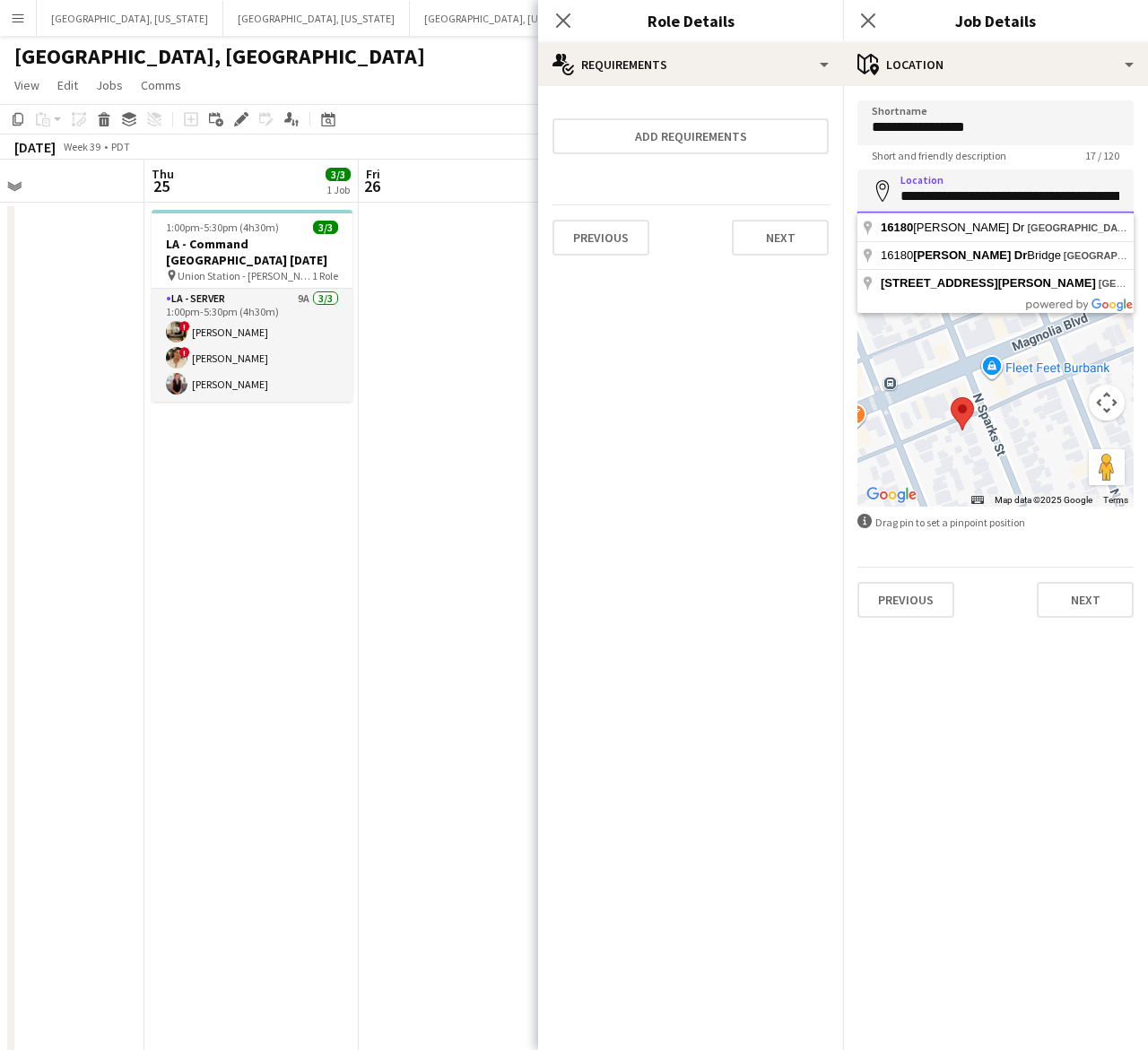
click at [1005, 190] on input "**********" at bounding box center [995, 192] width 276 height 44
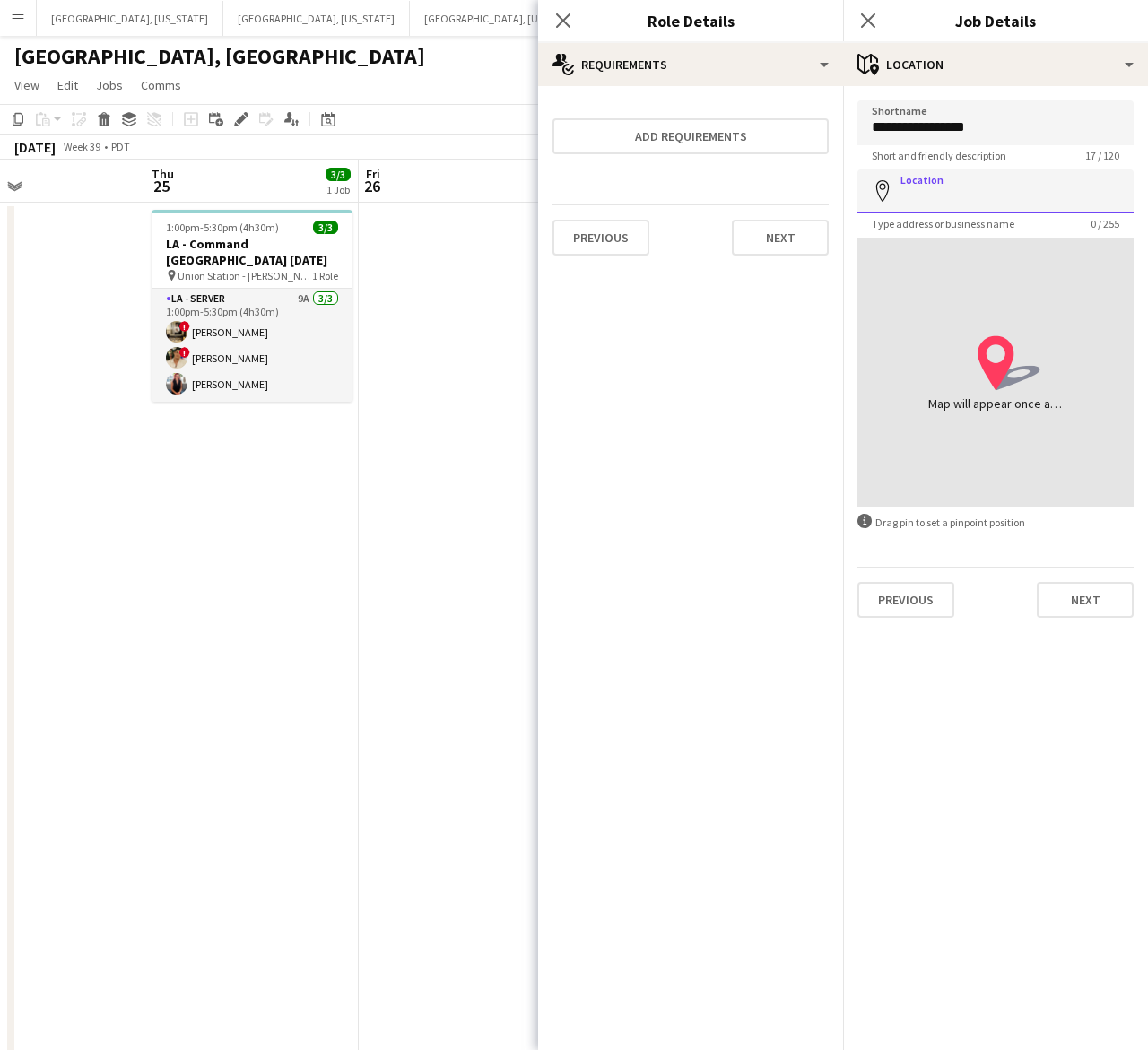
paste input "**********"
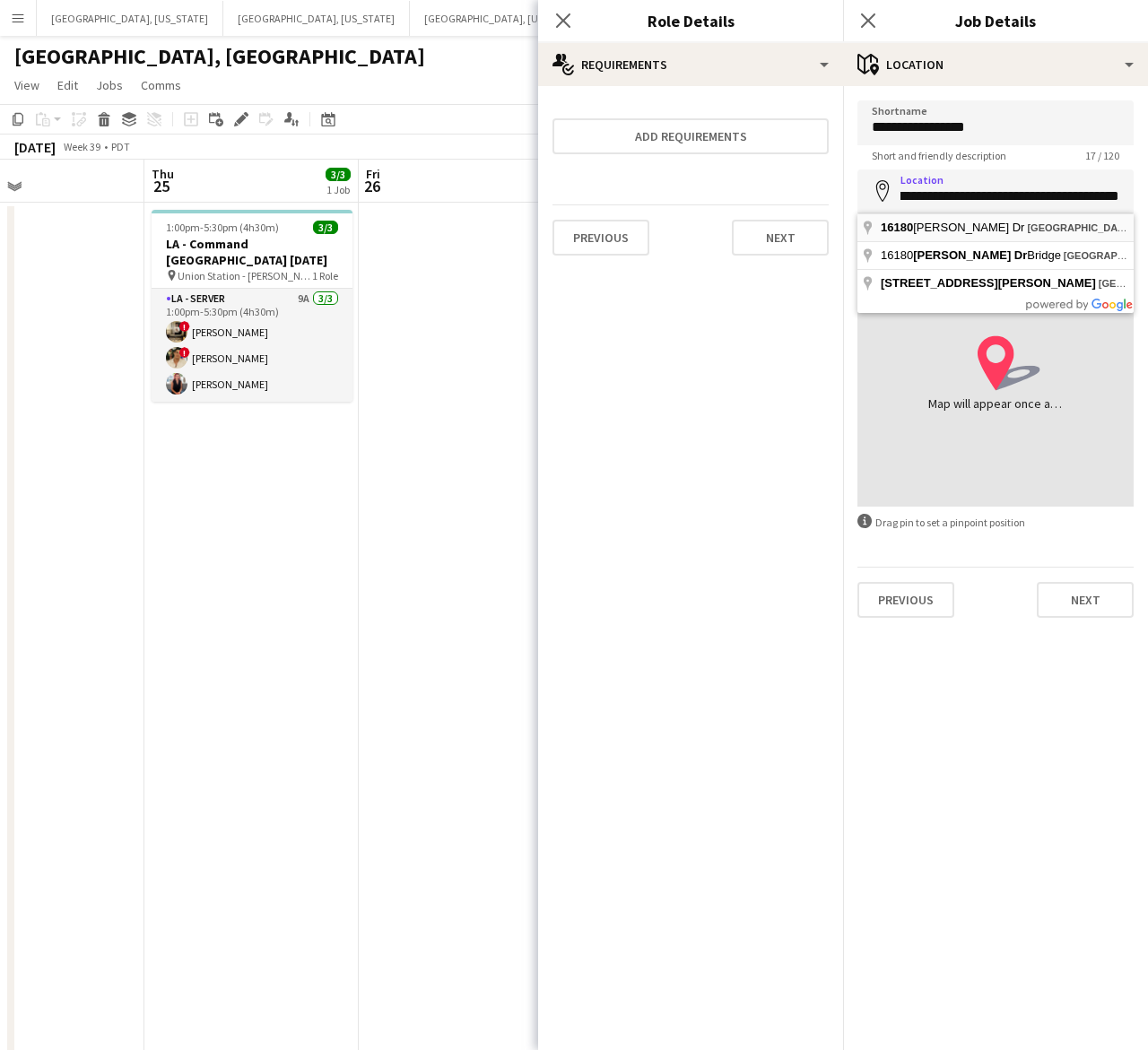
type input "**********"
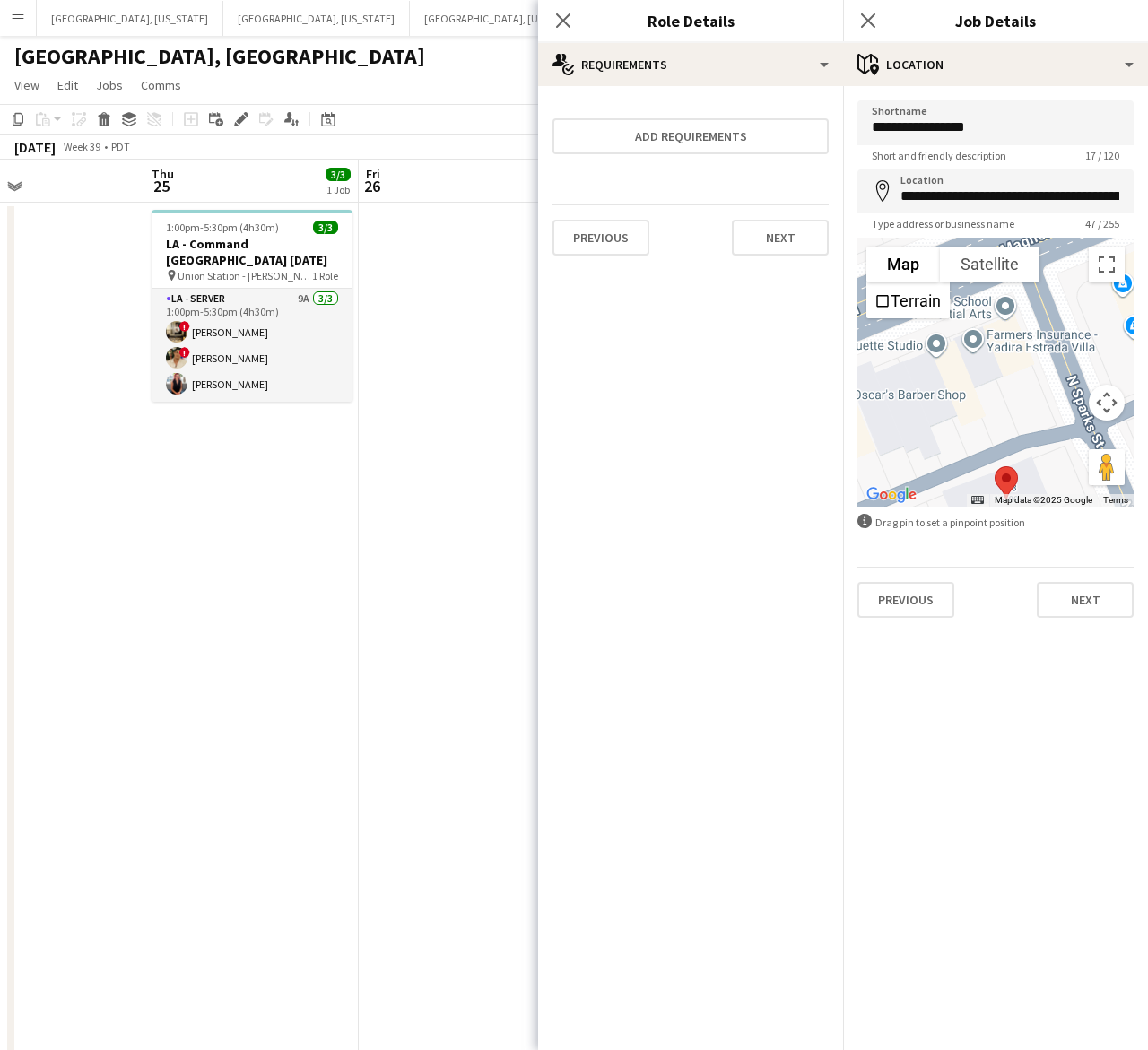
drag, startPoint x: 989, startPoint y: 418, endPoint x: 1033, endPoint y: 428, distance: 45.1
click at [1033, 428] on div at bounding box center [995, 372] width 276 height 269
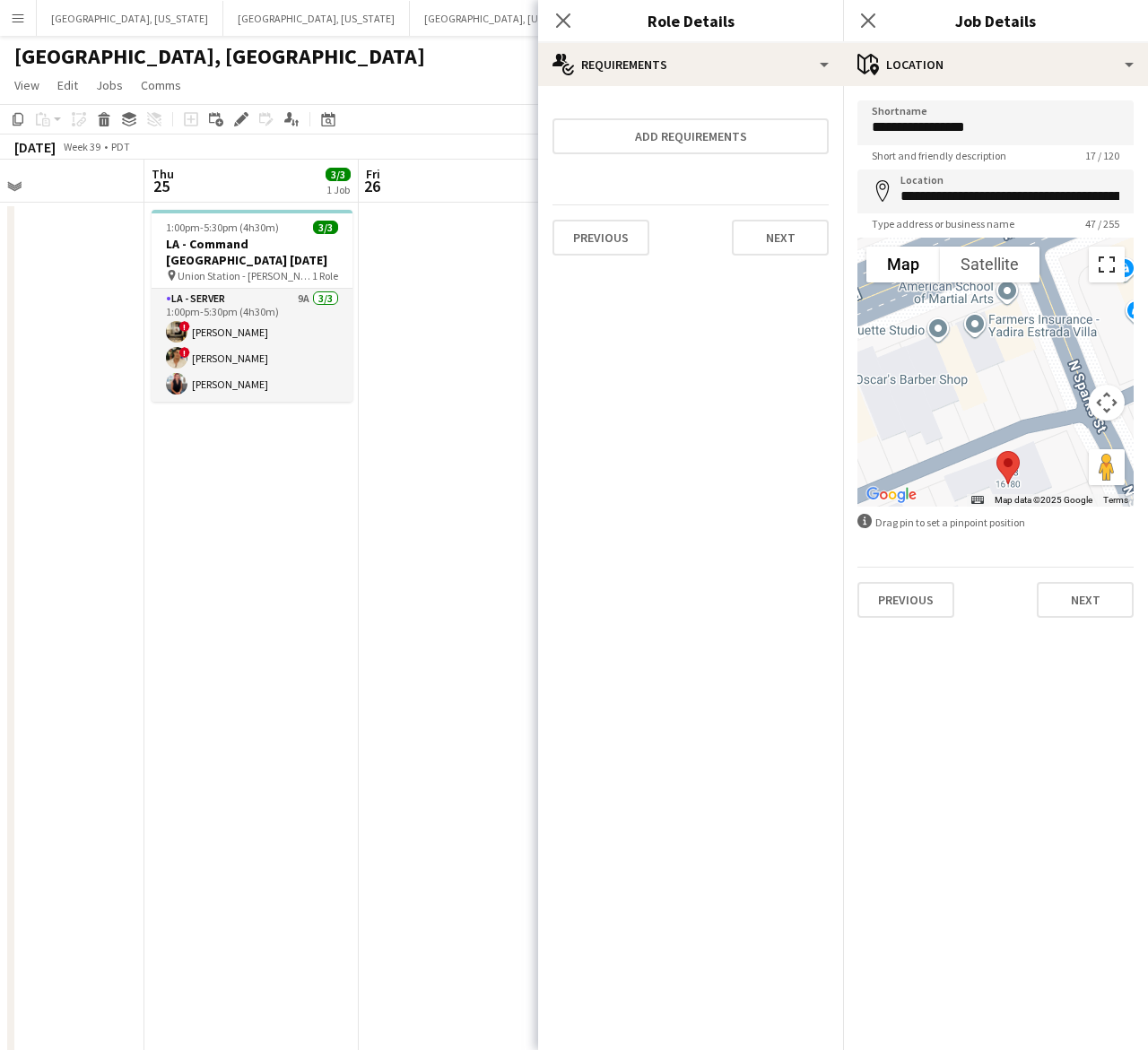
click at [1114, 271] on button "Toggle fullscreen view" at bounding box center [1106, 264] width 36 height 36
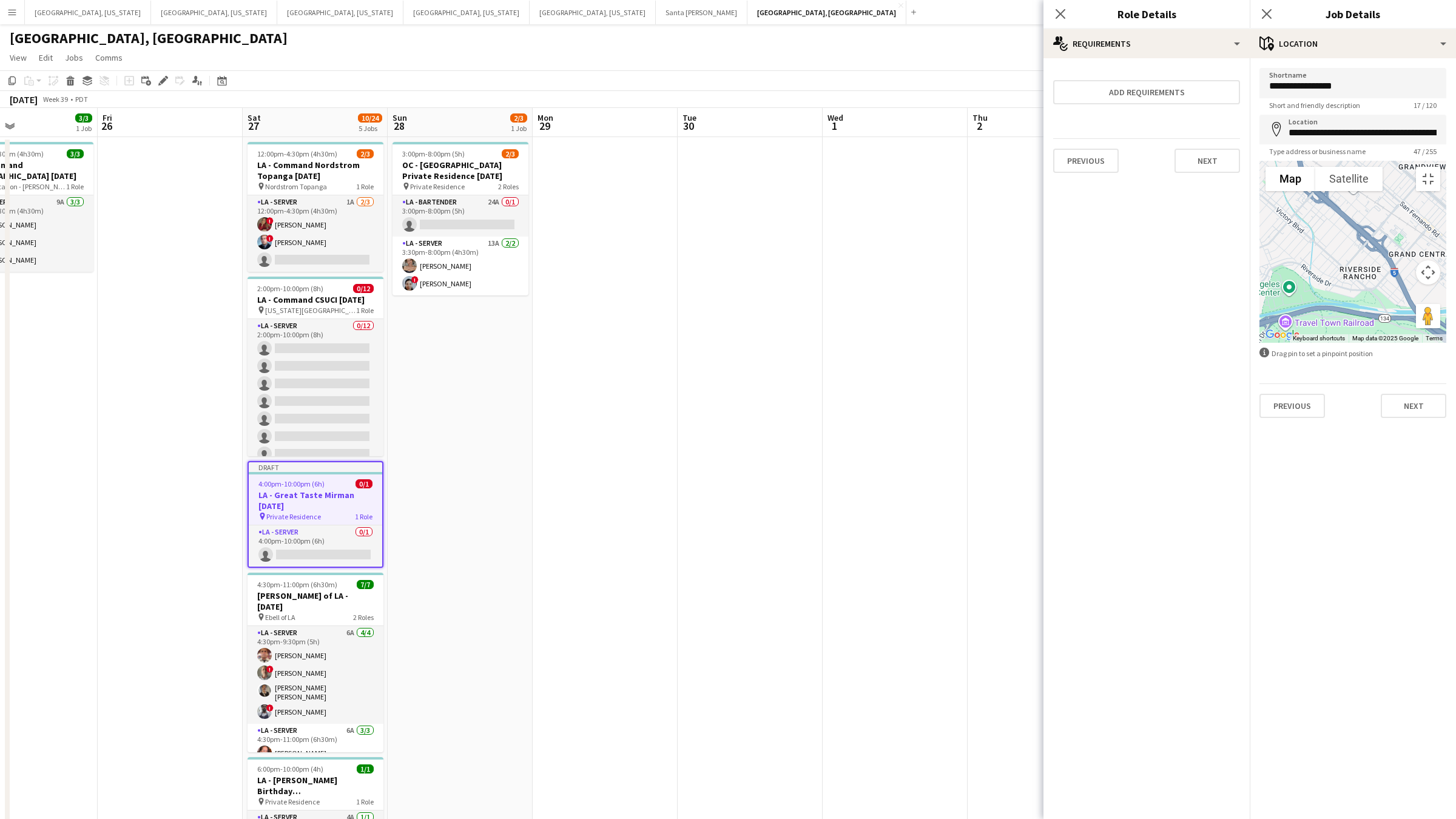
drag, startPoint x: 729, startPoint y: 618, endPoint x: 599, endPoint y: 432, distance: 226.9
click at [787, 343] on div at bounding box center [1353, 252] width 187 height 182
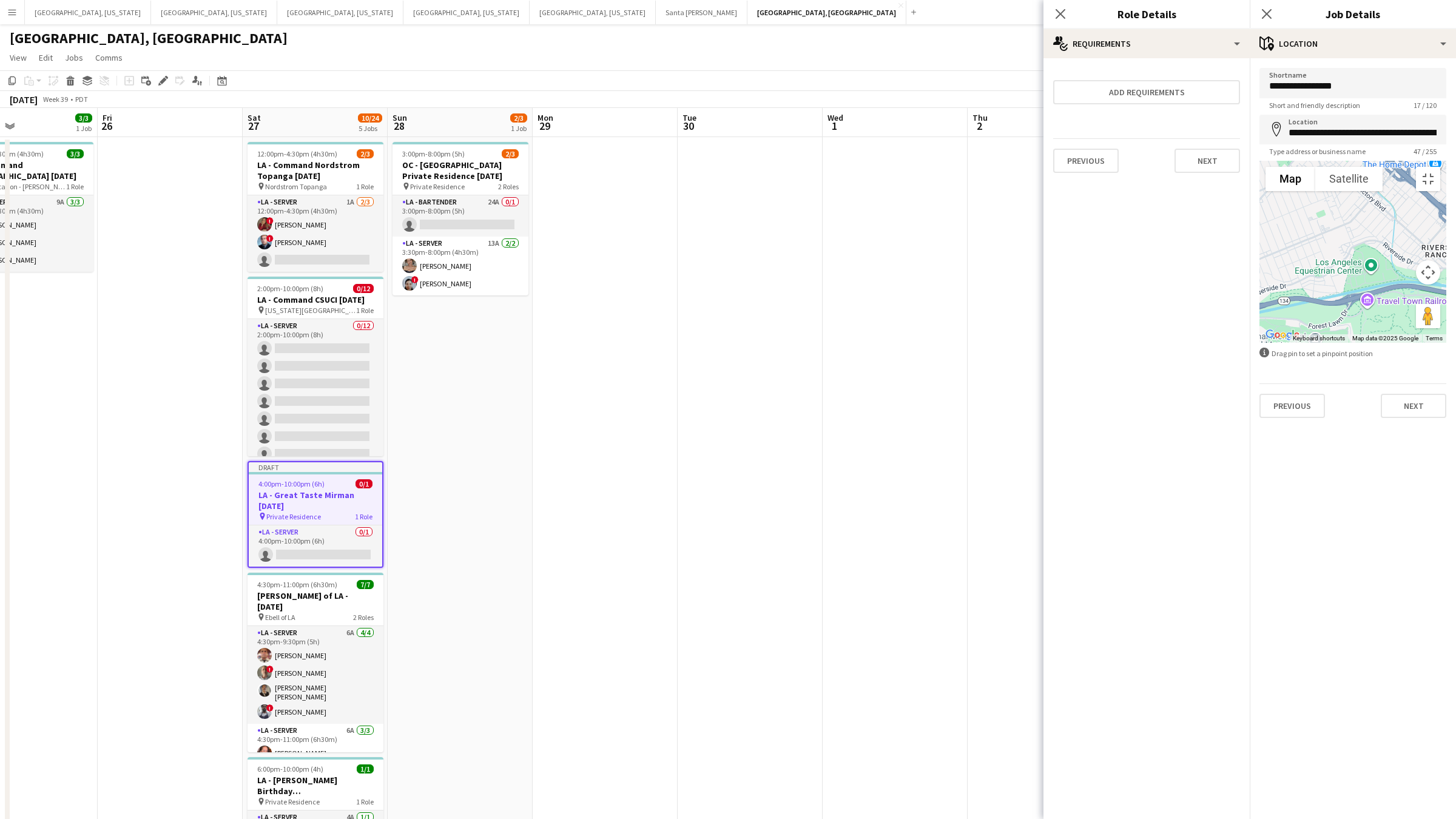
drag, startPoint x: 684, startPoint y: 183, endPoint x: 704, endPoint y: 322, distance: 140.4
click at [787, 322] on div at bounding box center [1353, 252] width 187 height 182
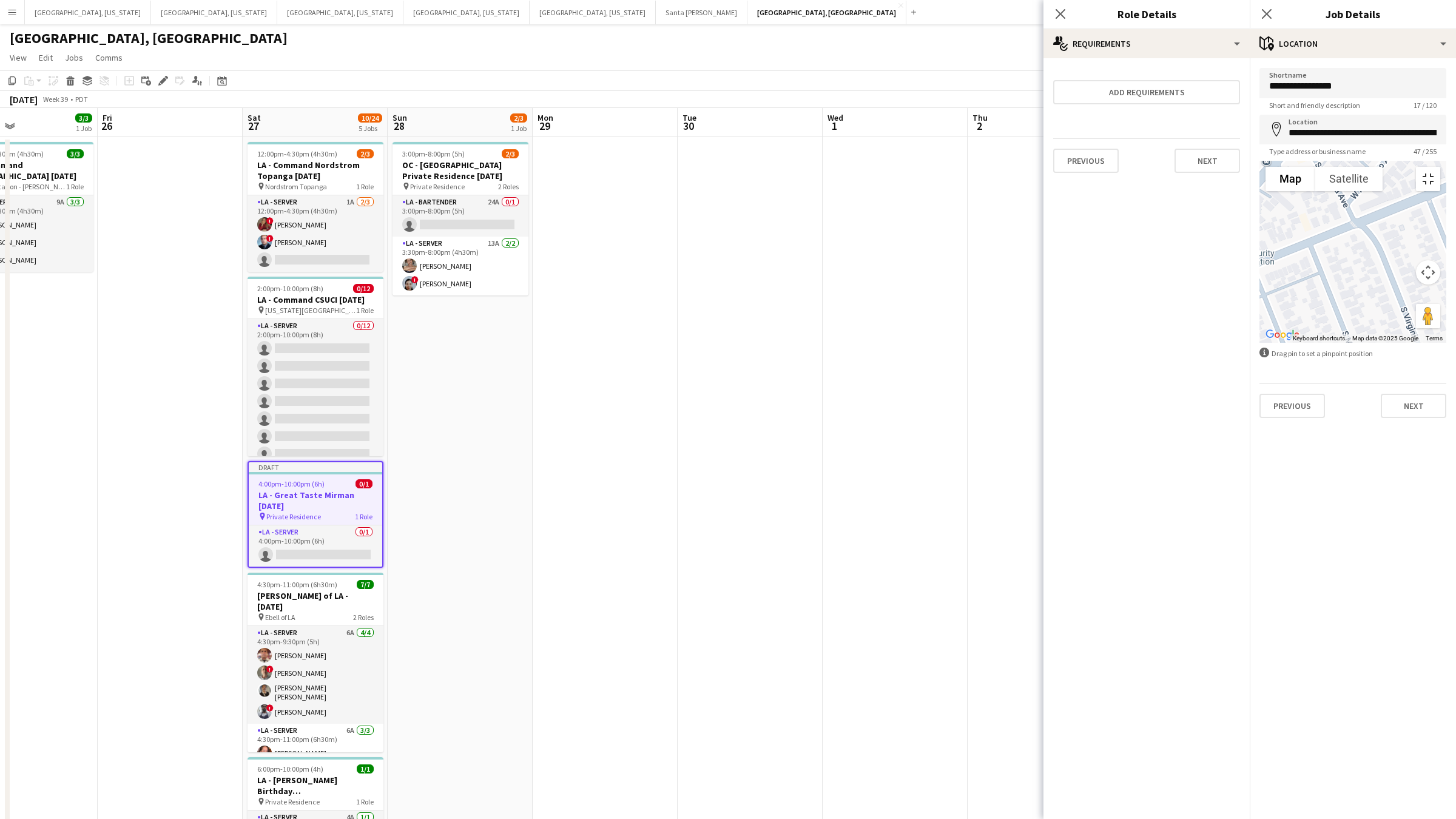
click at [787, 167] on button "Toggle fullscreen view" at bounding box center [1429, 179] width 24 height 24
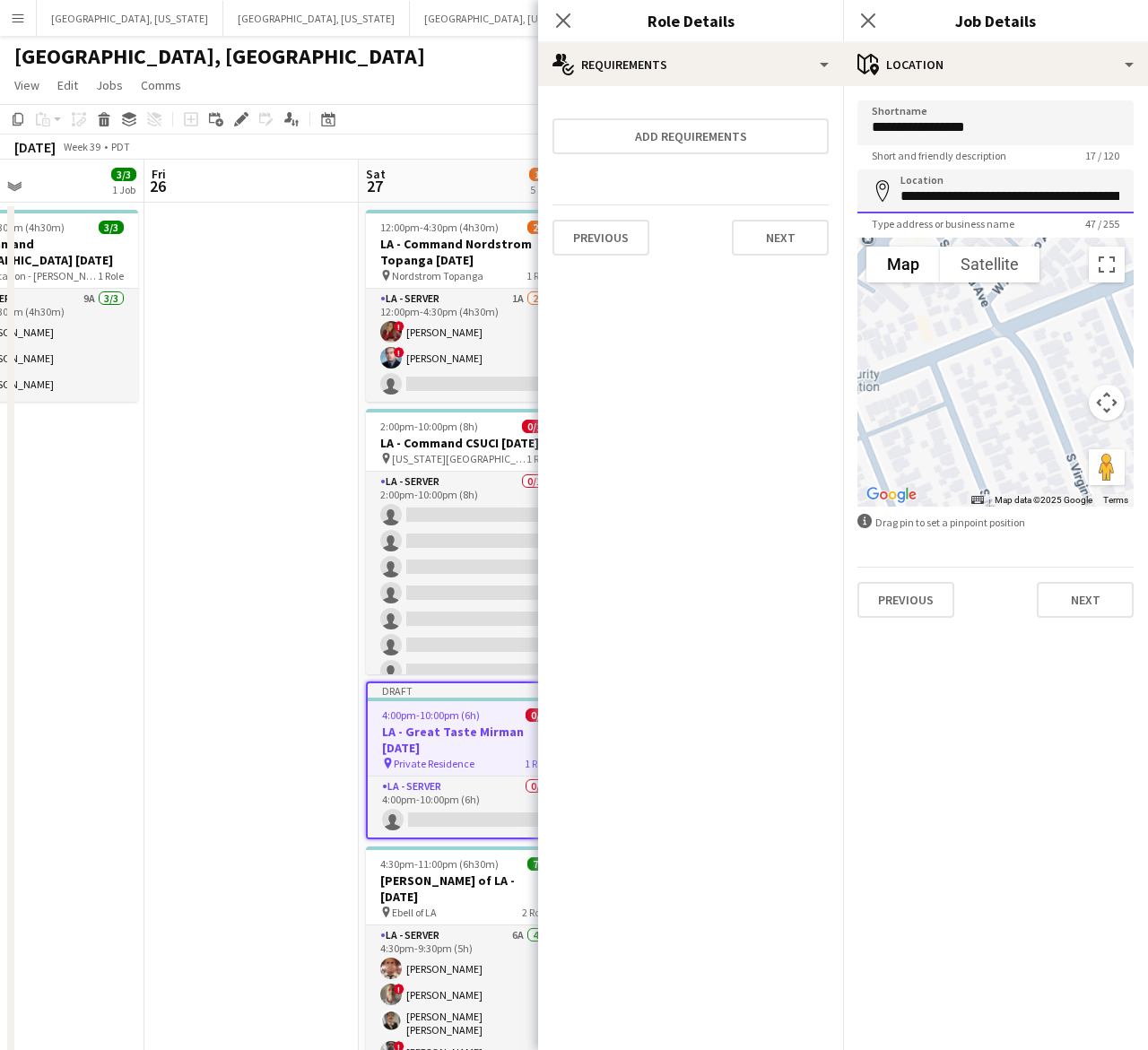
click at [984, 197] on input "**********" at bounding box center [995, 192] width 276 height 44
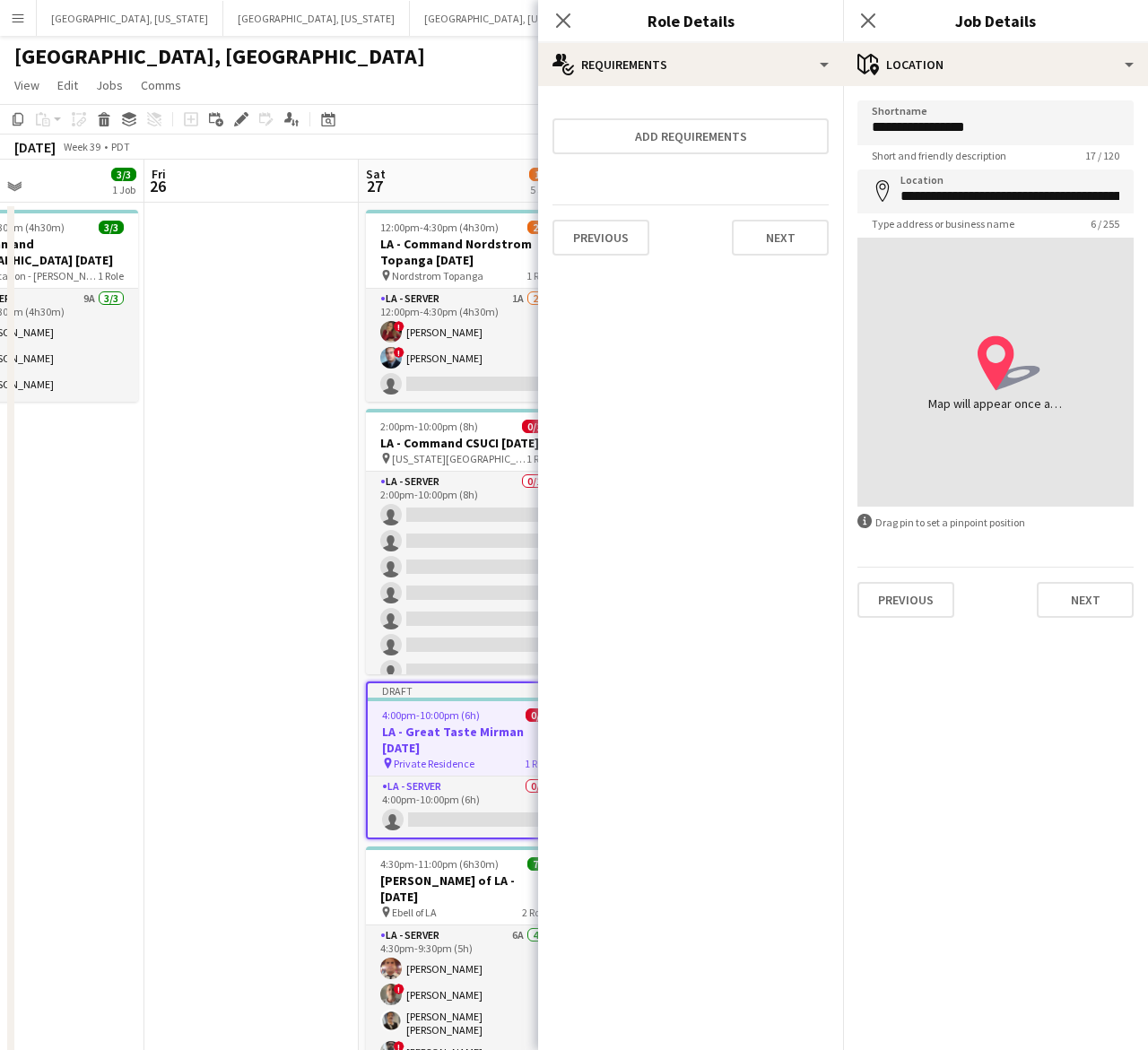
type input "**********"
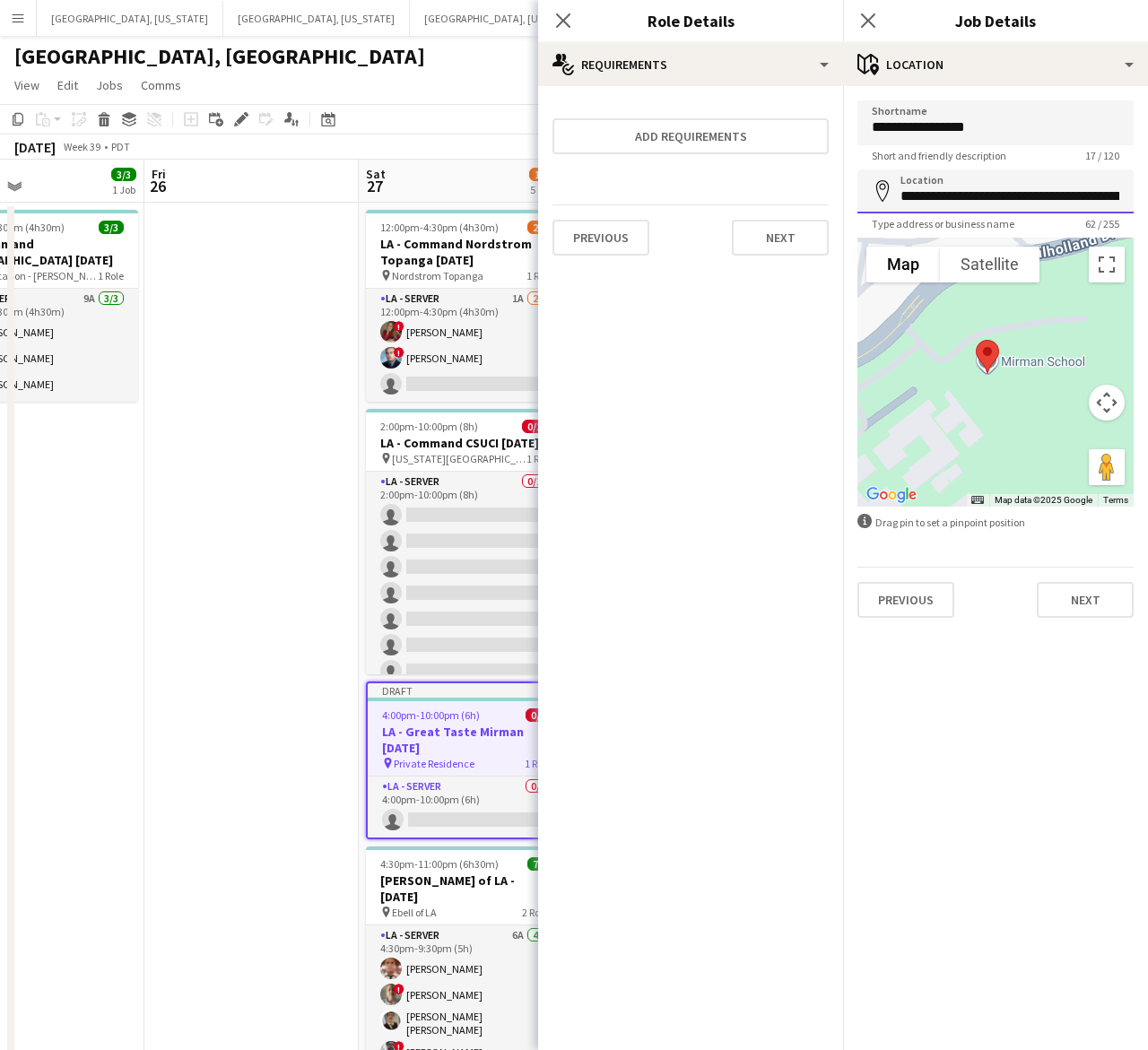
click at [974, 192] on input "**********" at bounding box center [995, 192] width 276 height 44
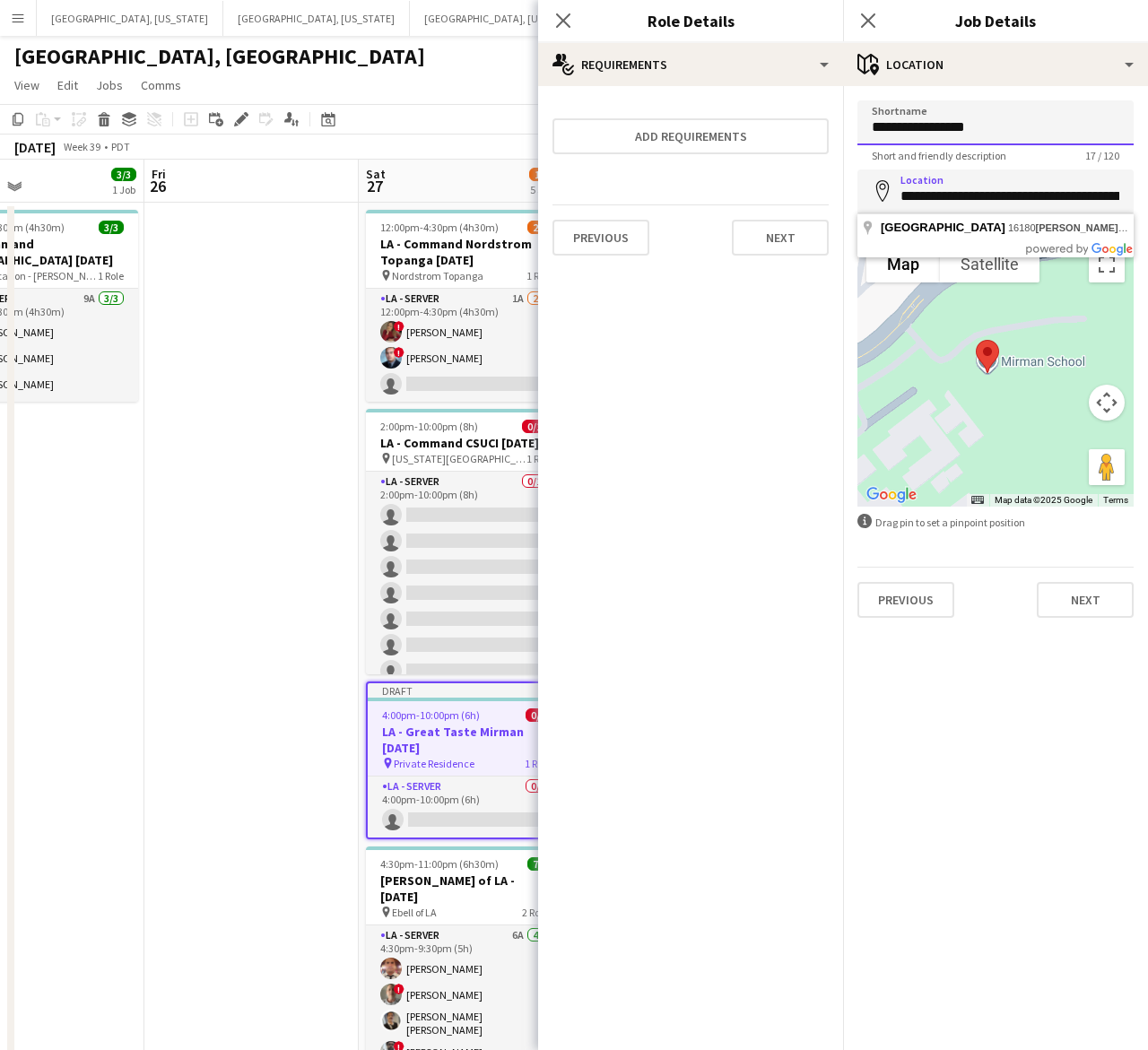
click at [961, 122] on input "**********" at bounding box center [995, 123] width 276 height 45
type input "**********"
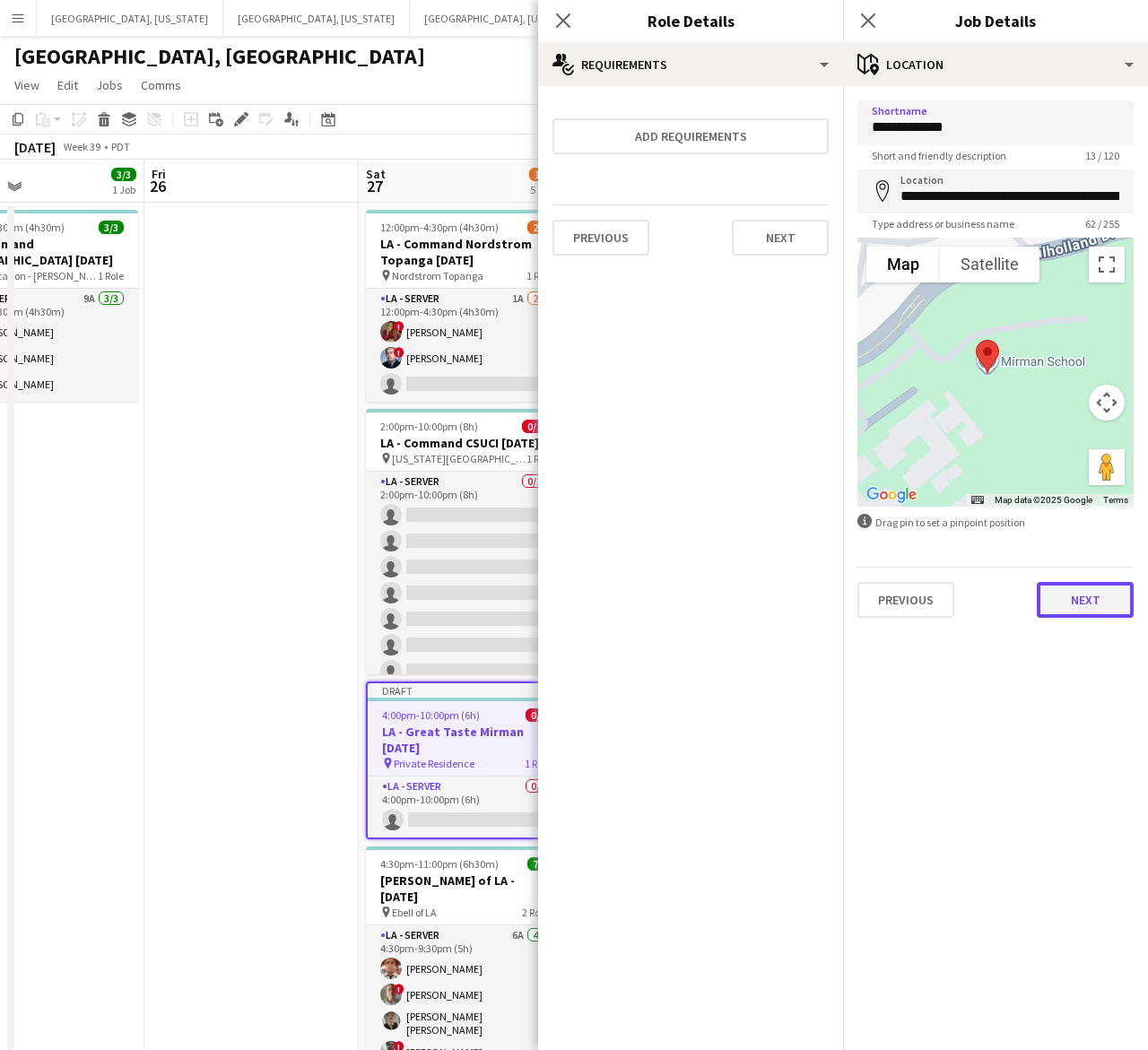
click at [1077, 607] on button "Next" at bounding box center [1085, 600] width 97 height 36
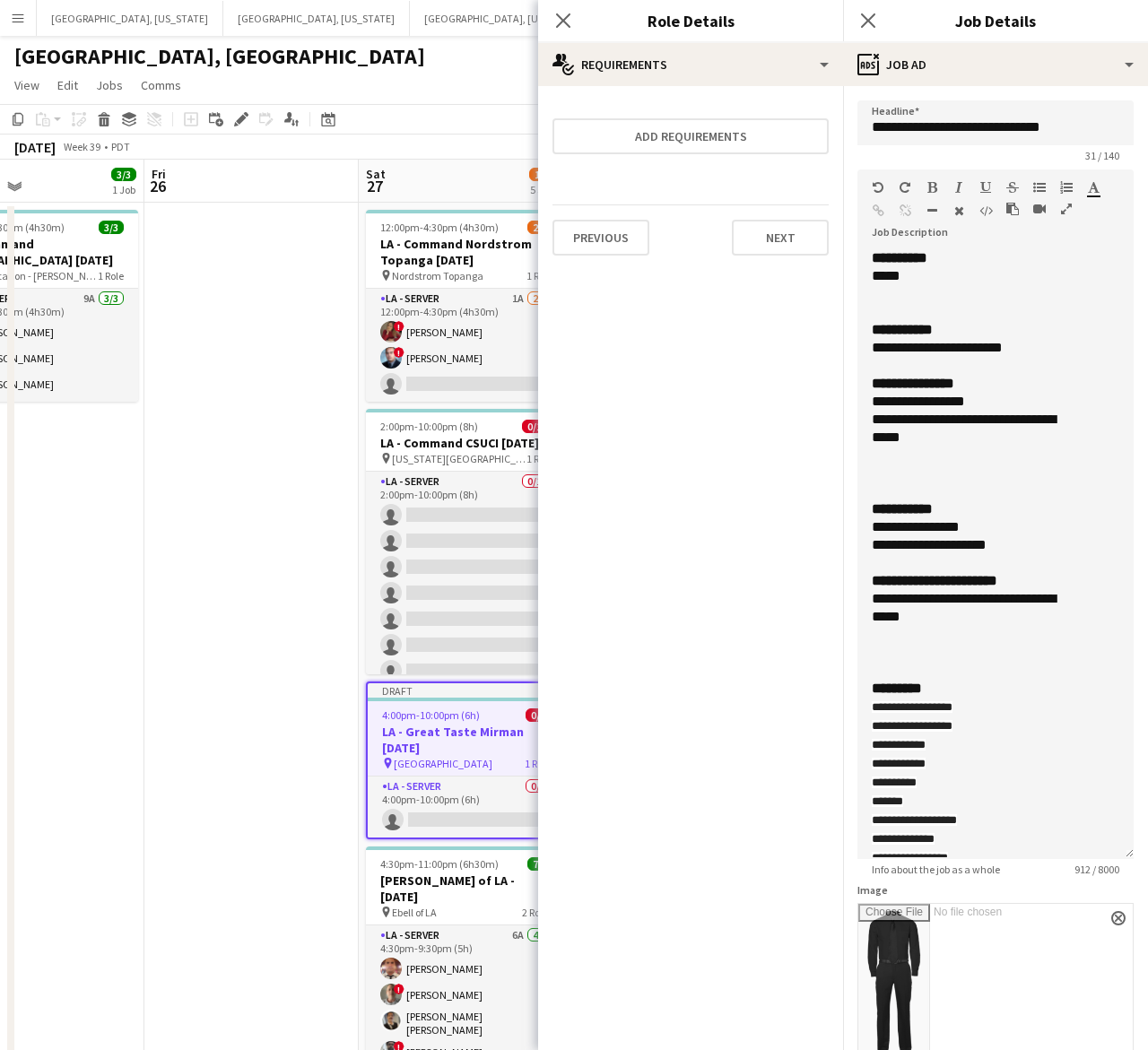
drag, startPoint x: 1123, startPoint y: 342, endPoint x: 1076, endPoint y: 884, distance: 544.0
click at [1083, 859] on div "**********" at bounding box center [995, 554] width 276 height 609
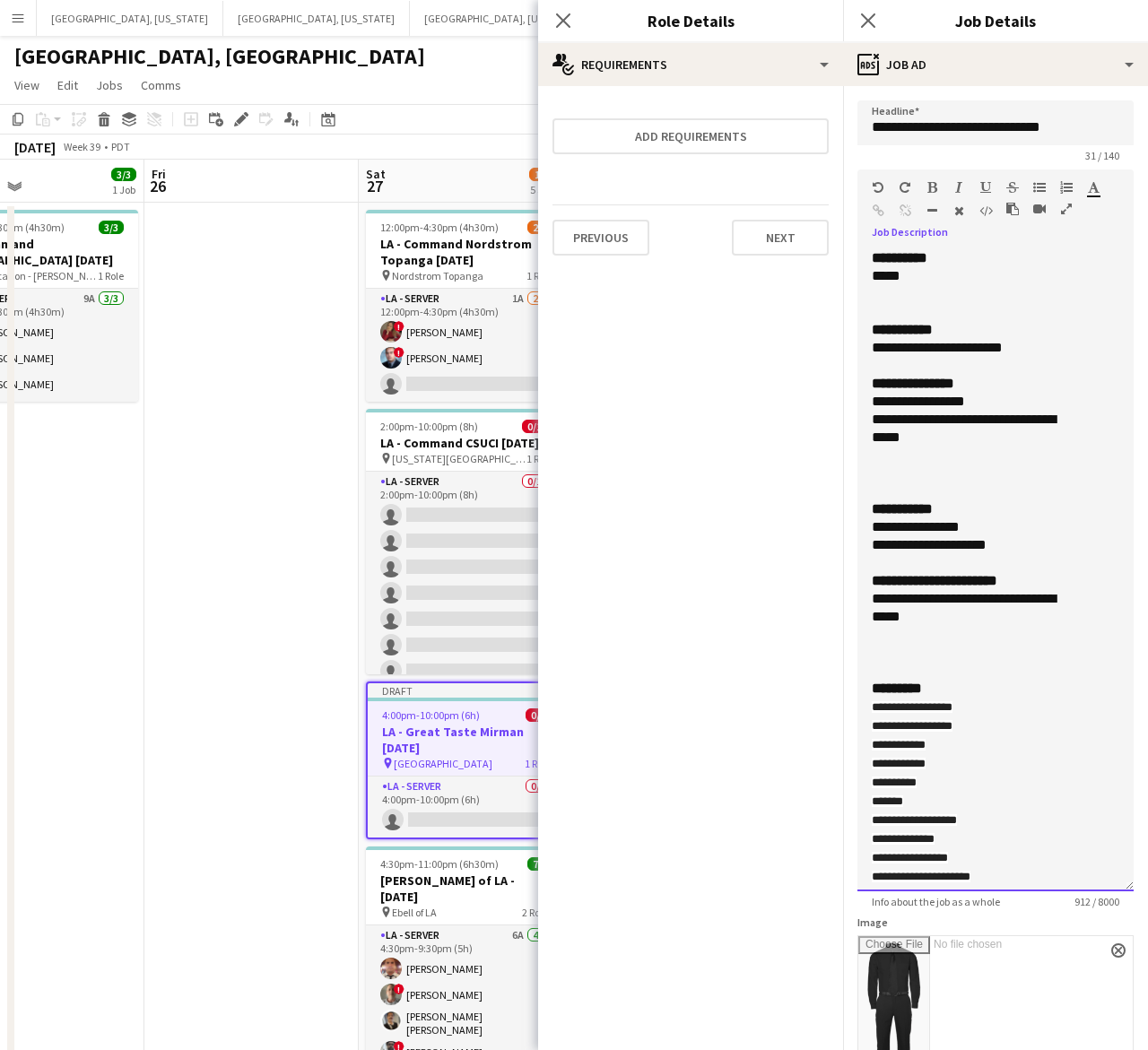
drag, startPoint x: 1036, startPoint y: 351, endPoint x: 1001, endPoint y: 350, distance: 35.0
click at [1001, 350] on div "**********" at bounding box center [978, 347] width 214 height 18
drag, startPoint x: 916, startPoint y: 440, endPoint x: 862, endPoint y: 407, distance: 63.3
click at [862, 407] on div "**********" at bounding box center [995, 570] width 276 height 642
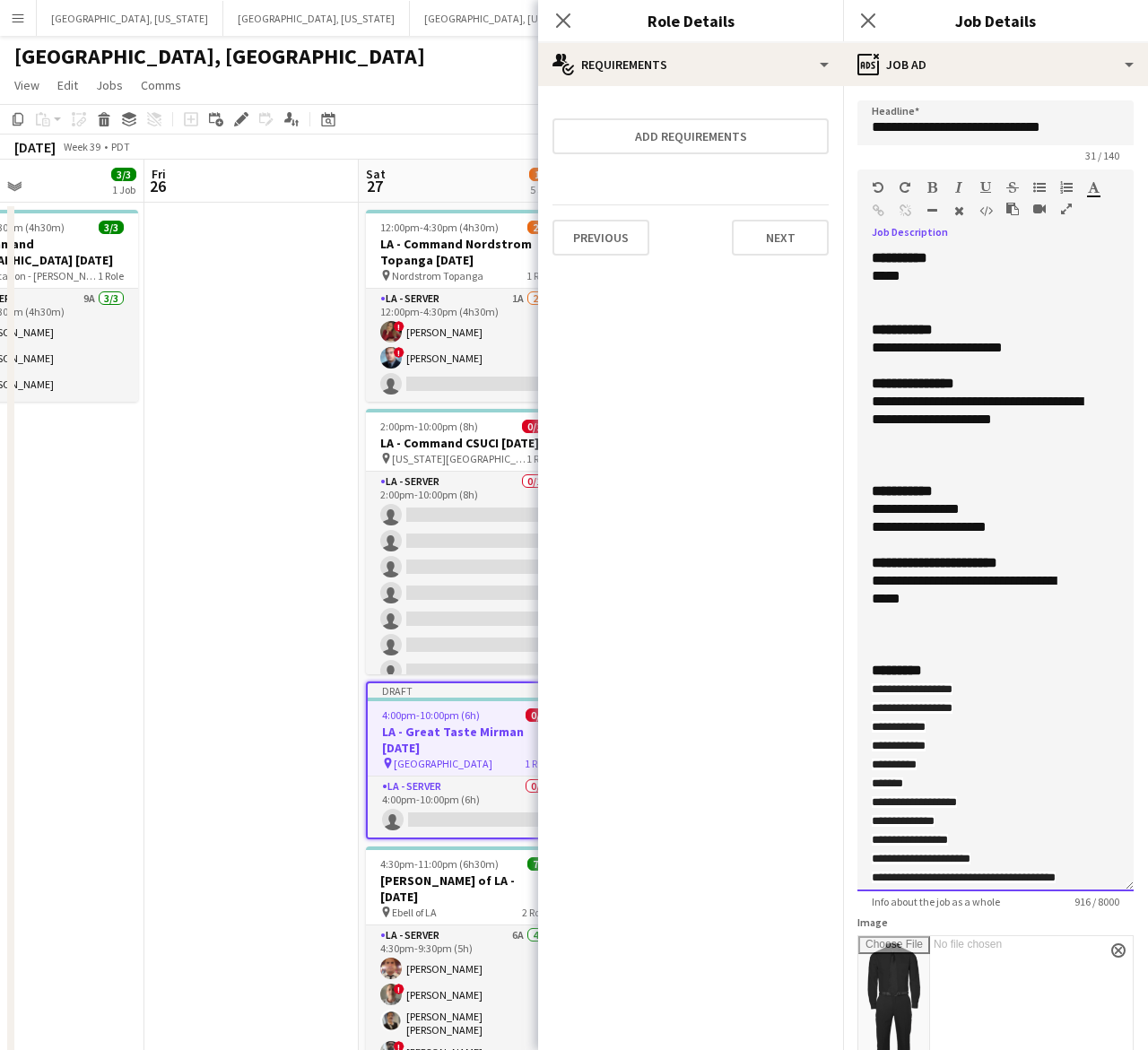
click at [969, 394] on div "**********" at bounding box center [978, 410] width 214 height 36
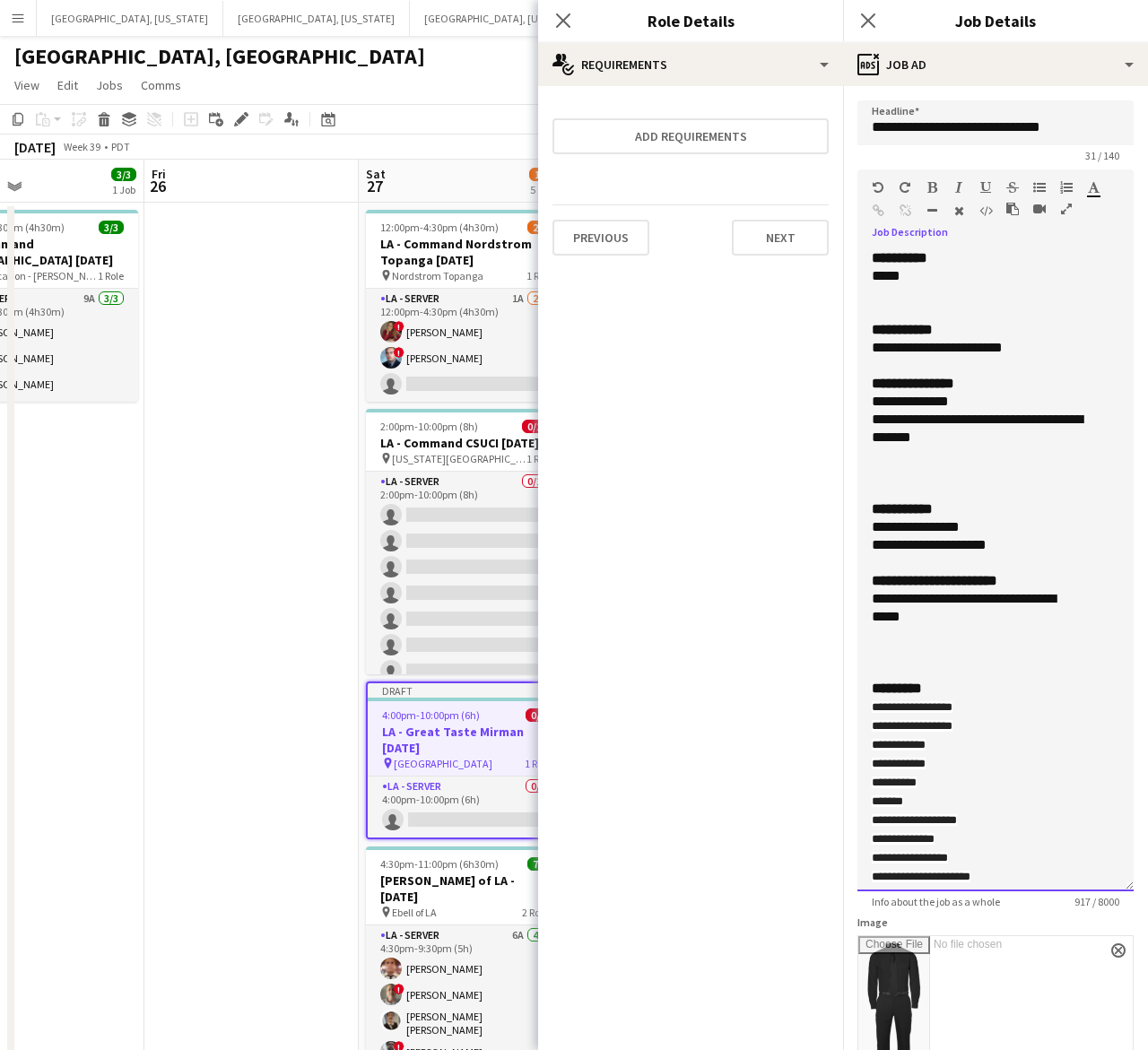
click at [971, 396] on div "**********" at bounding box center [978, 401] width 214 height 18
click at [967, 444] on div "**********" at bounding box center [978, 428] width 214 height 36
drag, startPoint x: 1013, startPoint y: 547, endPoint x: 865, endPoint y: 527, distance: 149.3
click at [865, 527] on div "**********" at bounding box center [995, 570] width 276 height 642
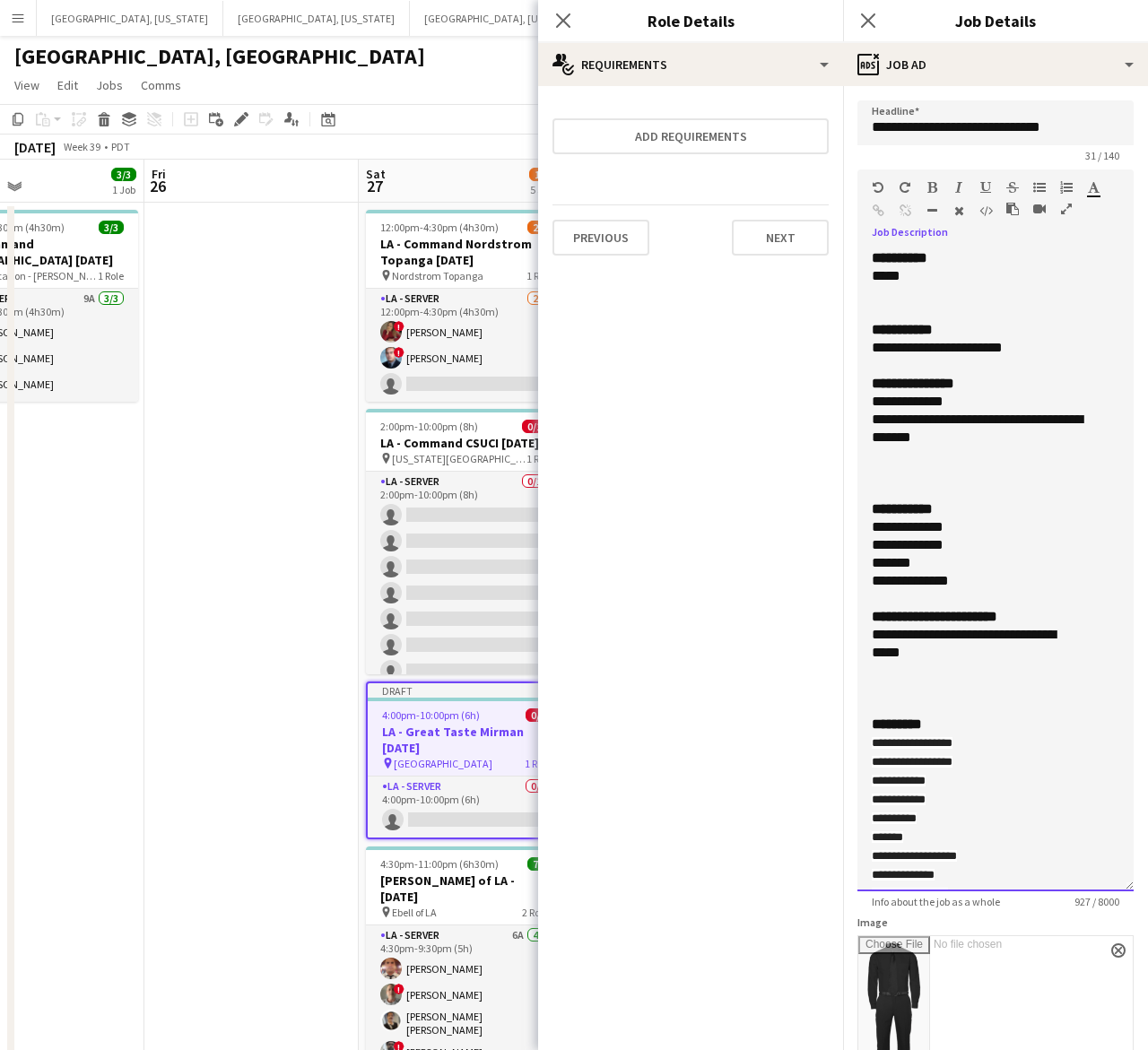
drag, startPoint x: 940, startPoint y: 651, endPoint x: 946, endPoint y: 634, distance: 18.0
click at [946, 634] on div "**********" at bounding box center [978, 644] width 214 height 36
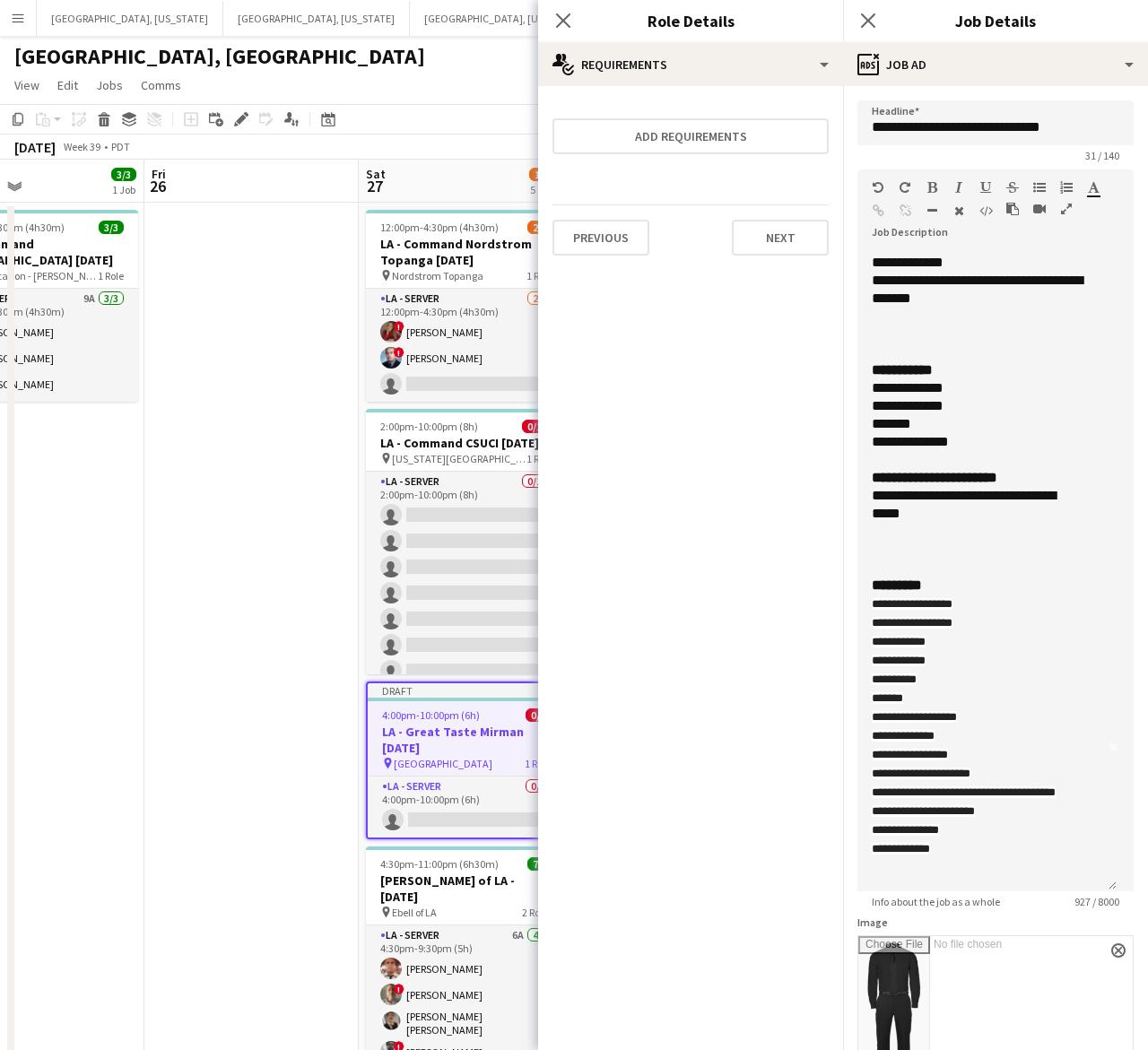
scroll to position [225, 0]
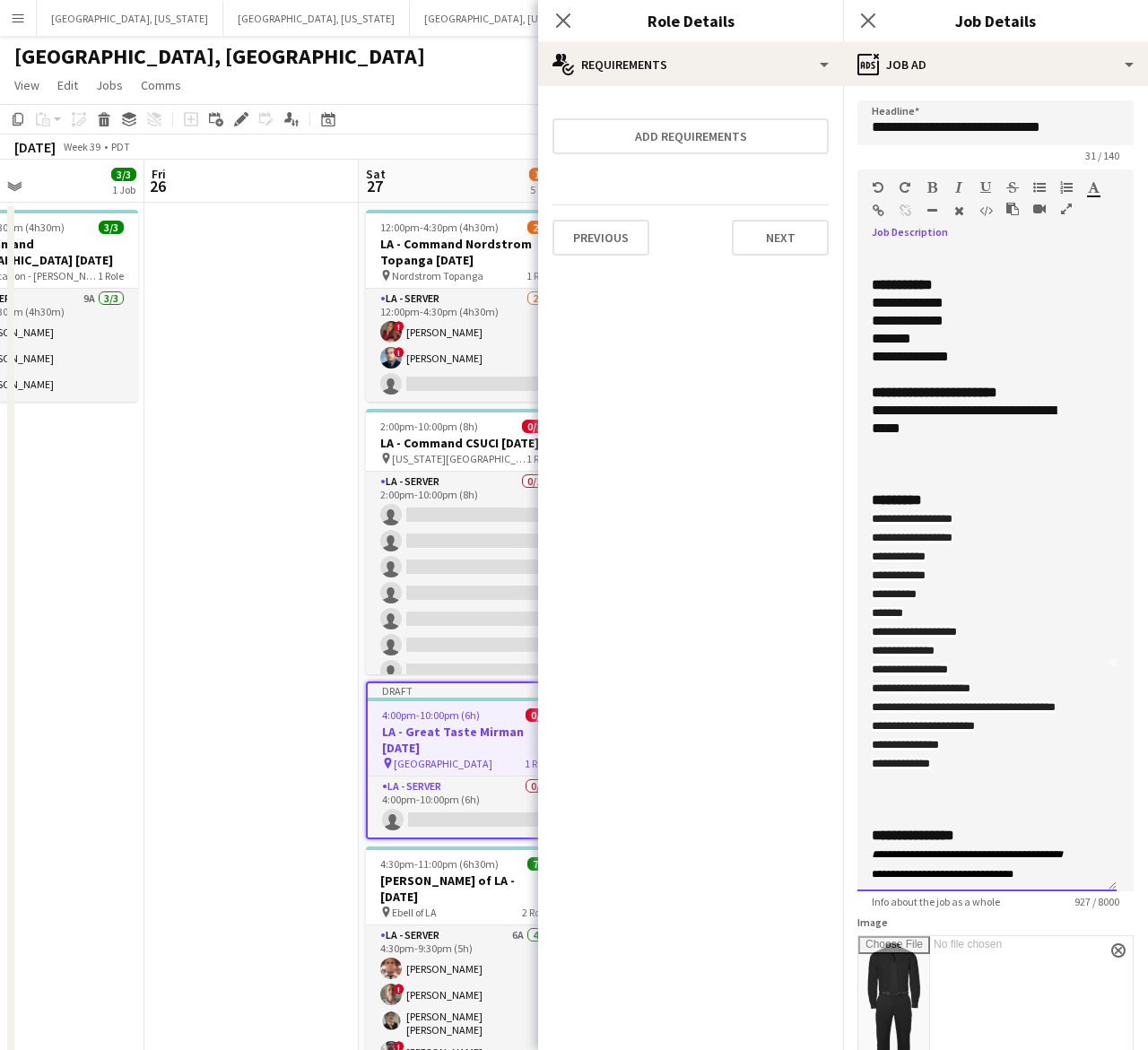
drag, startPoint x: 957, startPoint y: 782, endPoint x: 835, endPoint y: 499, distance: 308.2
click at [835, 499] on body "Menu Boards Boards Boards All jobs Status Workforce Workforce My Workforce Recr…" at bounding box center [574, 1049] width 1148 height 2099
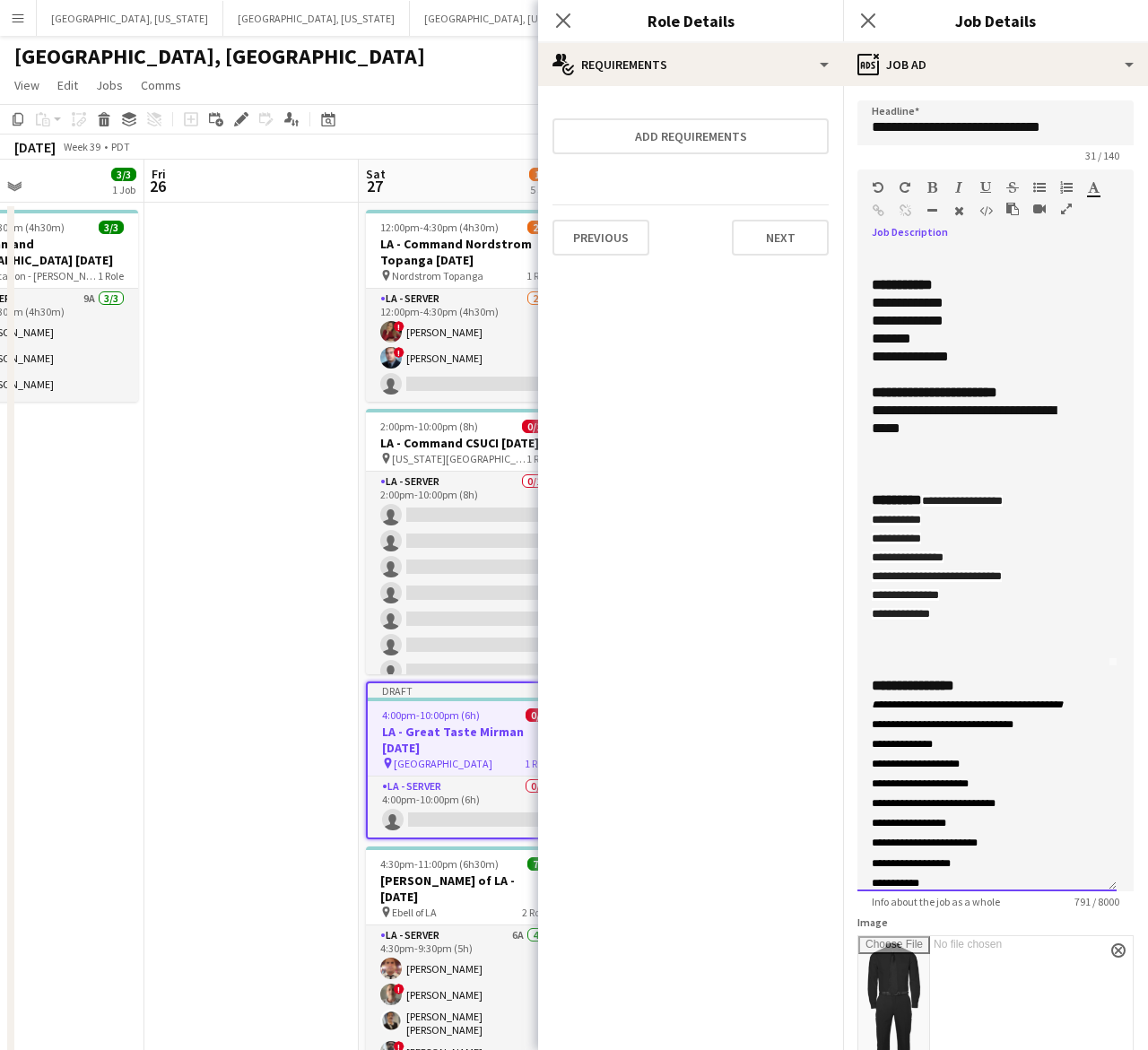
click at [935, 495] on span "**********" at bounding box center [962, 501] width 81 height 11
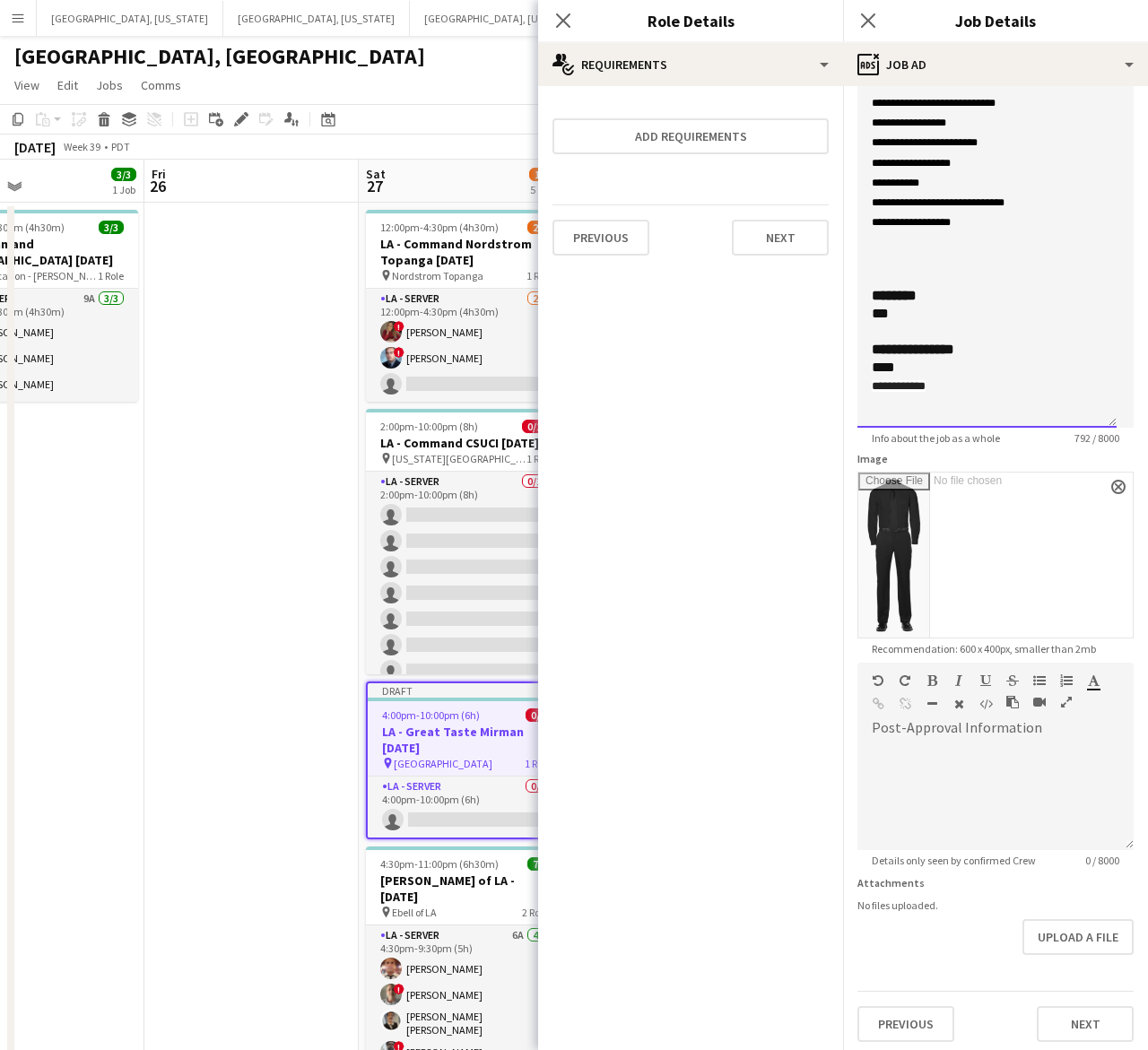
scroll to position [467, 0]
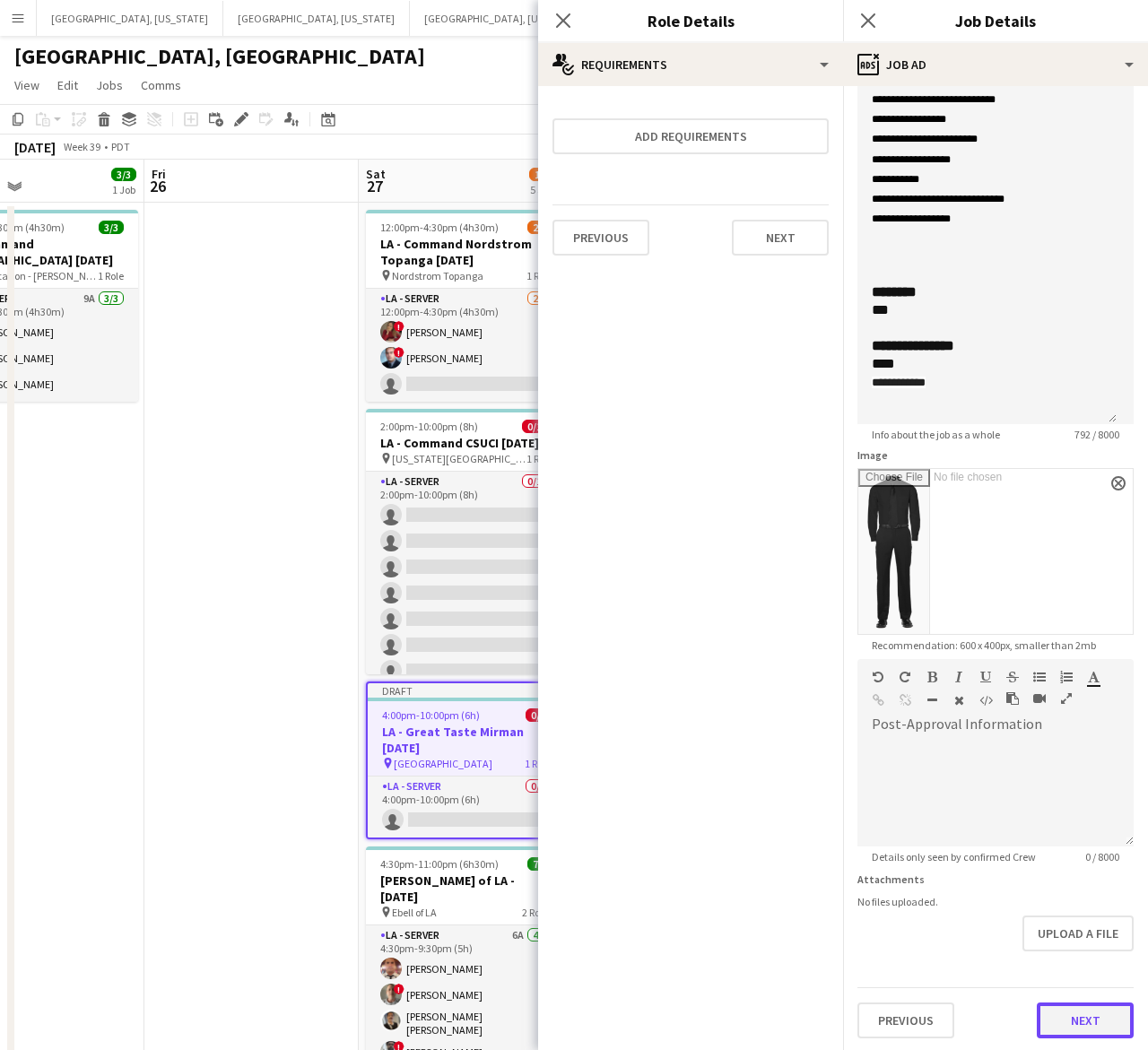
click at [1082, 1014] on button "Next" at bounding box center [1085, 1021] width 97 height 36
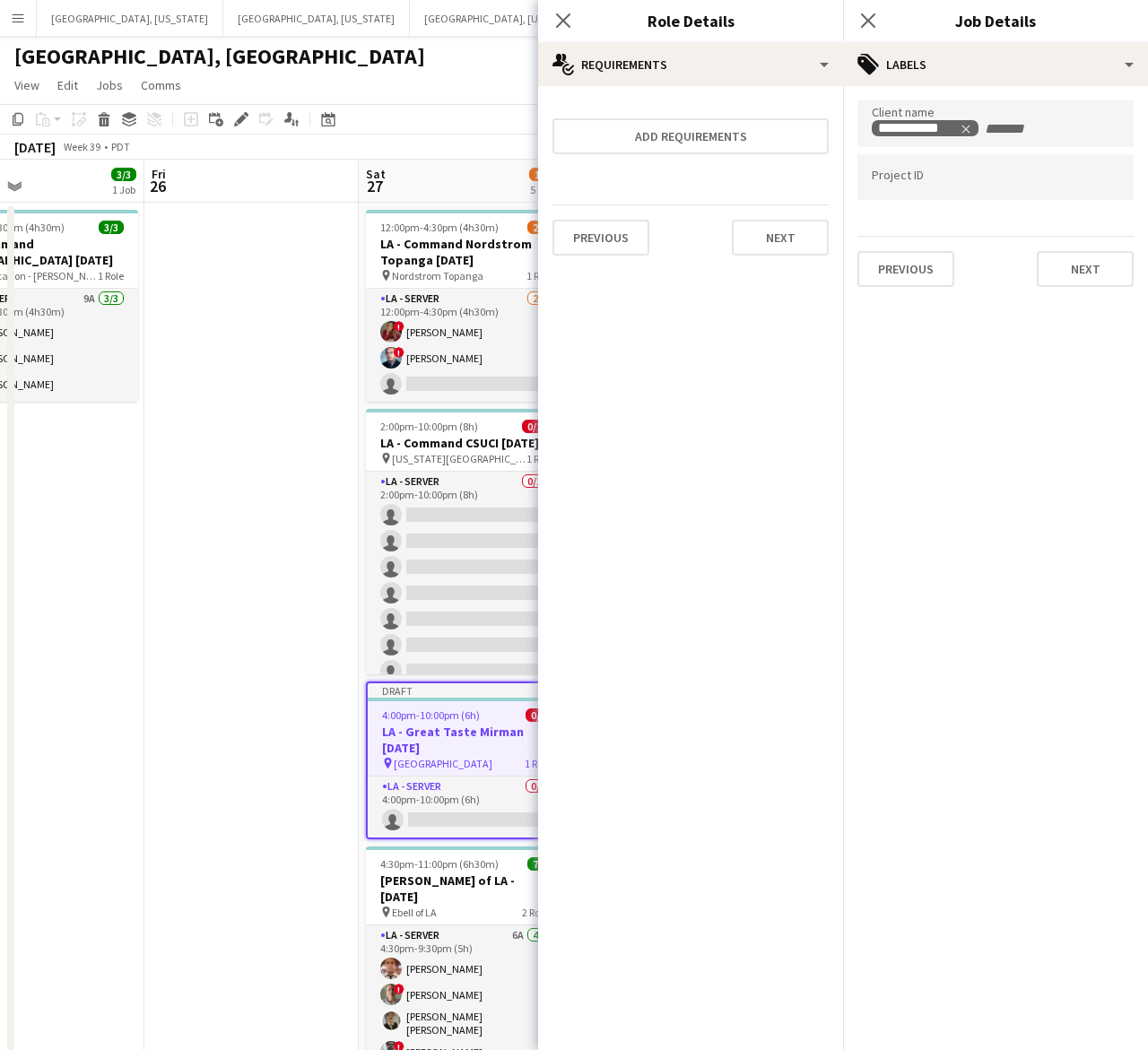
scroll to position [0, 0]
click at [1060, 245] on div "Previous Next" at bounding box center [995, 261] width 276 height 51
click at [1063, 257] on button "Next" at bounding box center [1085, 269] width 97 height 36
click at [863, 14] on icon "Close pop-in" at bounding box center [868, 20] width 17 height 17
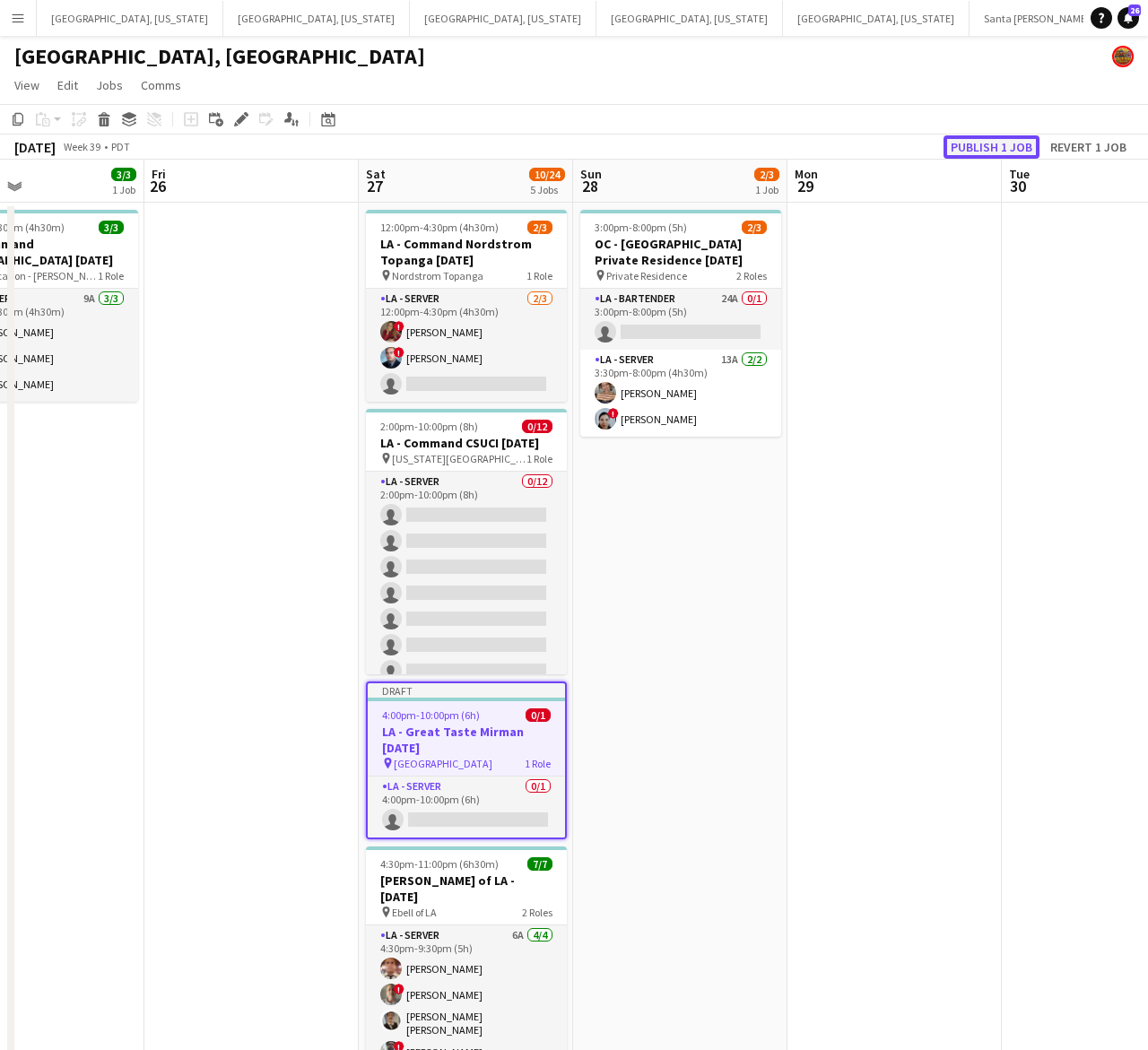
click at [973, 136] on button "Publish 1 job" at bounding box center [991, 147] width 96 height 24
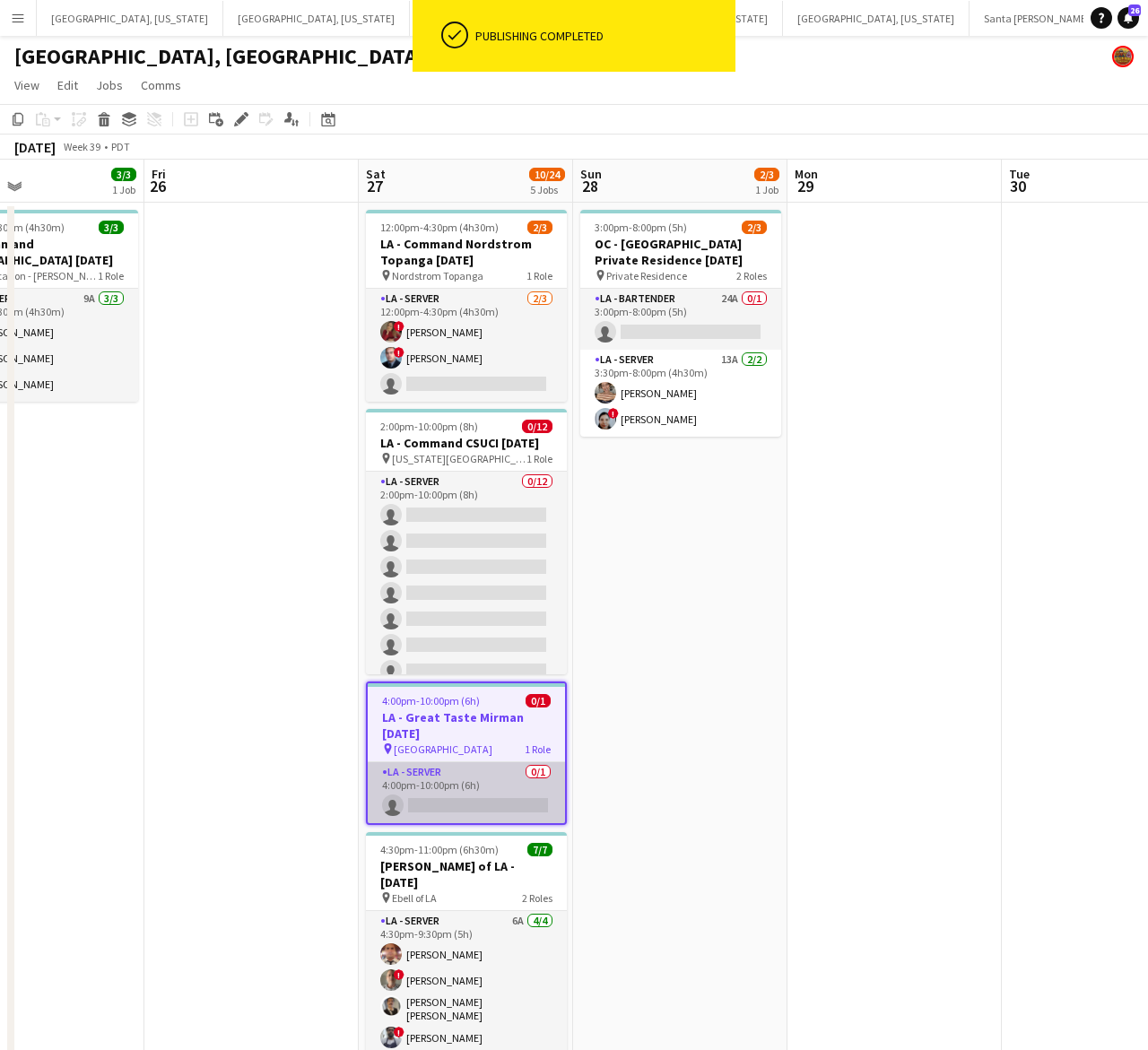
click at [508, 798] on app-card-role "LA - Server 0/1 4:00pm-10:00pm (6h) single-neutral-actions" at bounding box center [466, 792] width 197 height 61
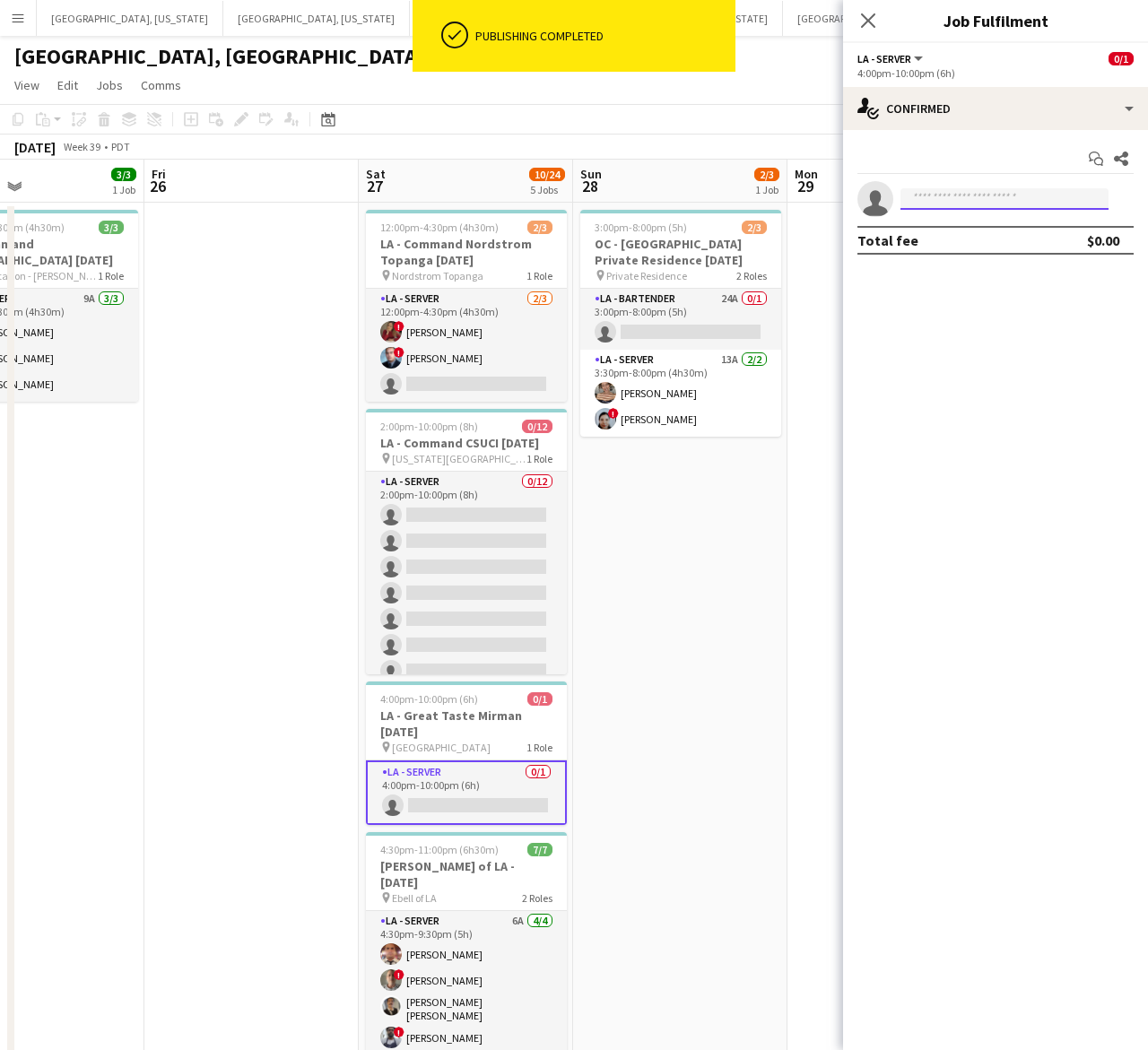
click at [911, 205] on input at bounding box center [1004, 199] width 208 height 22
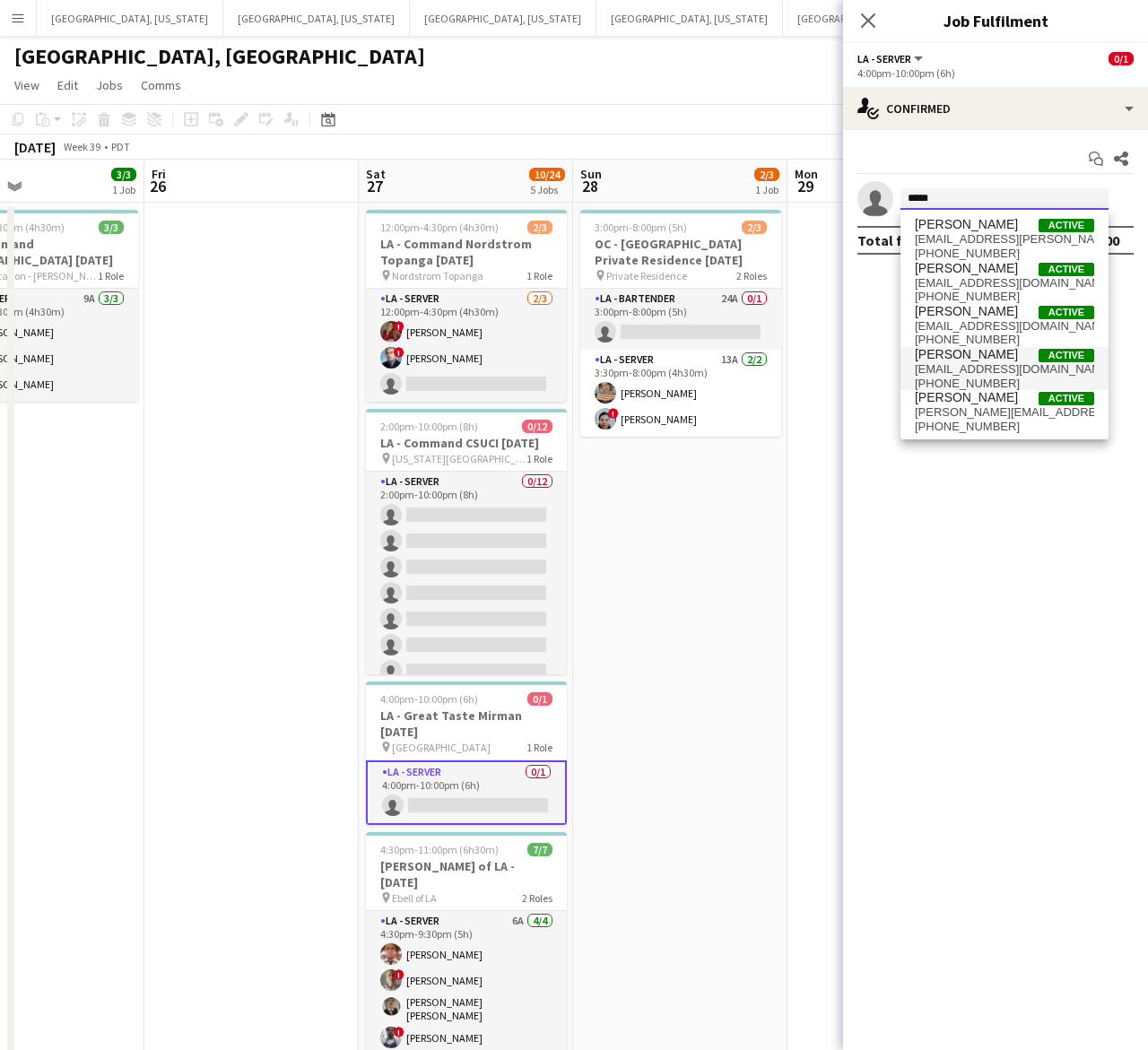
type input "*****"
click at [992, 356] on span "[PERSON_NAME]" at bounding box center [966, 355] width 103 height 15
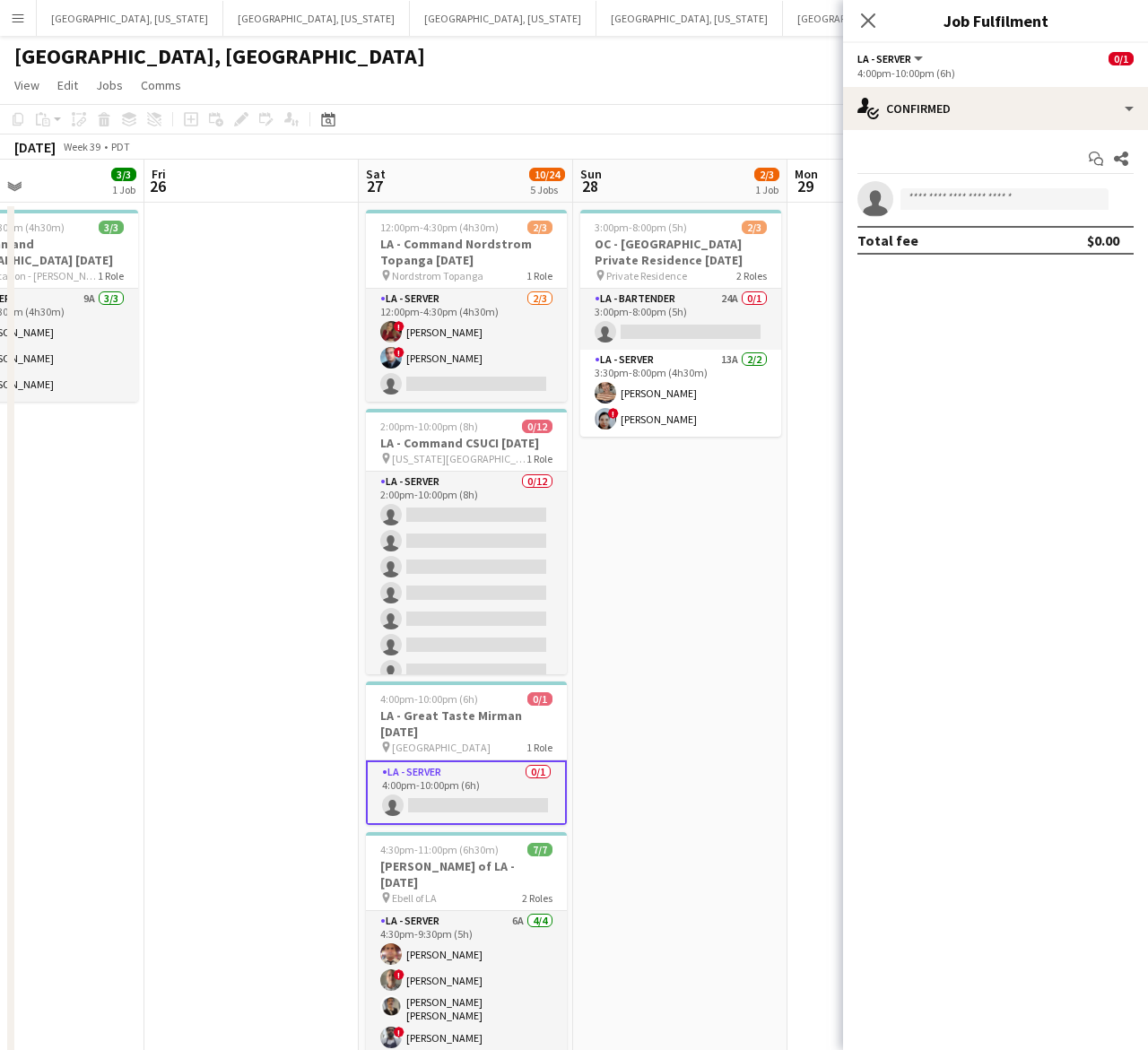
click at [1020, 695] on mat-expansion-panel "check Confirmed Start chat Share single-neutral-actions Total fee $0.00" at bounding box center [995, 590] width 305 height 920
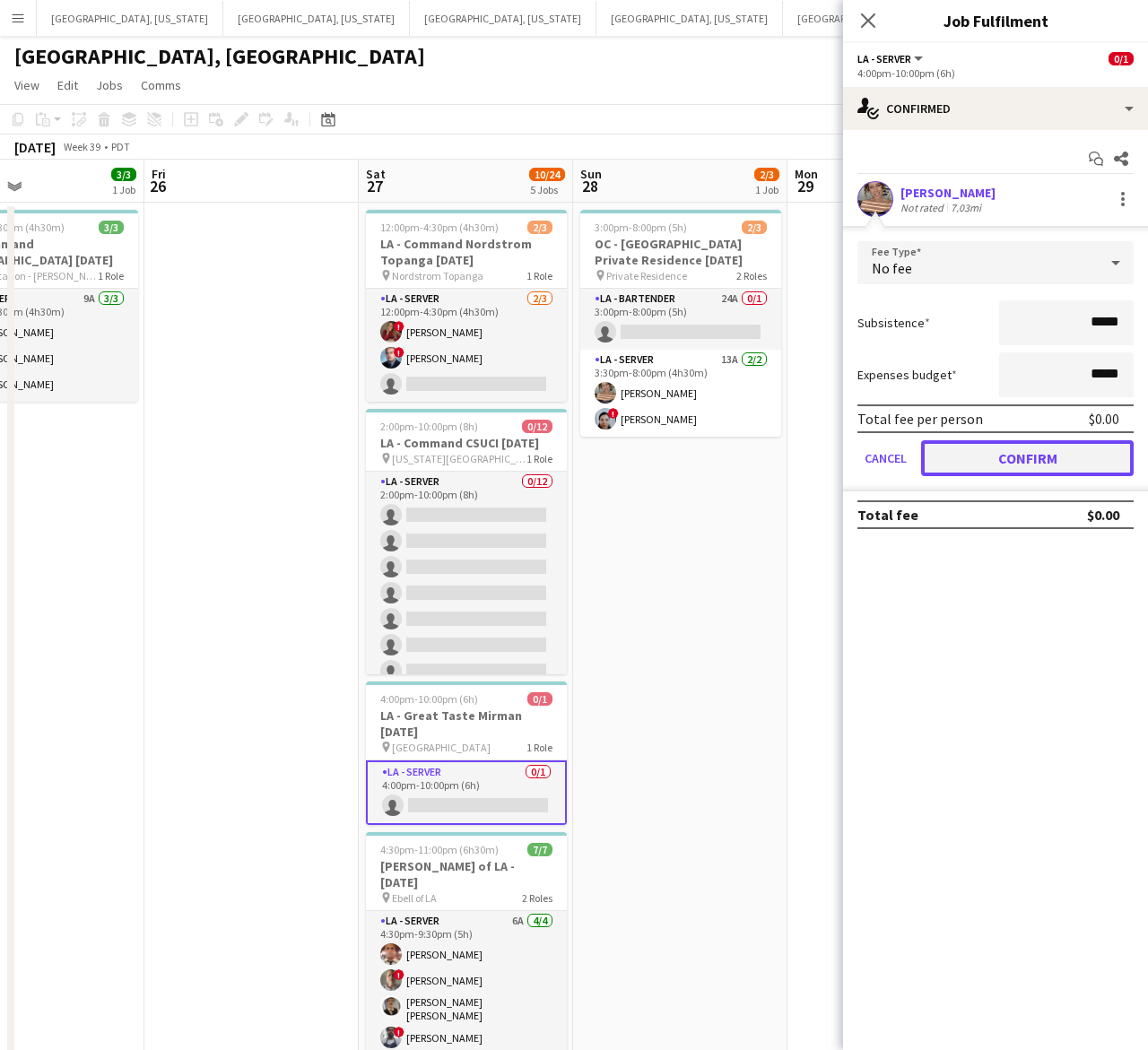
click at [996, 454] on button "Confirm" at bounding box center [1026, 458] width 212 height 36
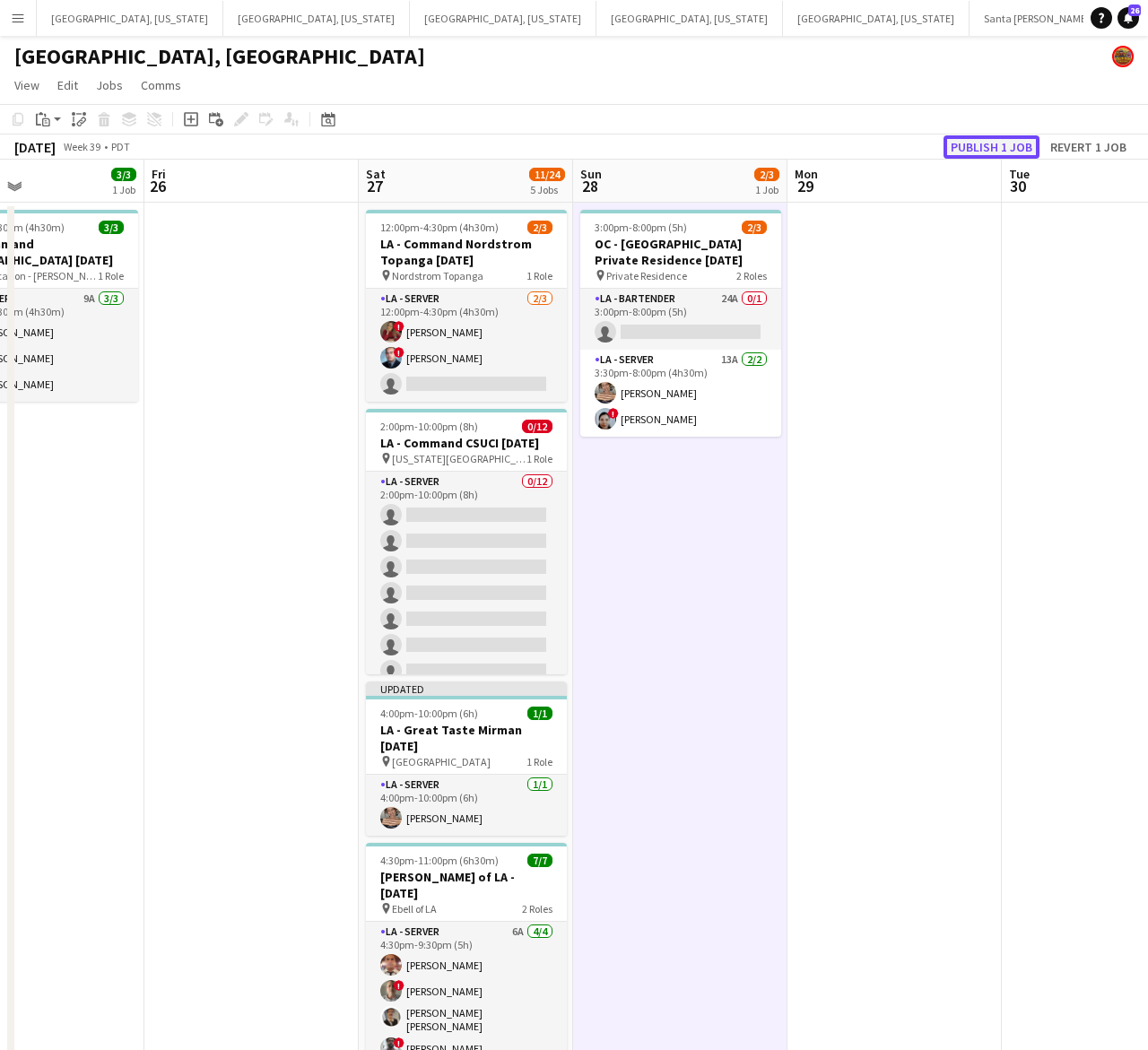
click at [998, 146] on button "Publish 1 job" at bounding box center [991, 147] width 96 height 24
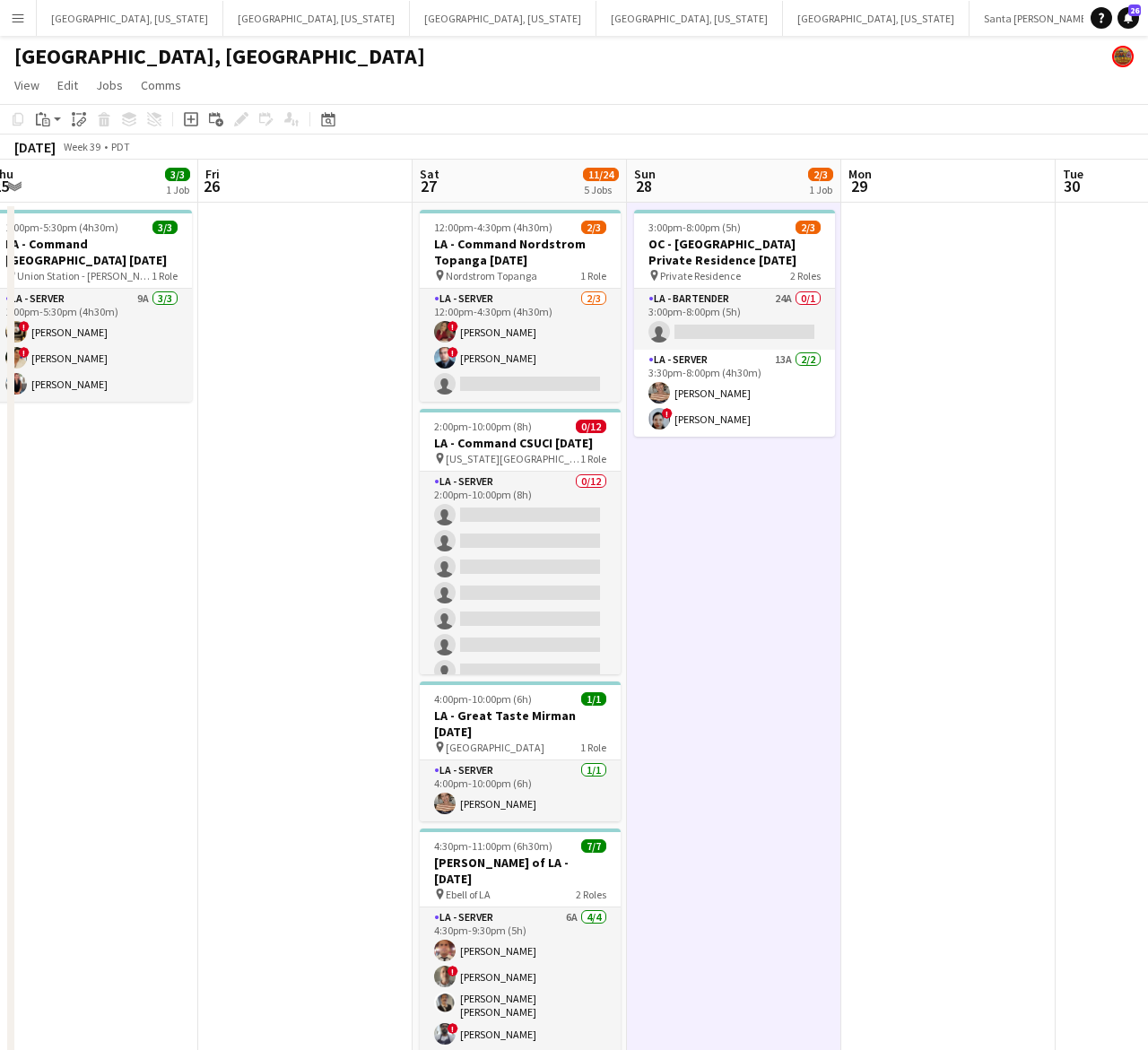
scroll to position [0, 657]
drag, startPoint x: 307, startPoint y: 325, endPoint x: 361, endPoint y: 328, distance: 54.1
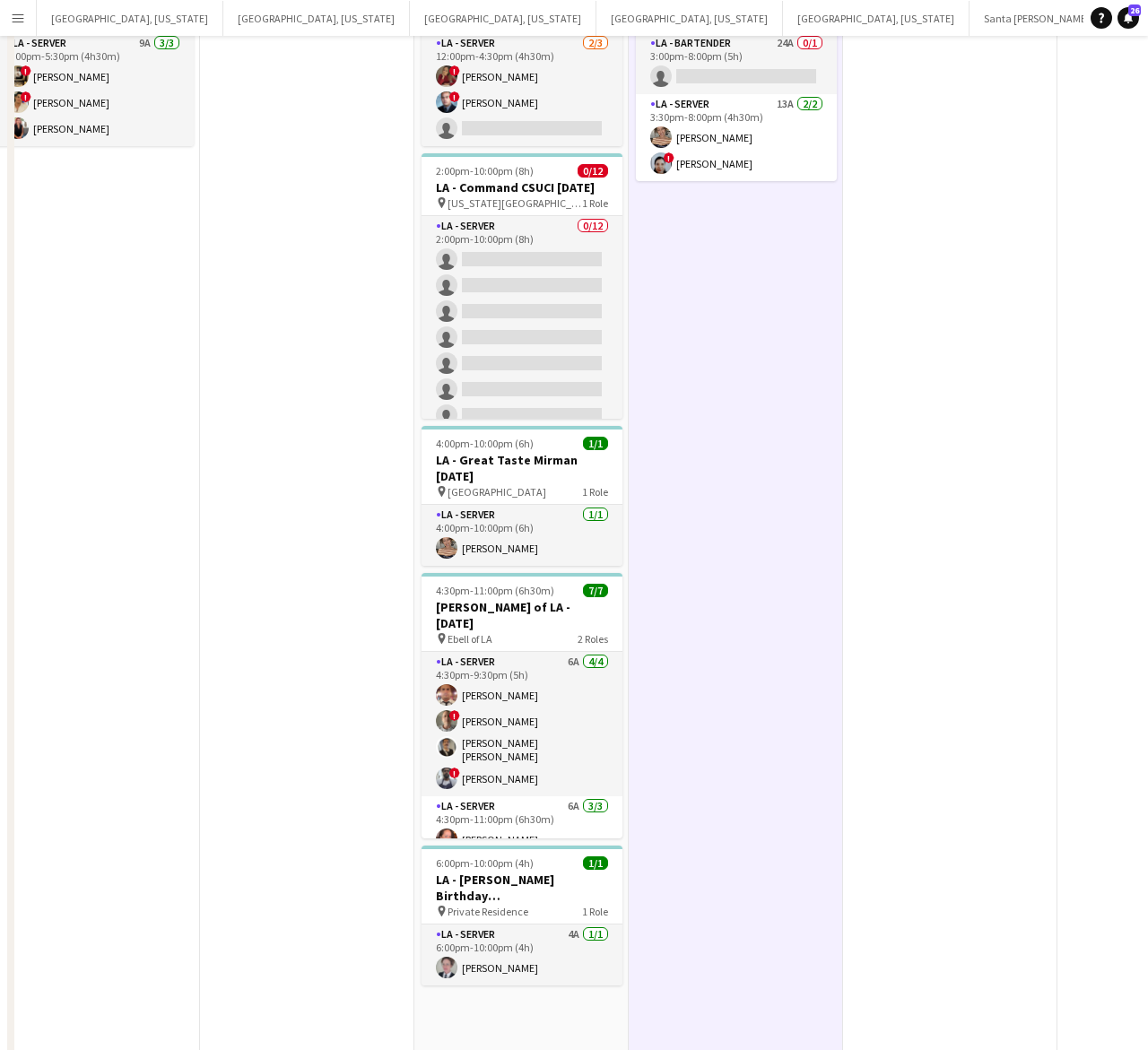
scroll to position [0, 0]
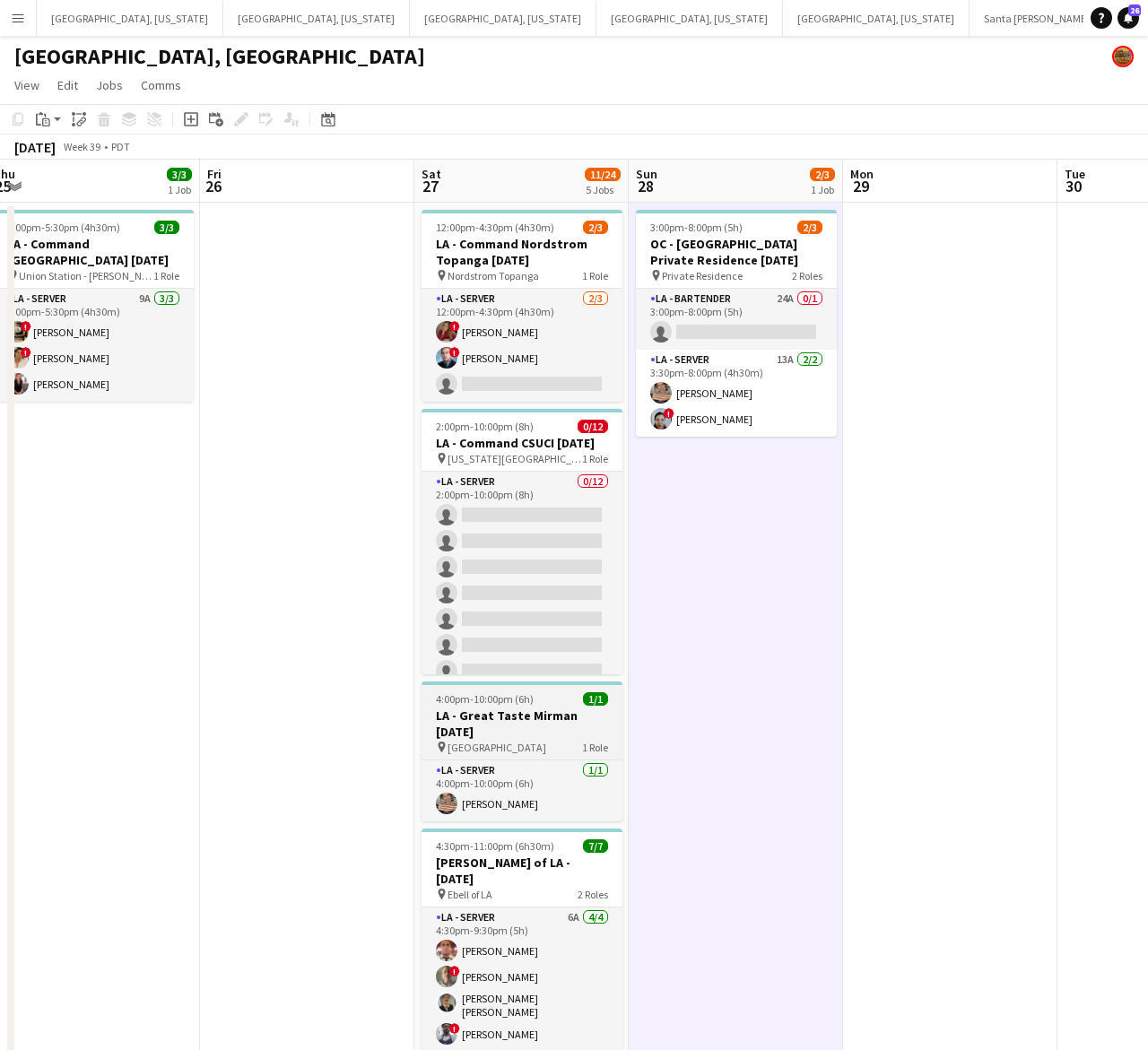
click at [454, 706] on app-job-card "4:00pm-10:00pm (6h) 1/1 LA - Great Taste Mirman [DATE] pin Mirman School 1 Role…" at bounding box center [522, 751] width 201 height 140
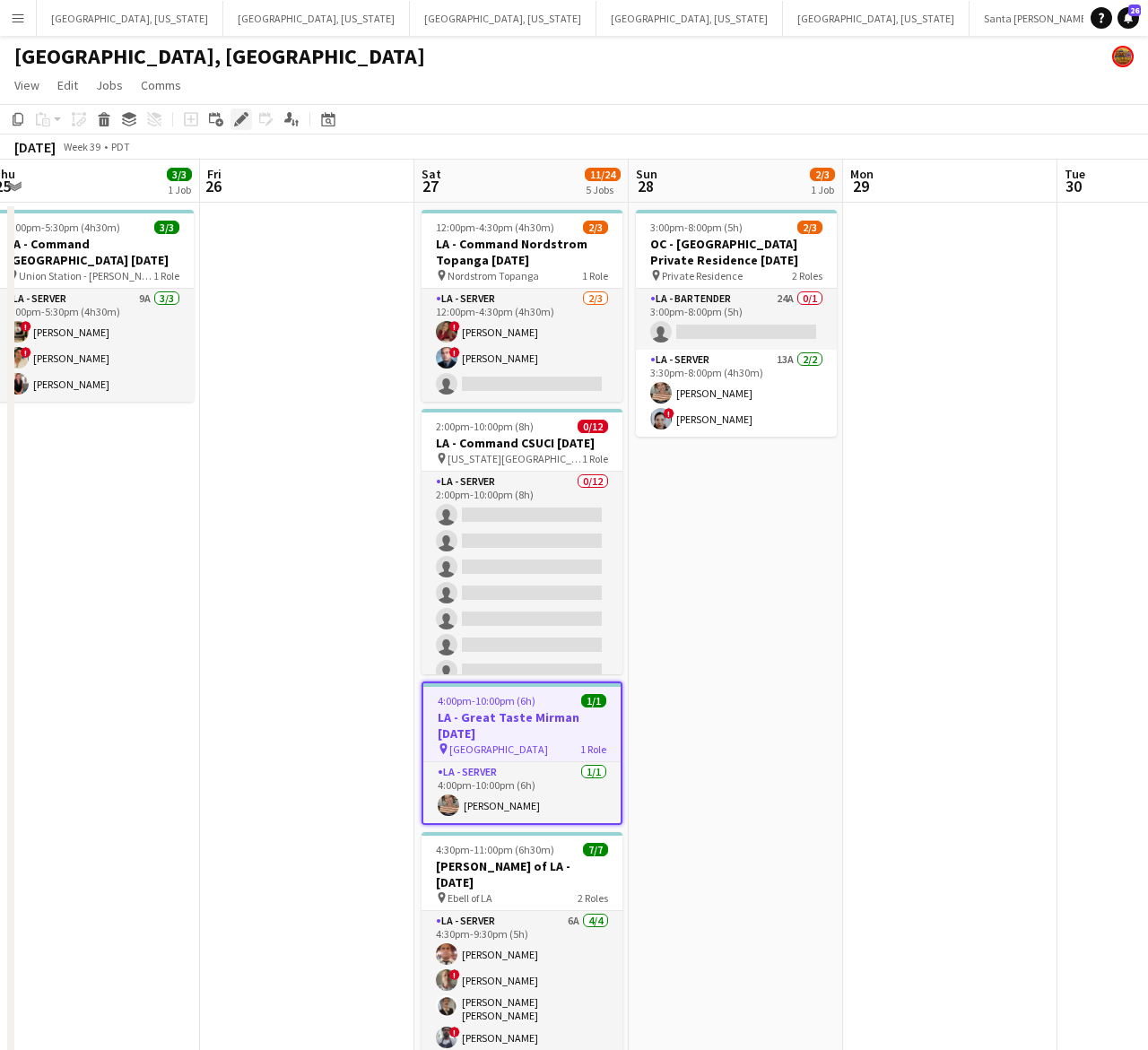
click at [236, 119] on icon "Edit" at bounding box center [241, 119] width 14 height 14
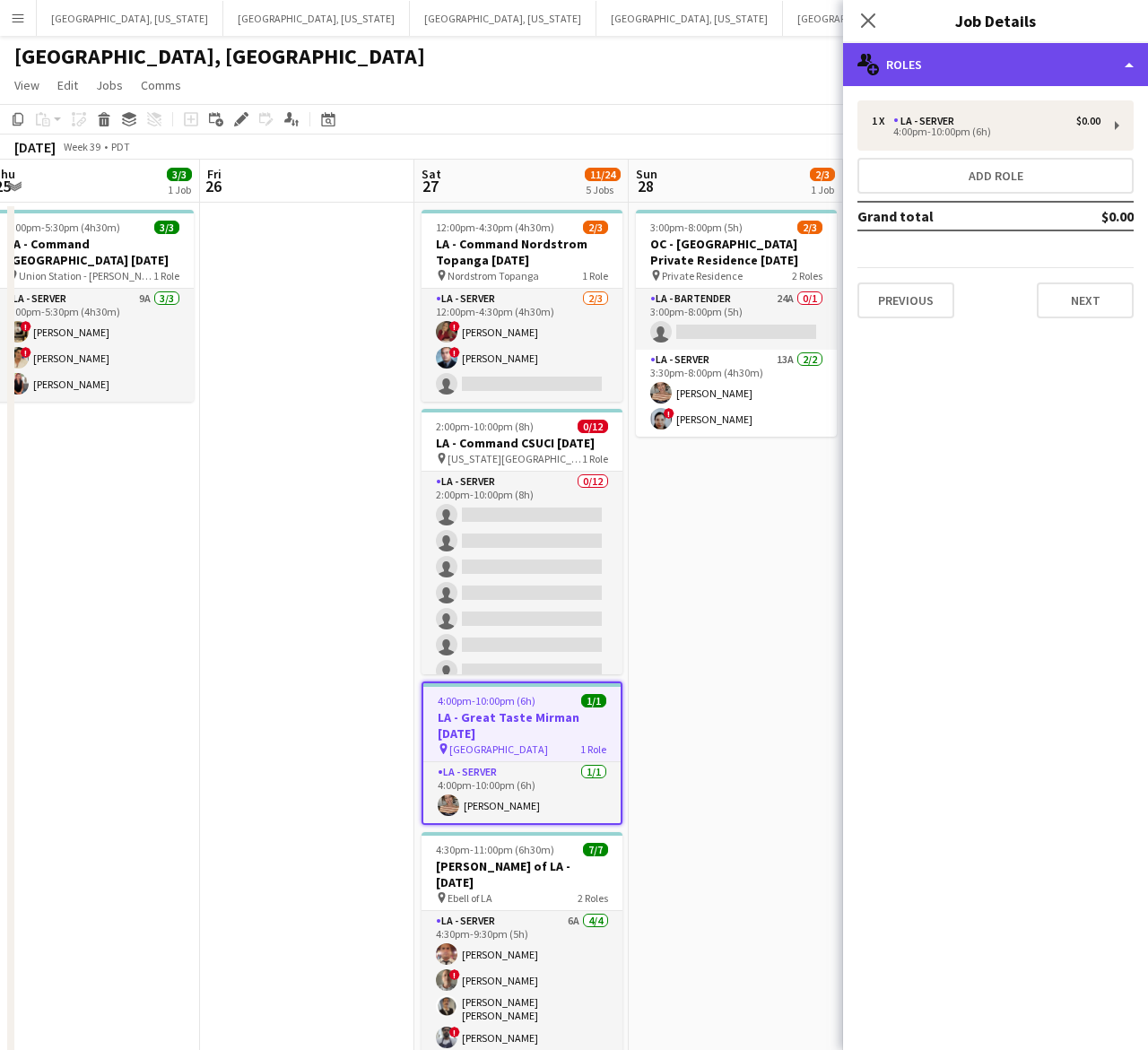
click at [1045, 60] on div "multiple-users-add Roles" at bounding box center [995, 65] width 305 height 43
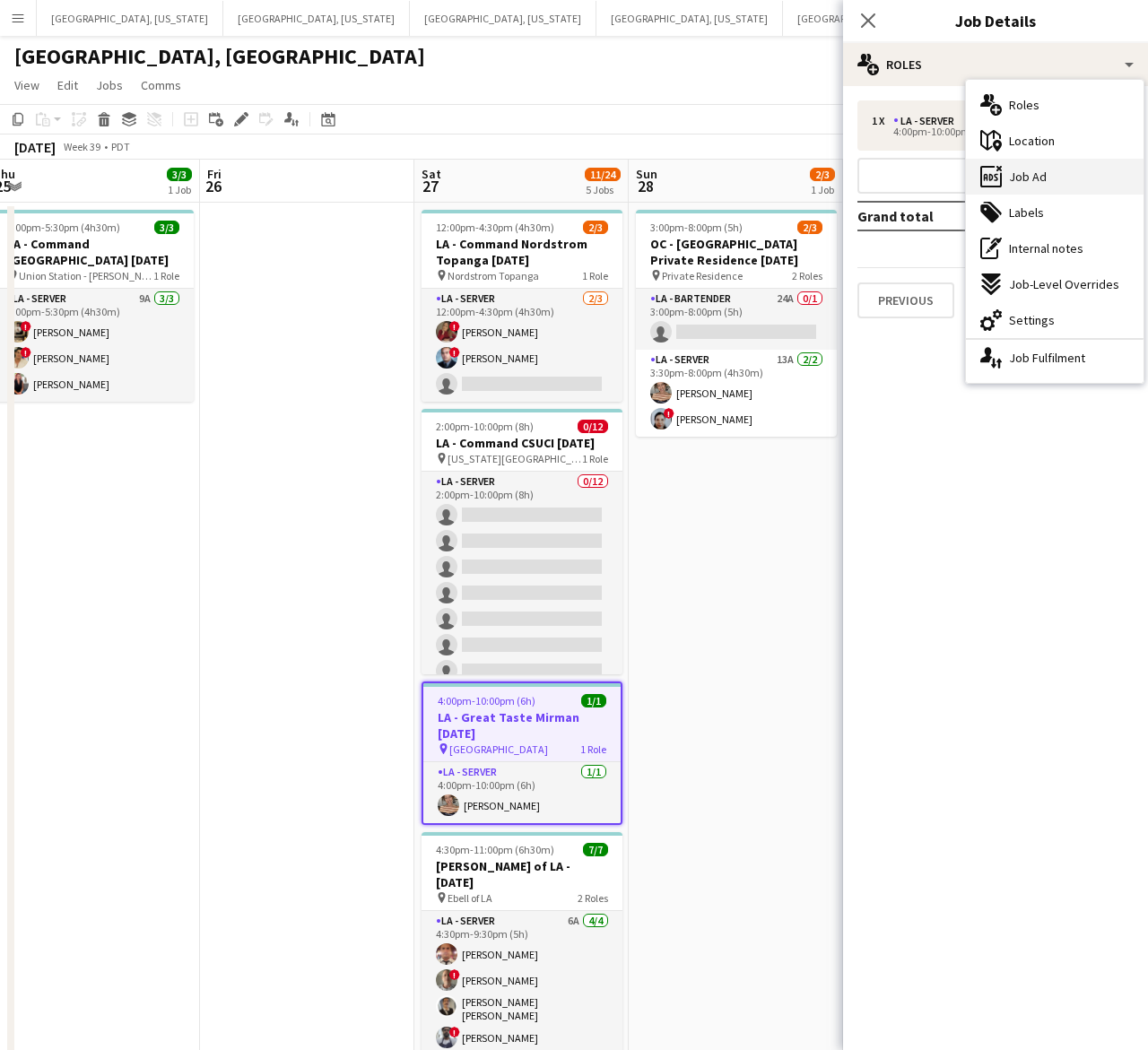
click at [1054, 164] on div "ads-window Job Ad" at bounding box center [1055, 176] width 177 height 36
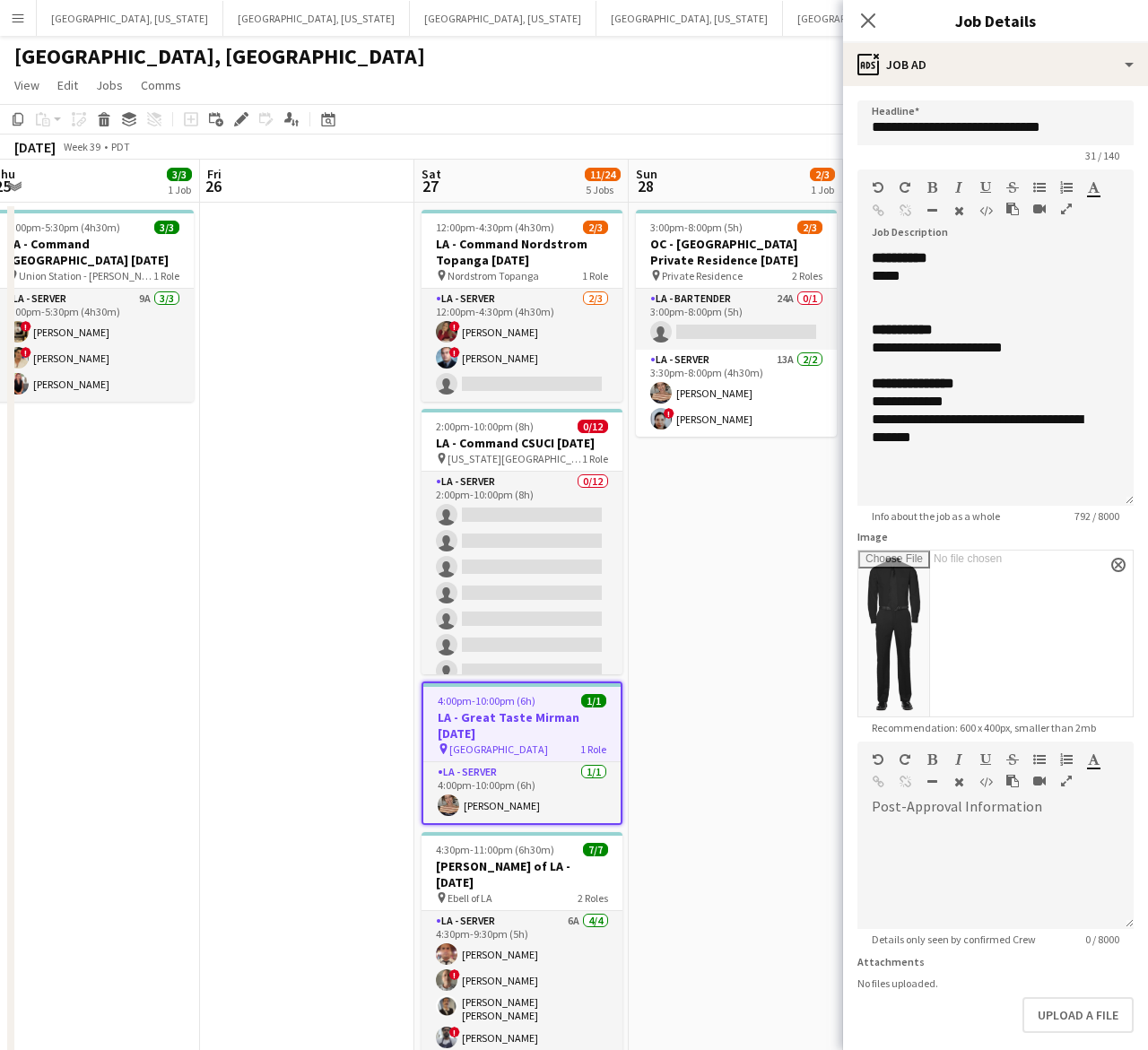
drag, startPoint x: 1123, startPoint y: 342, endPoint x: 1067, endPoint y: 702, distance: 364.3
click at [1072, 506] on div "**********" at bounding box center [995, 377] width 276 height 257
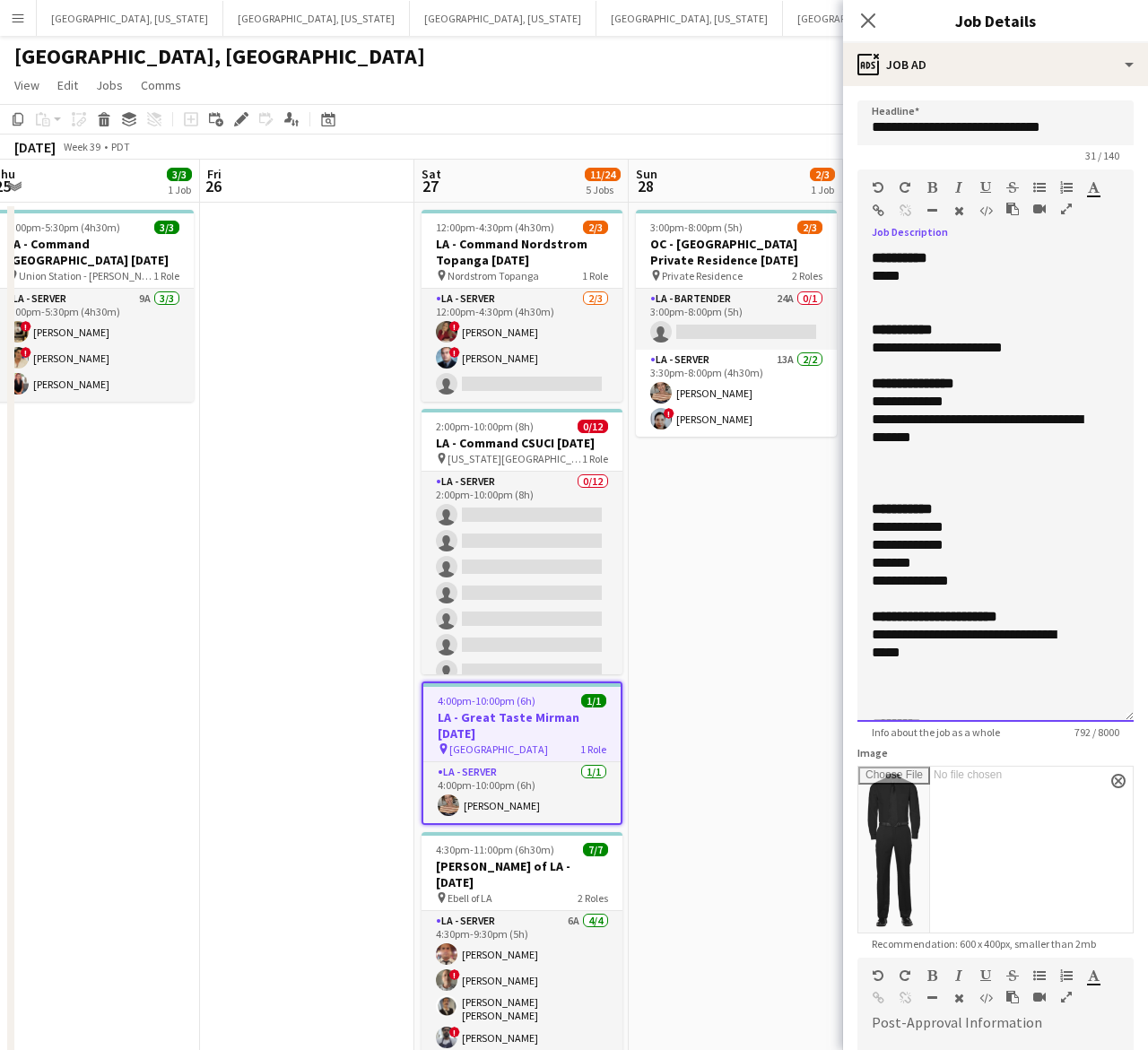
drag, startPoint x: 1034, startPoint y: 350, endPoint x: 854, endPoint y: 351, distance: 180.0
click at [854, 351] on form "**********" at bounding box center [995, 718] width 305 height 1236
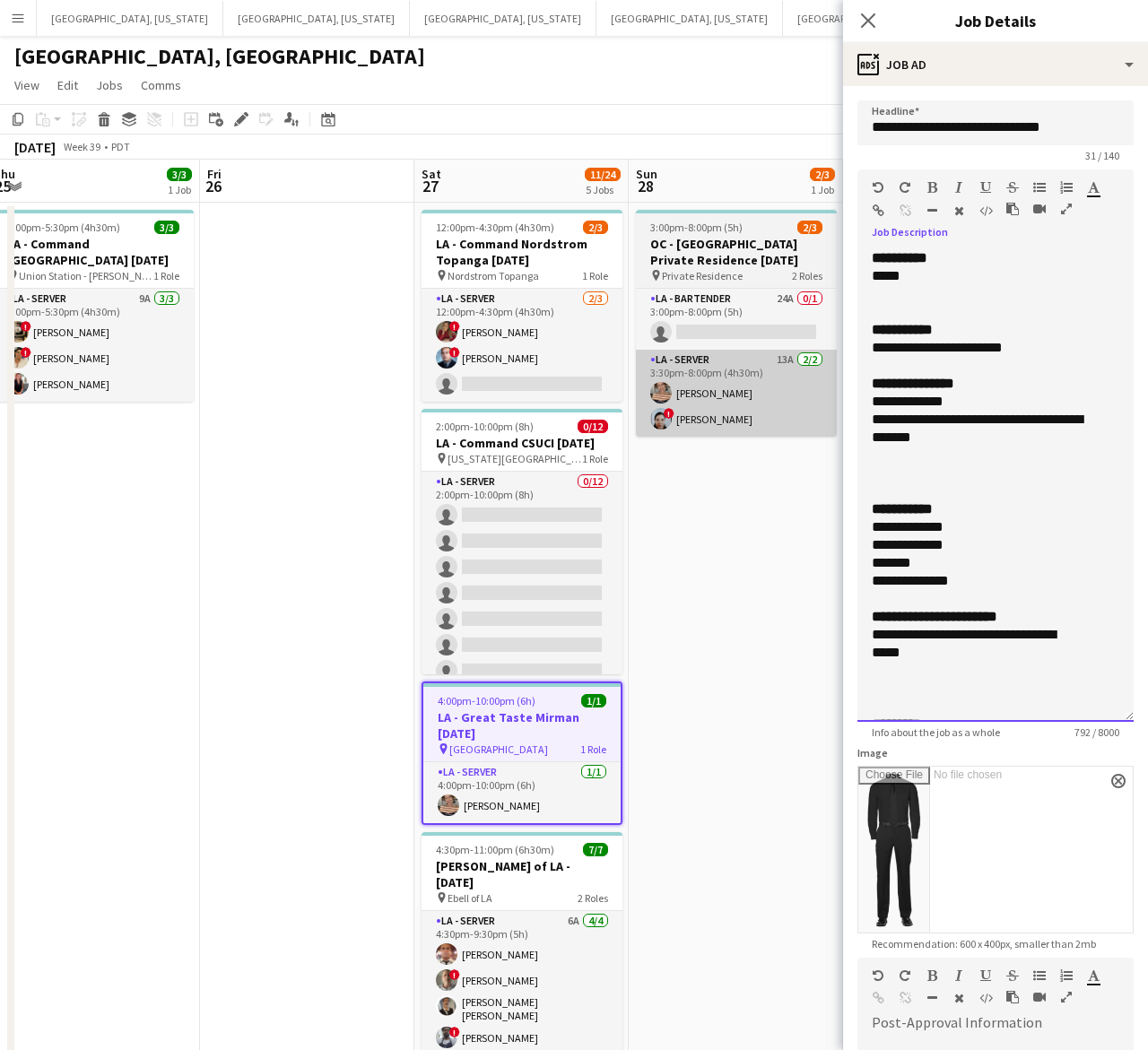
copy div "**********"
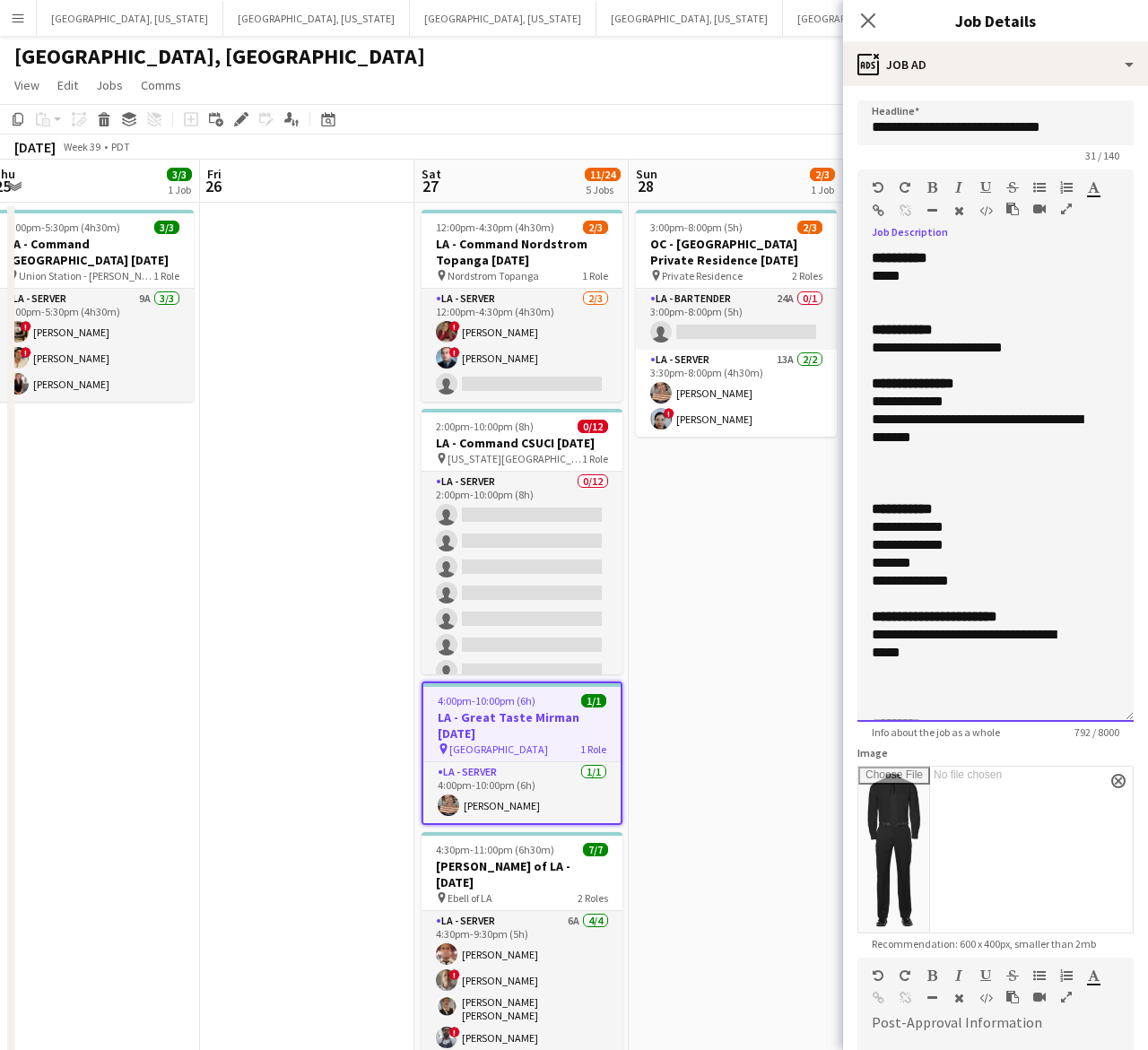
drag, startPoint x: 961, startPoint y: 436, endPoint x: 850, endPoint y: 407, distance: 114.7
click at [857, 407] on div "**********" at bounding box center [995, 485] width 276 height 473
copy div "**********"
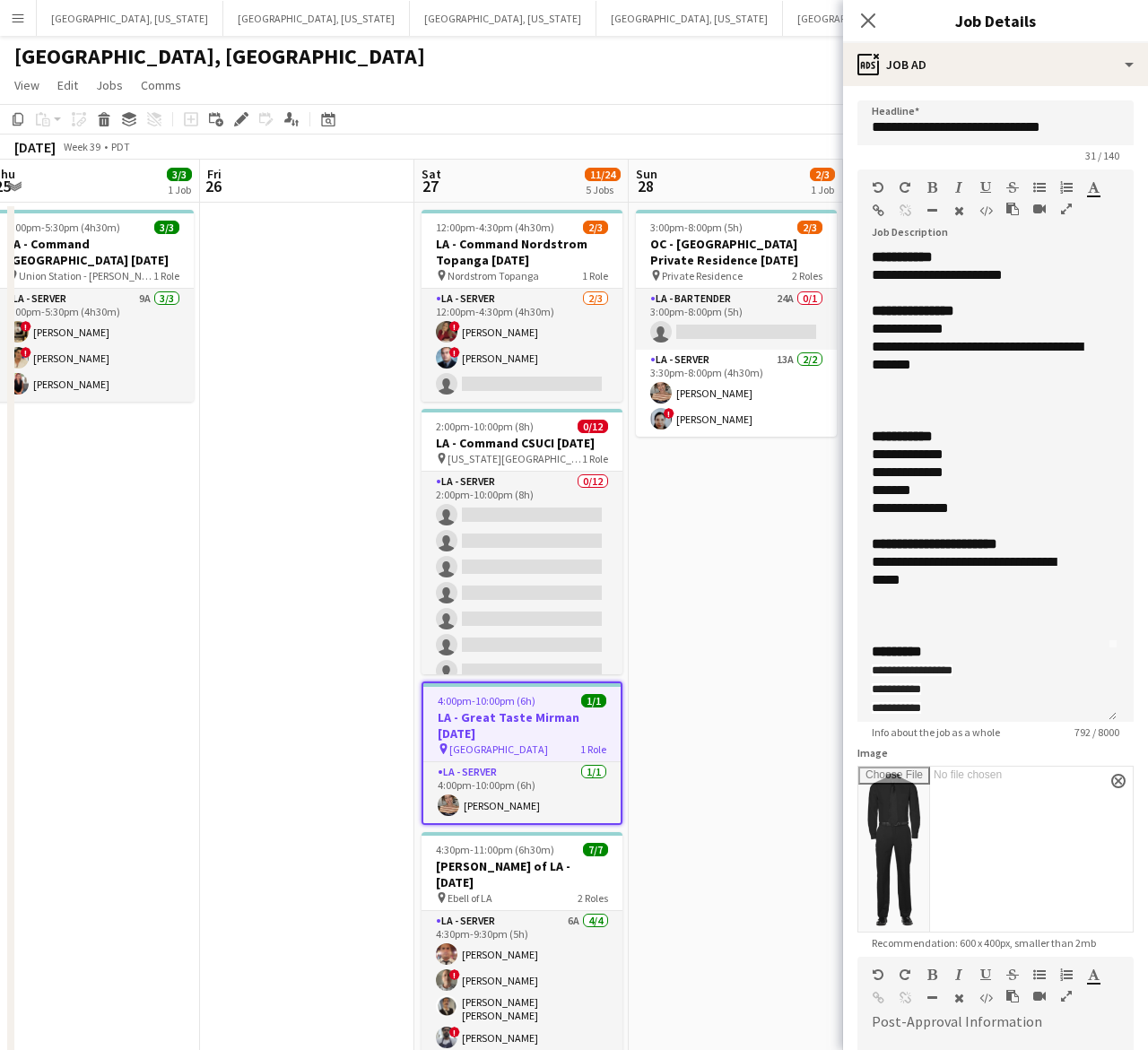
scroll to position [112, 0]
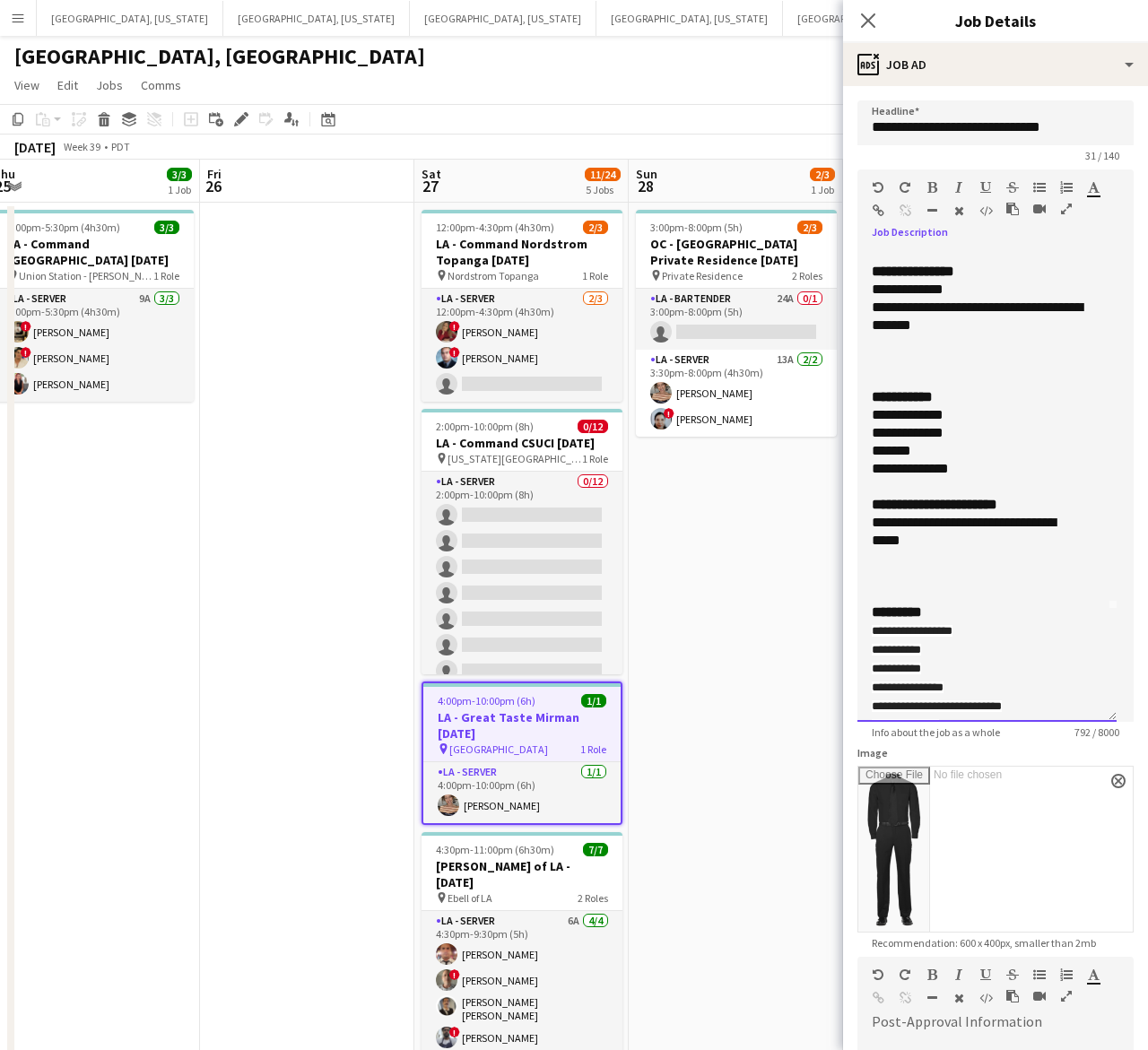
drag, startPoint x: 857, startPoint y: 522, endPoint x: 837, endPoint y: 513, distance: 21.9
click at [837, 513] on body "Menu Boards Boards Boards All jobs Status Workforce Workforce My Workforce Recr…" at bounding box center [574, 1049] width 1148 height 2099
copy div "**********"
click at [583, 791] on app-card-role "LA - Server [DATE] 4:00pm-10:00pm (6h) [PERSON_NAME]" at bounding box center [522, 792] width 197 height 61
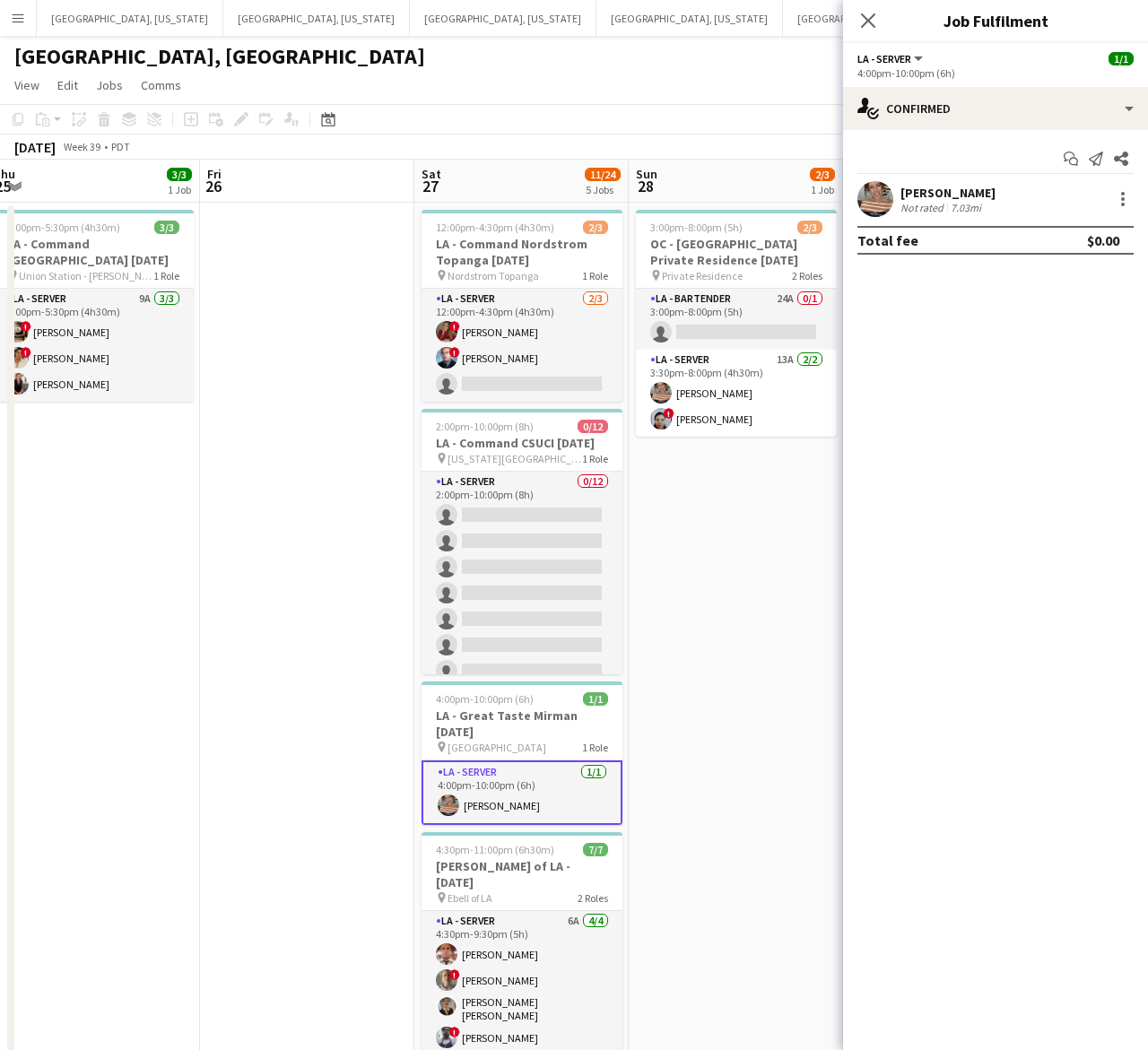
click at [897, 203] on div "[PERSON_NAME] Not rated 7.03mi" at bounding box center [995, 199] width 305 height 36
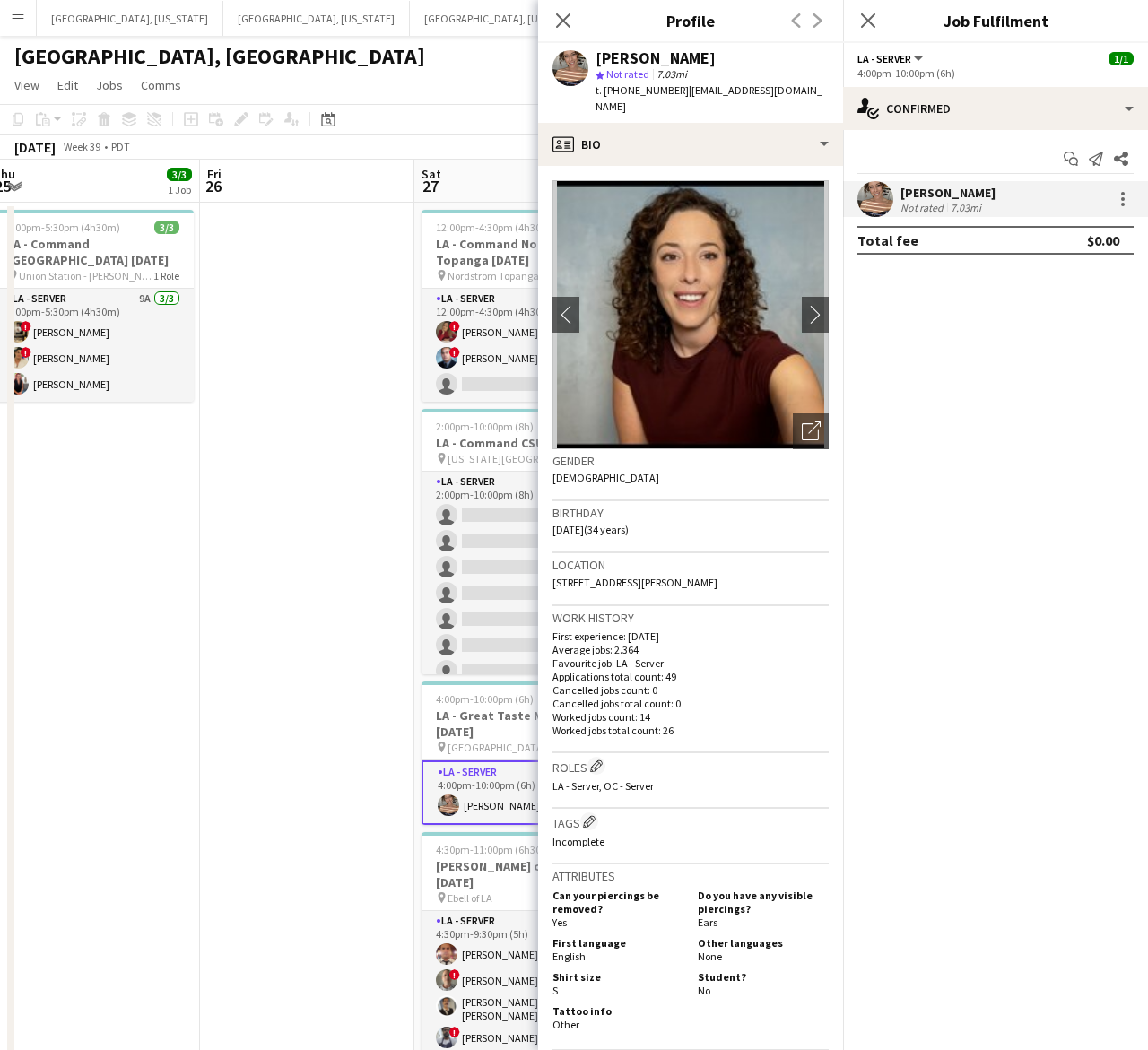
click at [627, 91] on span "t. [PHONE_NUMBER]" at bounding box center [641, 90] width 93 height 13
copy span "13104299439"
click at [601, 469] on div "Gender [DEMOGRAPHIC_DATA]" at bounding box center [690, 475] width 276 height 52
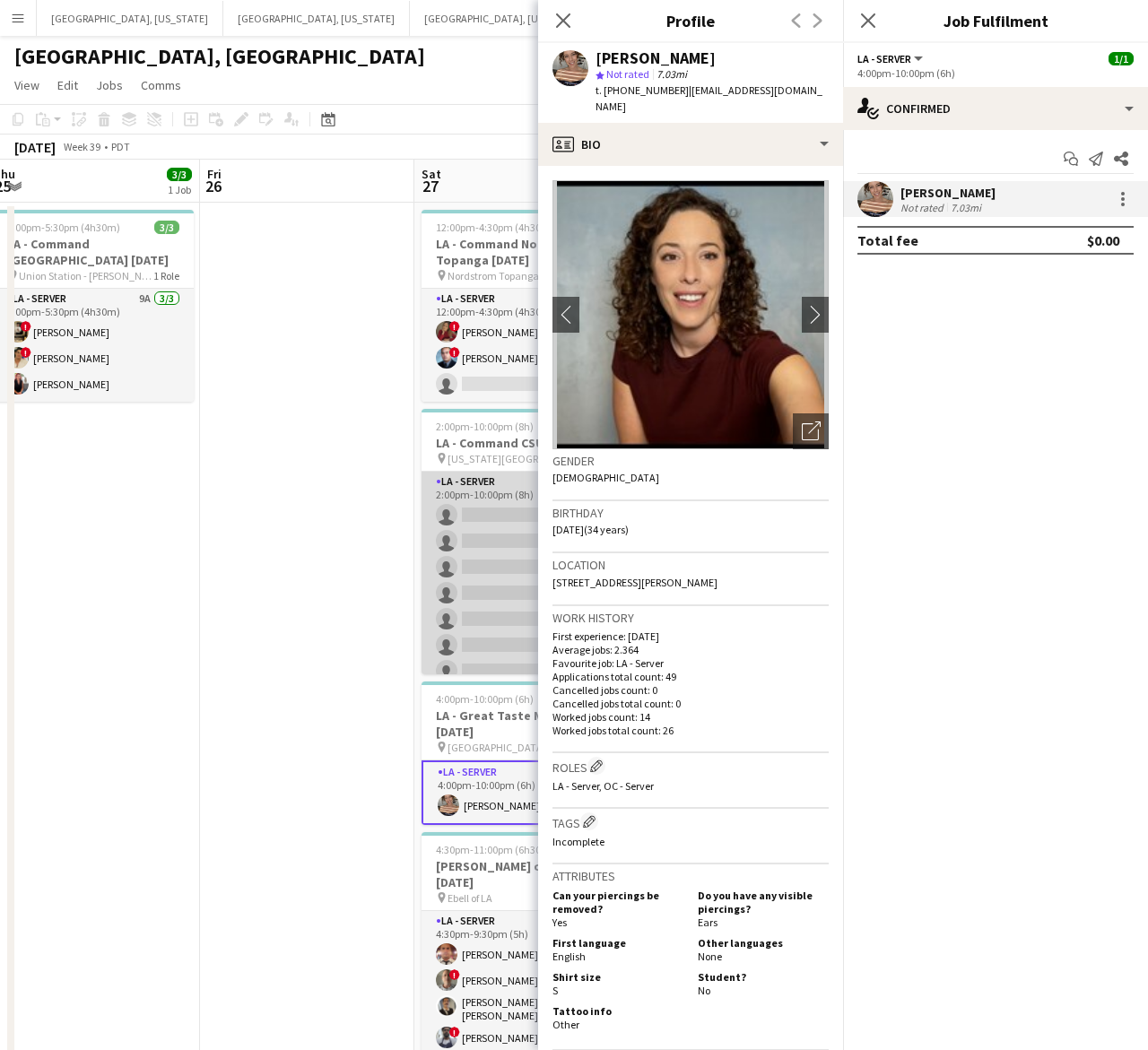
click at [463, 520] on app-card-role "LA - Server 0/12 2:00pm-10:00pm (8h) single-neutral-actions single-neutral-acti…" at bounding box center [522, 645] width 201 height 347
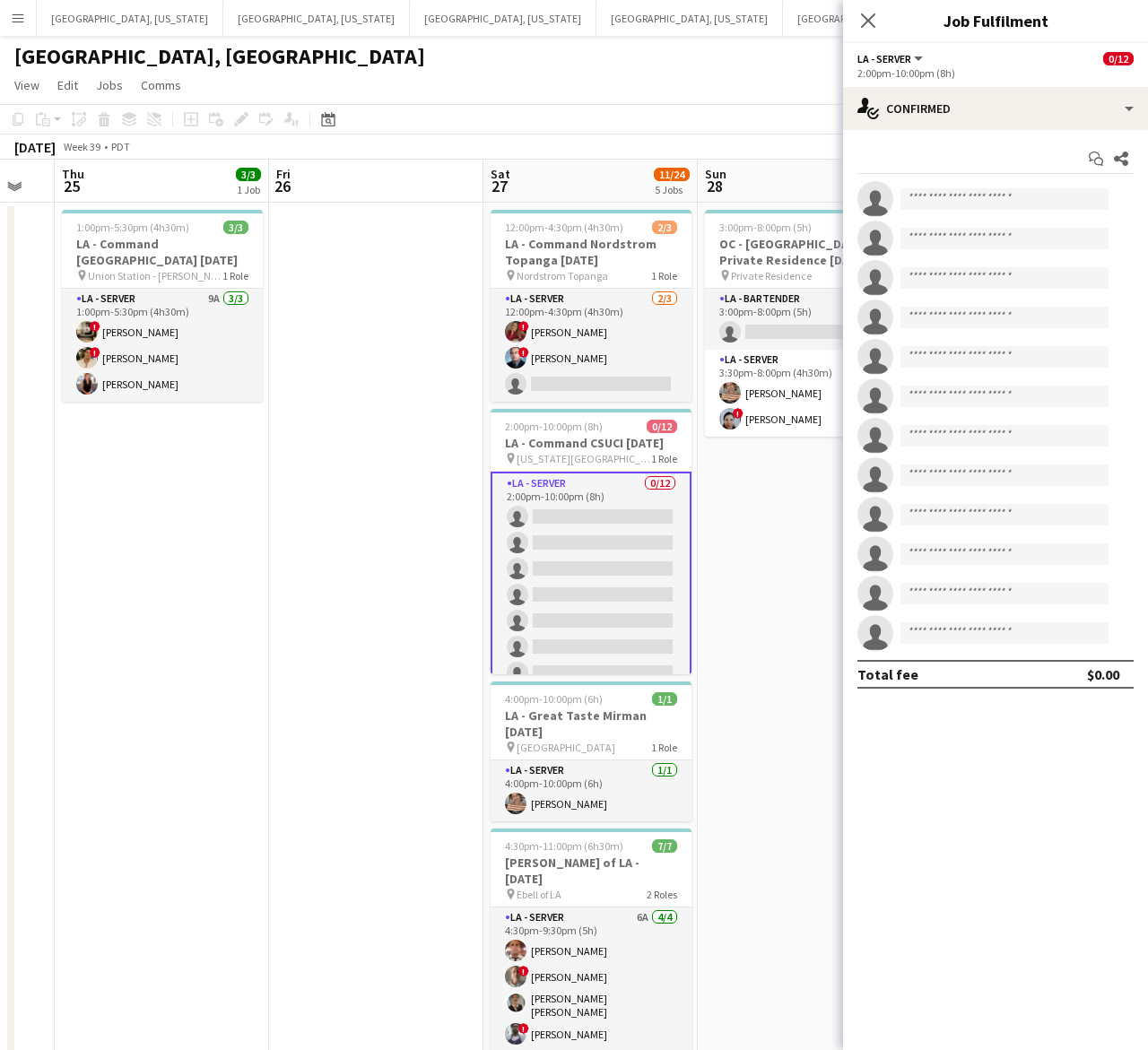
scroll to position [0, 552]
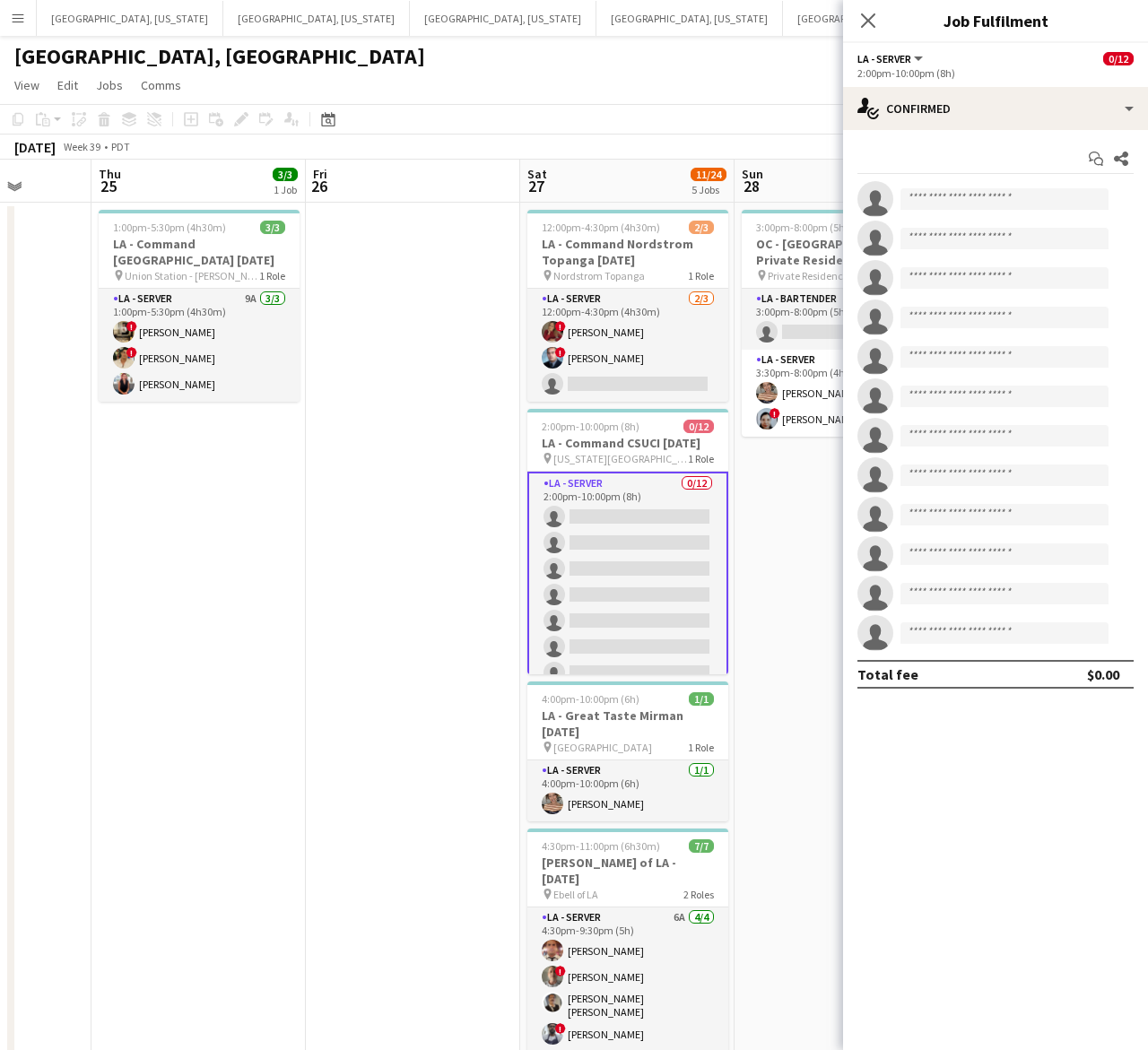
drag, startPoint x: 305, startPoint y: 538, endPoint x: 408, endPoint y: 520, distance: 104.6
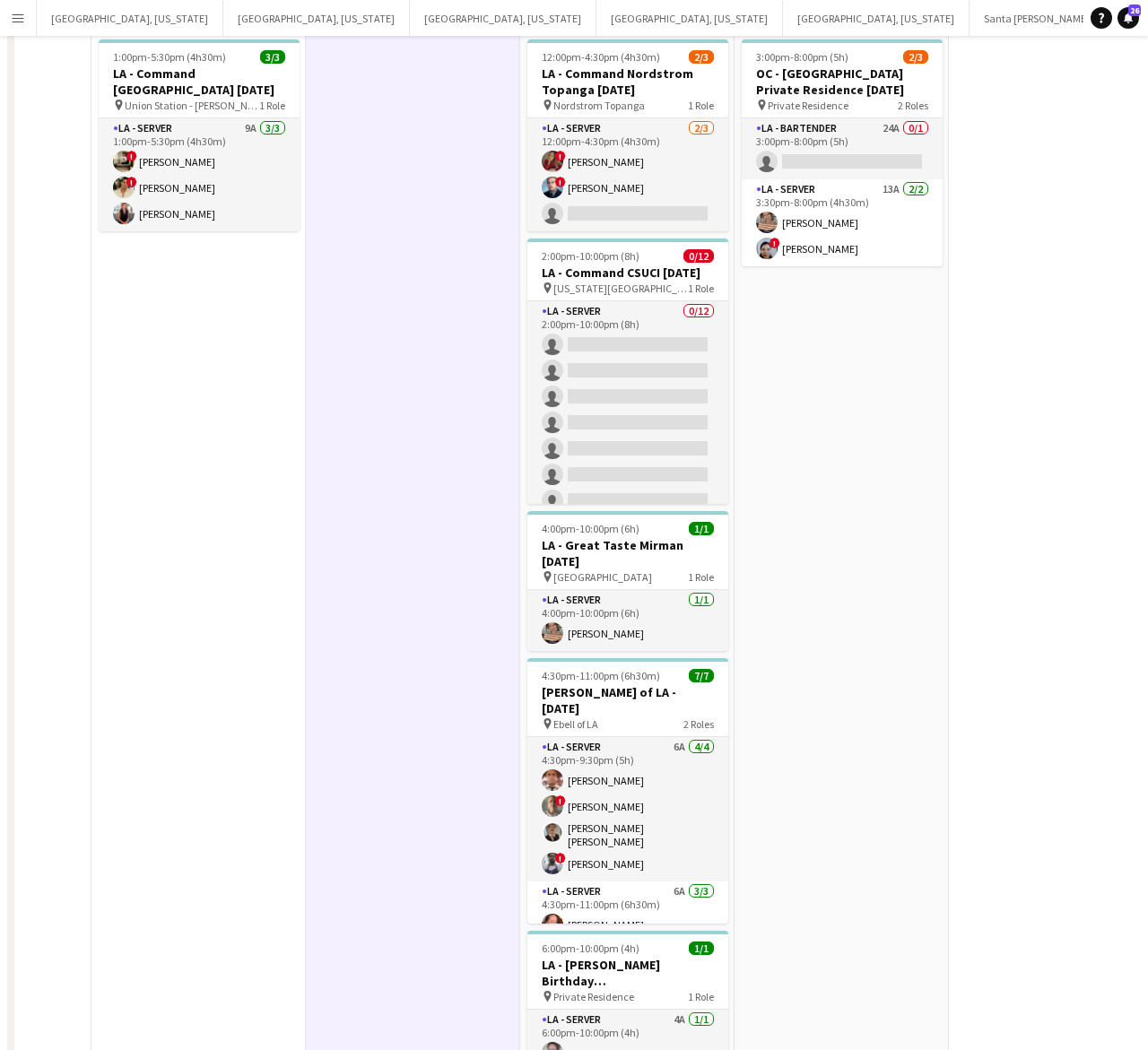
scroll to position [0, 0]
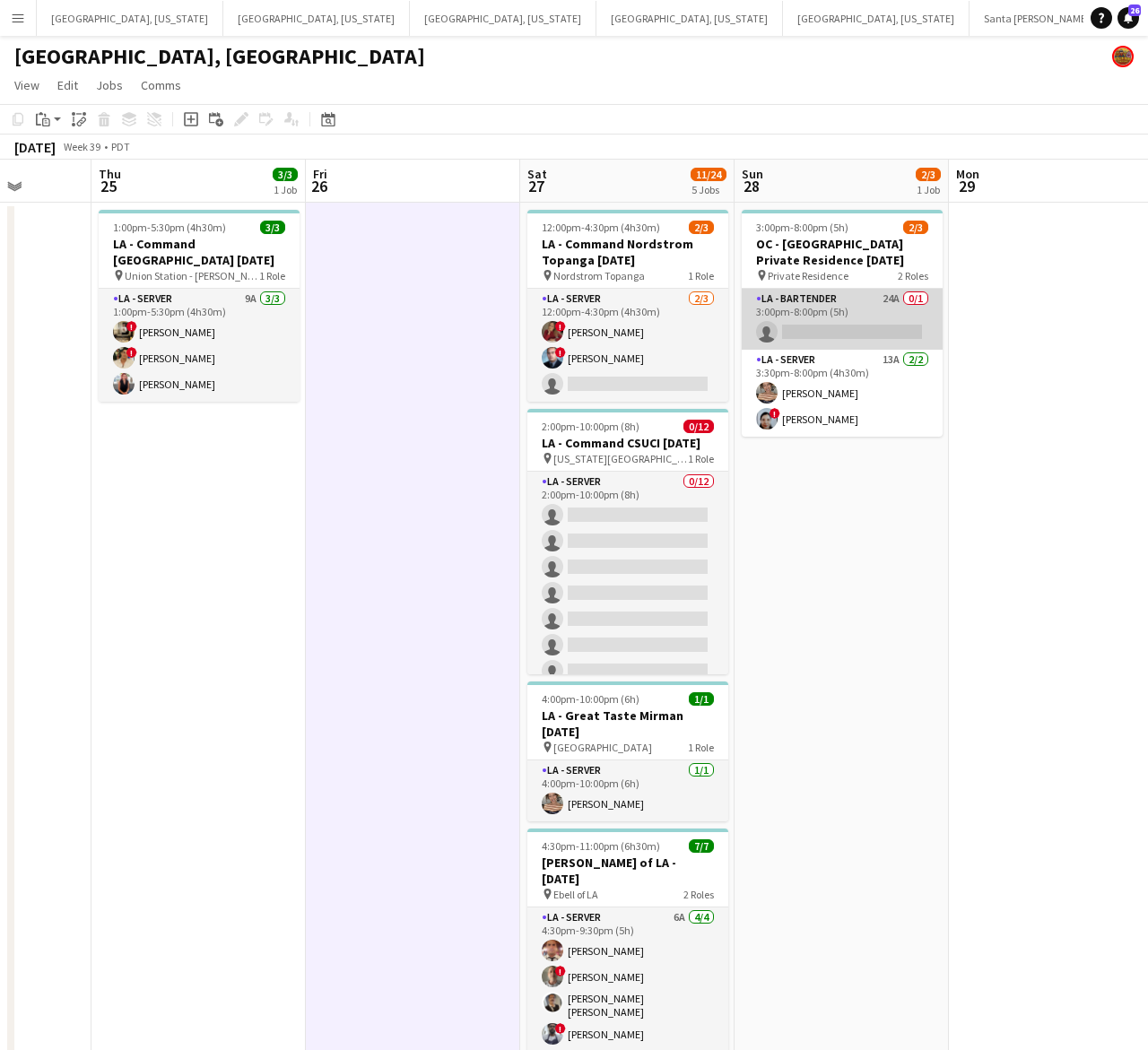
click at [849, 290] on app-card-role "LA - Bartender 24A 0/1 3:00pm-8:00pm (5h) single-neutral-actions" at bounding box center [841, 319] width 201 height 61
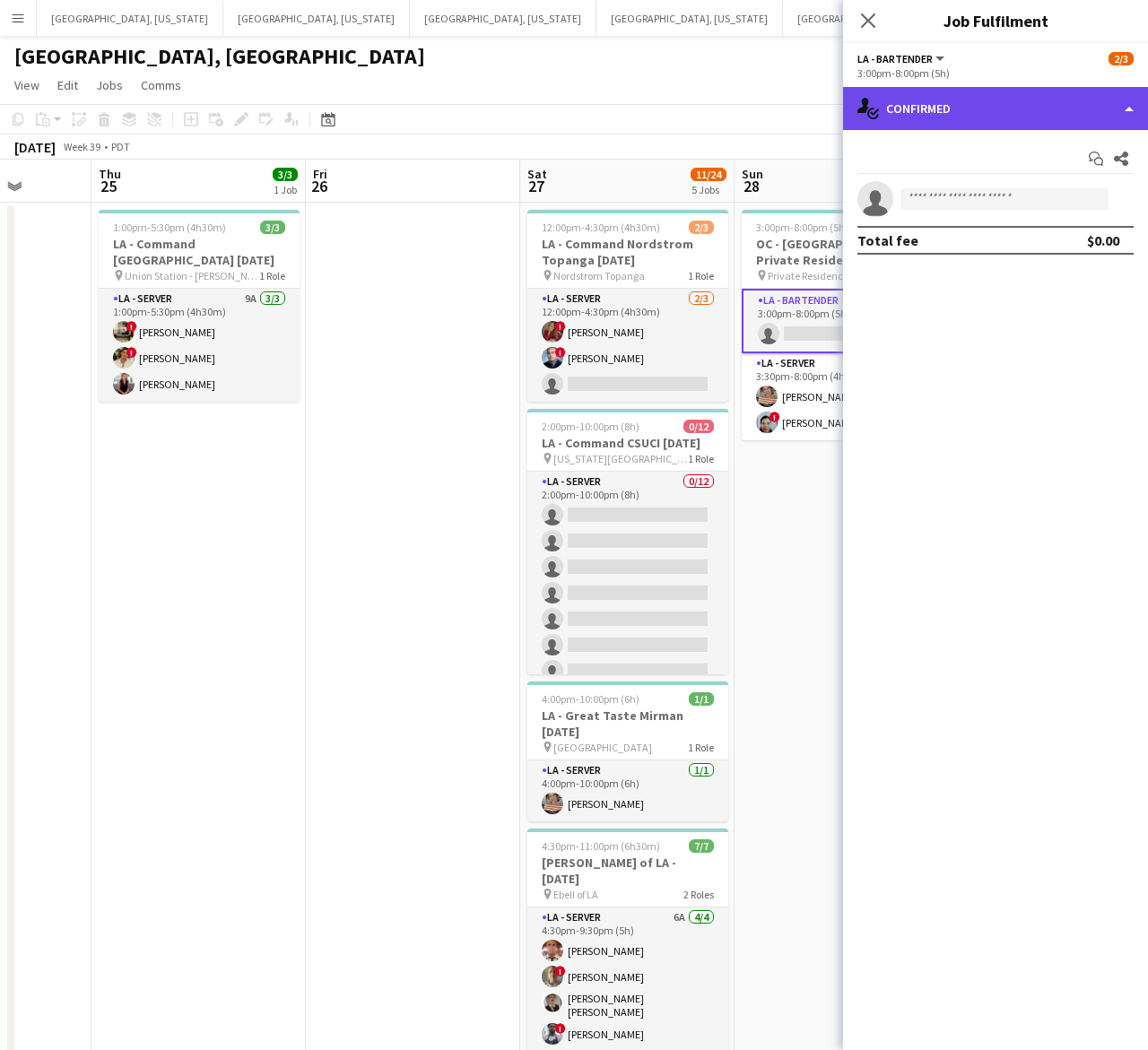
click at [971, 106] on div "single-neutral-actions-check-2 Confirmed" at bounding box center [995, 108] width 305 height 43
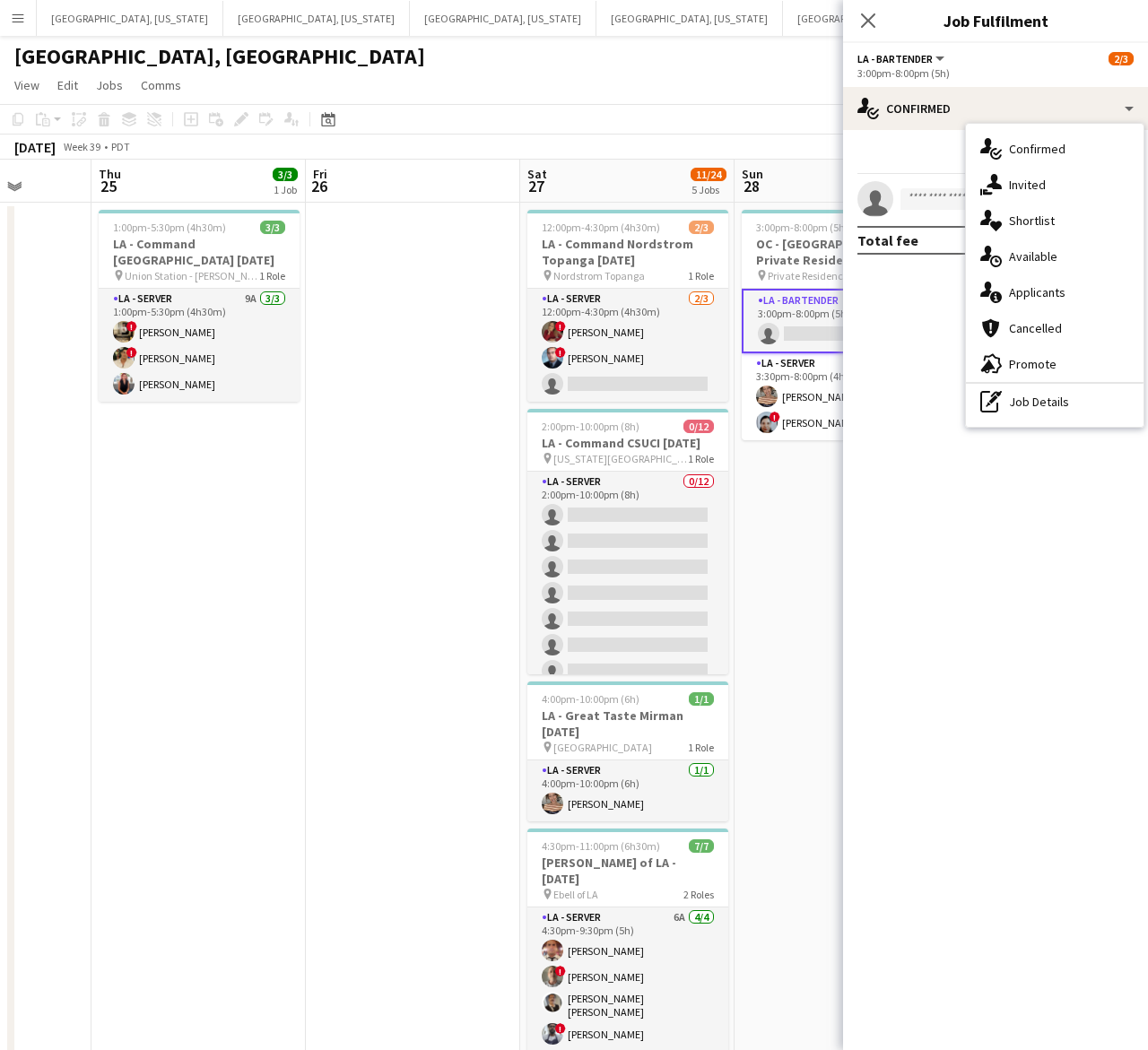
click at [1031, 272] on div "single-neutral-actions-upload Available" at bounding box center [1055, 257] width 177 height 36
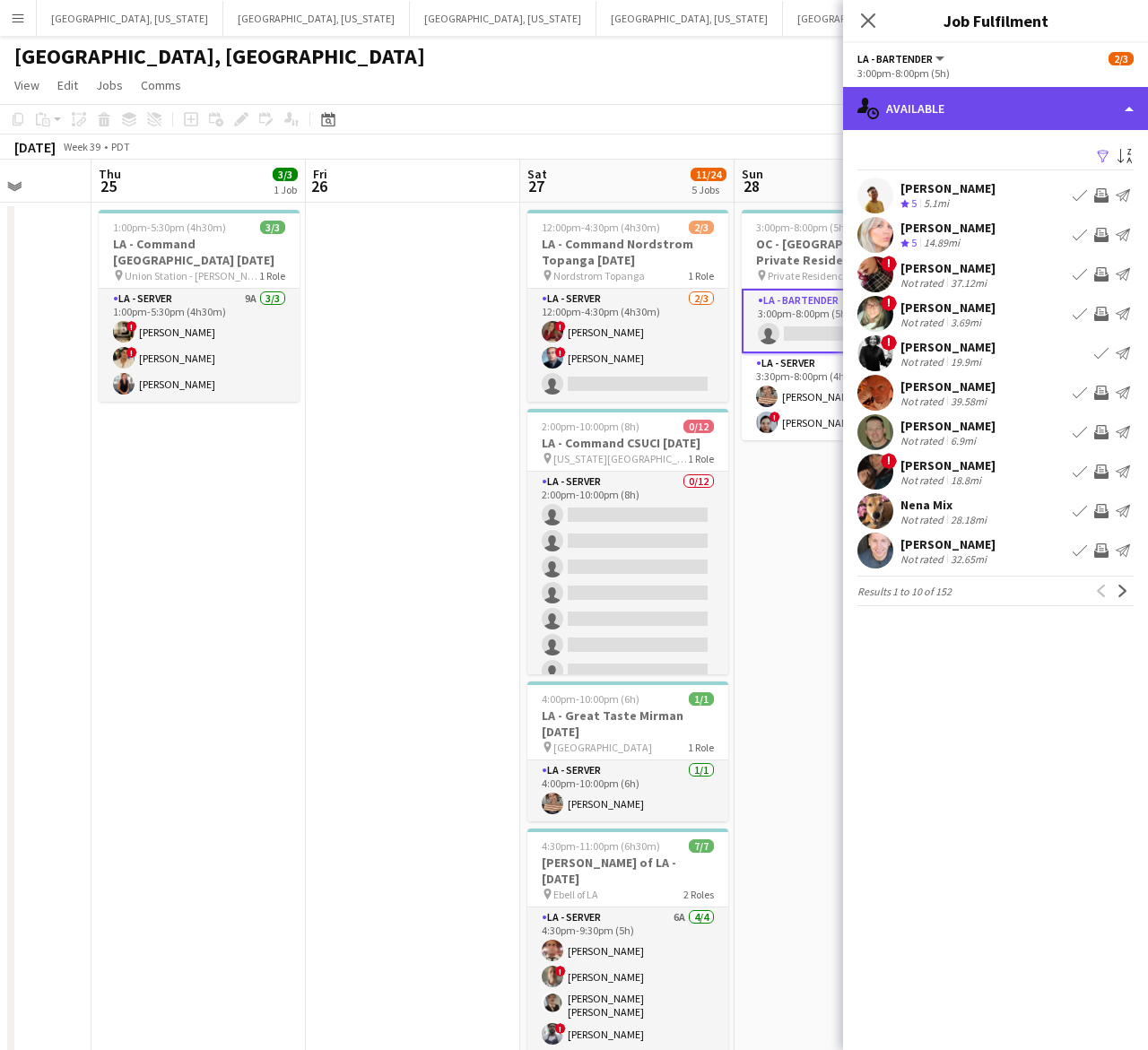
click at [1008, 101] on div "single-neutral-actions-upload Available" at bounding box center [995, 108] width 305 height 43
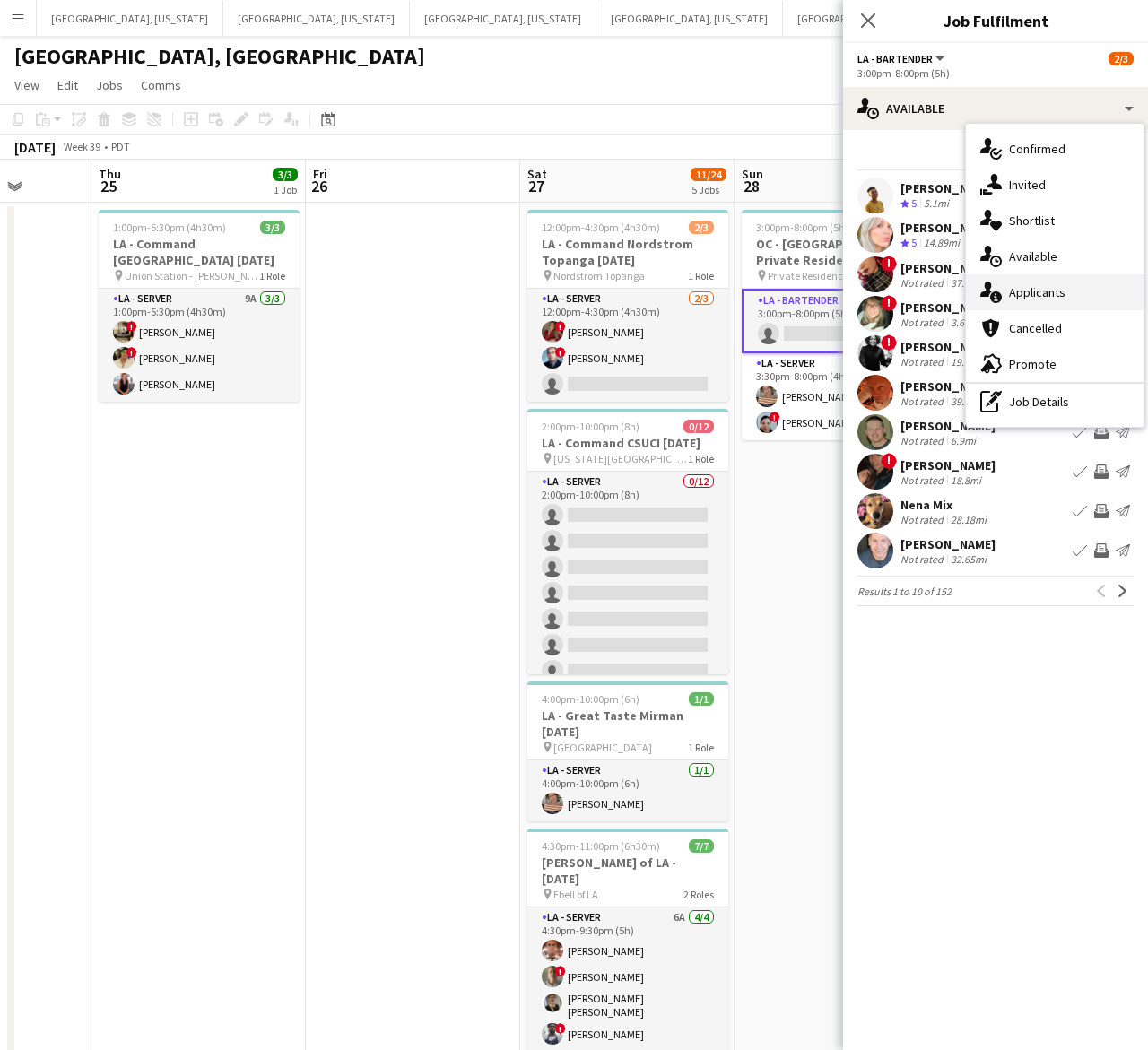
click at [1058, 285] on span "Applicants" at bounding box center [1037, 292] width 57 height 16
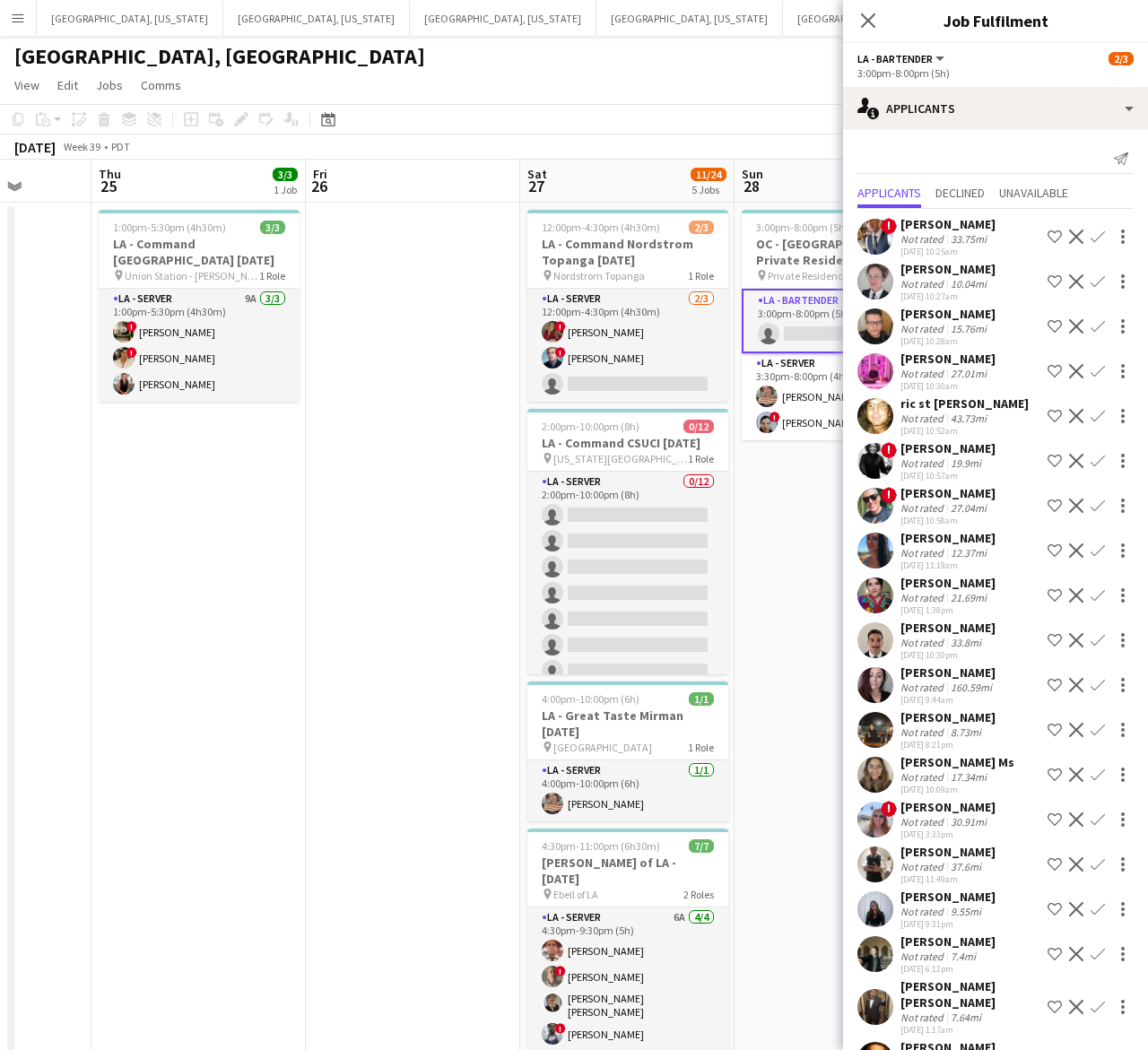
click at [1090, 323] on app-icon "Confirm" at bounding box center [1097, 325] width 14 height 14
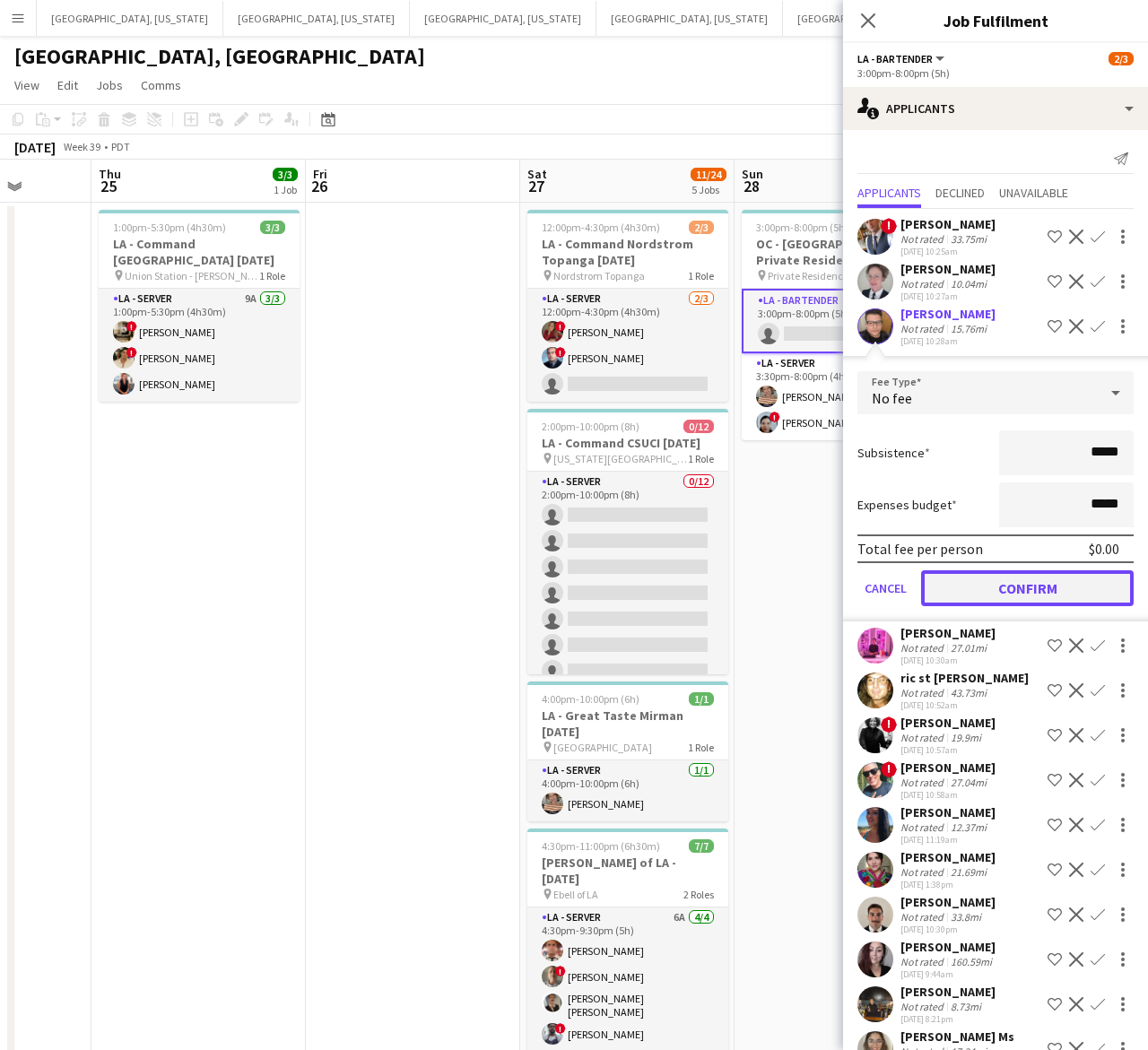
click at [1056, 578] on button "Confirm" at bounding box center [1026, 589] width 212 height 36
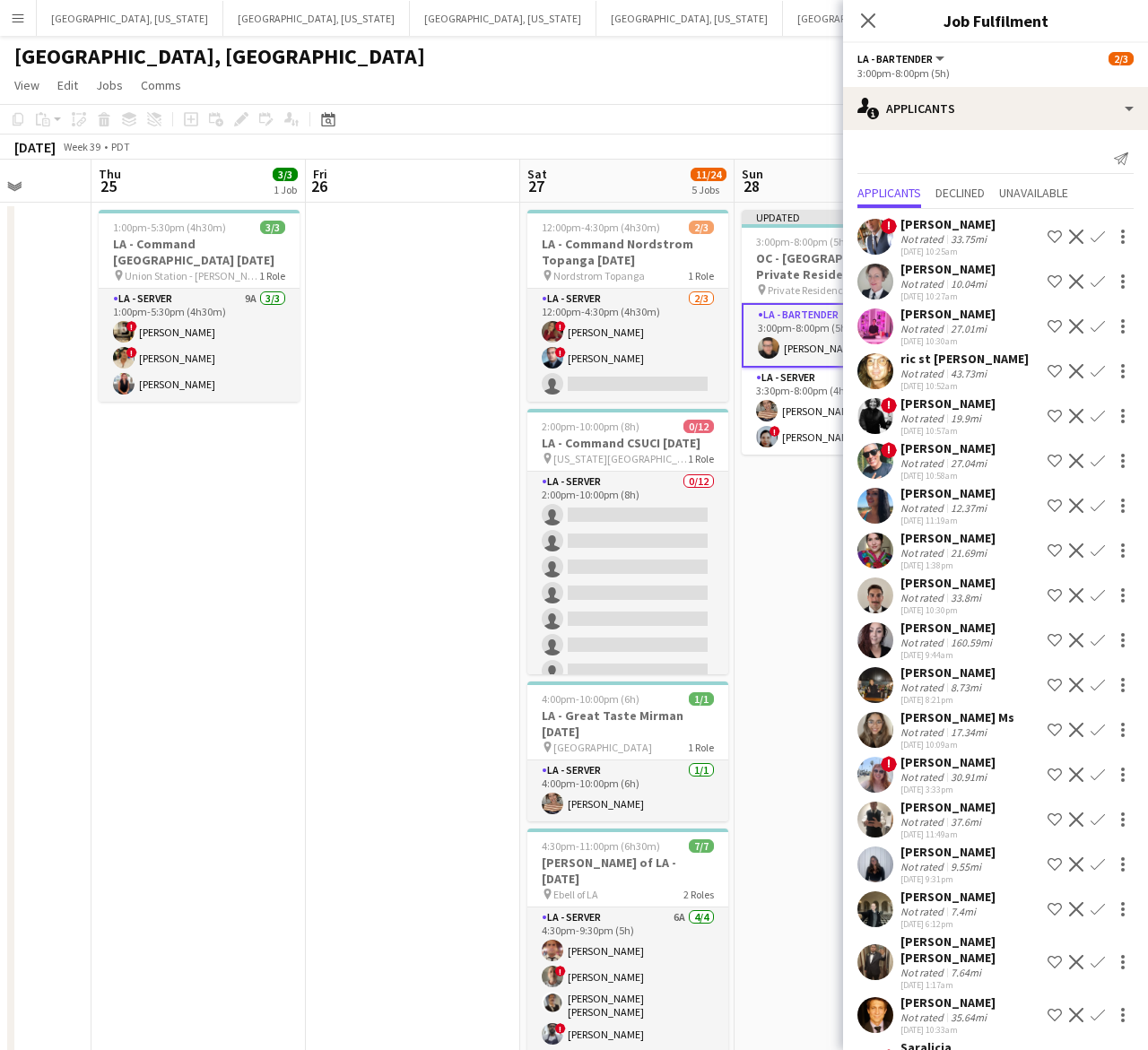
click at [758, 52] on div "[GEOGRAPHIC_DATA], [GEOGRAPHIC_DATA]" at bounding box center [574, 53] width 1148 height 34
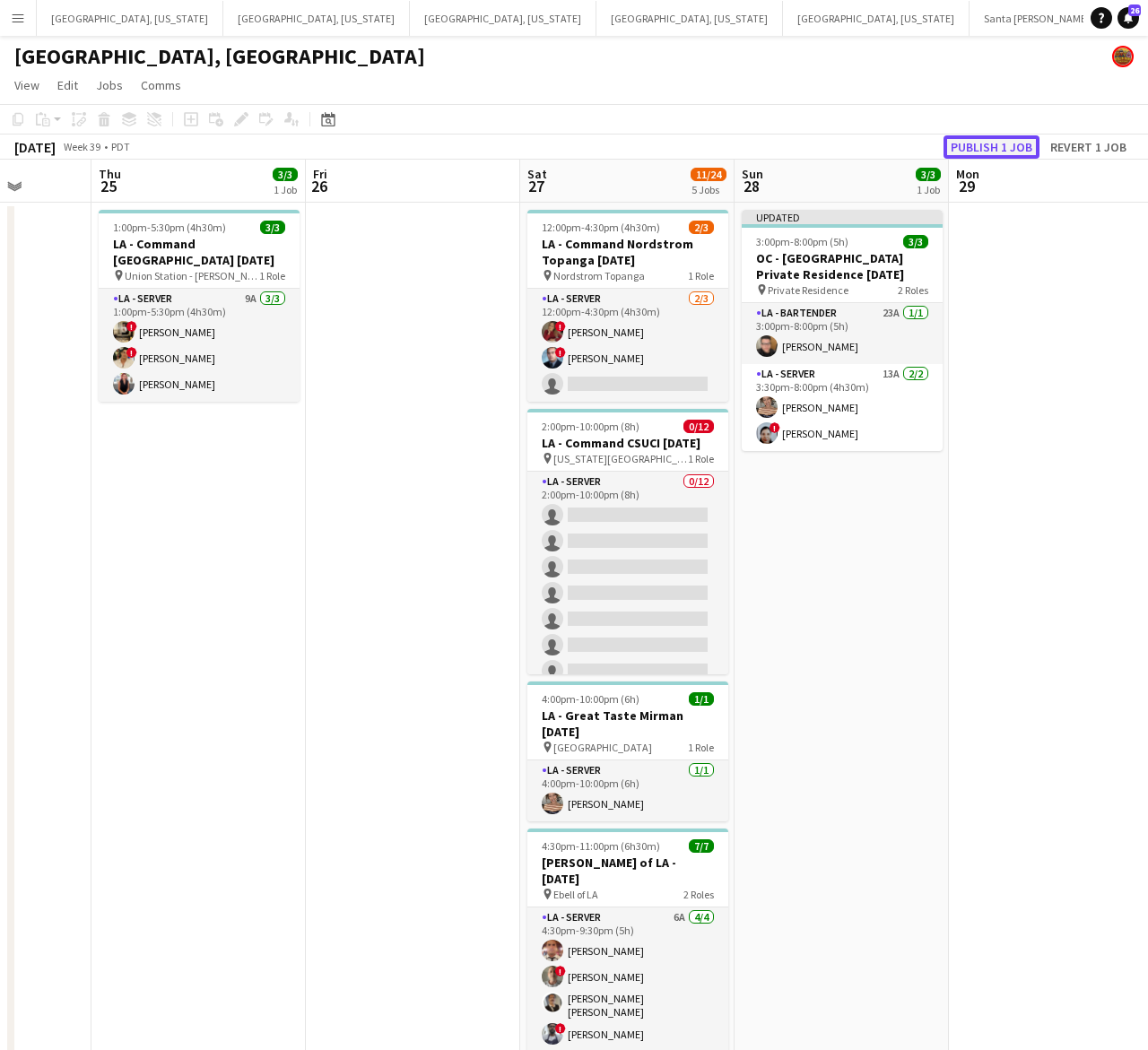
click at [985, 139] on button "Publish 1 job" at bounding box center [991, 147] width 96 height 24
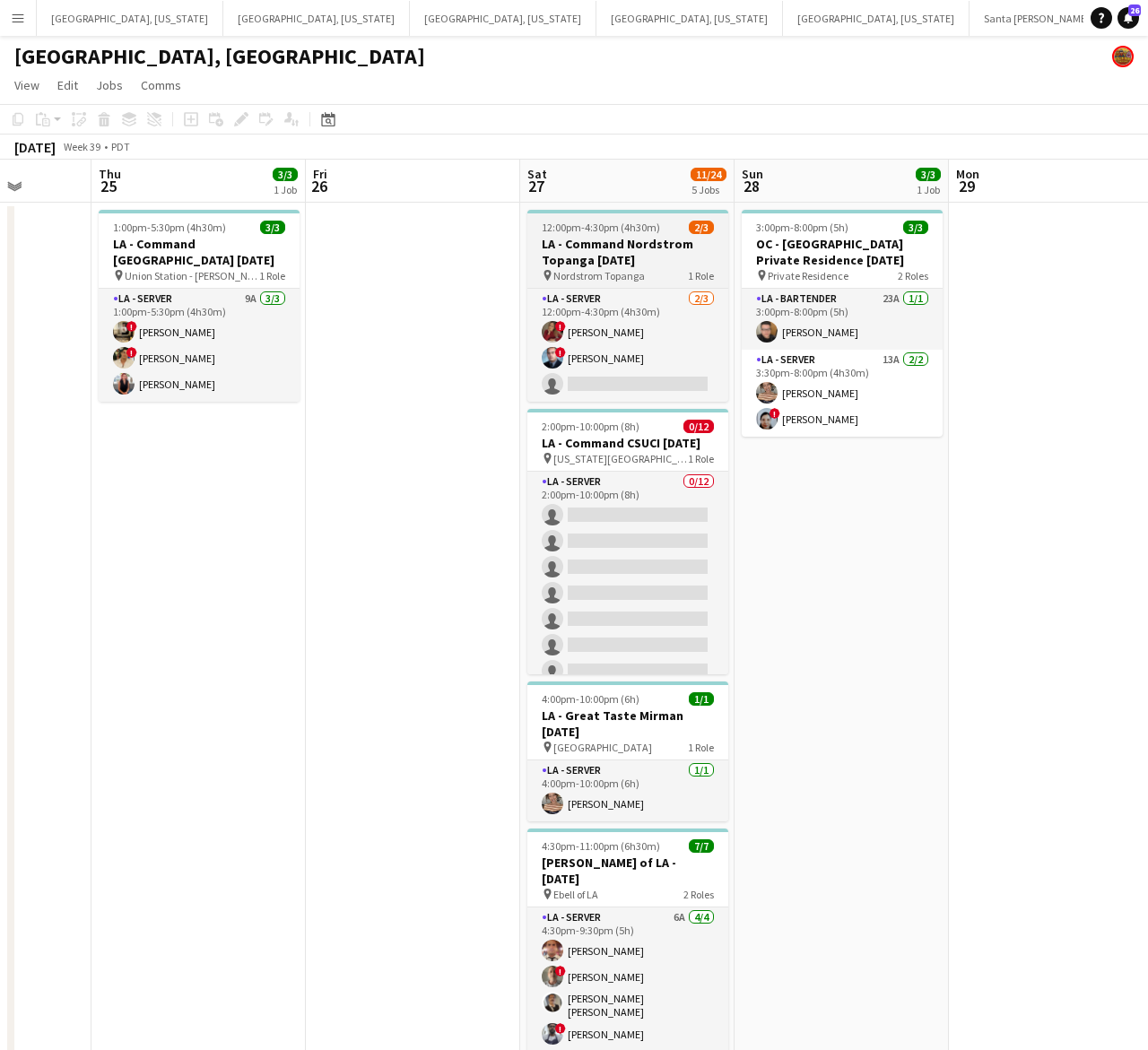
drag, startPoint x: 790, startPoint y: 257, endPoint x: 684, endPoint y: 231, distance: 109.1
click at [790, 257] on h3 "OC - [GEOGRAPHIC_DATA] Private Residence [DATE]" at bounding box center [841, 252] width 201 height 32
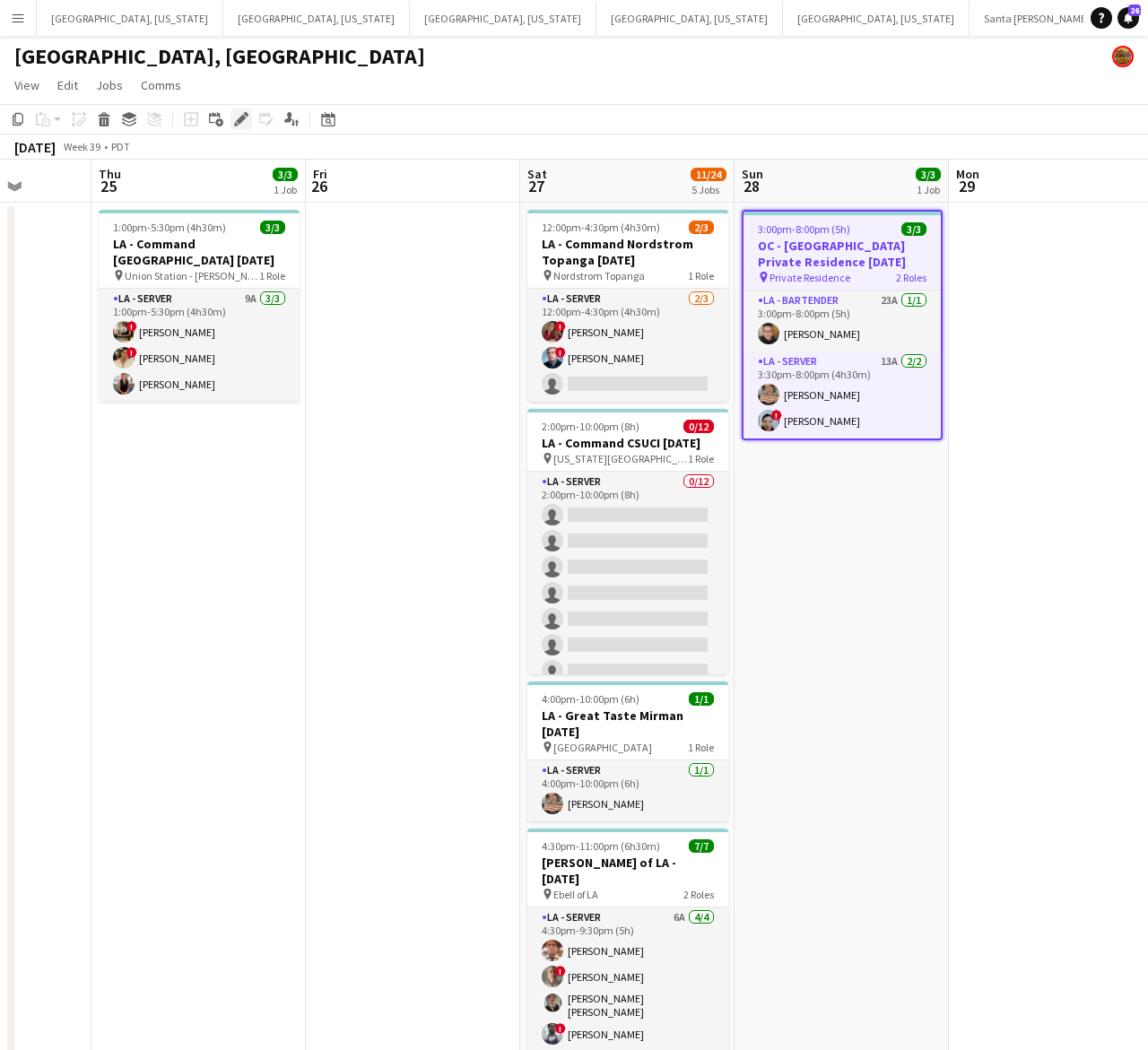
click at [238, 114] on icon "Edit" at bounding box center [241, 119] width 14 height 14
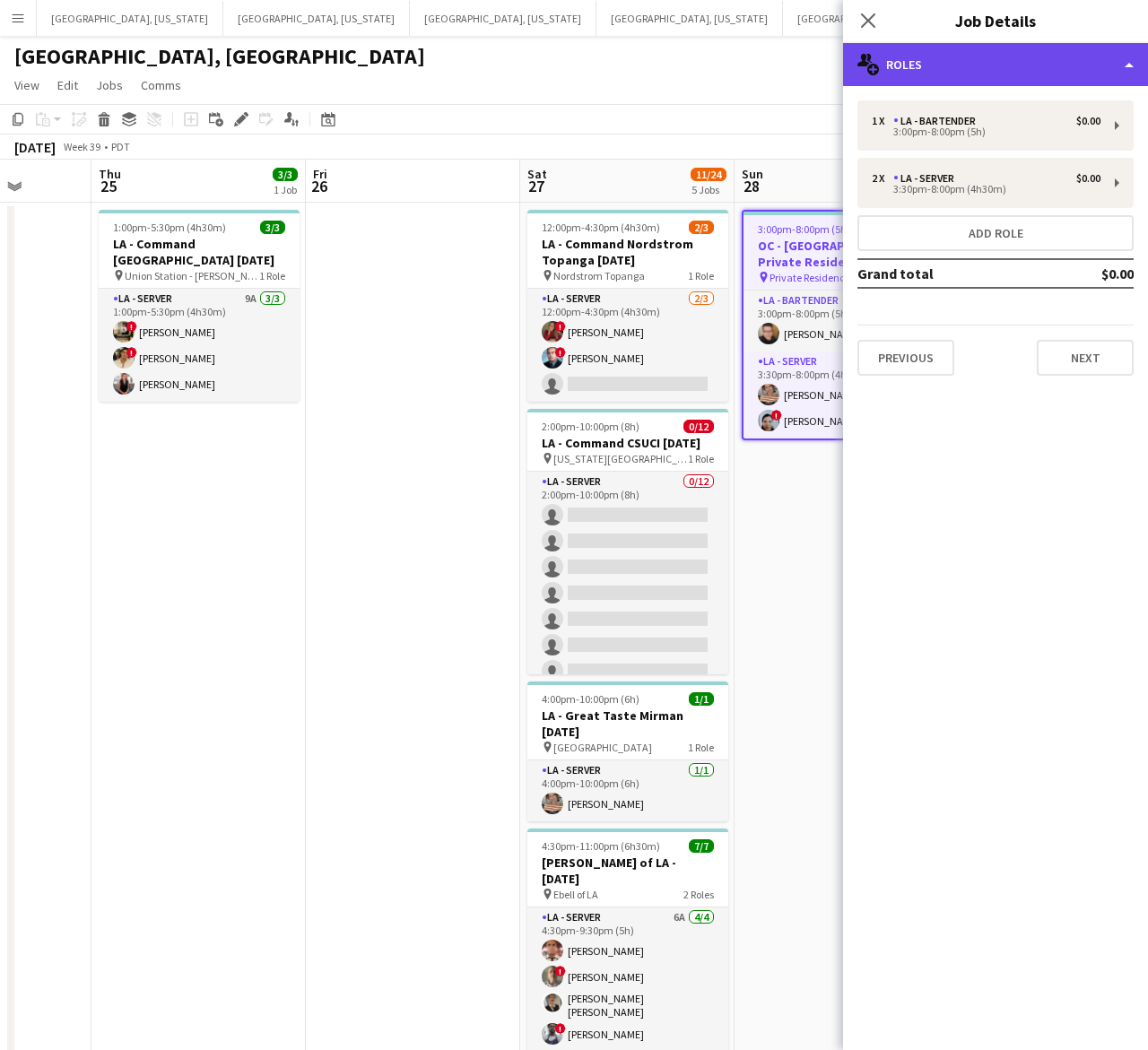
click at [1011, 63] on div "multiple-users-add Roles" at bounding box center [995, 65] width 305 height 43
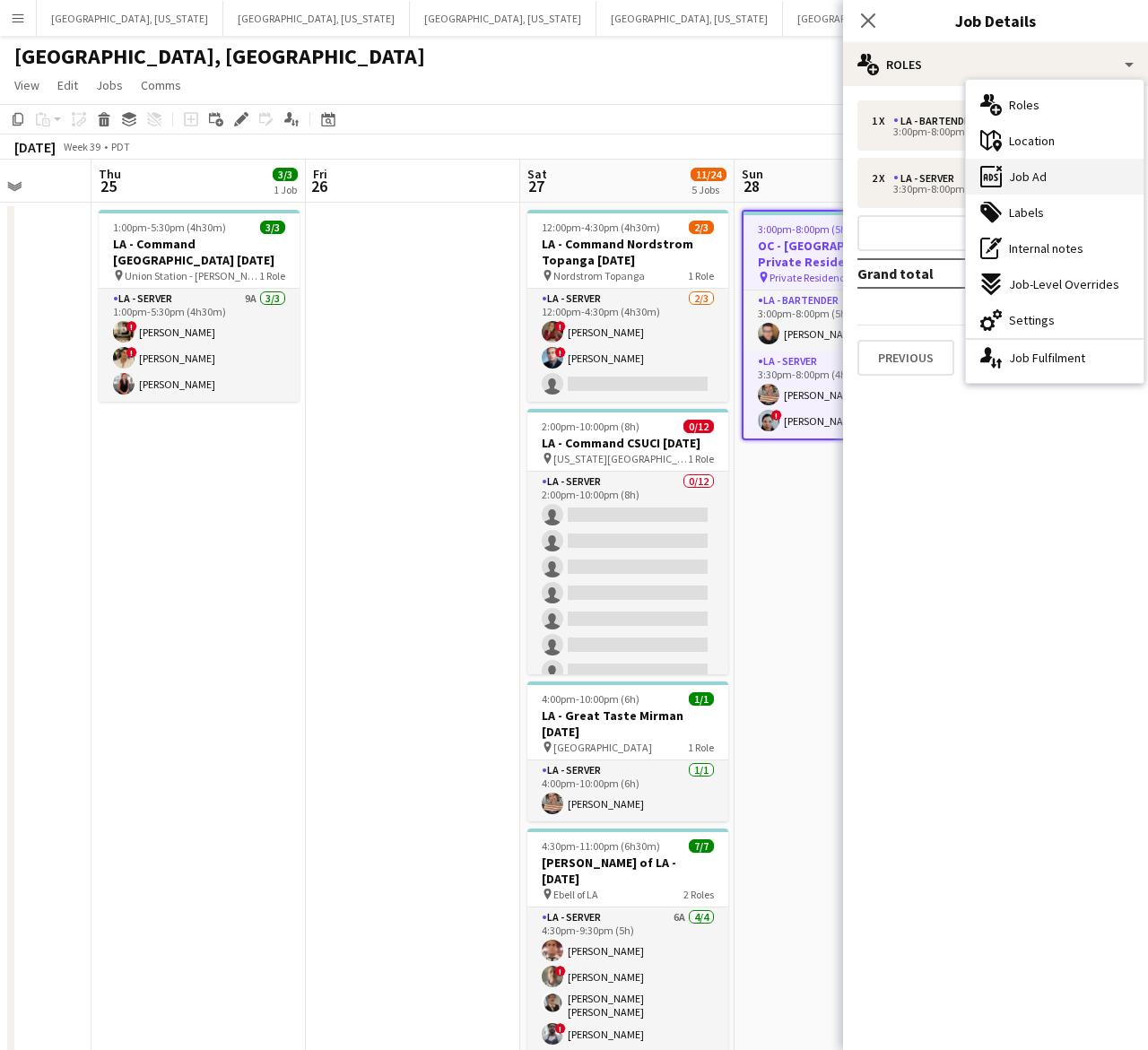
click at [1054, 175] on div "ads-window Job Ad" at bounding box center [1055, 176] width 177 height 36
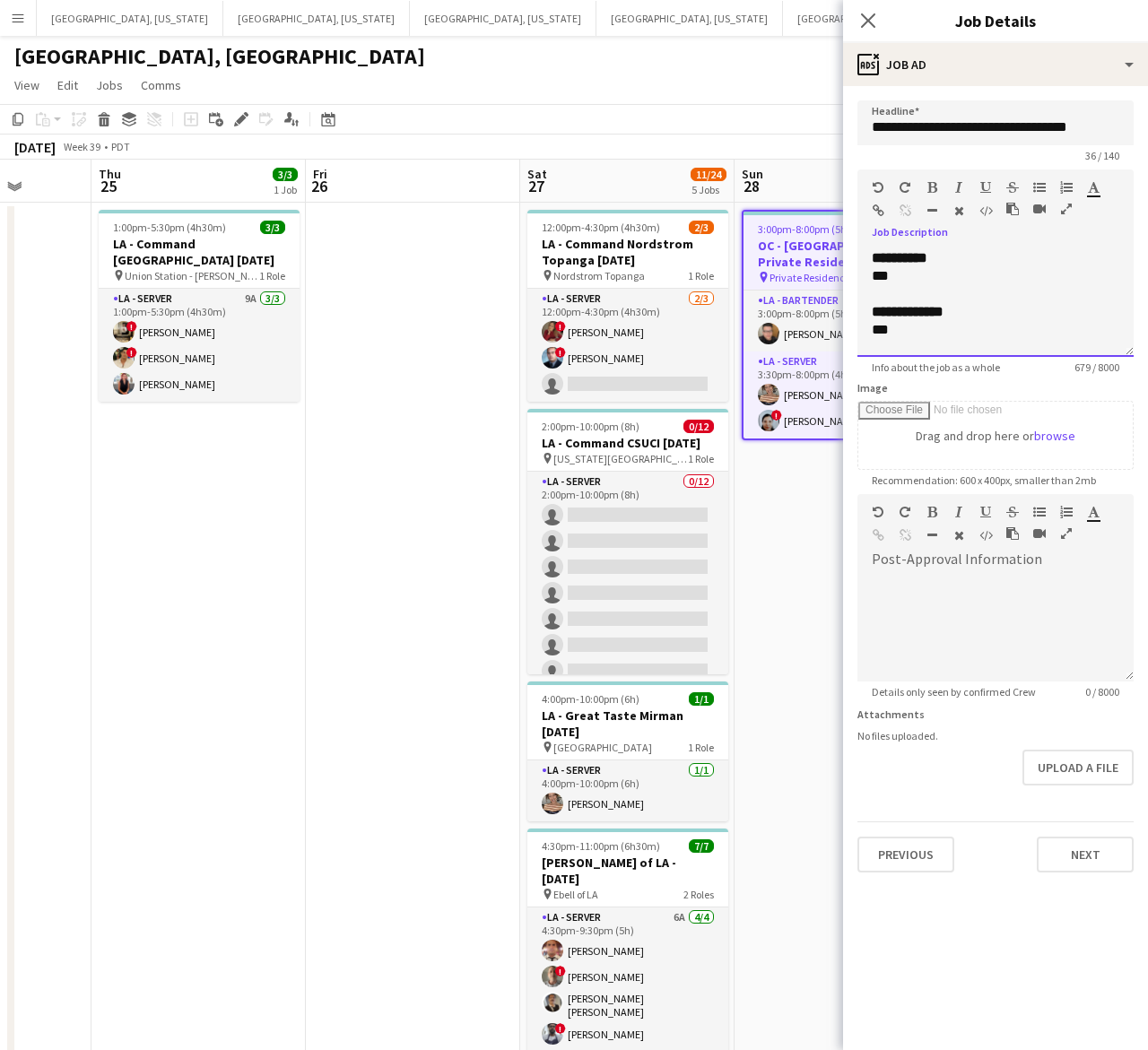
drag, startPoint x: 899, startPoint y: 278, endPoint x: 862, endPoint y: 275, distance: 37.1
click at [862, 275] on div "**********" at bounding box center [995, 303] width 276 height 108
click at [907, 341] on div at bounding box center [995, 347] width 247 height 18
drag, startPoint x: 906, startPoint y: 314, endPoint x: 855, endPoint y: 308, distance: 51.4
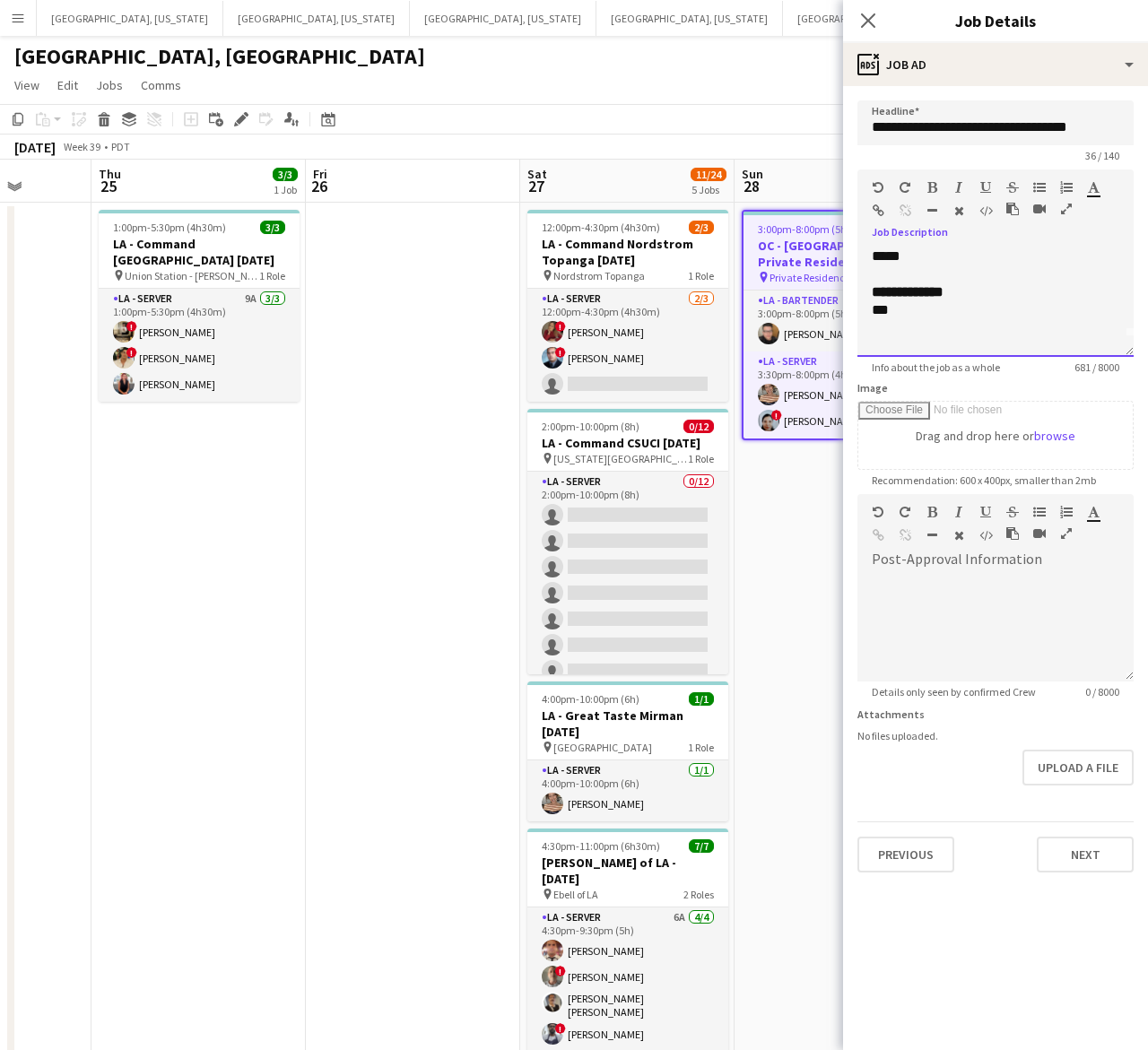
click at [855, 308] on form "**********" at bounding box center [995, 486] width 305 height 772
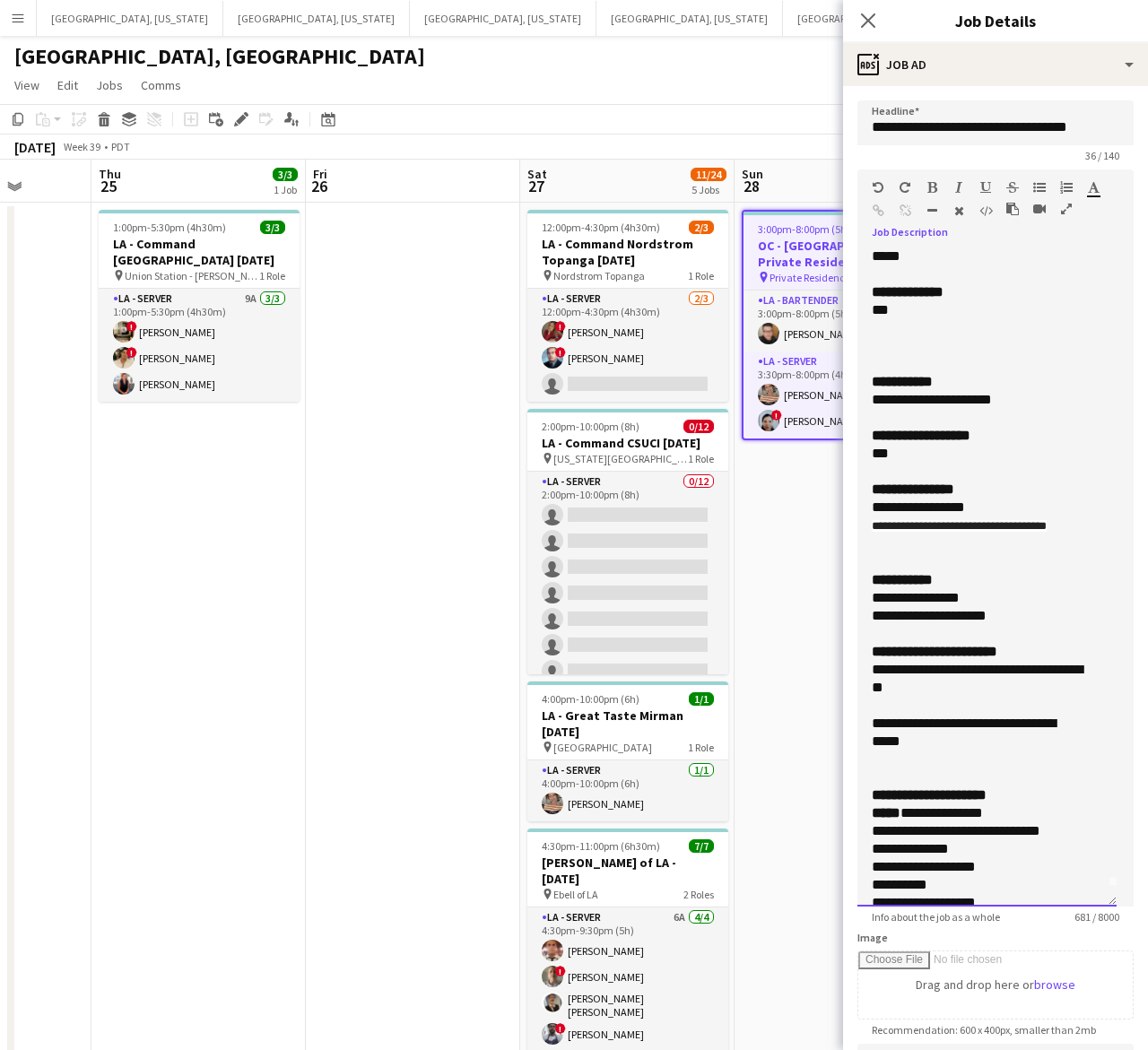
drag, startPoint x: 1117, startPoint y: 348, endPoint x: 1050, endPoint y: 899, distance: 555.1
click at [1050, 899] on div "**********" at bounding box center [987, 577] width 259 height 658
drag, startPoint x: 1025, startPoint y: 397, endPoint x: 539, endPoint y: 315, distance: 492.9
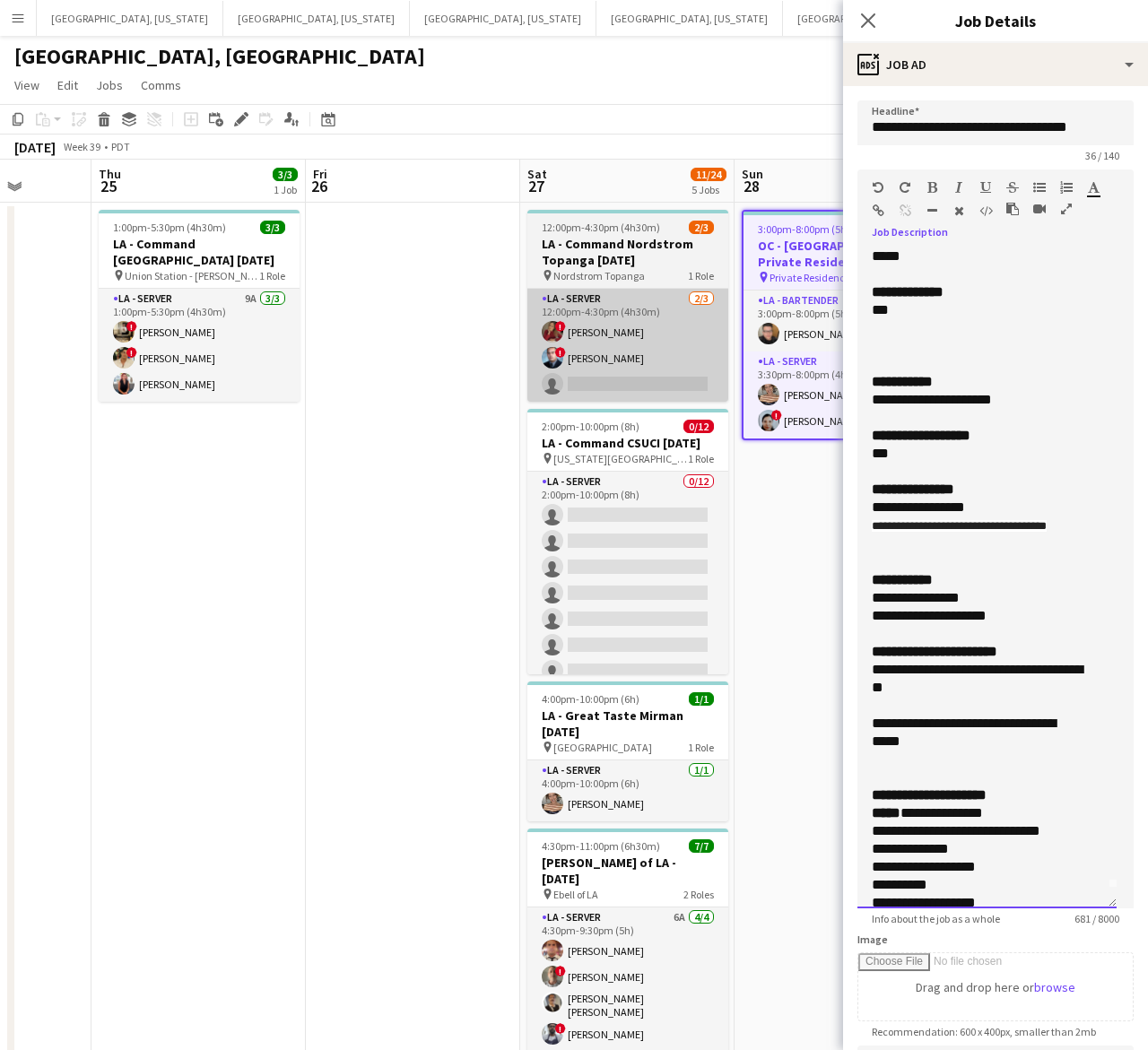
click at [872, 406] on div "**********" at bounding box center [978, 399] width 214 height 18
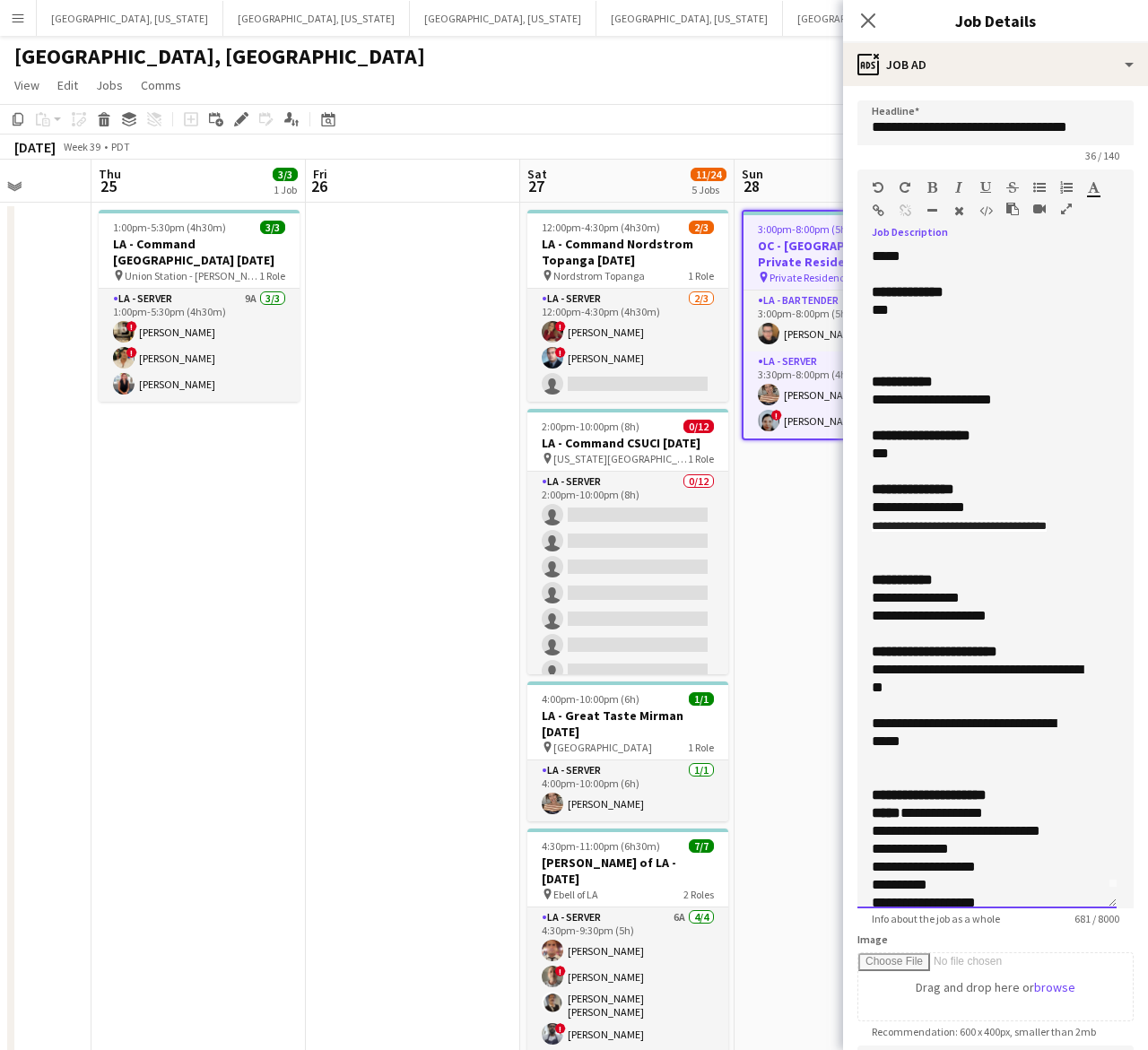
copy div "**********"
drag, startPoint x: 1082, startPoint y: 529, endPoint x: 840, endPoint y: 500, distance: 243.7
click at [840, 500] on body "Menu Boards Boards Boards All jobs Status Workforce Workforce My Workforce Recr…" at bounding box center [574, 1049] width 1148 height 2099
click at [931, 719] on div "**********" at bounding box center [978, 733] width 214 height 36
drag, startPoint x: 935, startPoint y: 738, endPoint x: 850, endPoint y: 675, distance: 105.8
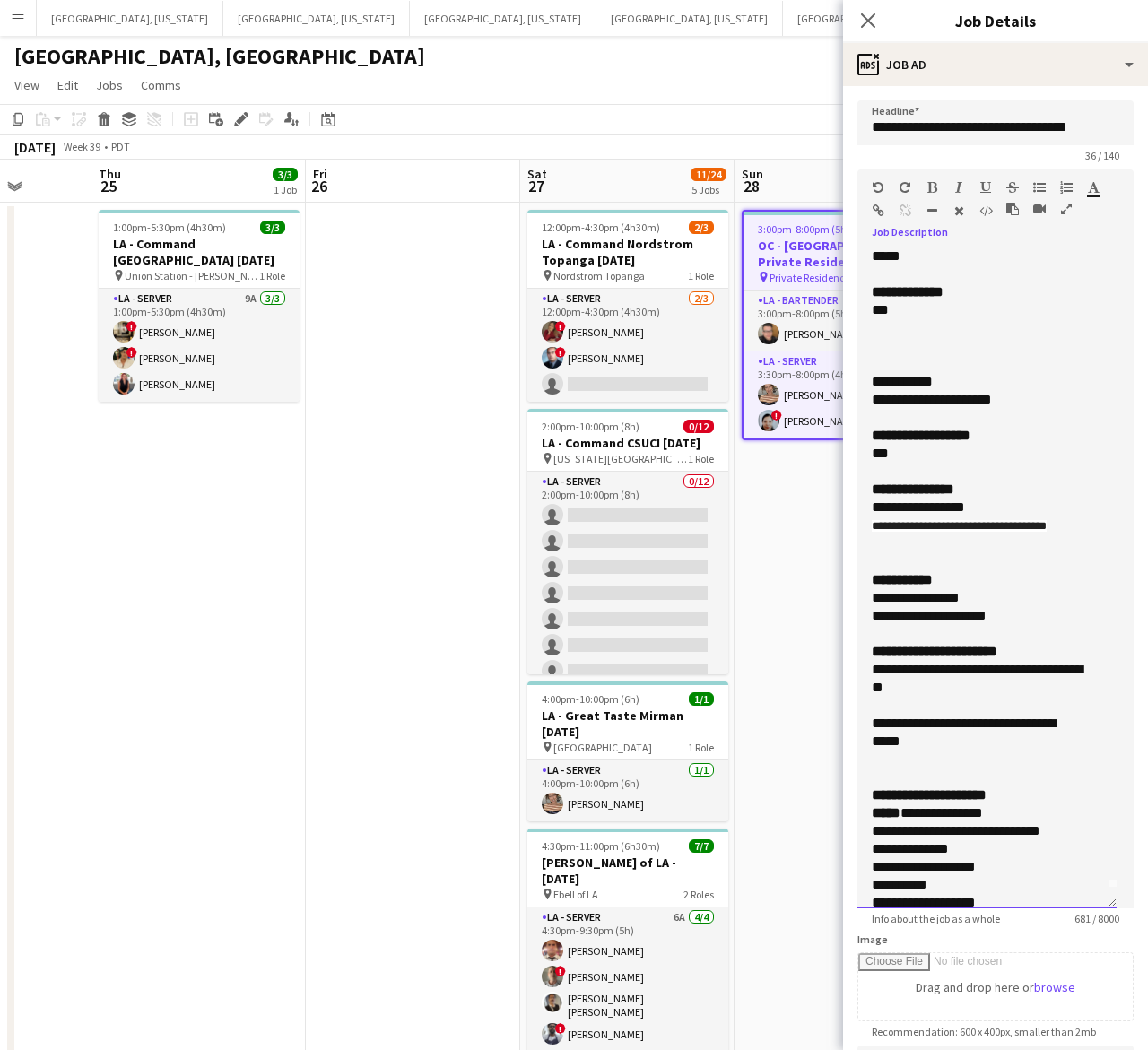
click at [850, 675] on form "**********" at bounding box center [995, 761] width 305 height 1324
click at [806, 320] on app-card-role "LA - Bartender 23A [DATE] 3:00pm-8:00pm (5h) [PERSON_NAME]" at bounding box center [841, 321] width 197 height 61
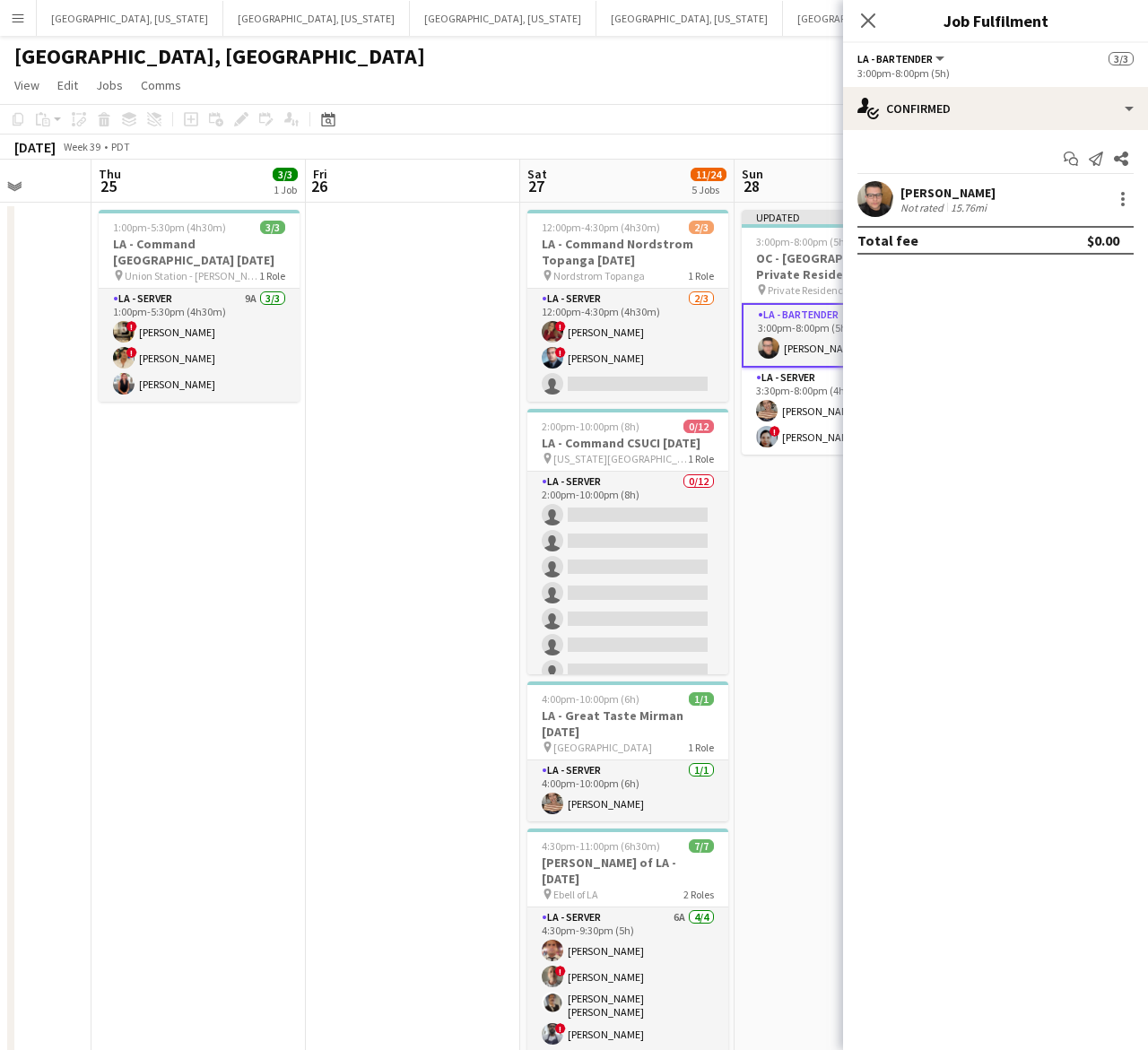
click at [964, 137] on div "Start chat Send notification Share [PERSON_NAME] Not rated 15.76mi Total fee $0…" at bounding box center [995, 199] width 305 height 139
click at [957, 141] on div "Start chat Send notification Share [PERSON_NAME] Not rated 15.76mi Total fee $0…" at bounding box center [995, 199] width 305 height 139
click at [877, 179] on div "Start chat Send notification Share [PERSON_NAME] Not rated 15.76mi Total fee $0…" at bounding box center [995, 199] width 305 height 139
click at [889, 193] on app-user-avatar at bounding box center [875, 199] width 36 height 36
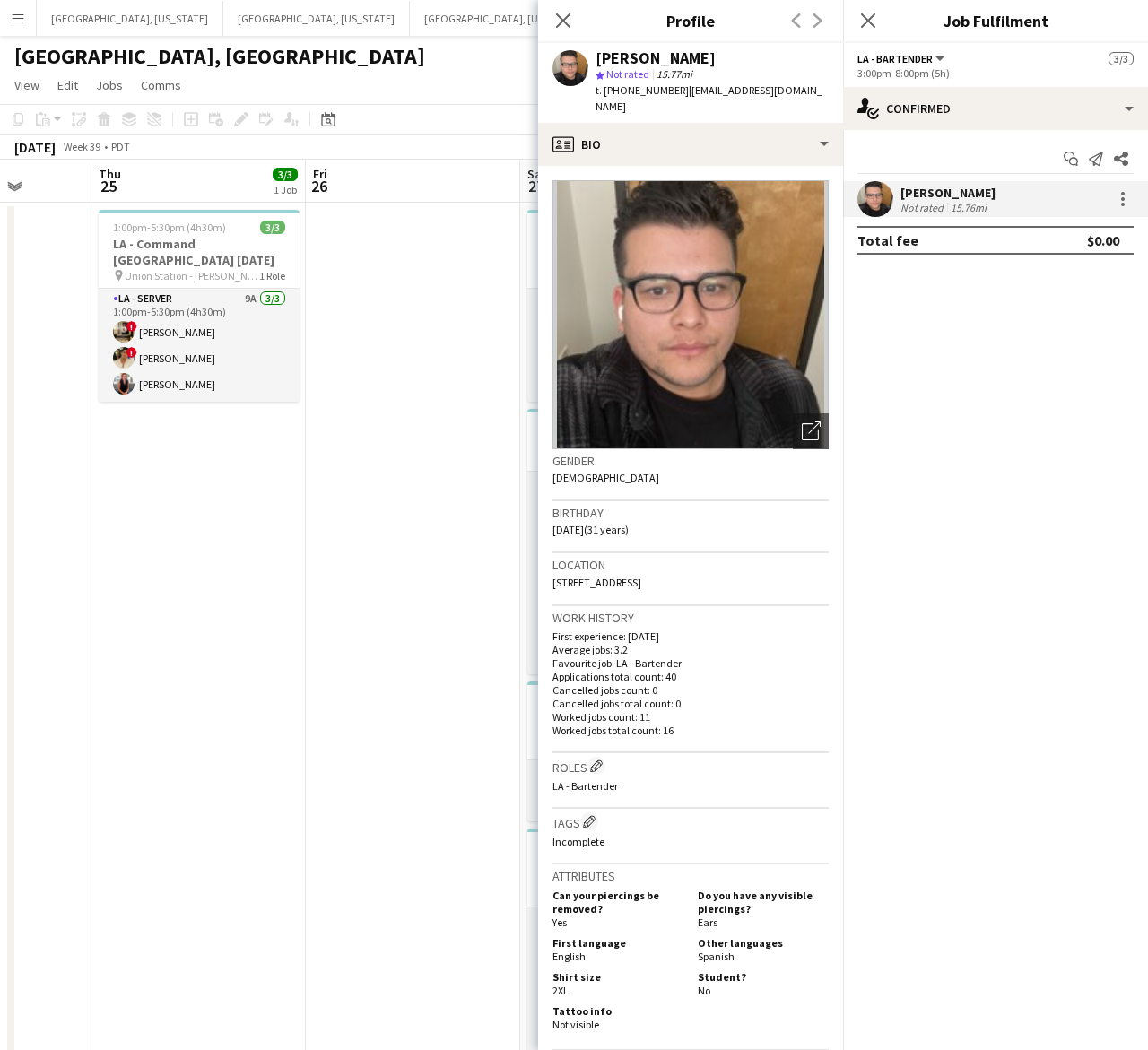
click at [624, 86] on span "t. [PHONE_NUMBER]" at bounding box center [641, 90] width 93 height 13
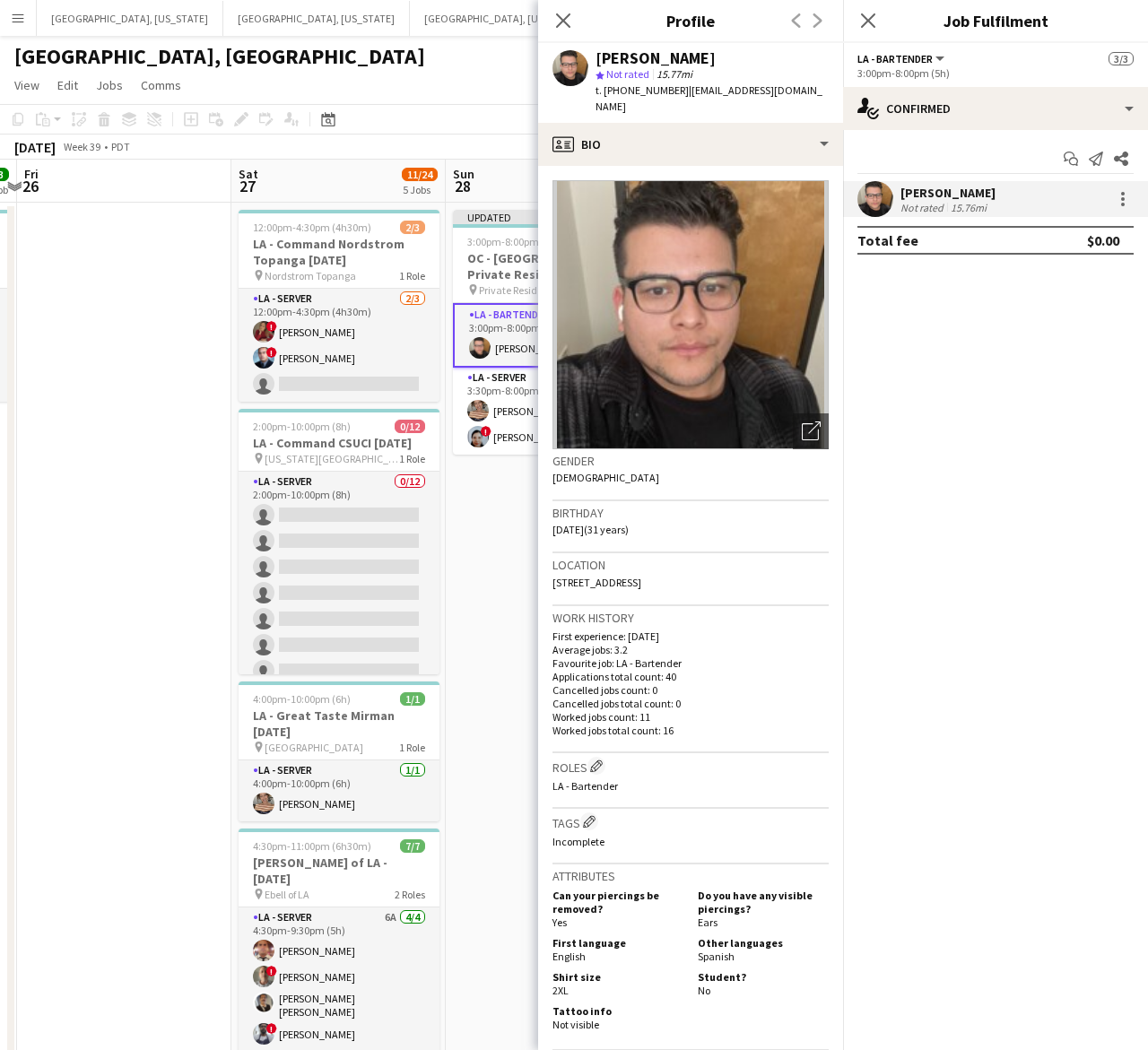
scroll to position [0, 526]
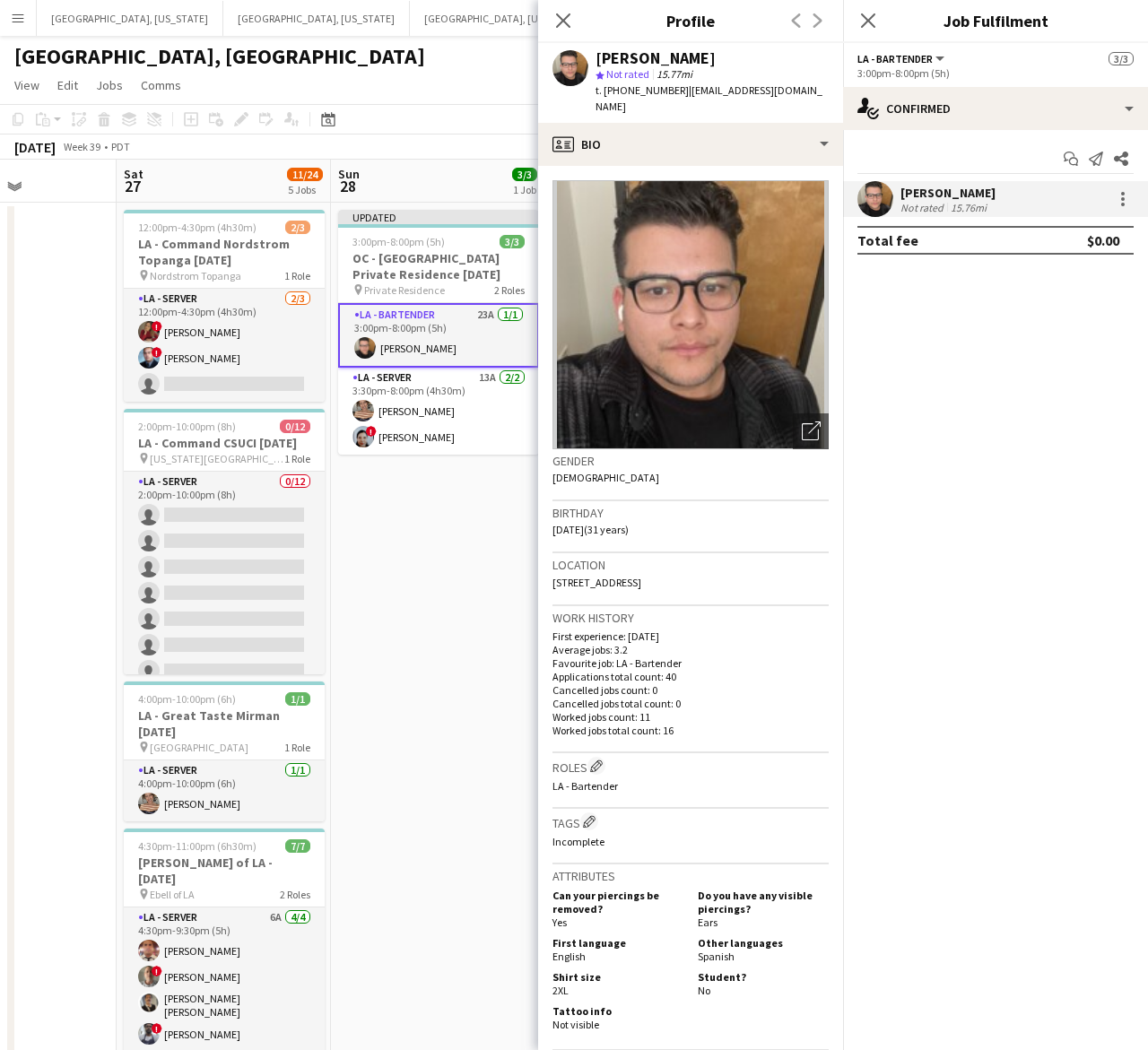
drag, startPoint x: 477, startPoint y: 435, endPoint x: 73, endPoint y: 509, distance: 410.7
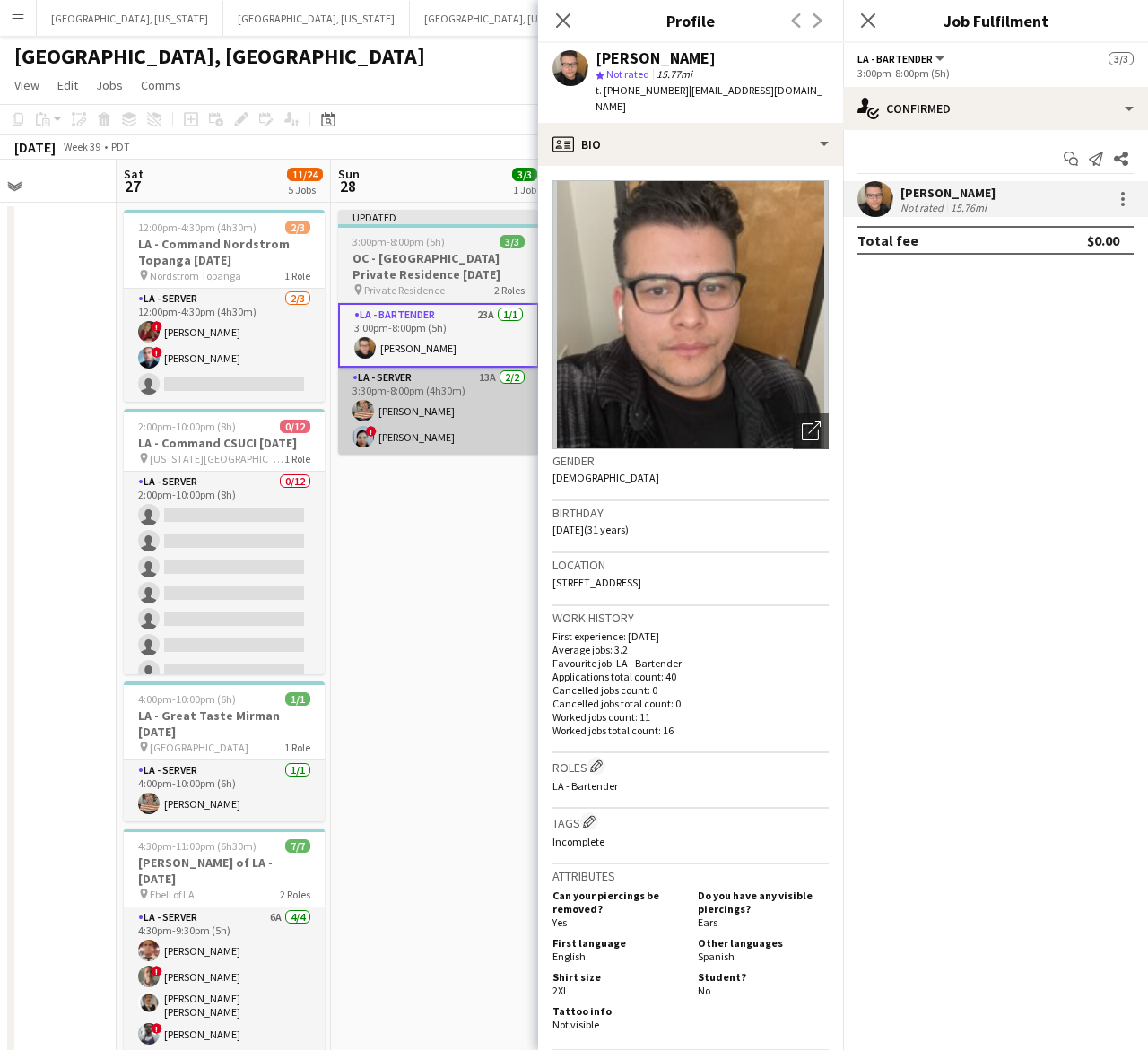
click at [392, 414] on app-card-role "LA - Server 13A [DATE] 3:30pm-8:00pm (4h30m) [PERSON_NAME] ! [PERSON_NAME]" at bounding box center [438, 411] width 201 height 87
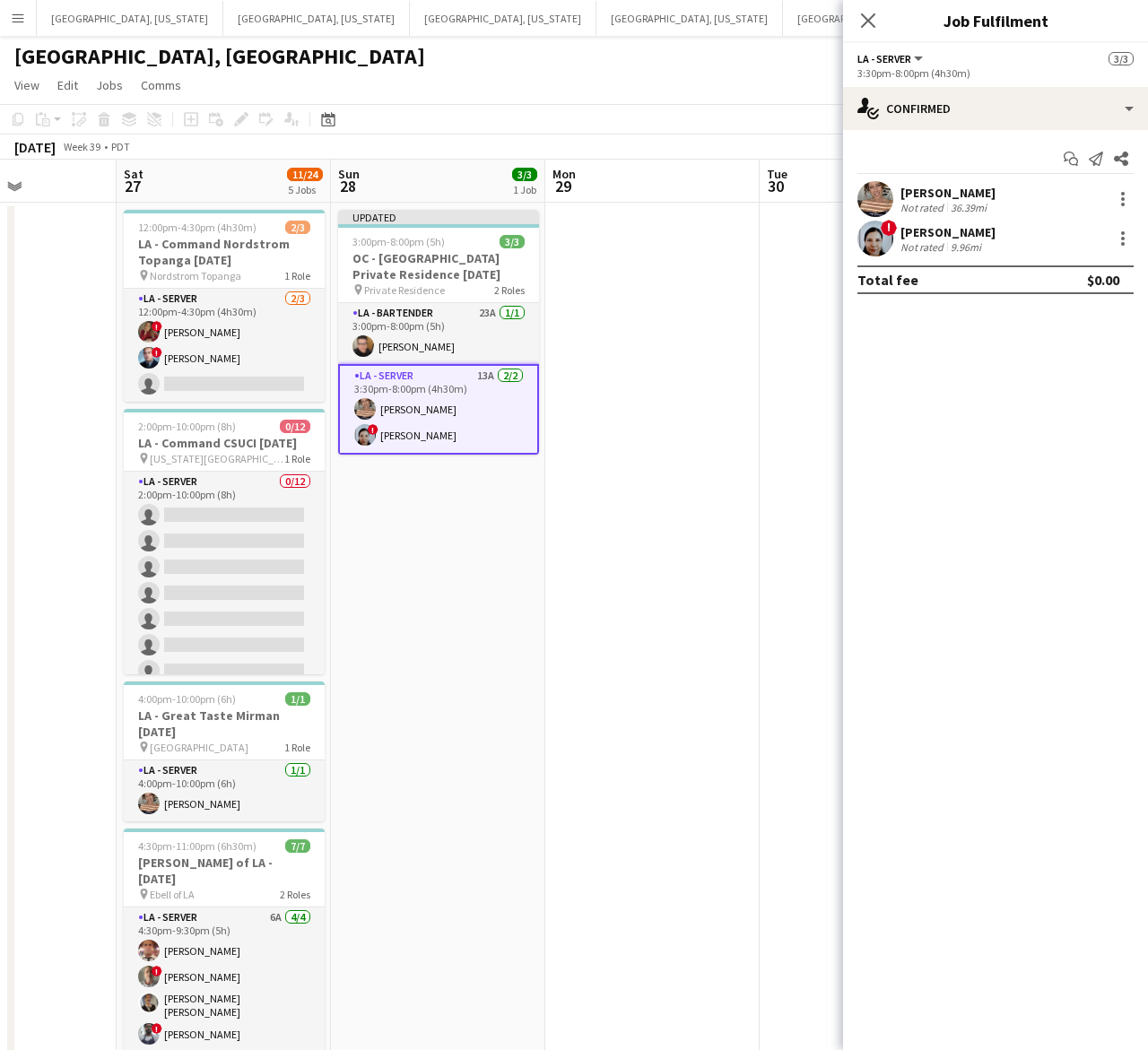
click at [948, 215] on div "[PERSON_NAME] Not rated 36.39mi" at bounding box center [995, 199] width 305 height 36
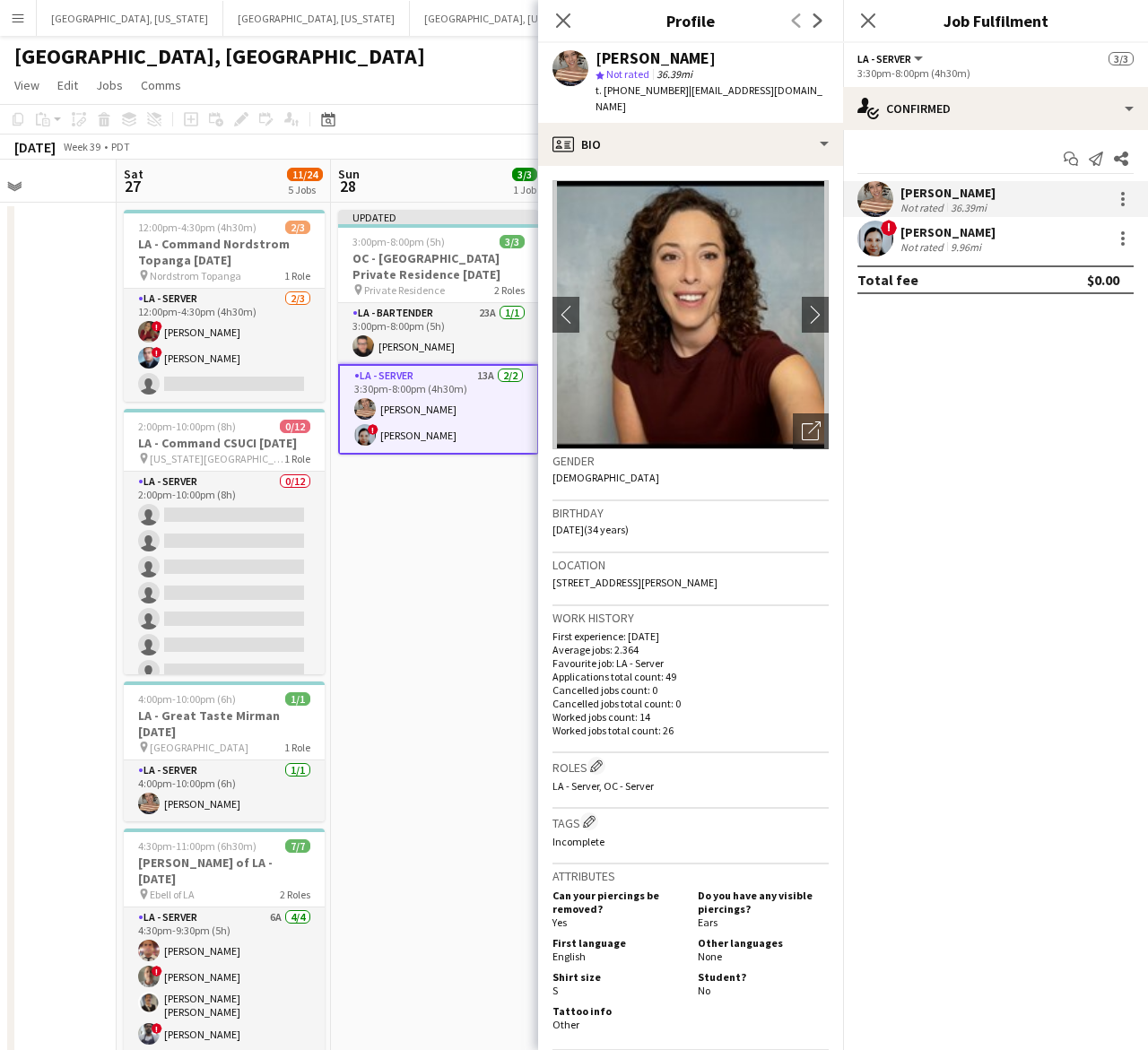
click at [633, 88] on span "t. [PHONE_NUMBER]" at bounding box center [641, 90] width 93 height 13
click at [970, 239] on div "[PERSON_NAME]" at bounding box center [947, 232] width 95 height 16
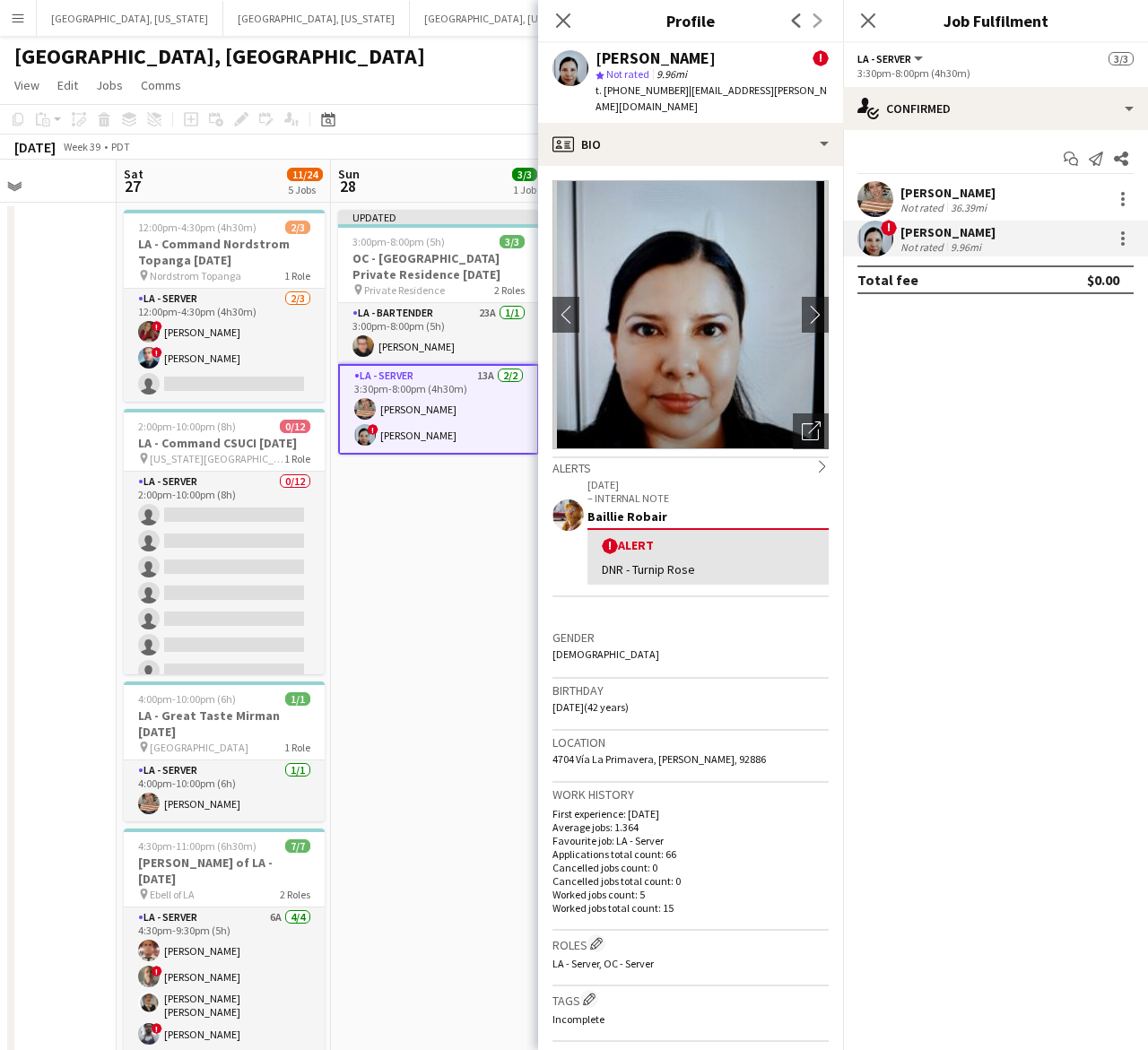
click at [635, 91] on span "t. [PHONE_NUMBER]" at bounding box center [641, 90] width 93 height 13
drag, startPoint x: 427, startPoint y: 104, endPoint x: 441, endPoint y: 100, distance: 14.6
click at [427, 104] on app-toolbar "Copy Paste Paste Ctrl+V Paste with crew Ctrl+Shift+V Paste linked Job [GEOGRAPH…" at bounding box center [574, 119] width 1148 height 30
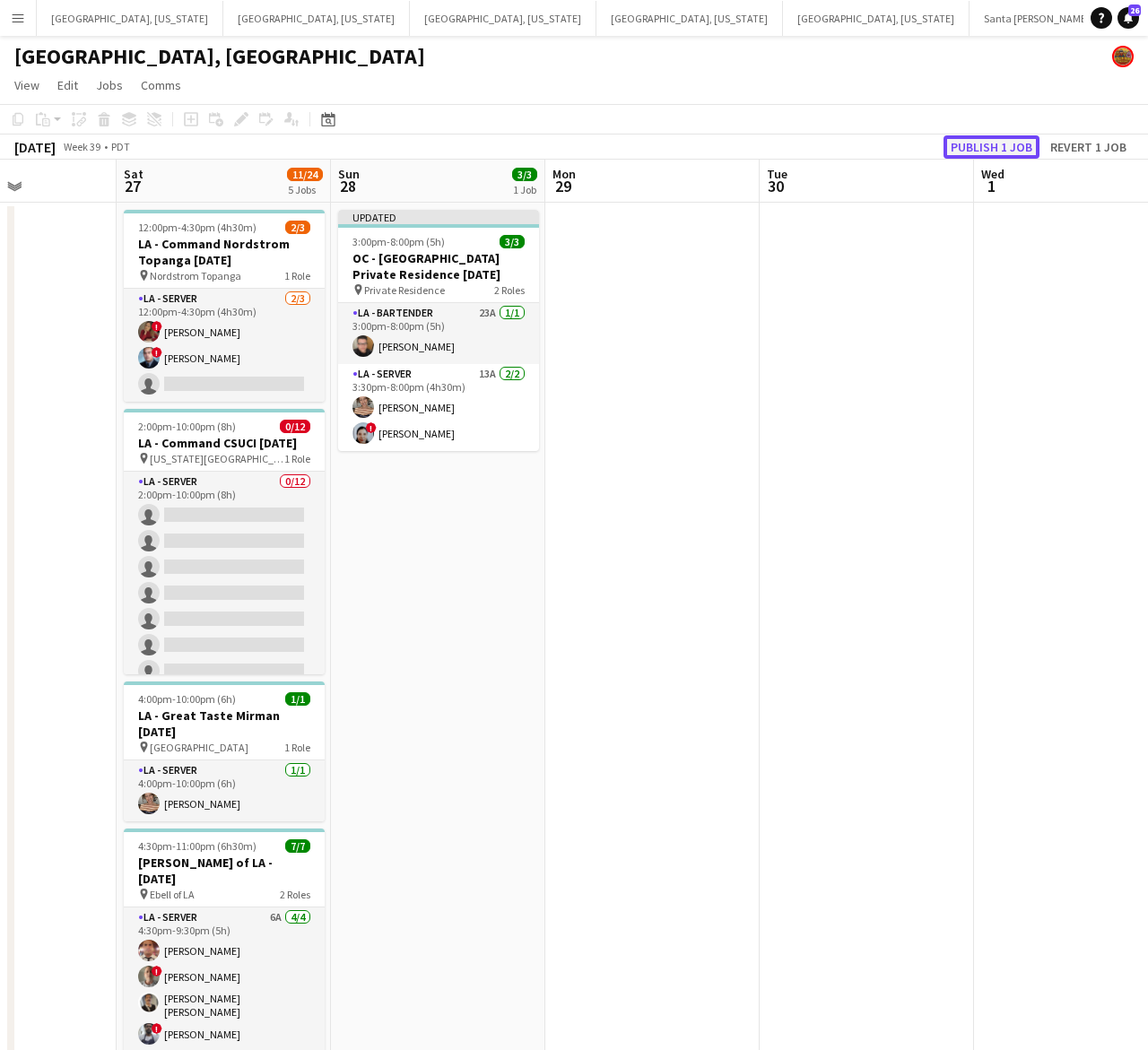
click at [982, 153] on button "Publish 1 job" at bounding box center [991, 147] width 96 height 24
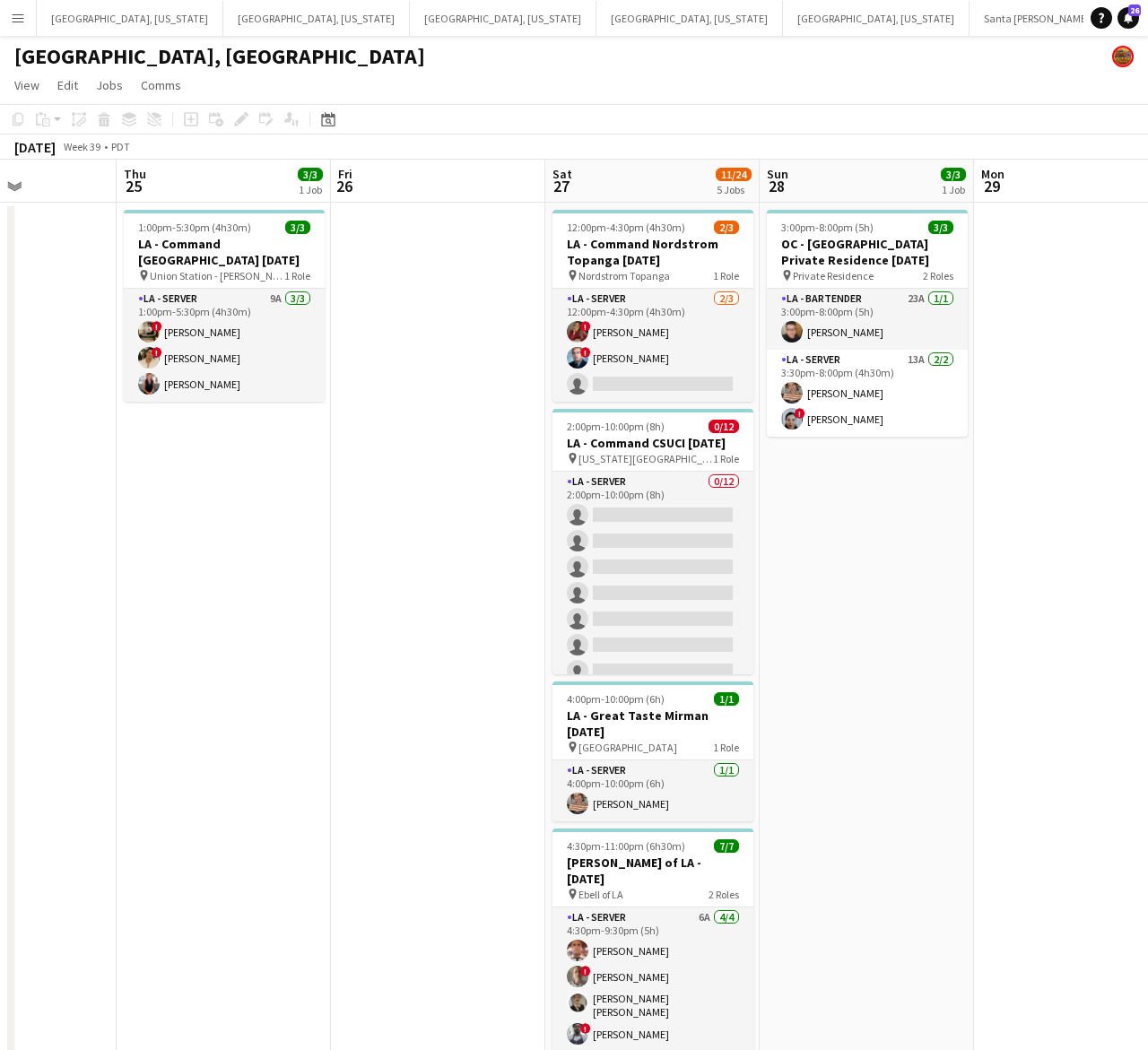
drag, startPoint x: 466, startPoint y: 556, endPoint x: 895, endPoint y: 517, distance: 430.8
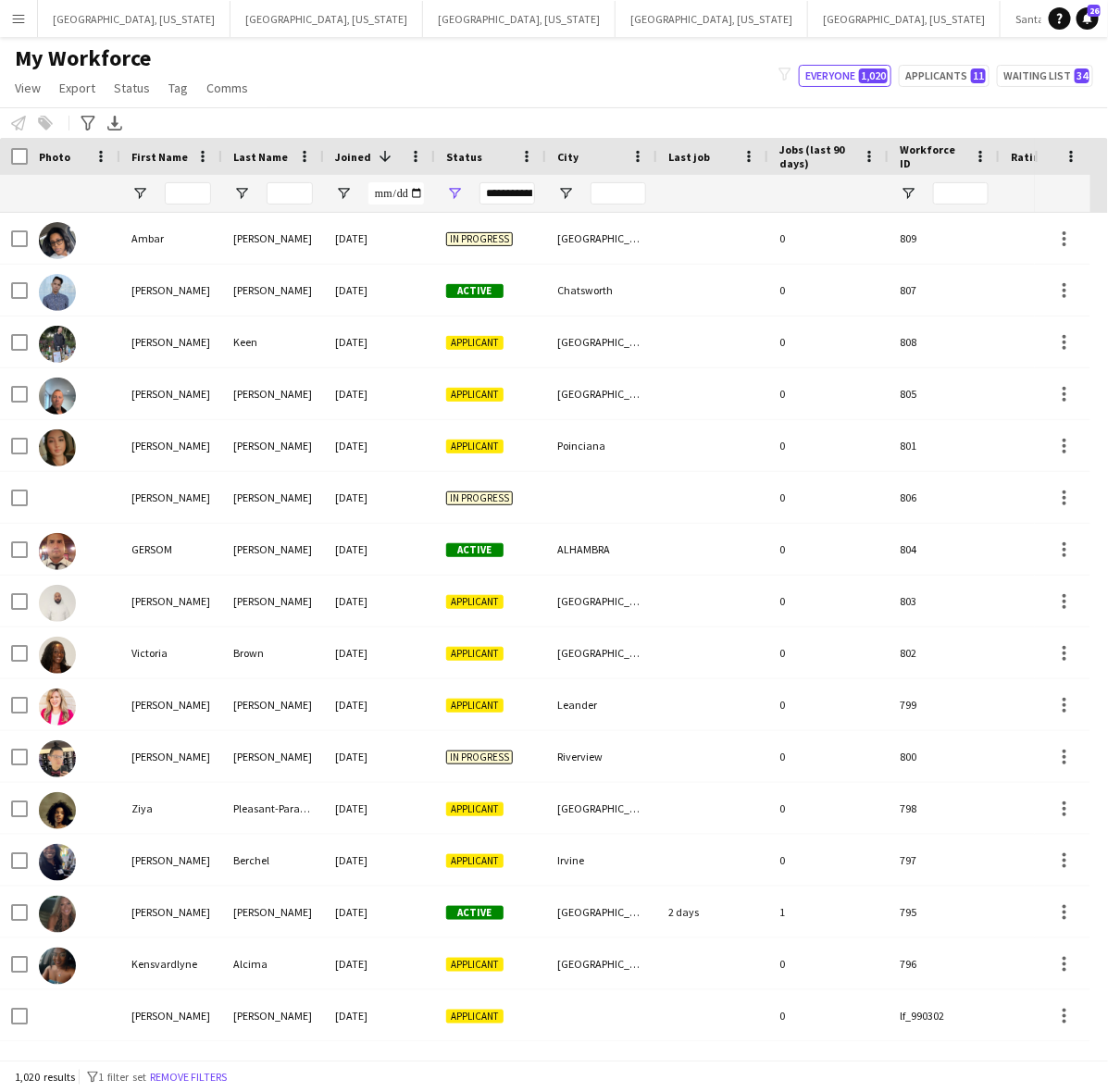
click at [598, 91] on div "My Workforce View Views Default view New view Update view Delete view Edit name…" at bounding box center [554, 76] width 1108 height 63
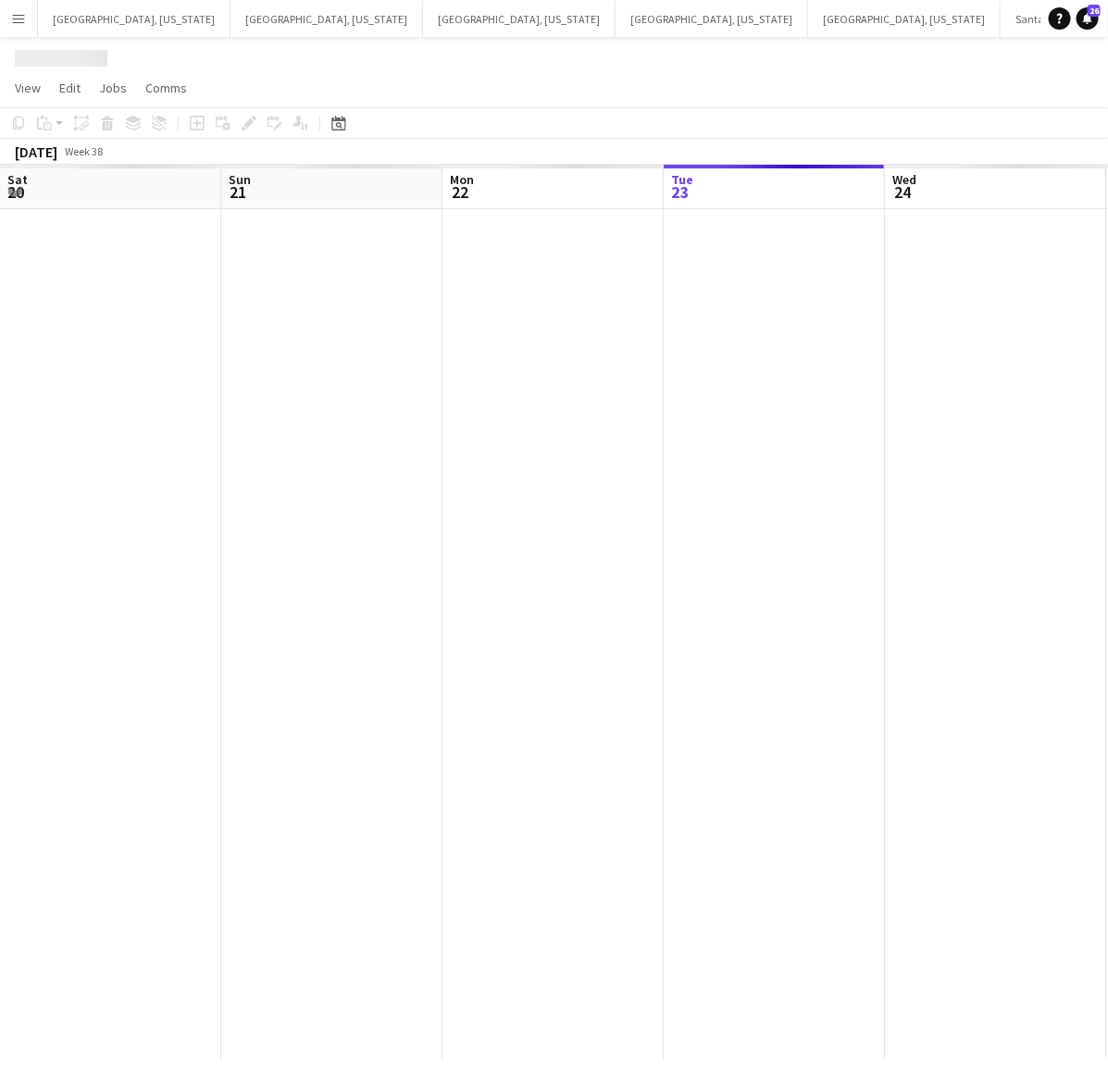
scroll to position [0, 441]
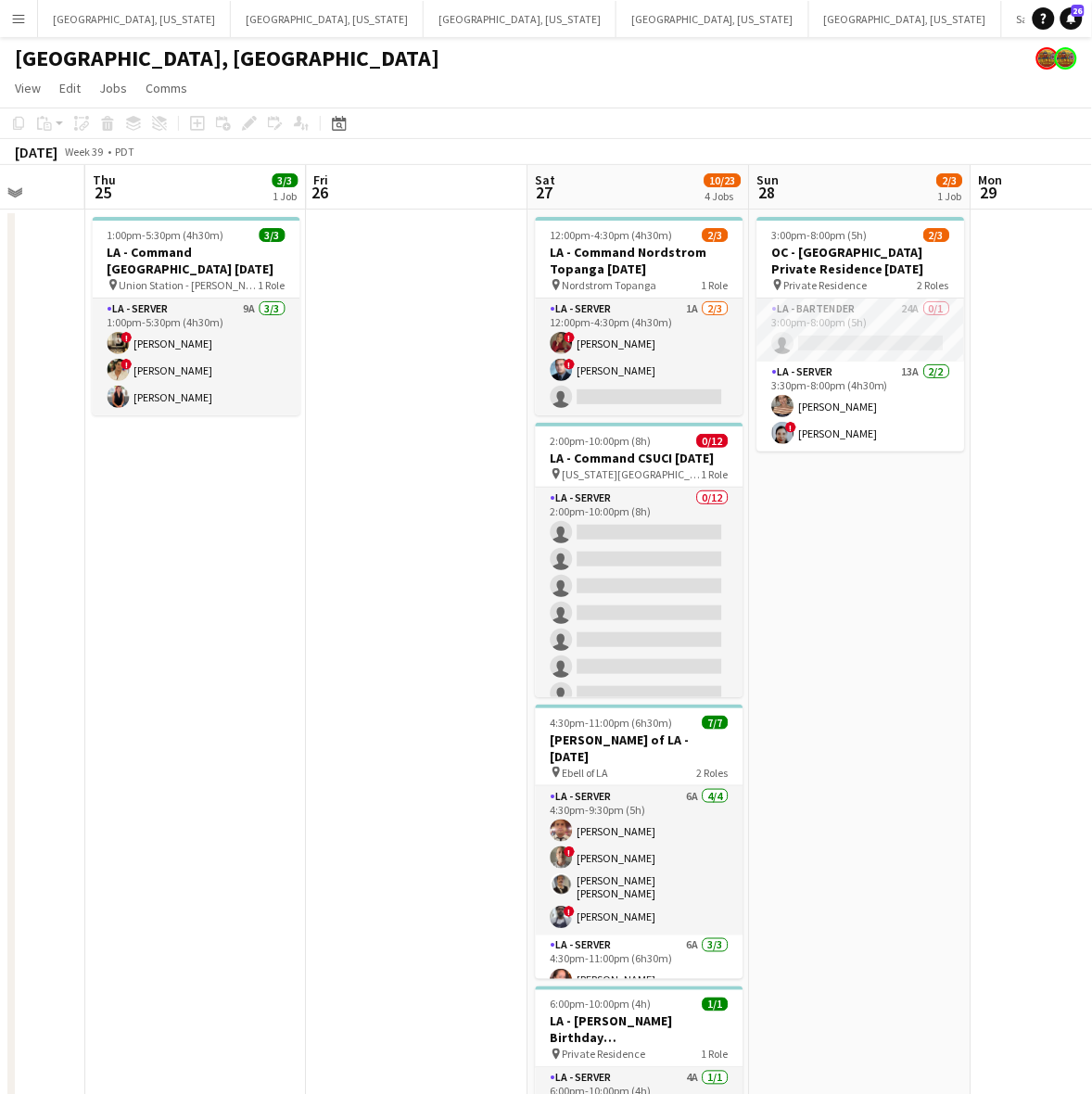
drag, startPoint x: 682, startPoint y: 285, endPoint x: 200, endPoint y: 422, distance: 501.1
click at [200, 422] on app-calendar-viewport "Mon 22 Tue 23 Wed 24 Thu 25 3/3 1 Job Fri 26 Sat 27 10/23 4 Jobs Sun 28 2/3 1 J…" at bounding box center [546, 835] width 1092 height 1340
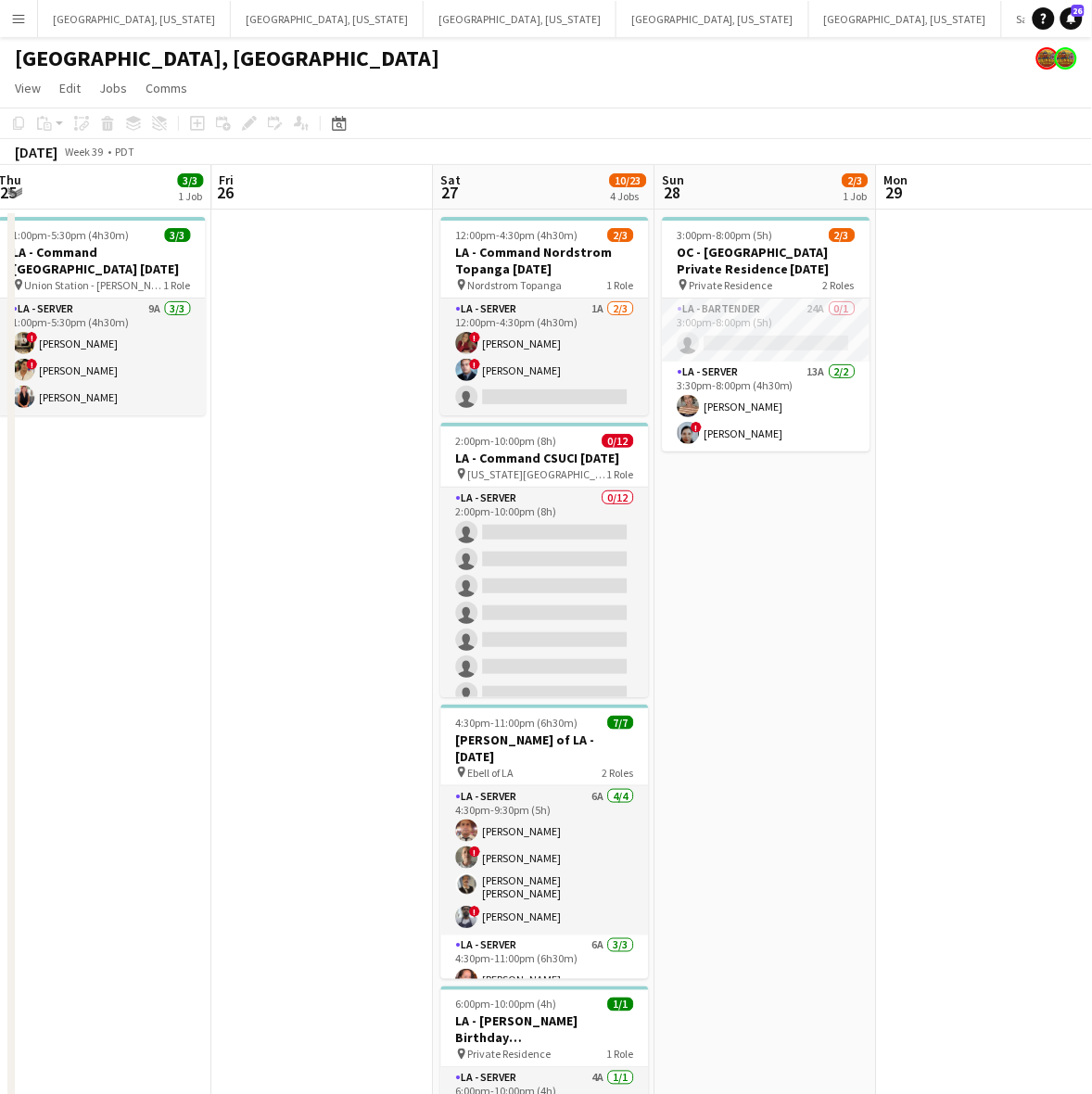
drag, startPoint x: 255, startPoint y: 369, endPoint x: 160, endPoint y: 404, distance: 101.2
click at [160, 404] on app-calendar-viewport "Mon 22 Tue 23 Wed 24 Thu 25 3/3 1 Job Fri 26 Sat 27 10/23 4 Jobs Sun 28 2/3 1 J…" at bounding box center [546, 835] width 1092 height 1340
click at [777, 315] on app-card-role "LA - Bartender 24A 0/1 3:00pm-8:00pm (5h) single-neutral-actions" at bounding box center [766, 330] width 208 height 63
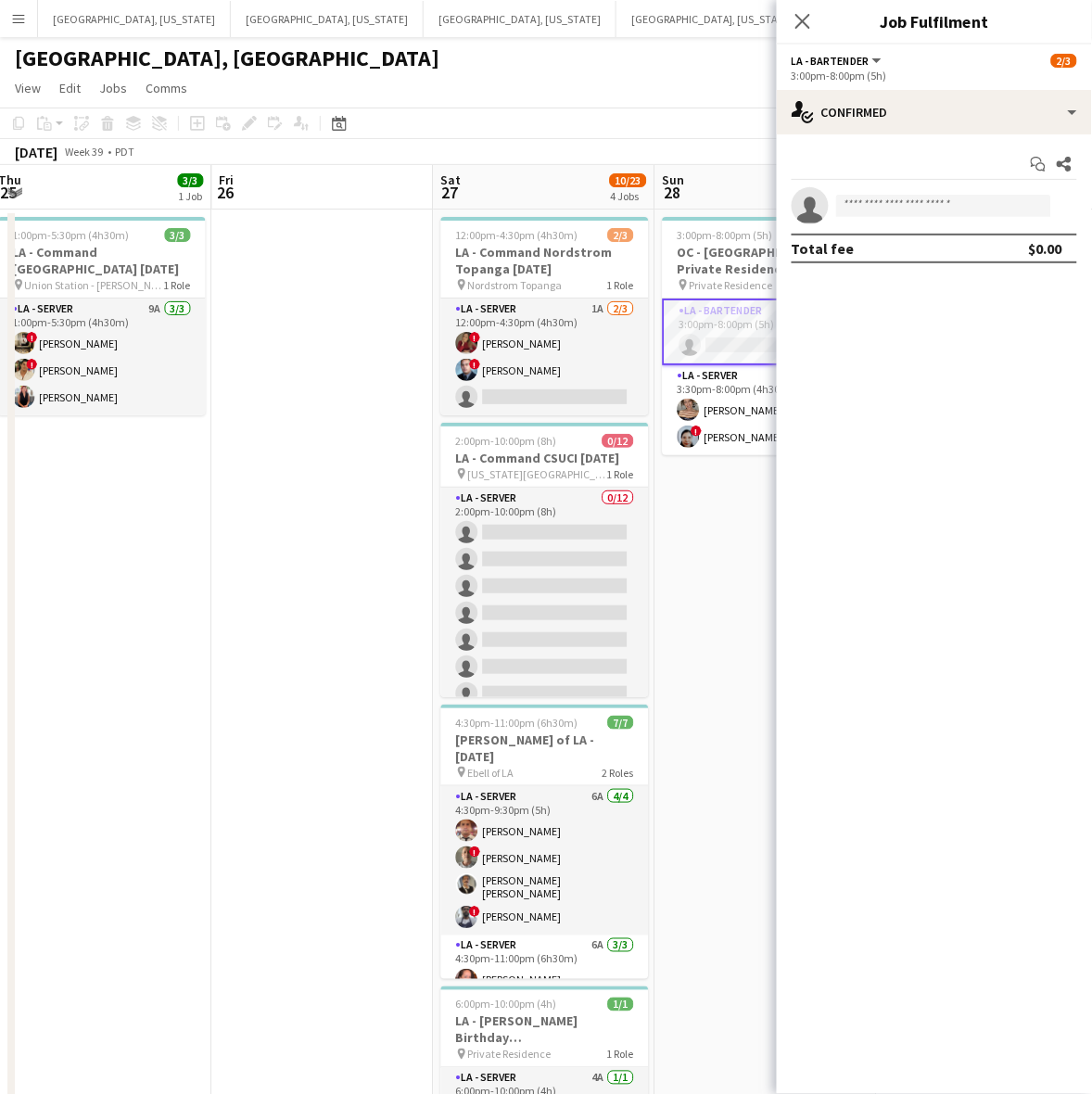
click at [881, 88] on app-options-switcher "LA - Bartender All roles LA - Bartender 2/3 3:00pm-8:00pm (5h)" at bounding box center [934, 67] width 315 height 46
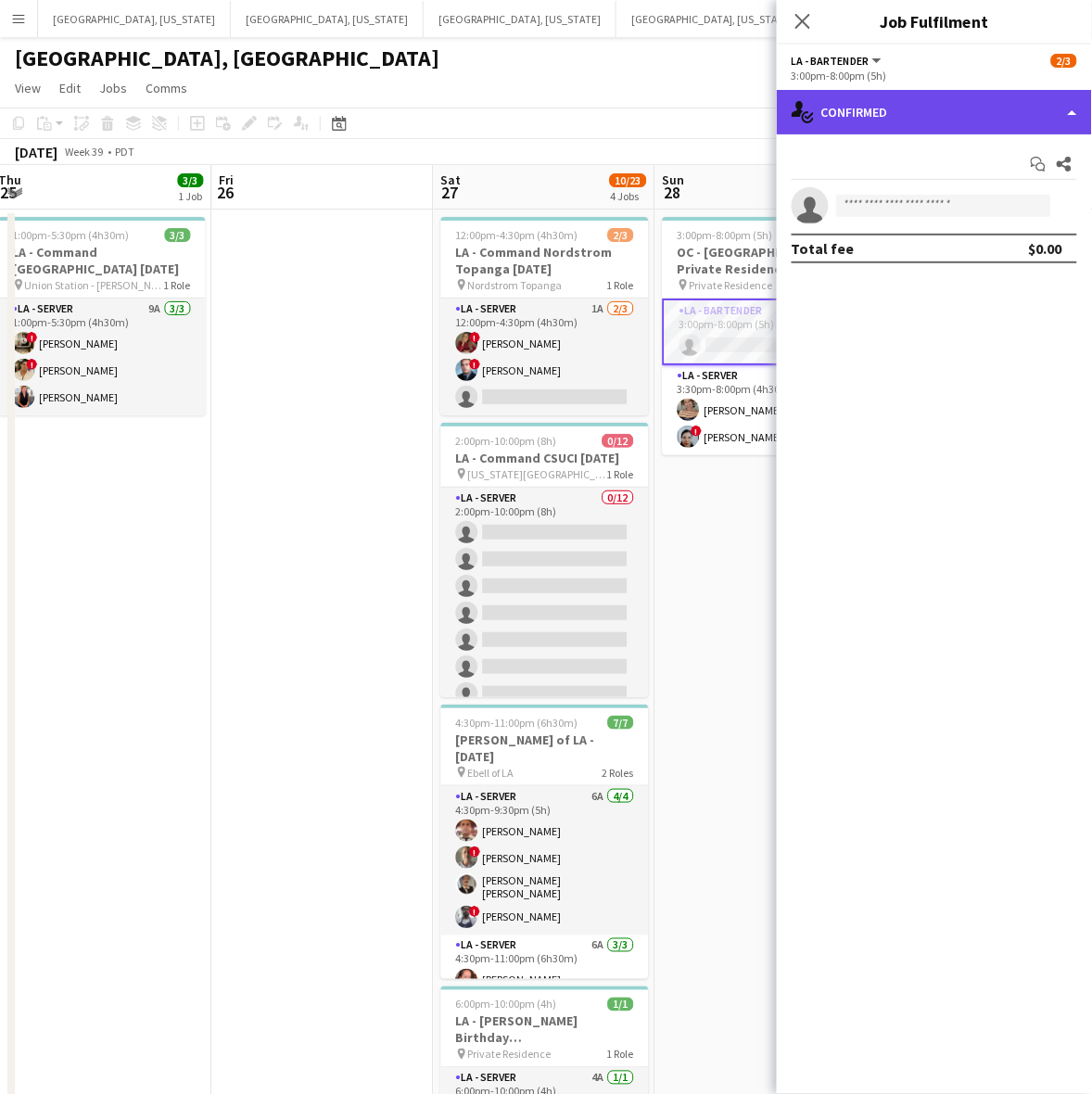
click at [888, 91] on div "single-neutral-actions-check-2 Confirmed" at bounding box center [934, 112] width 315 height 45
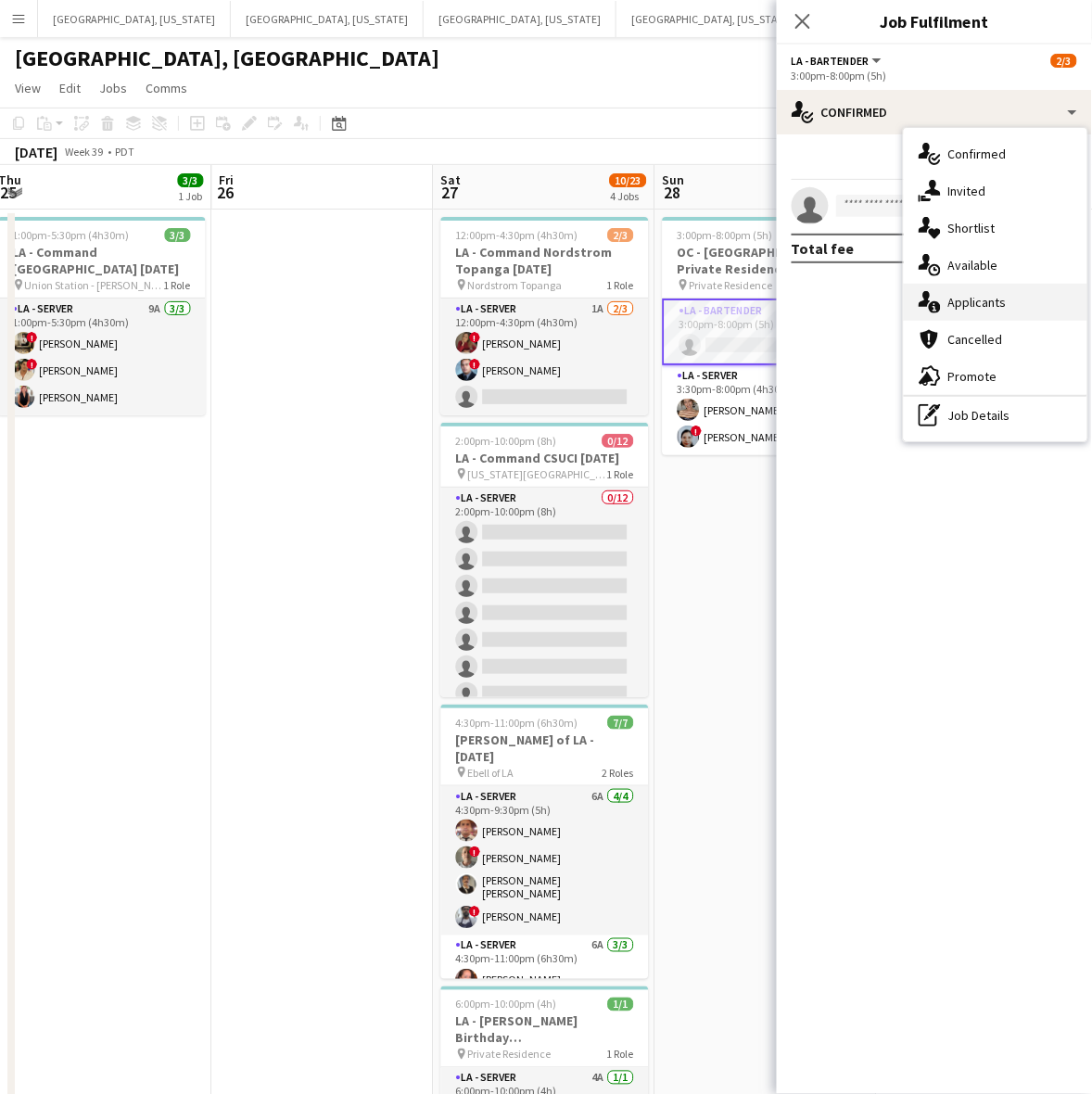
click at [1008, 307] on div "single-neutral-actions-information Applicants" at bounding box center [995, 302] width 183 height 37
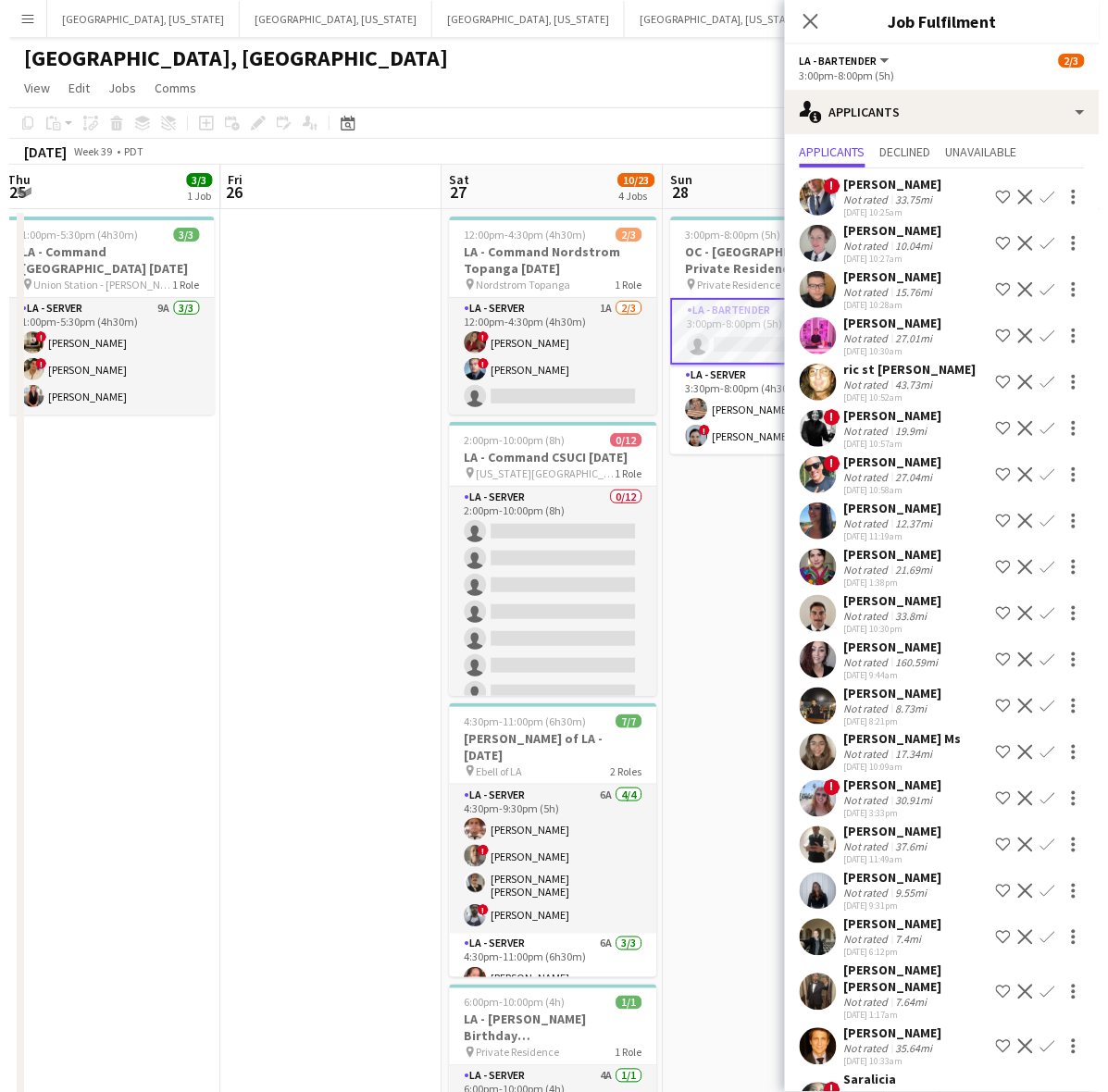
scroll to position [0, 0]
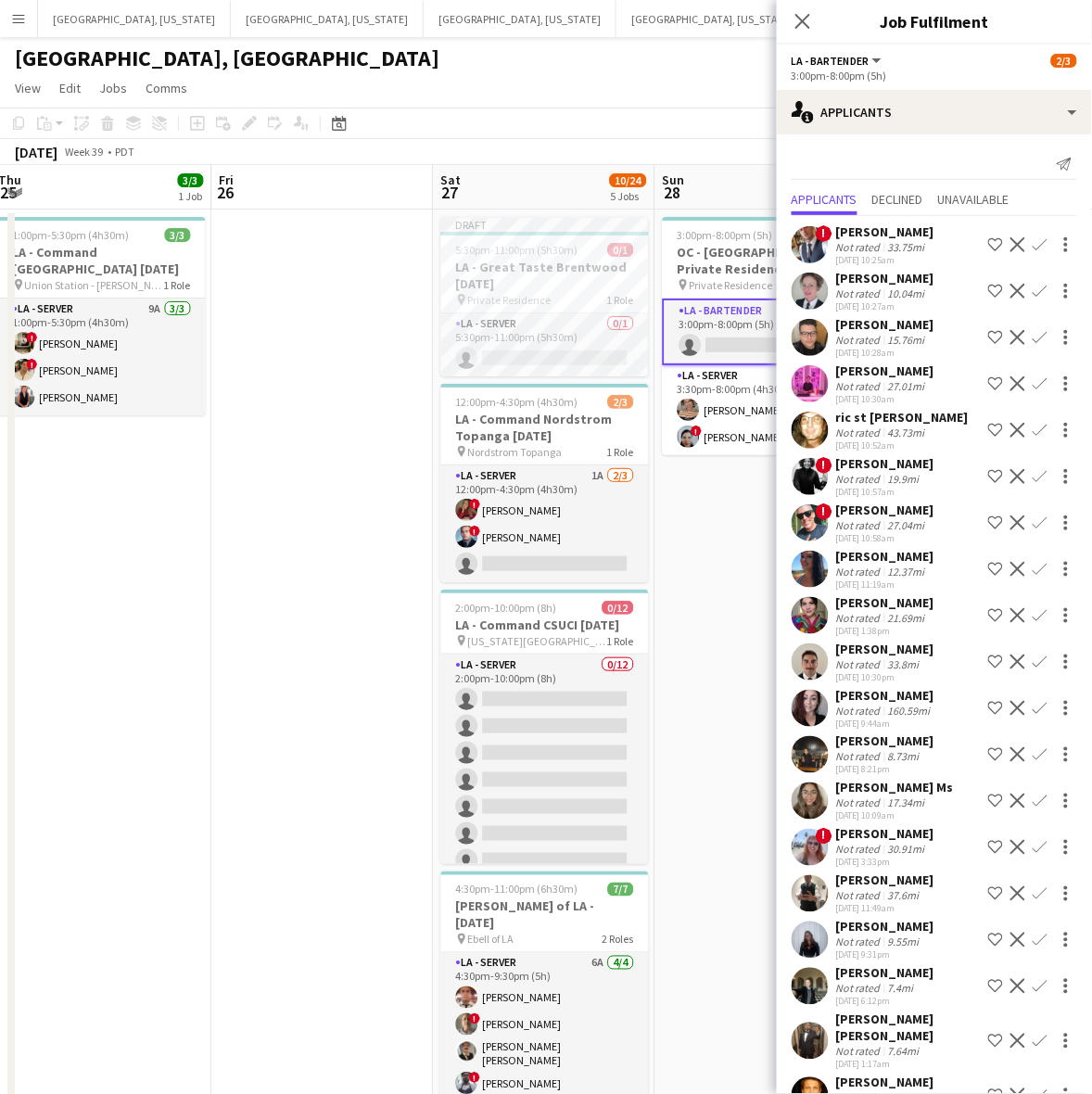
click at [15, 17] on app-icon "Menu" at bounding box center [18, 18] width 15 height 15
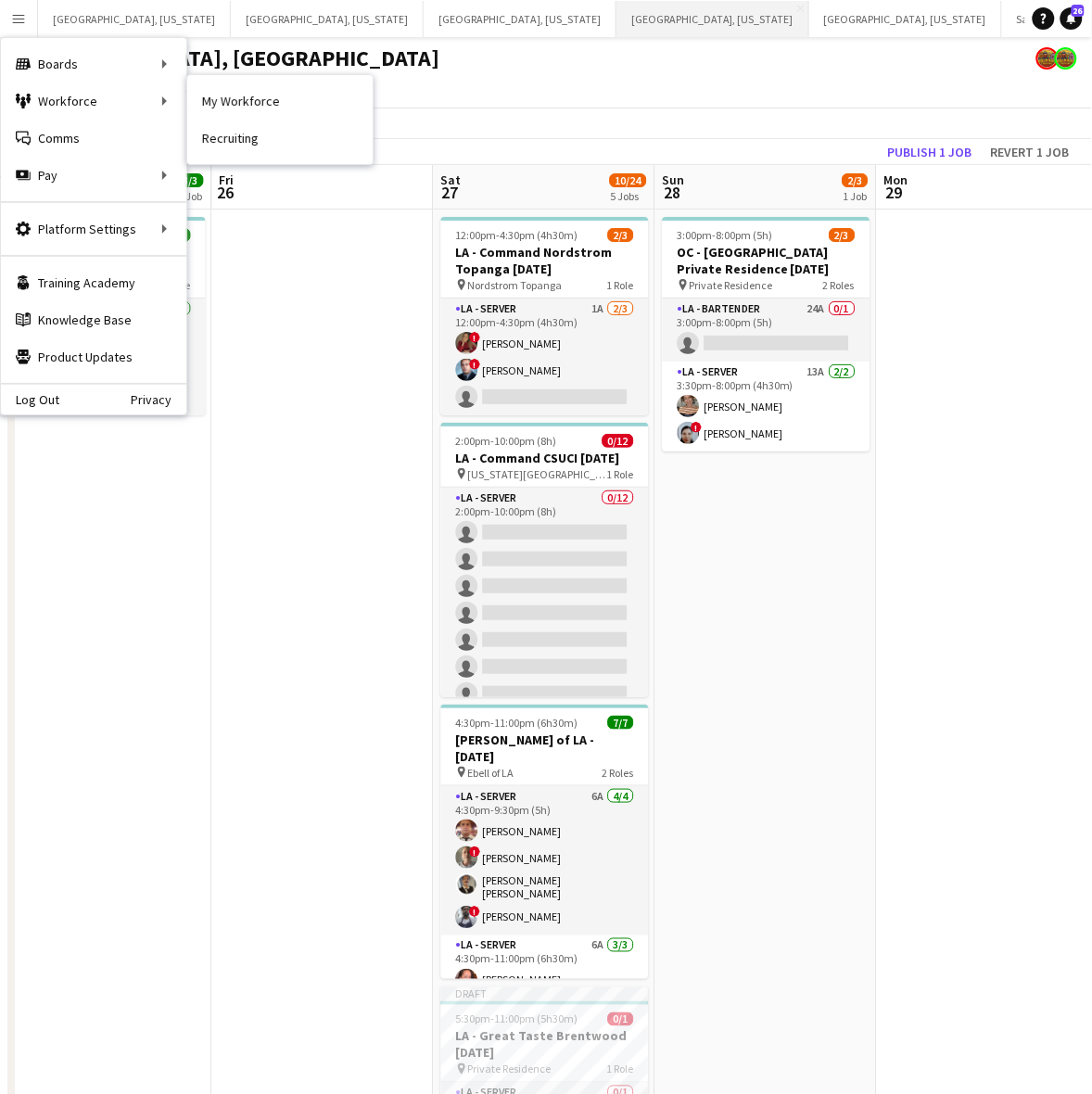
drag, startPoint x: 211, startPoint y: 98, endPoint x: 447, endPoint y: 20, distance: 248.6
click at [211, 98] on link "My Workforce" at bounding box center [280, 101] width 185 height 37
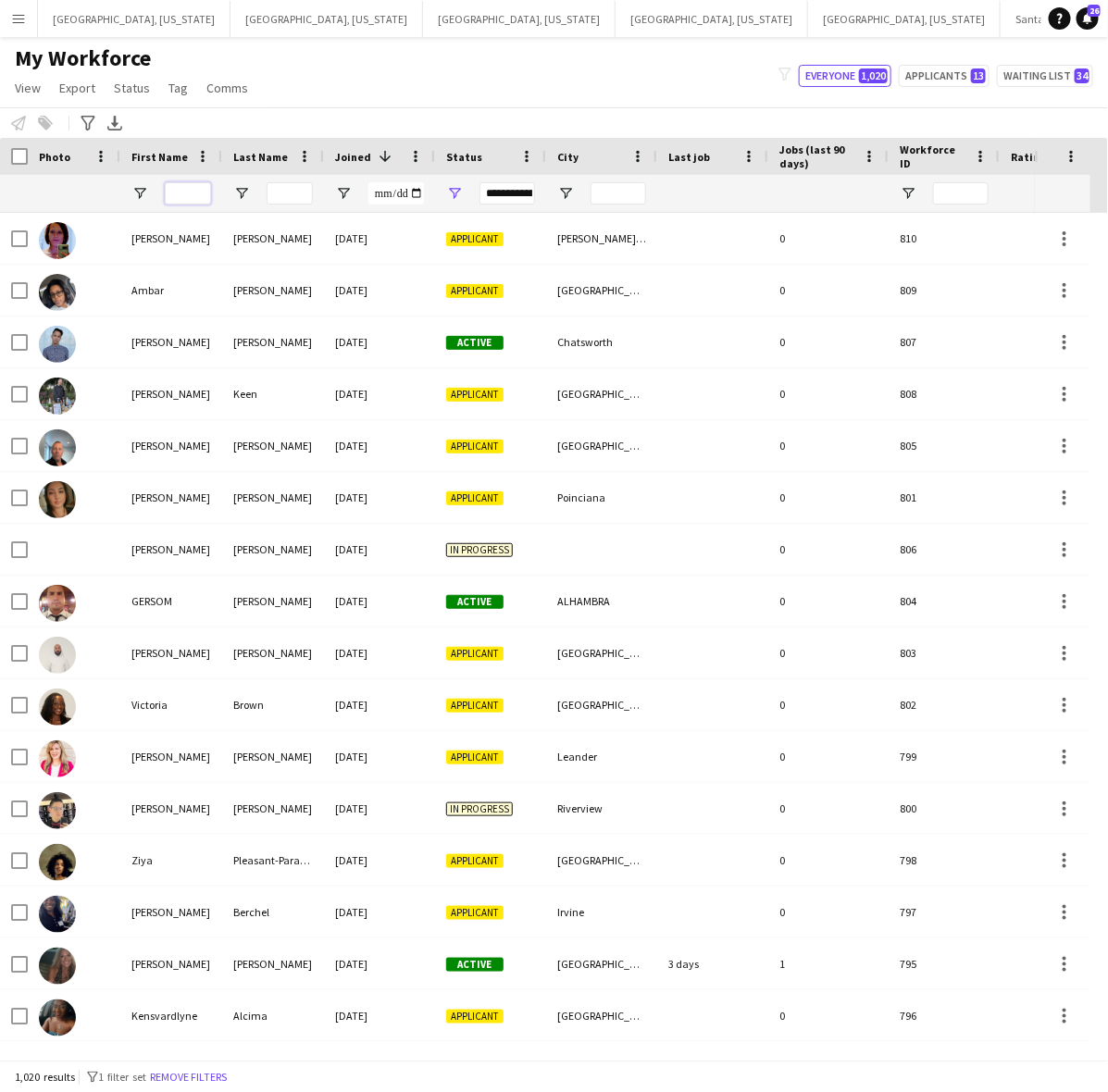
click at [192, 187] on input "First Name Filter Input" at bounding box center [188, 193] width 47 height 22
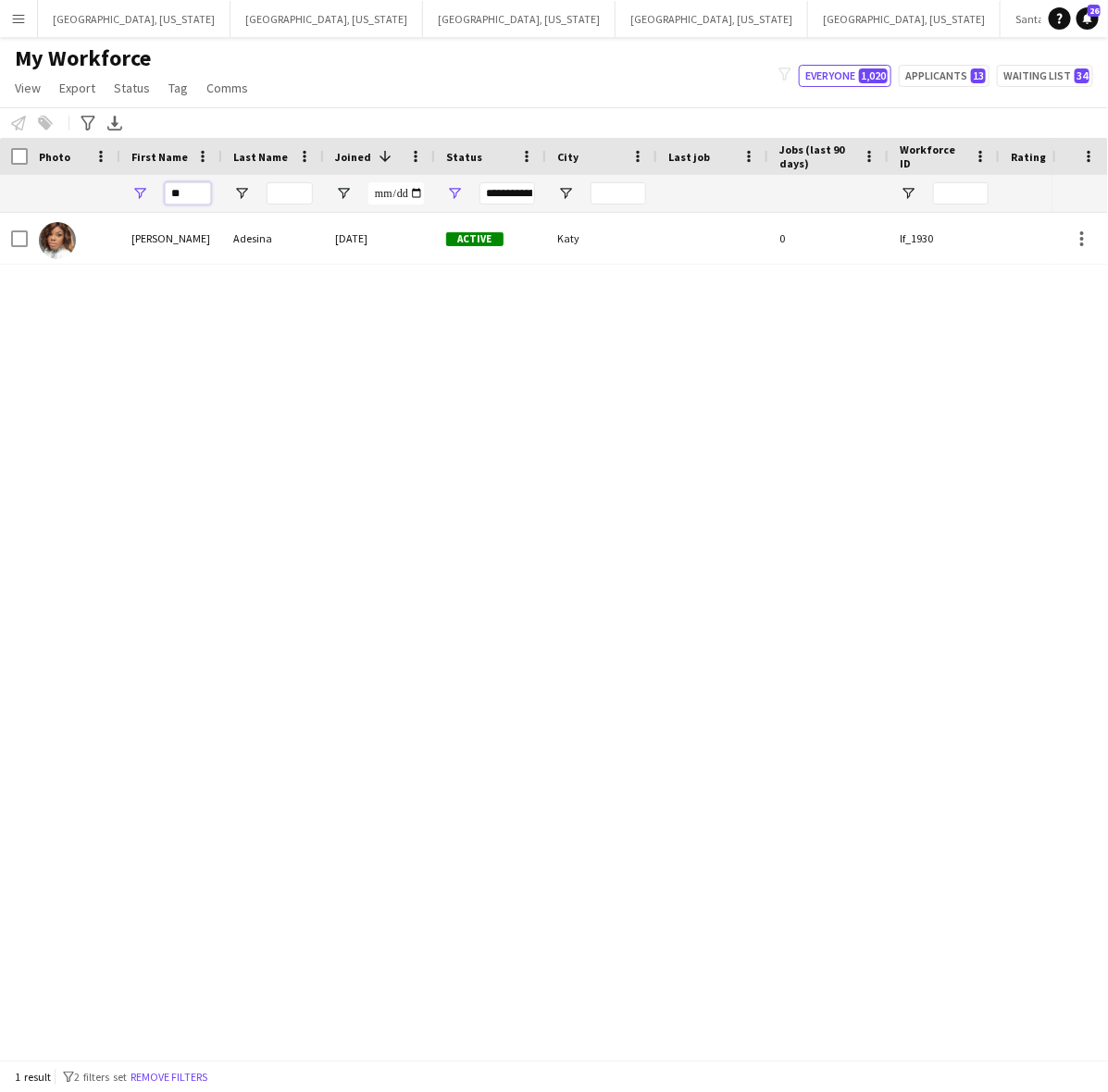
type input "*"
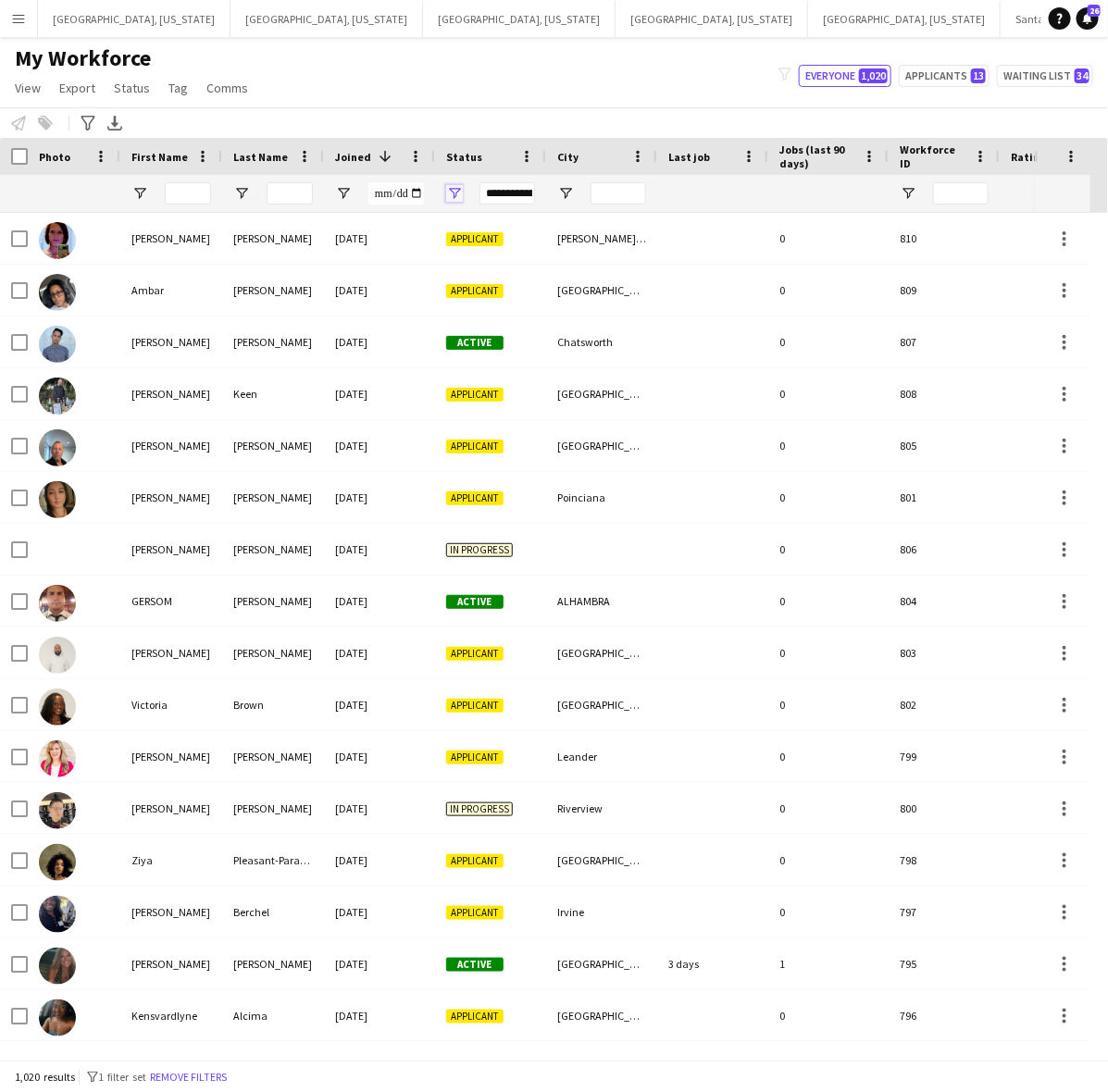
click at [459, 196] on span "Open Filter Menu" at bounding box center [454, 193] width 17 height 17
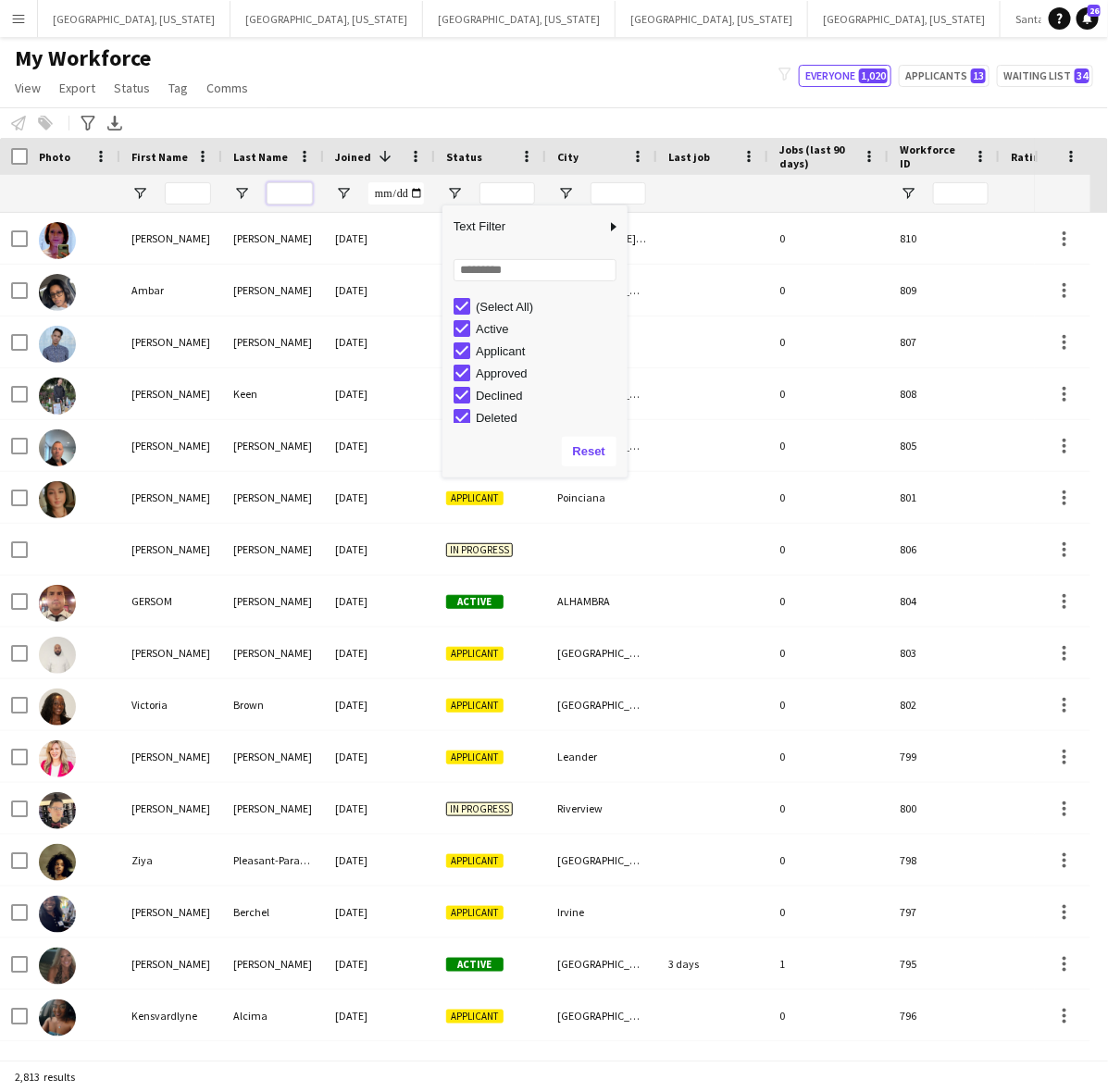
click at [276, 182] on input "Last Name Filter Input" at bounding box center [290, 193] width 47 height 22
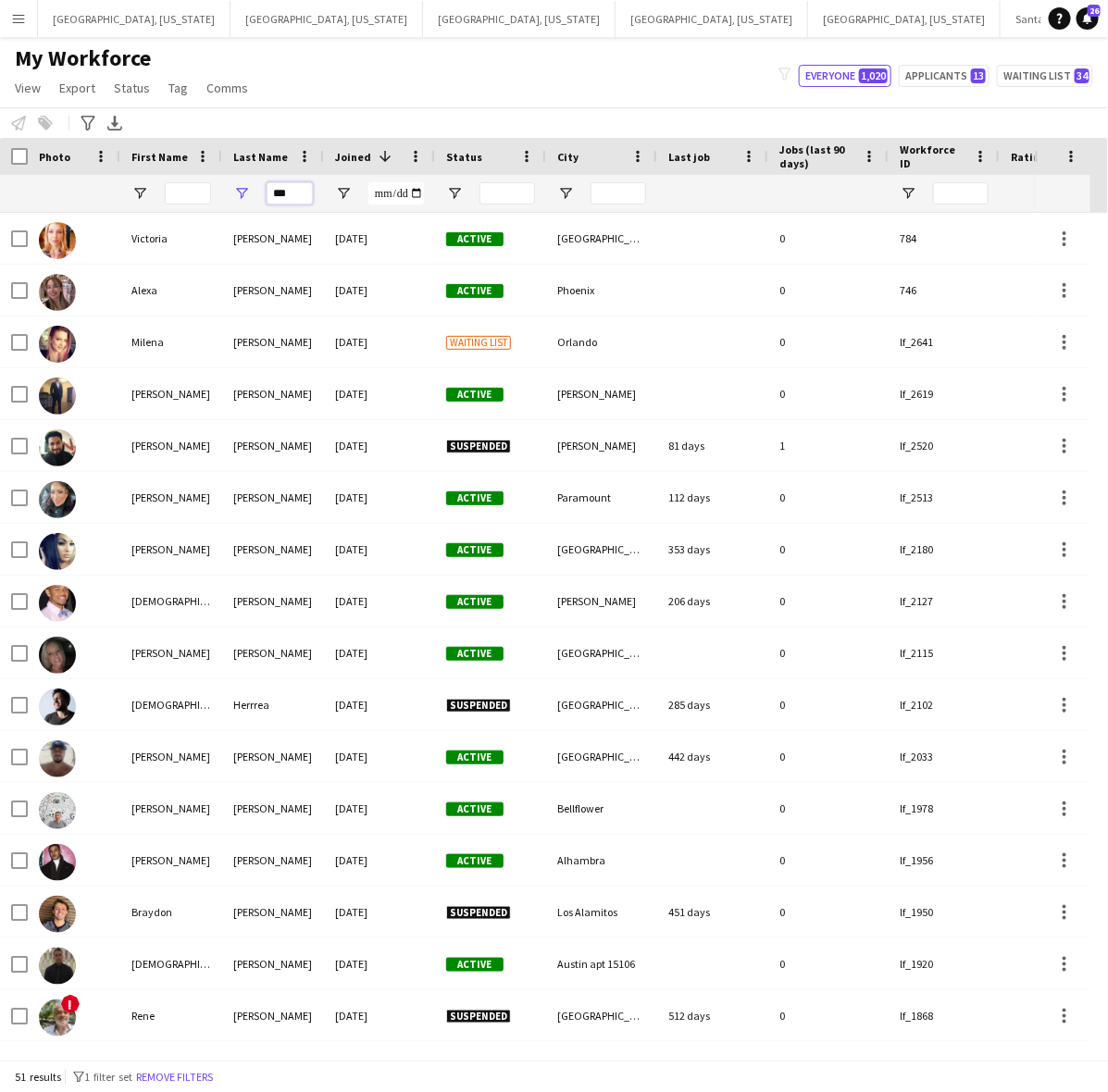
type input "****"
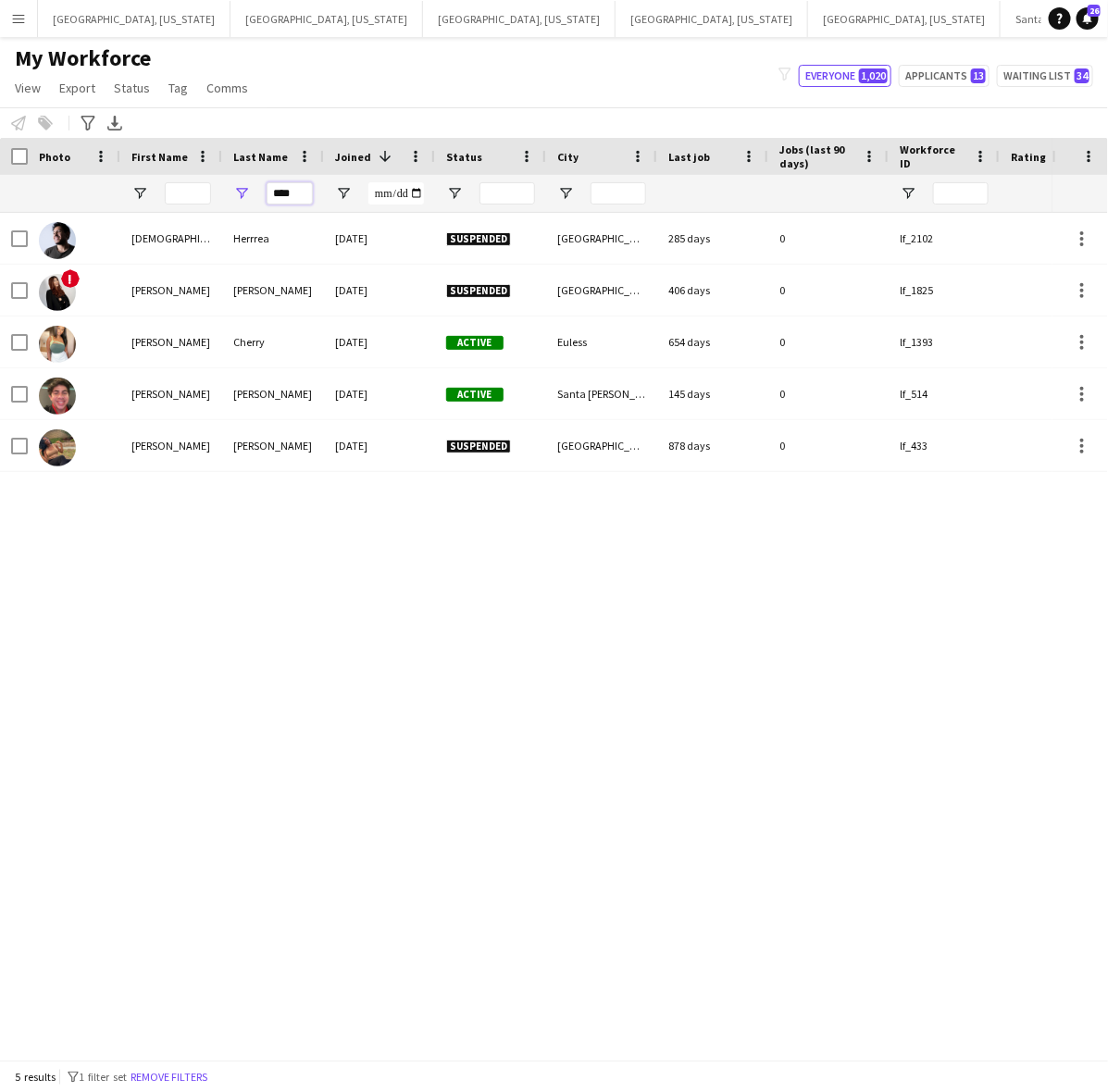
drag, startPoint x: 290, startPoint y: 195, endPoint x: 254, endPoint y: 197, distance: 36.1
click at [257, 197] on div "****" at bounding box center [273, 194] width 102 height 37
click at [203, 188] on input "First Name Filter Input" at bounding box center [188, 193] width 47 height 22
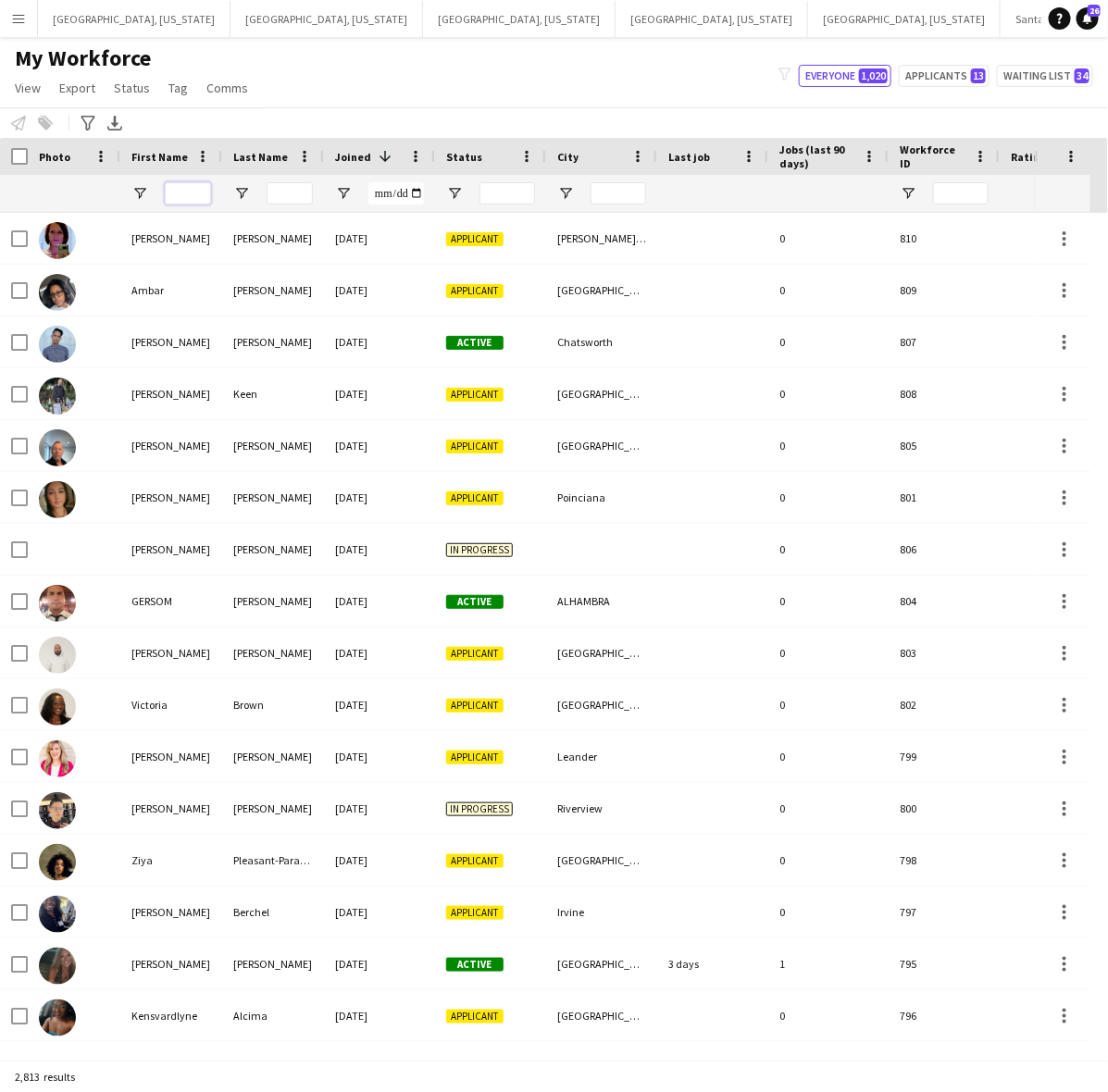
click at [197, 195] on input "First Name Filter Input" at bounding box center [188, 193] width 47 height 22
type input "****"
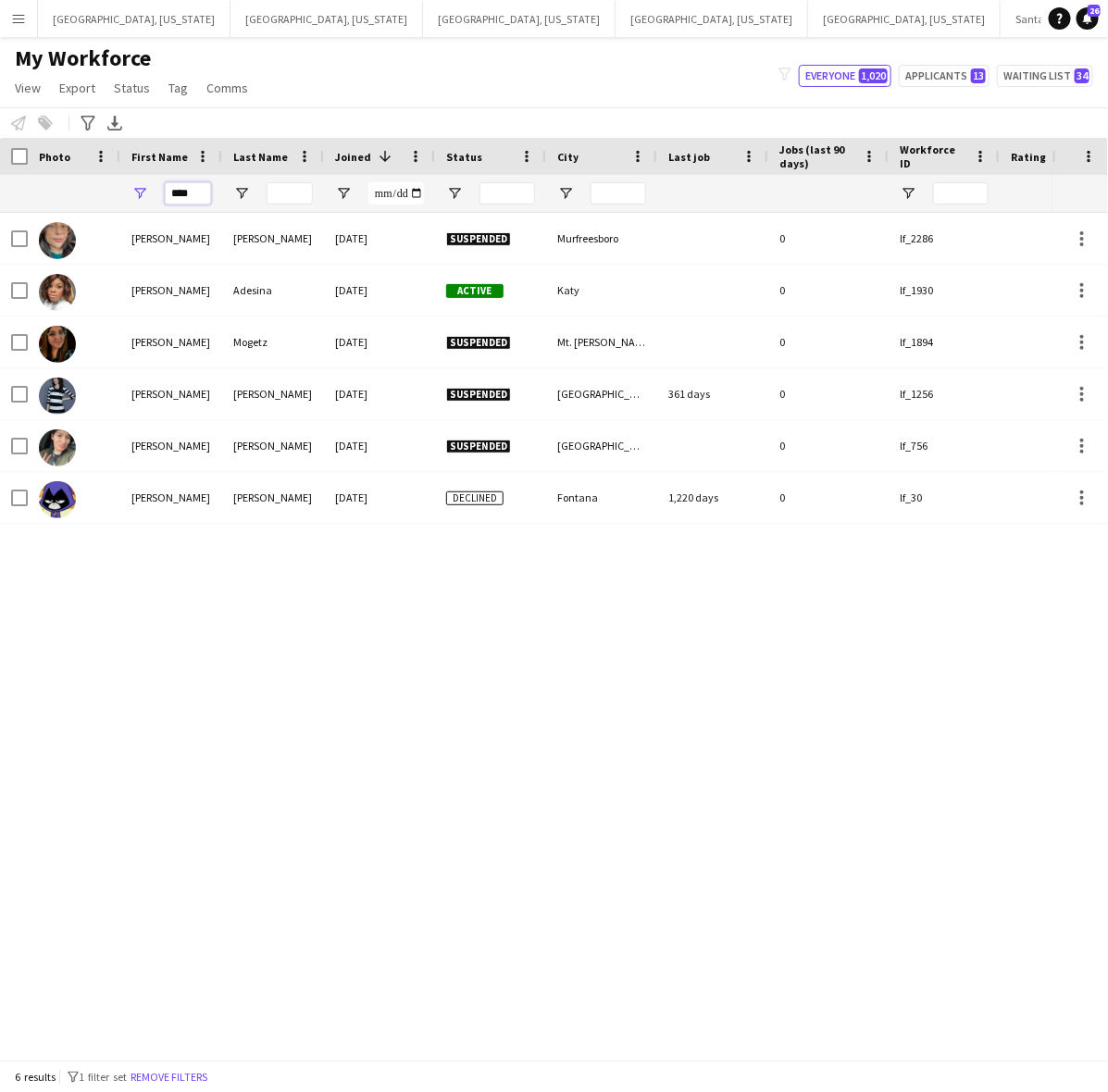
drag, startPoint x: 197, startPoint y: 187, endPoint x: 146, endPoint y: 195, distance: 51.6
click at [146, 195] on div "****" at bounding box center [171, 194] width 102 height 37
